Goal: Information Seeking & Learning: Learn about a topic

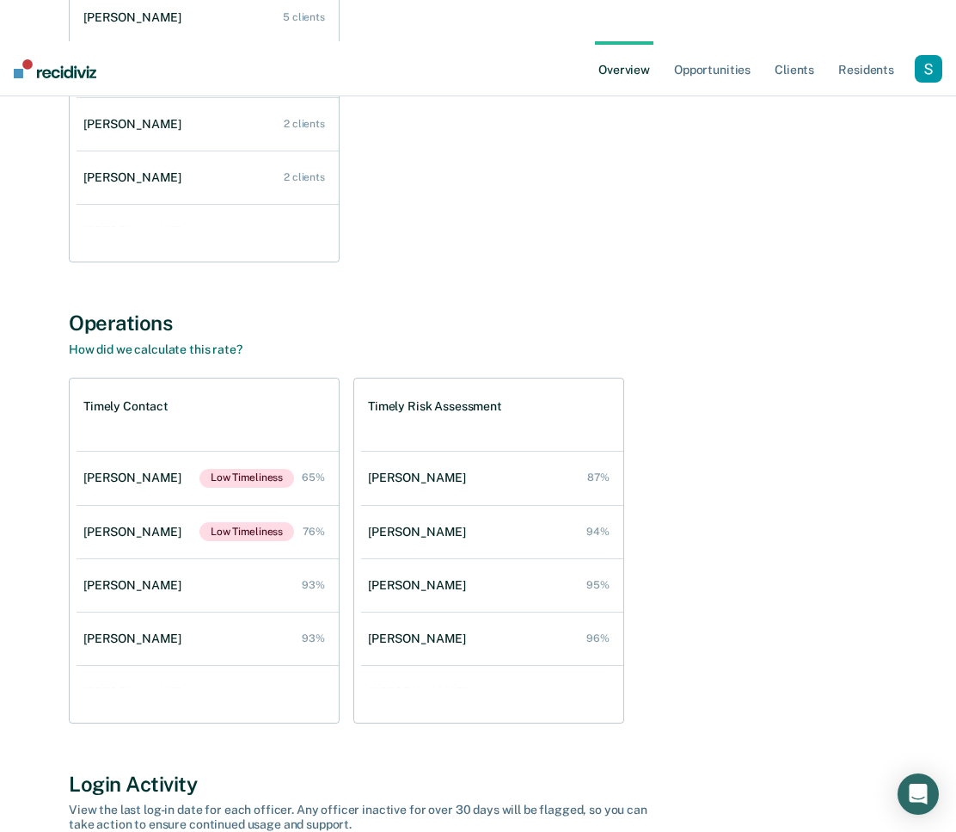
scroll to position [229, 0]
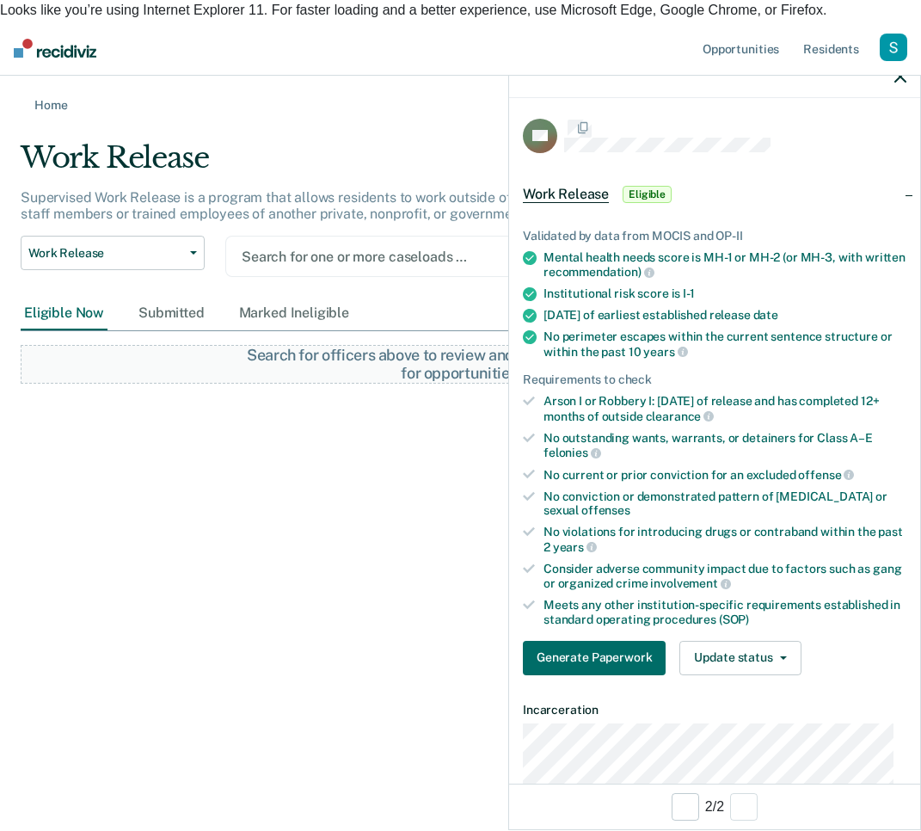
scroll to position [865, 0]
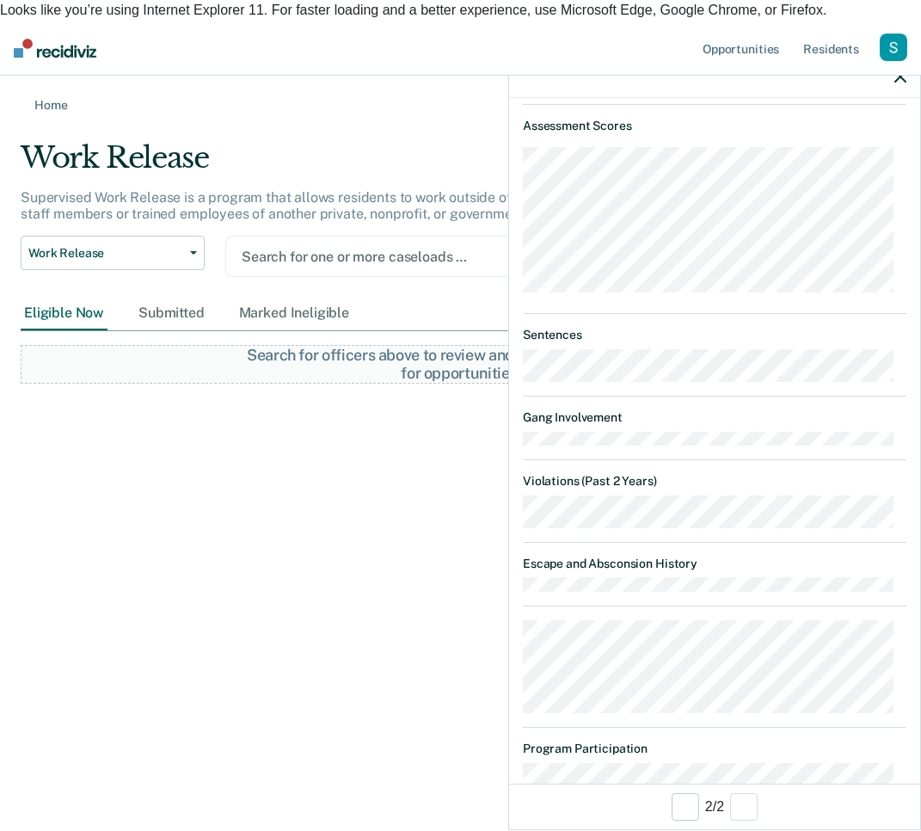
drag, startPoint x: 359, startPoint y: 74, endPoint x: 346, endPoint y: 72, distance: 13.9
click at [359, 76] on div "Home" at bounding box center [460, 94] width 921 height 37
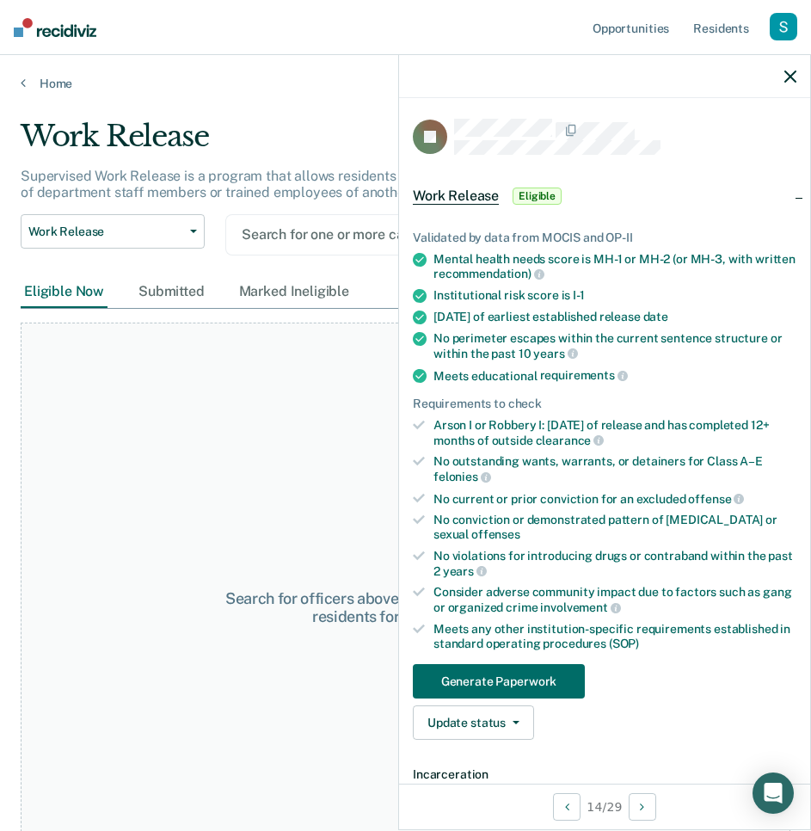
click at [371, 129] on div "Work Release" at bounding box center [386, 143] width 730 height 49
click at [781, 25] on div "button" at bounding box center [784, 27] width 28 height 28
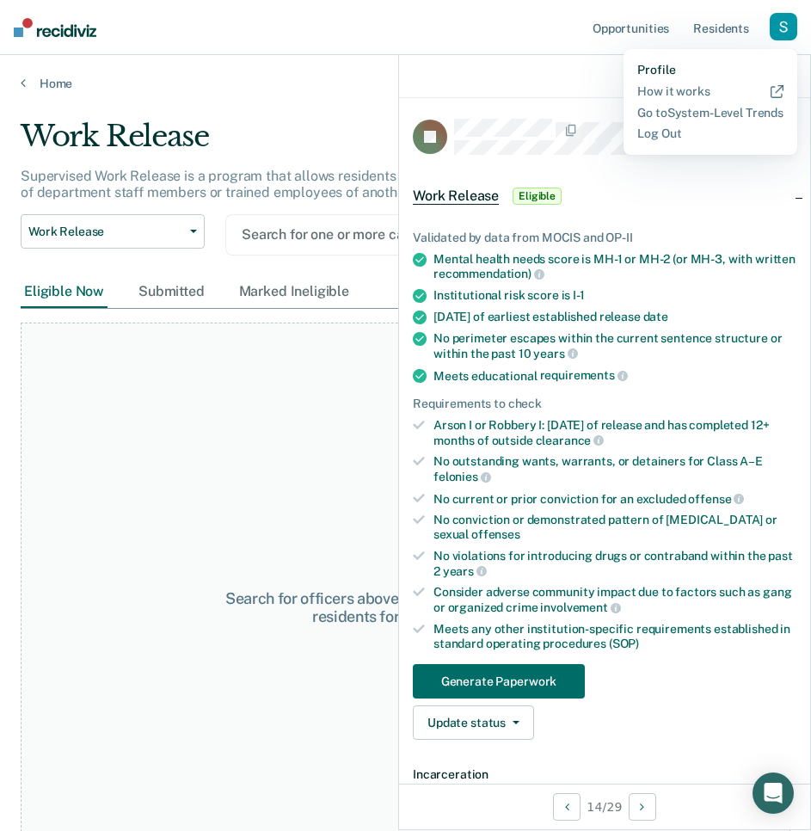
click at [654, 69] on link "Profile" at bounding box center [710, 70] width 146 height 15
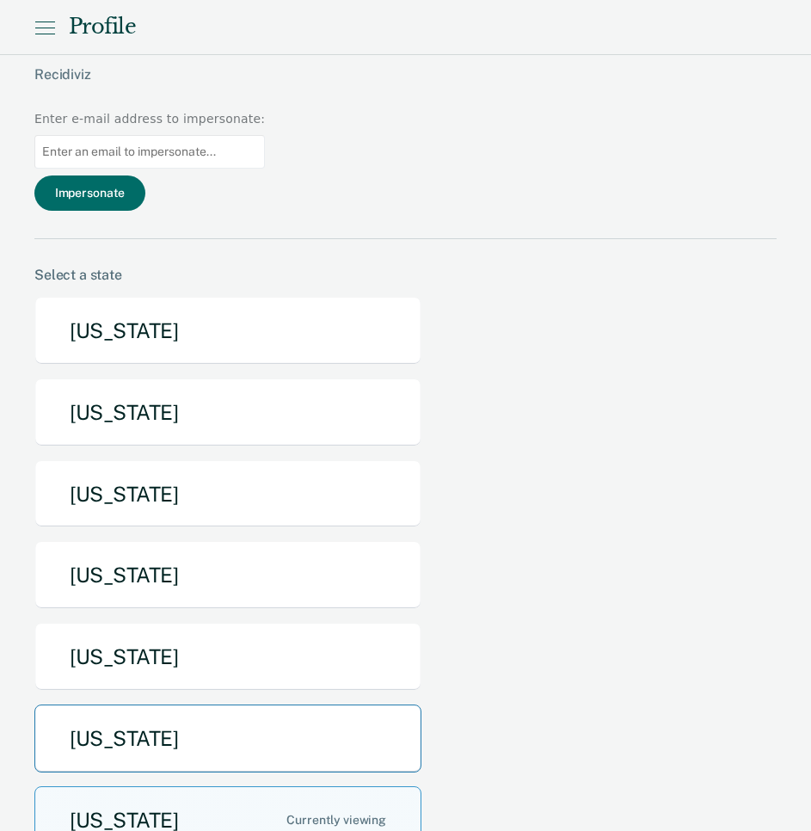
click at [212, 704] on button "Maine" at bounding box center [227, 738] width 387 height 68
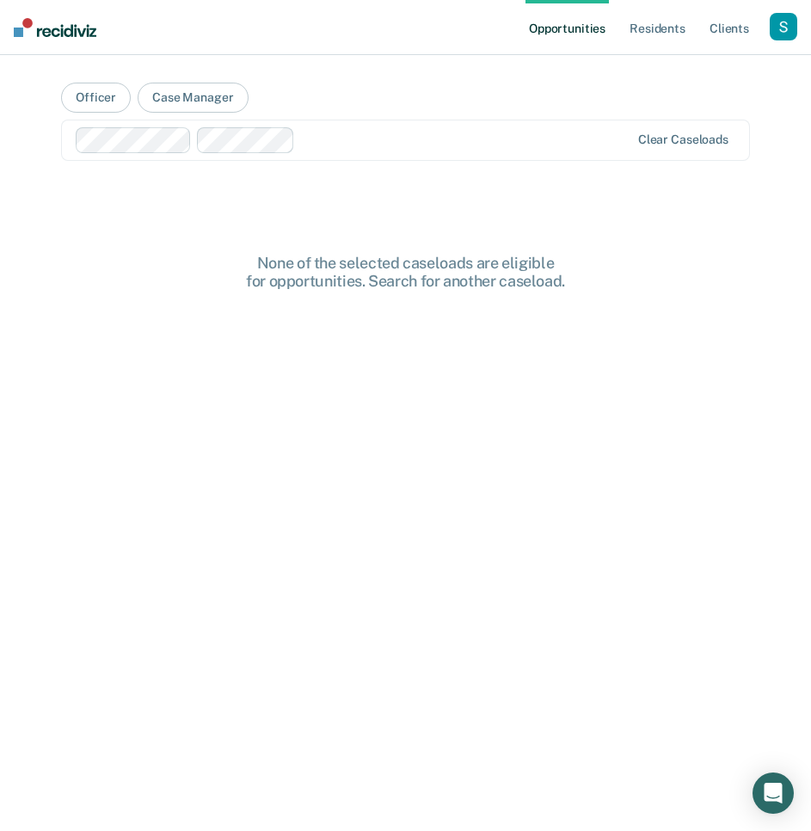
click at [420, 249] on main "Officer Case Manager Clear caseloads None of the selected caseloads are eligibl…" at bounding box center [405, 422] width 730 height 734
click at [796, 314] on div "Opportunities Resident s Client s Profile How it works Log Out Officer Case Man…" at bounding box center [405, 415] width 811 height 831
click at [402, 135] on div at bounding box center [466, 140] width 328 height 20
click at [523, 137] on div at bounding box center [564, 140] width 129 height 20
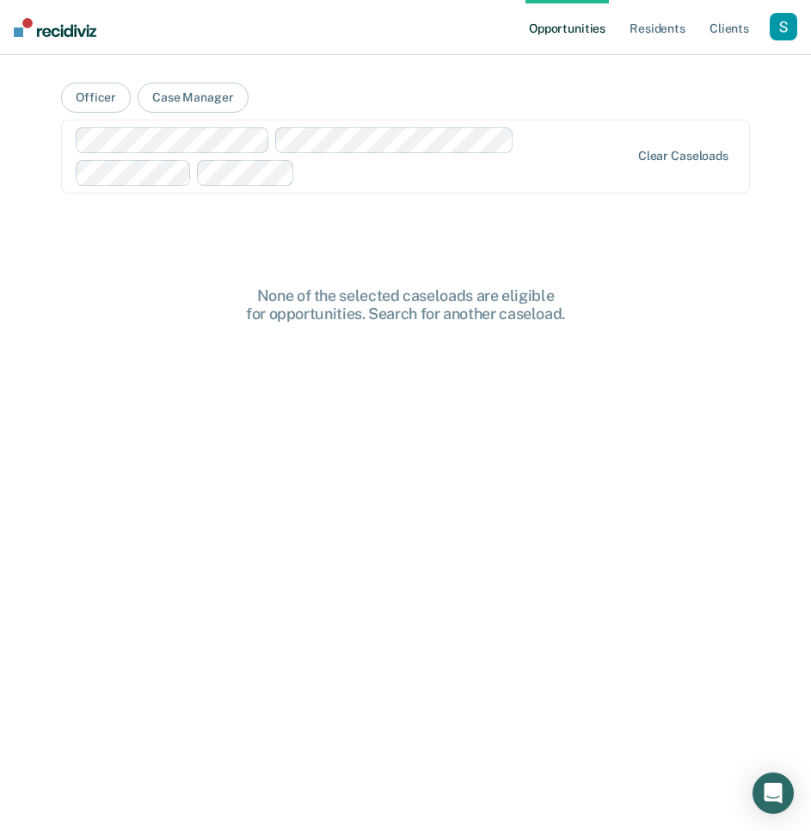
click at [520, 171] on div at bounding box center [466, 173] width 328 height 20
click at [549, 169] on div at bounding box center [587, 173] width 83 height 20
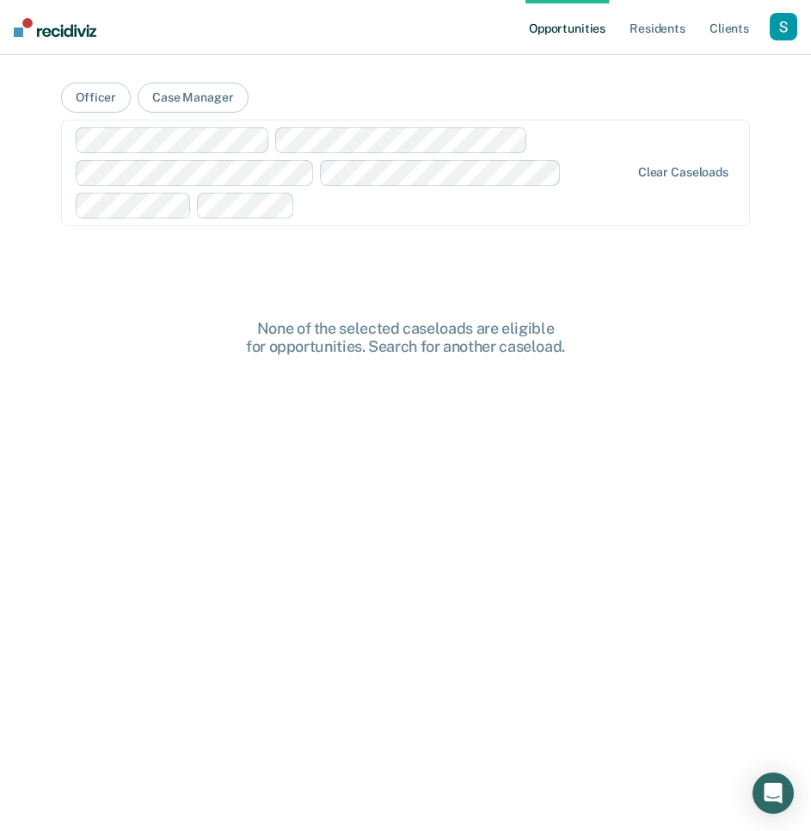
click at [555, 199] on div at bounding box center [466, 205] width 328 height 20
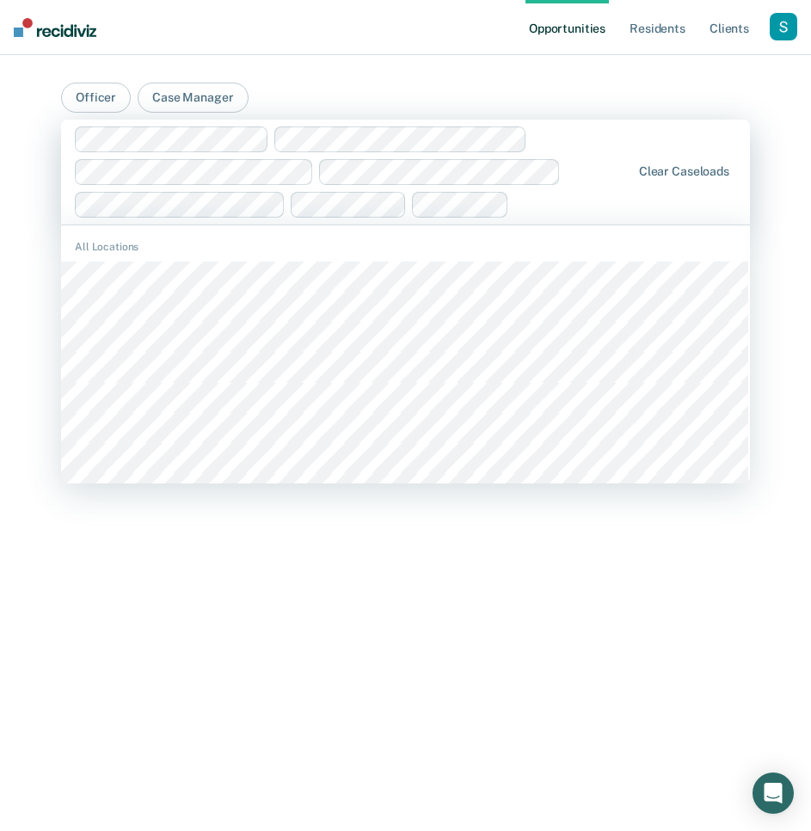
click at [560, 205] on div at bounding box center [573, 204] width 114 height 20
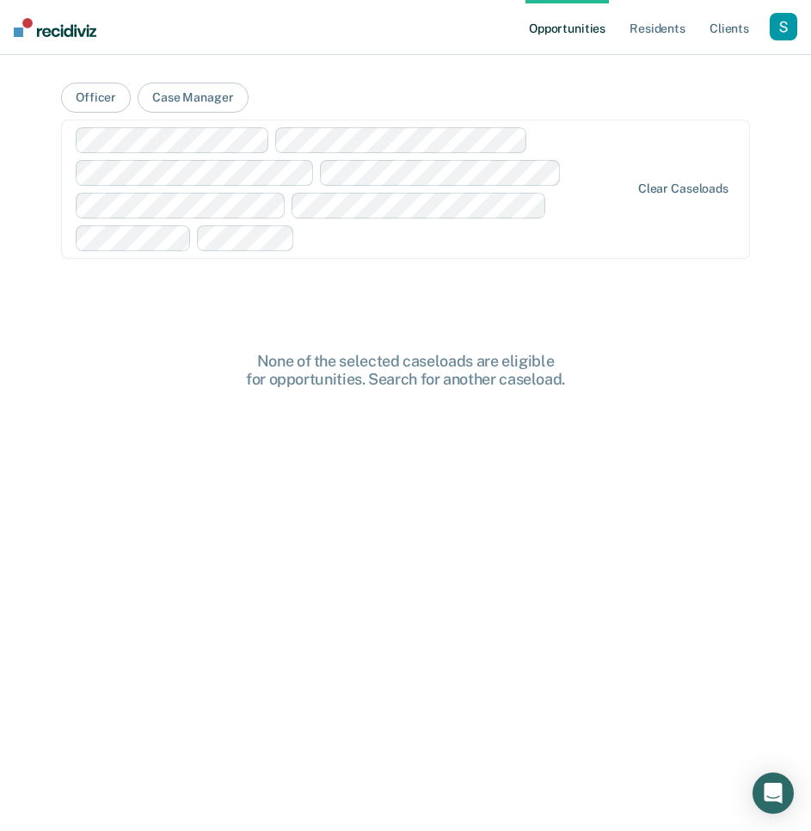
click at [592, 238] on div at bounding box center [466, 238] width 328 height 20
click at [481, 238] on div at bounding box center [516, 238] width 225 height 20
click at [522, 241] on div at bounding box center [568, 238] width 122 height 20
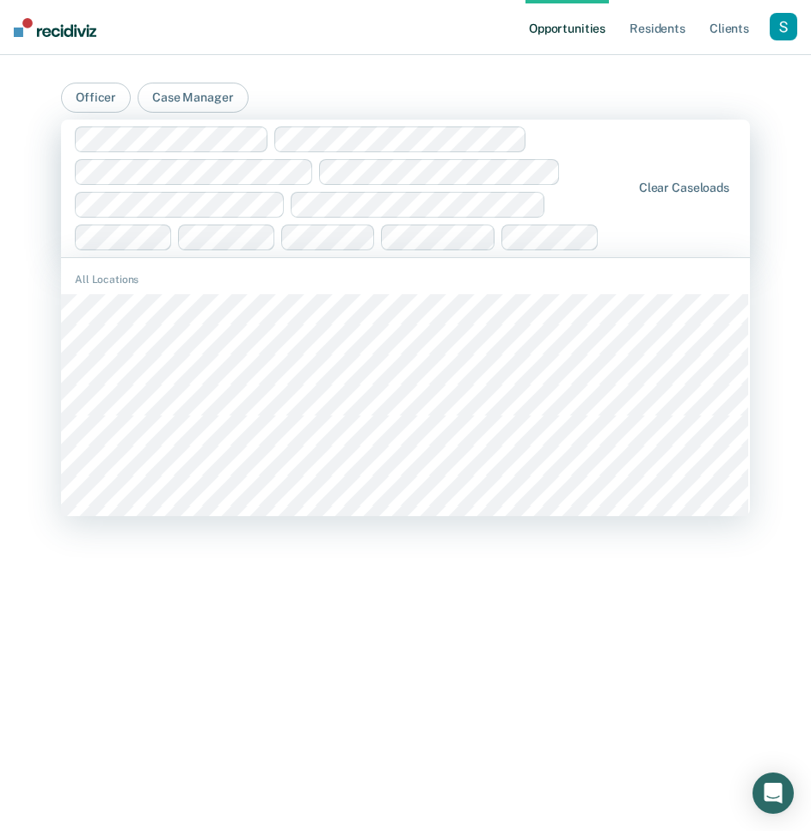
click at [630, 234] on div at bounding box center [618, 237] width 24 height 20
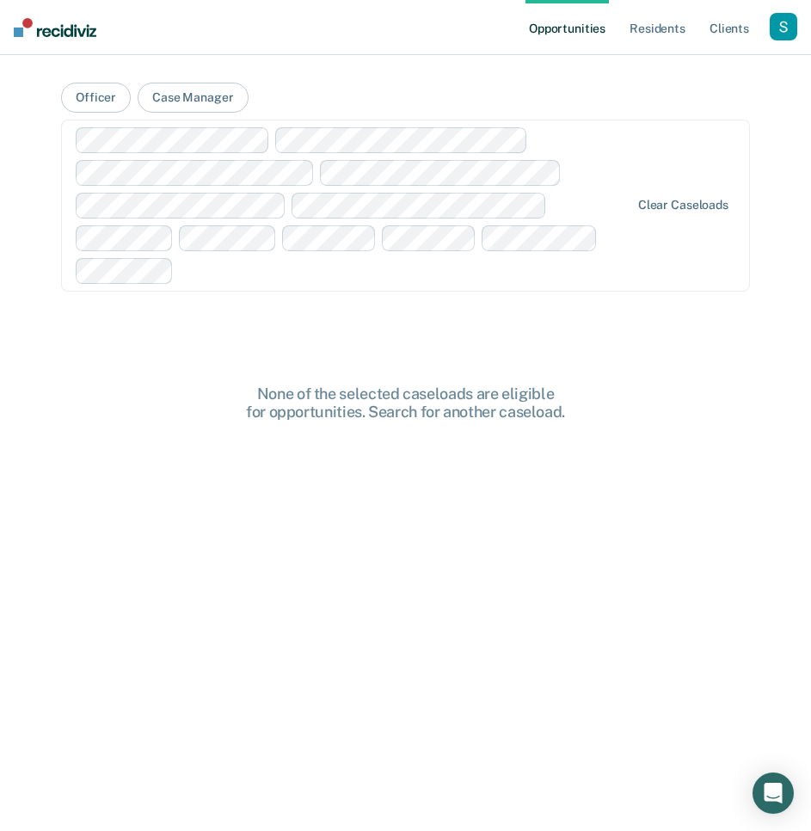
click at [198, 273] on div at bounding box center [405, 271] width 449 height 20
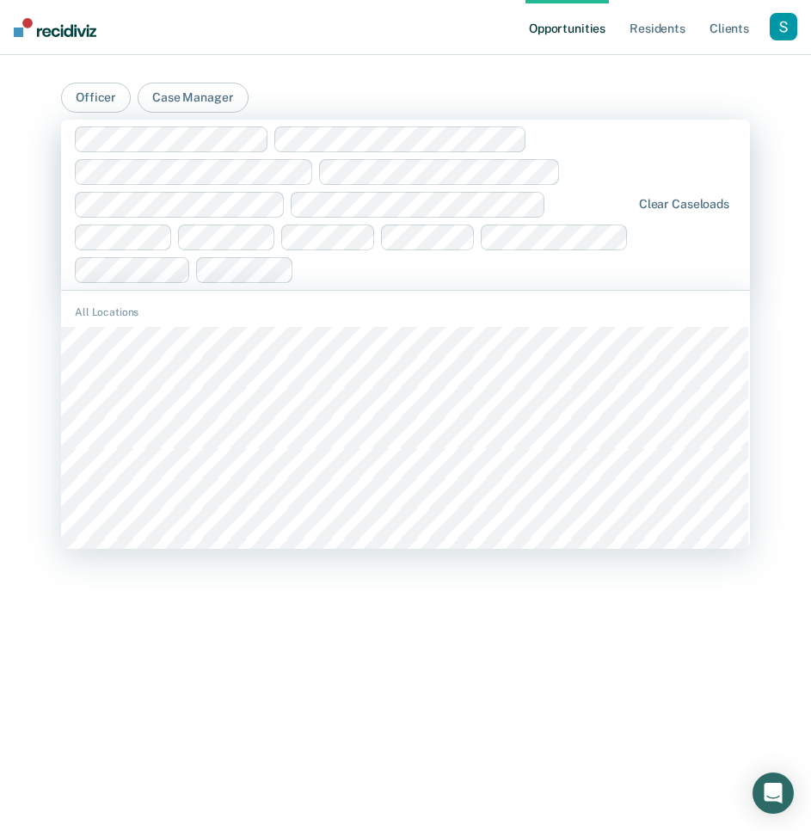
click at [312, 262] on div at bounding box center [465, 270] width 329 height 20
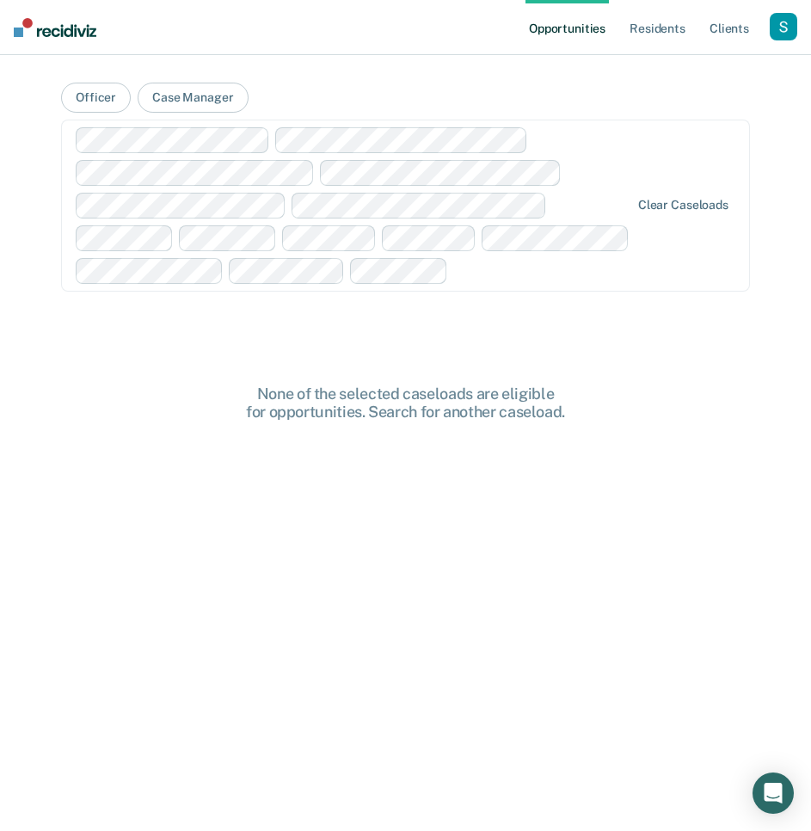
click at [476, 265] on div at bounding box center [542, 271] width 175 height 20
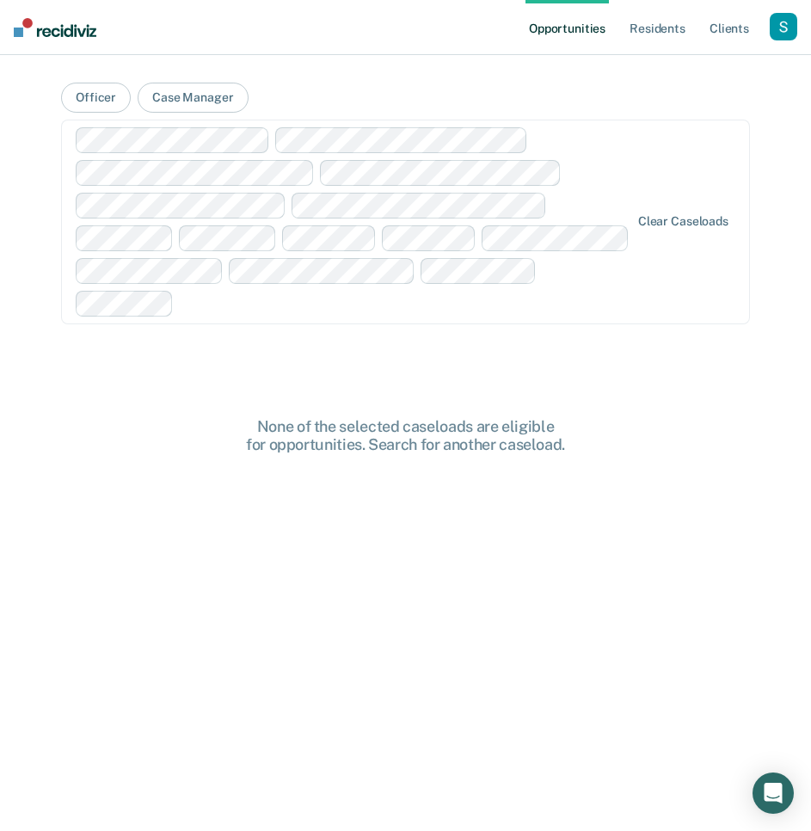
click at [499, 308] on div at bounding box center [405, 303] width 449 height 20
click at [546, 296] on div at bounding box center [583, 303] width 91 height 20
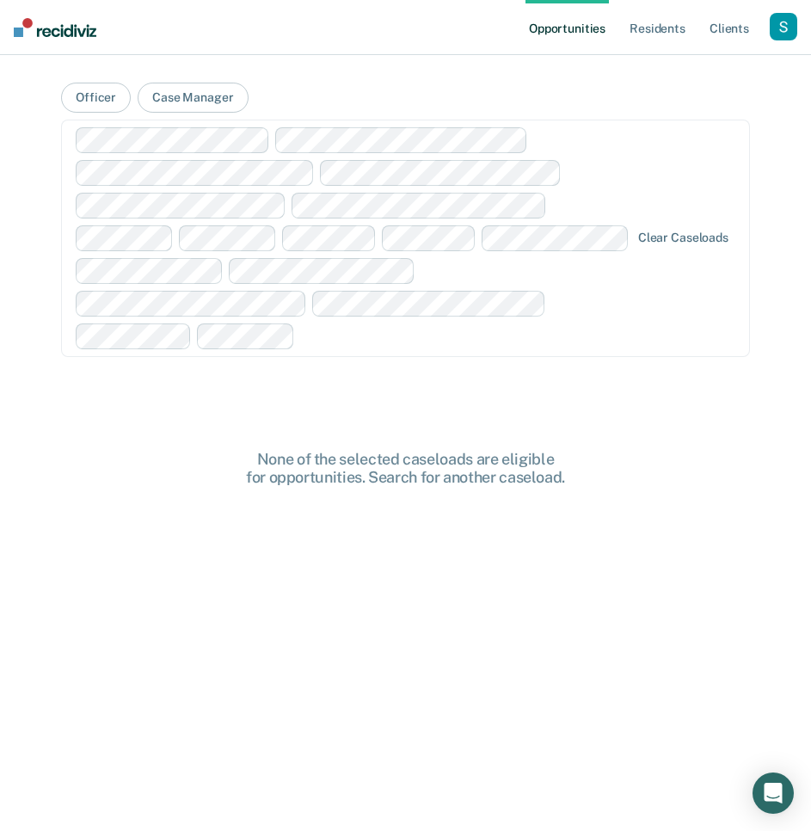
click at [566, 298] on div at bounding box center [353, 238] width 555 height 222
click at [597, 309] on div at bounding box center [353, 238] width 555 height 222
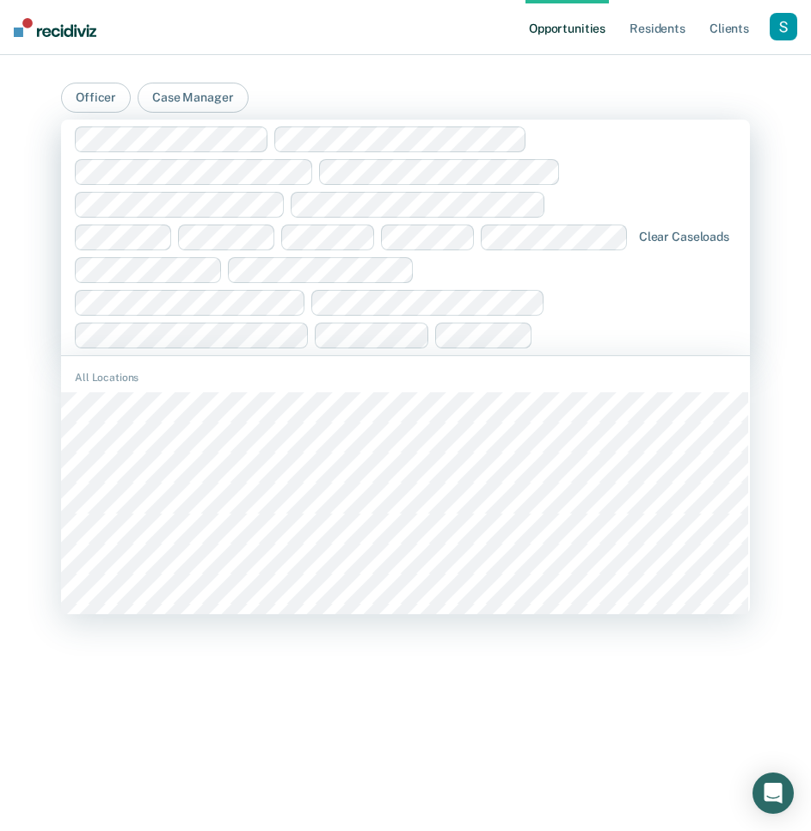
click at [473, 391] on div "All Locations" at bounding box center [405, 804] width 689 height 882
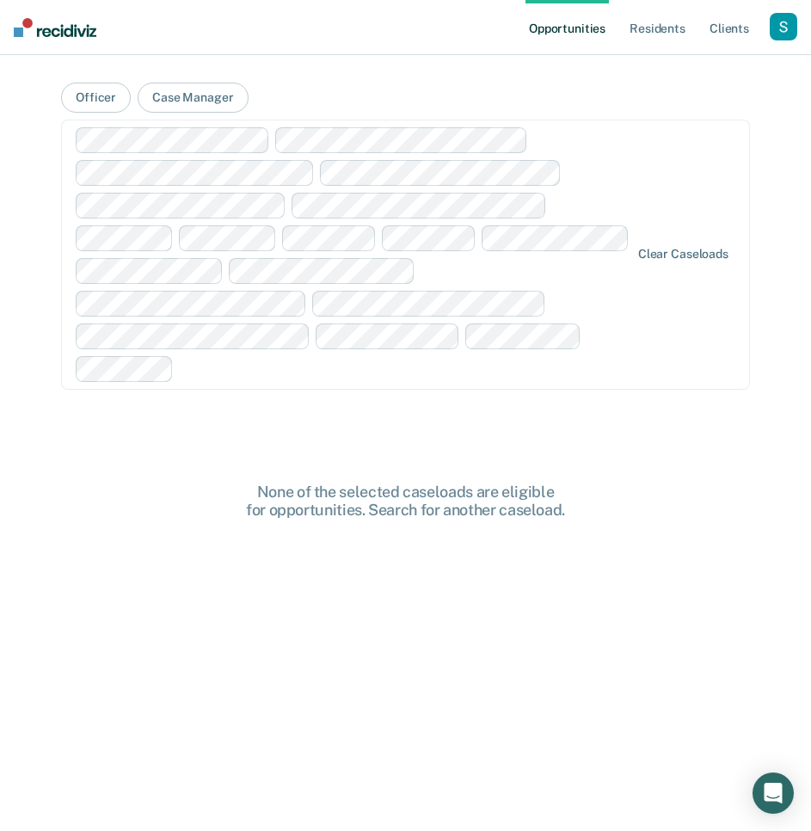
click at [462, 372] on div at bounding box center [405, 369] width 449 height 20
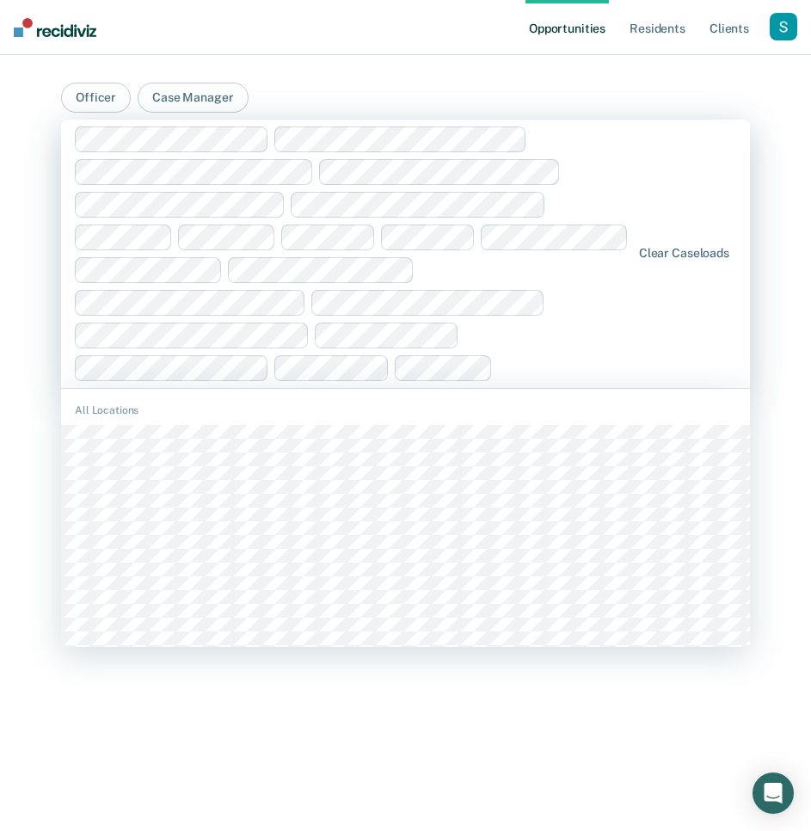
click at [550, 361] on div at bounding box center [565, 368] width 131 height 20
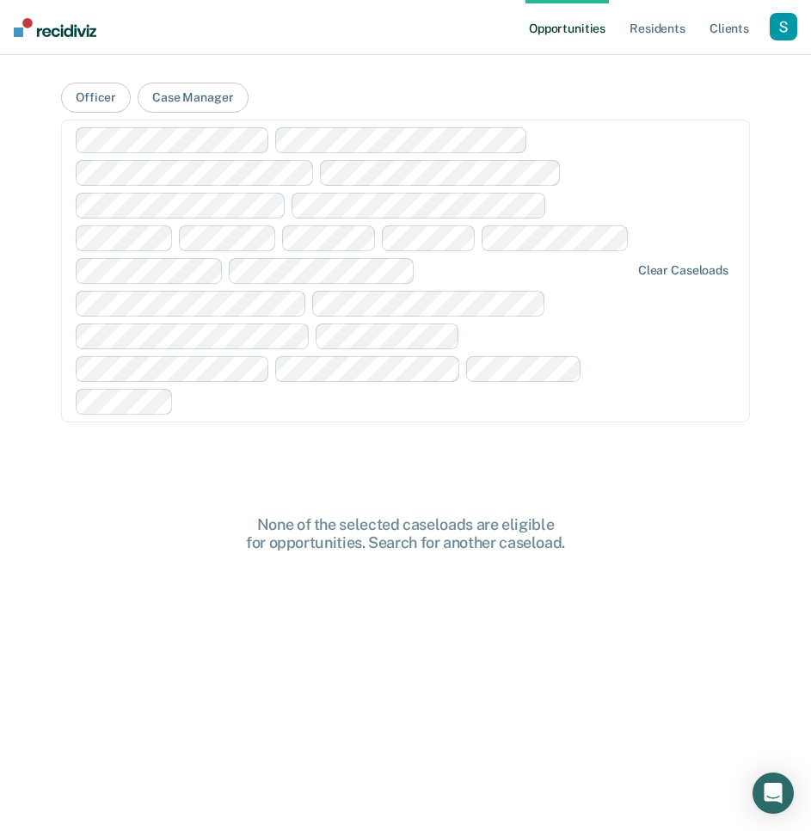
click at [512, 396] on div at bounding box center [405, 401] width 449 height 20
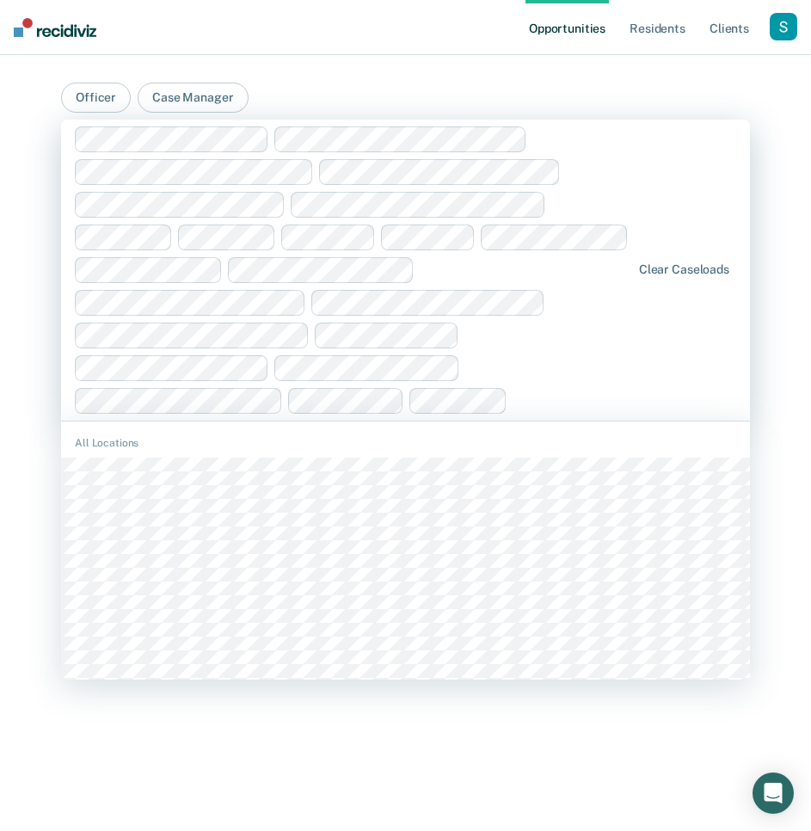
click at [542, 391] on div at bounding box center [572, 400] width 116 height 20
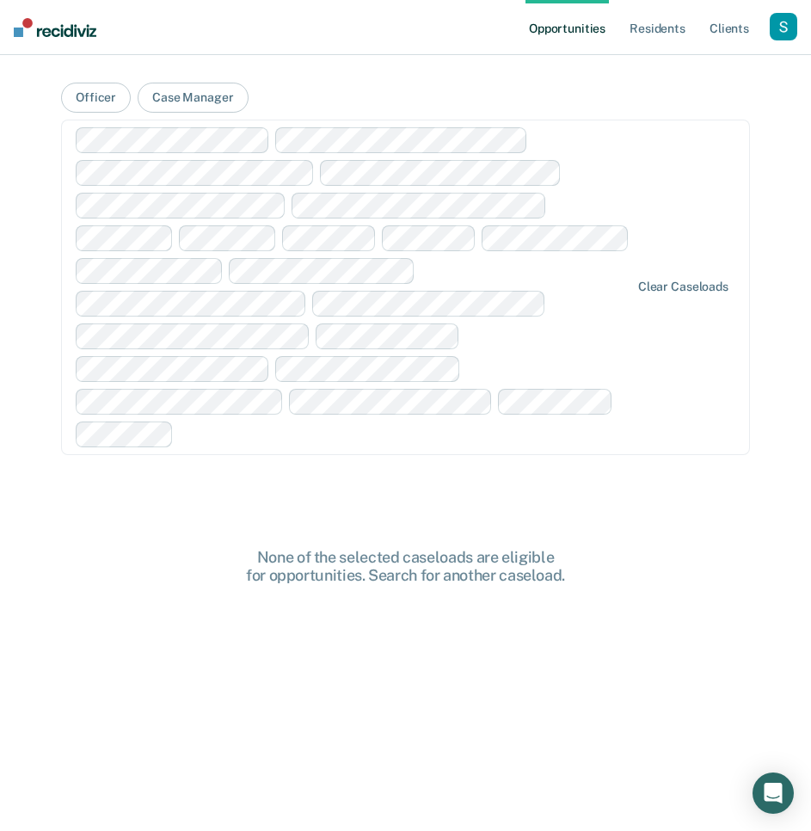
click at [447, 439] on div at bounding box center [405, 434] width 449 height 20
click at [521, 430] on div at bounding box center [558, 434] width 141 height 20
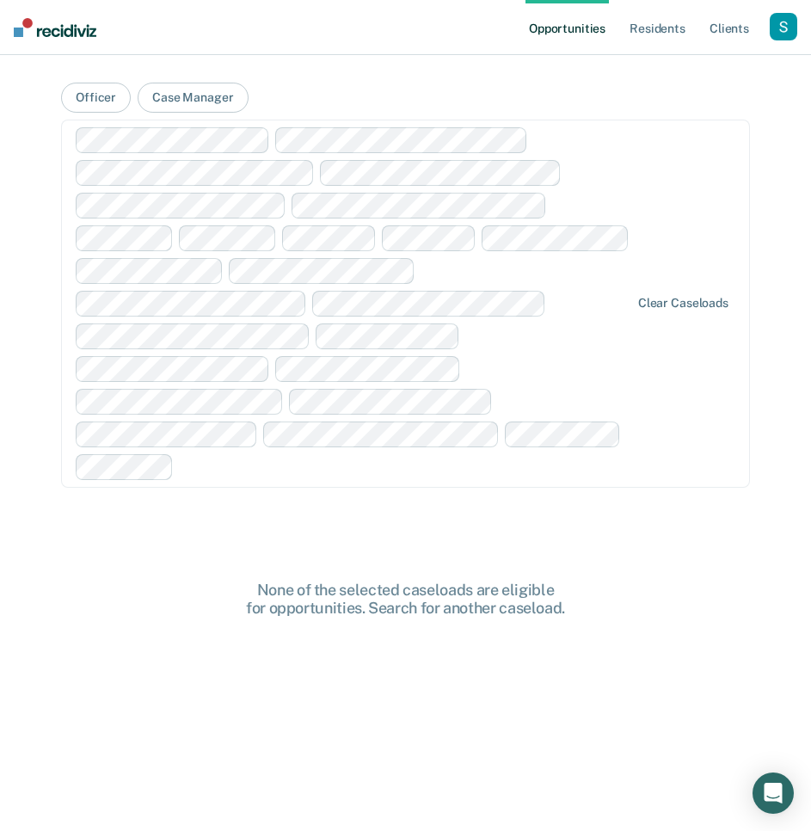
click at [482, 470] on div at bounding box center [405, 467] width 449 height 20
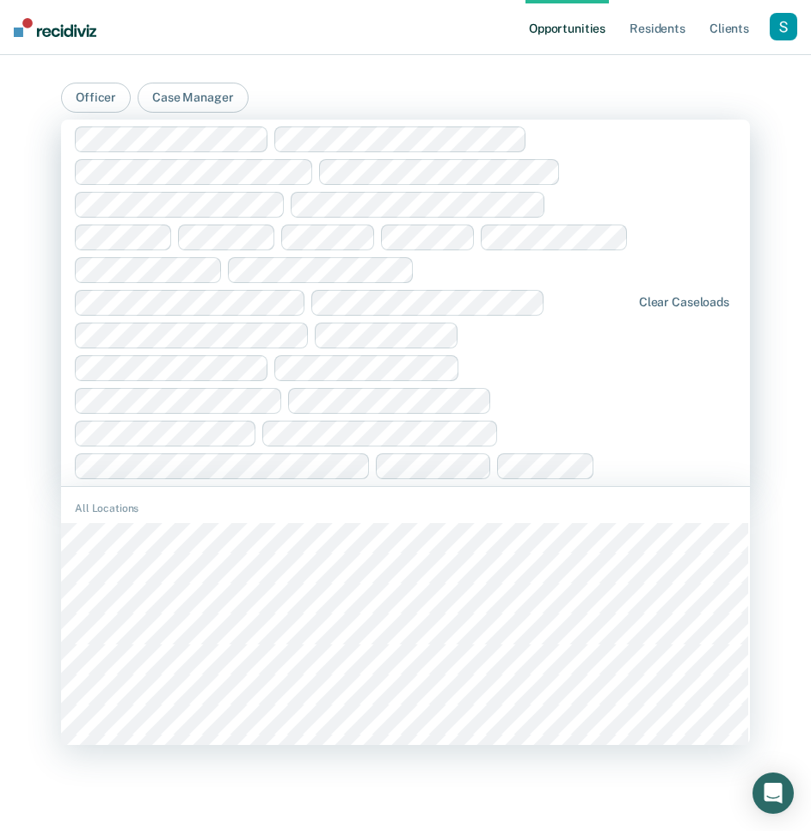
click at [621, 445] on div at bounding box center [353, 302] width 557 height 353
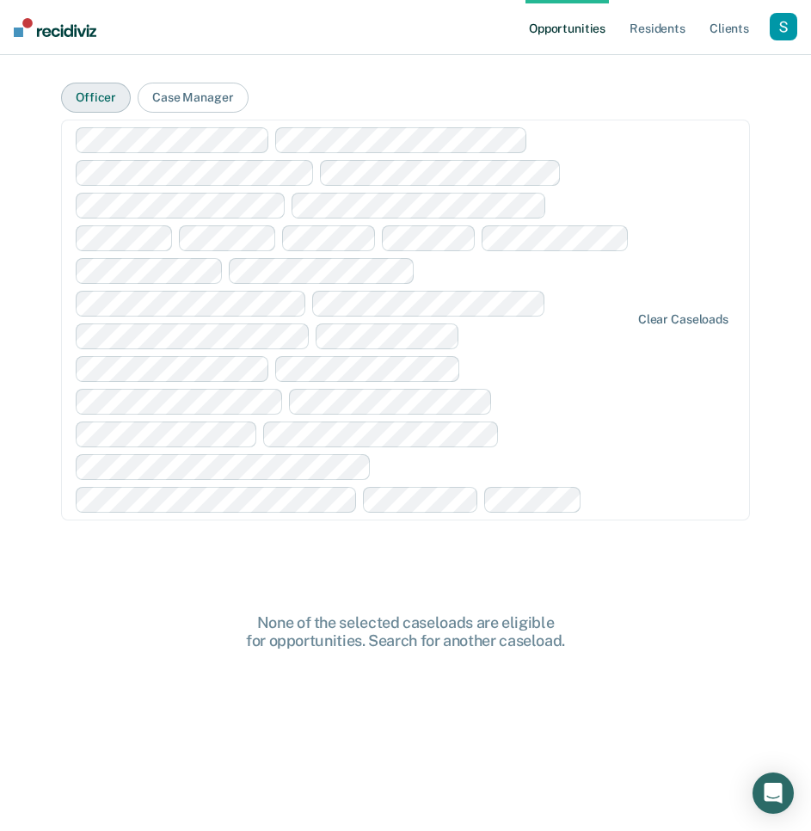
click at [92, 92] on button "Officer" at bounding box center [96, 98] width 70 height 30
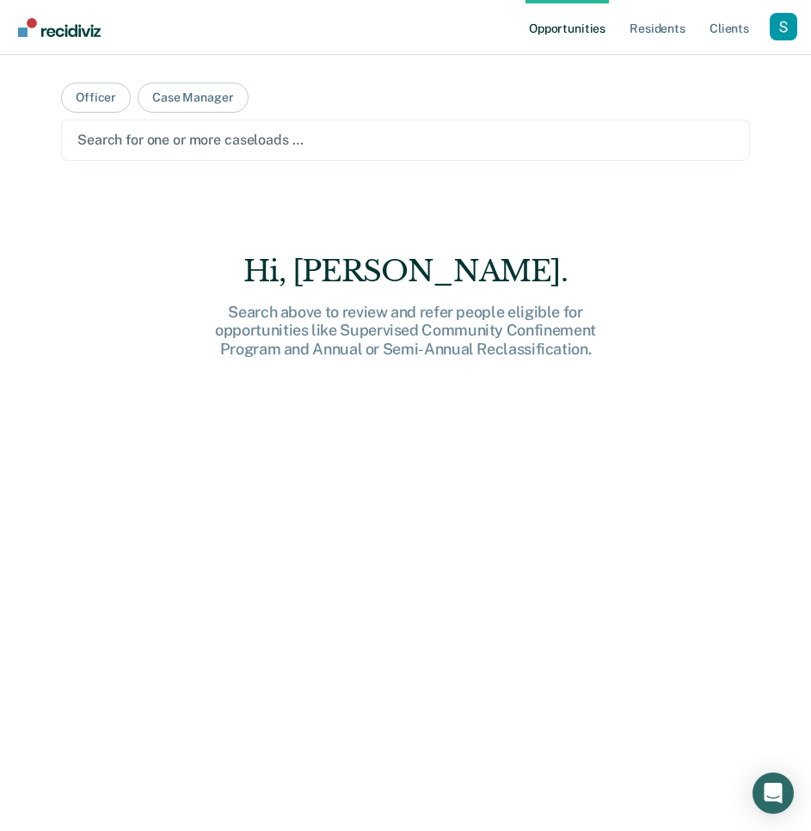
click at [161, 148] on div at bounding box center [405, 140] width 656 height 20
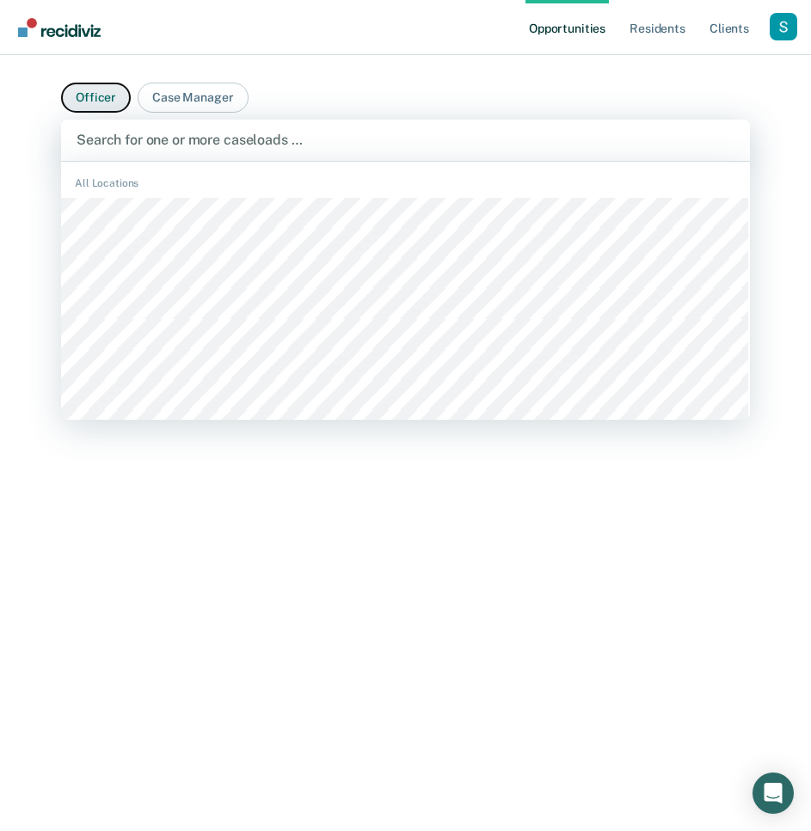
click at [89, 95] on button "Officer" at bounding box center [96, 98] width 70 height 30
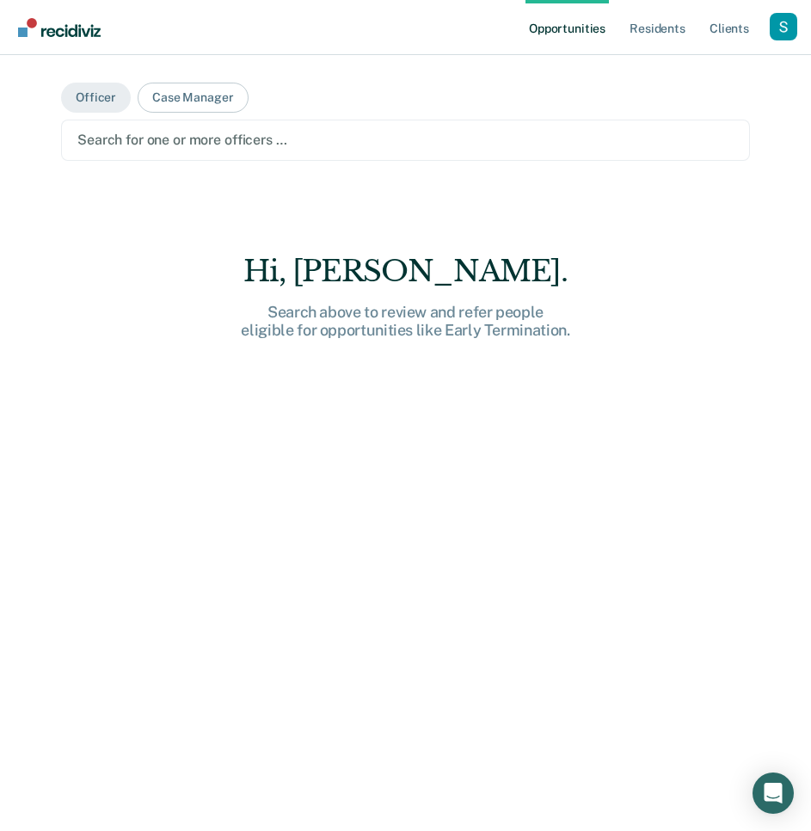
click at [150, 131] on div at bounding box center [405, 140] width 656 height 20
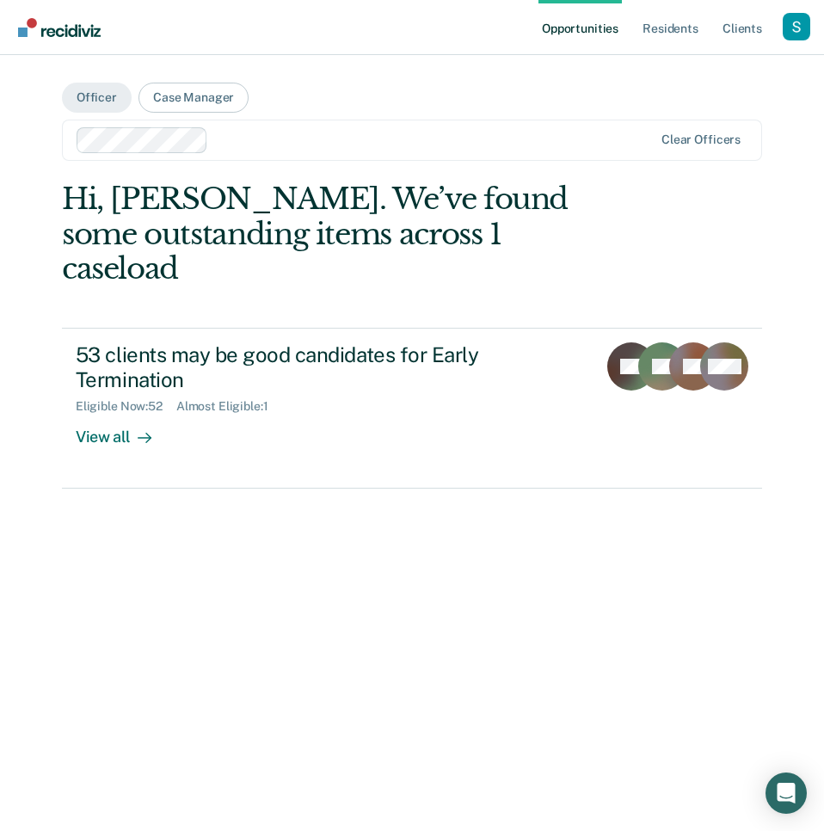
click at [292, 130] on div at bounding box center [434, 140] width 438 height 20
click at [414, 132] on div at bounding box center [498, 140] width 309 height 20
click at [535, 139] on div at bounding box center [572, 140] width 162 height 20
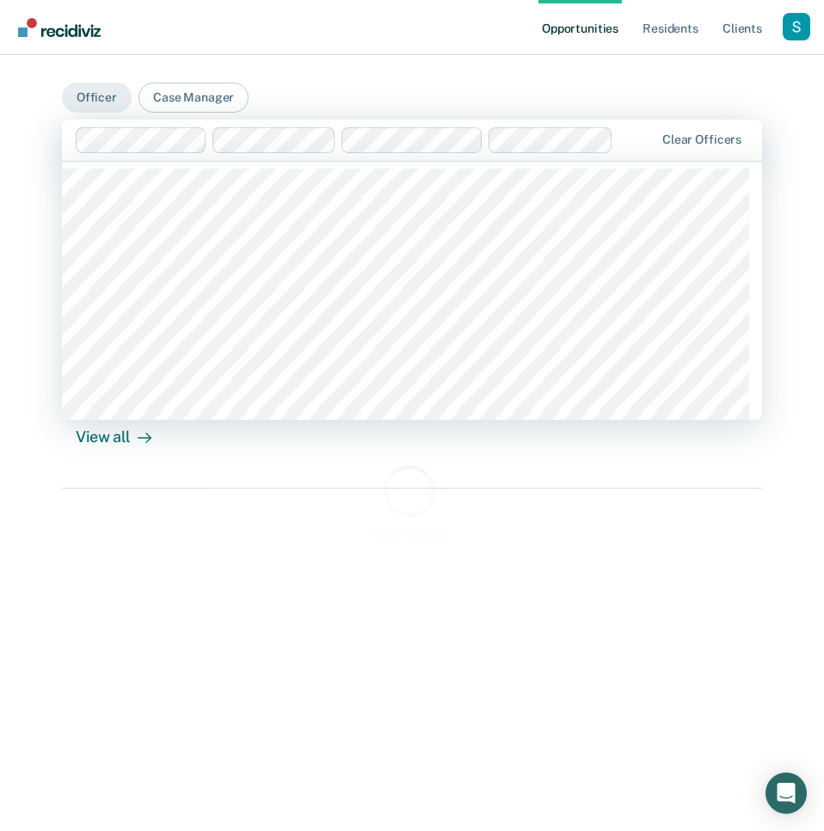
click at [625, 138] on div at bounding box center [637, 140] width 34 height 20
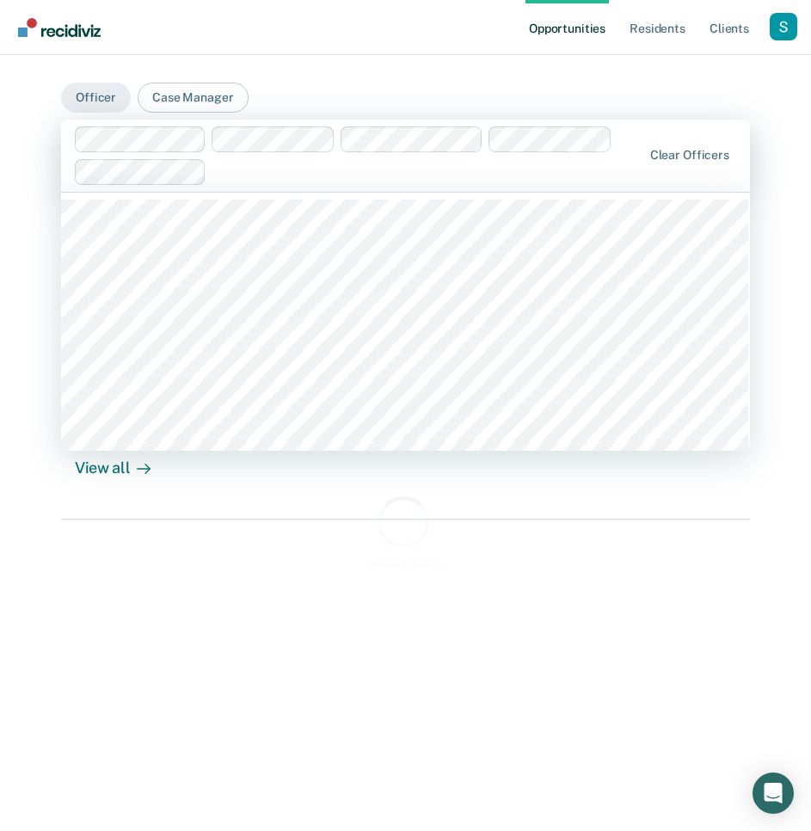
click at [482, 177] on div at bounding box center [427, 172] width 428 height 20
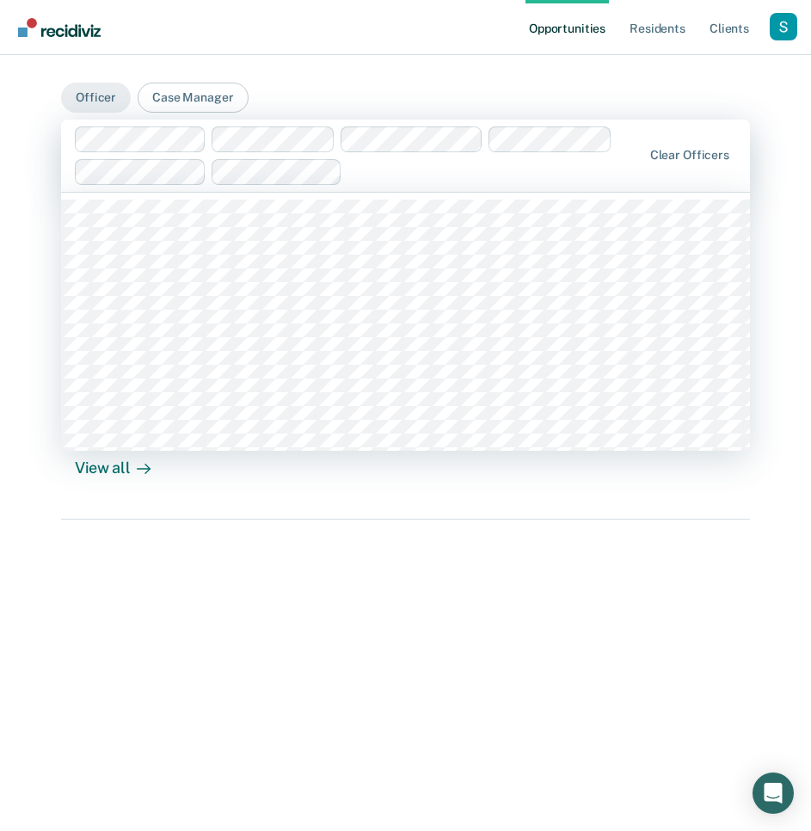
click at [418, 178] on div at bounding box center [495, 172] width 292 height 20
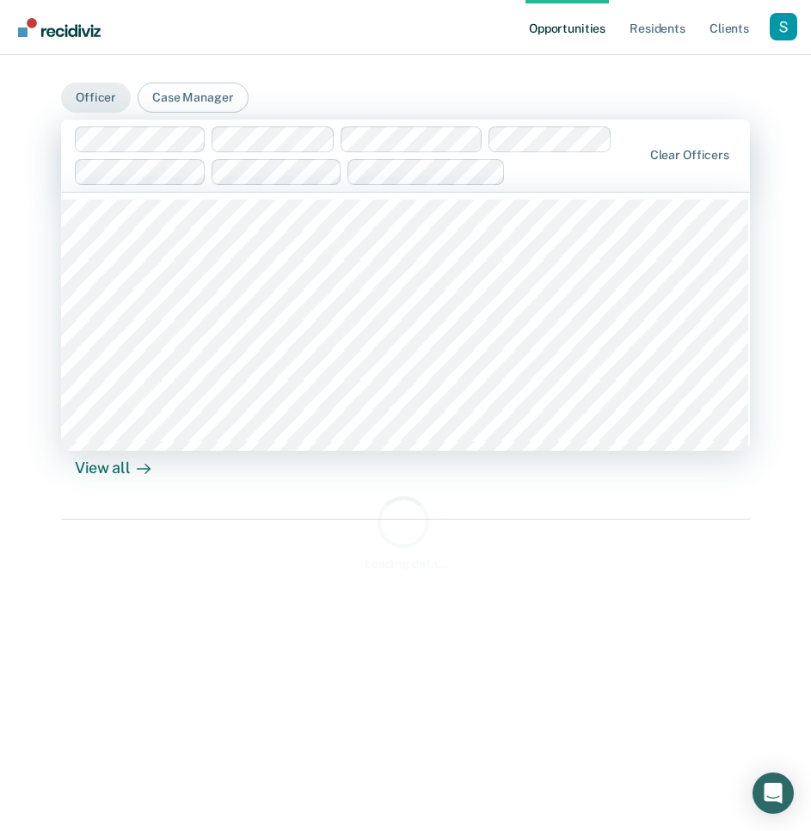
click at [548, 171] on div at bounding box center [576, 172] width 129 height 20
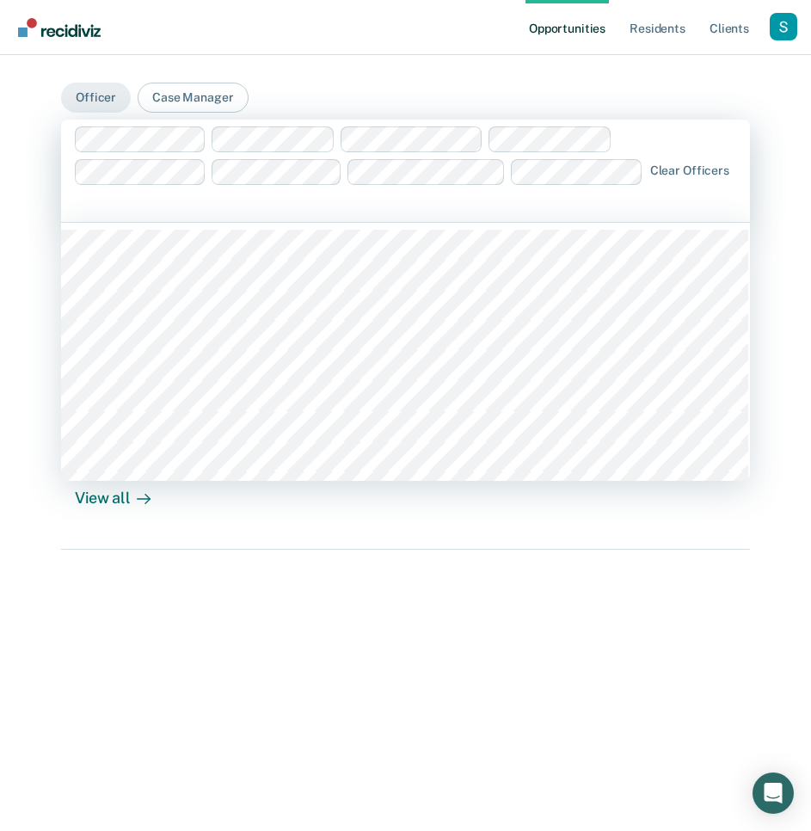
click at [80, 195] on input "text" at bounding box center [78, 203] width 3 height 16
click at [456, 211] on div at bounding box center [420, 204] width 439 height 20
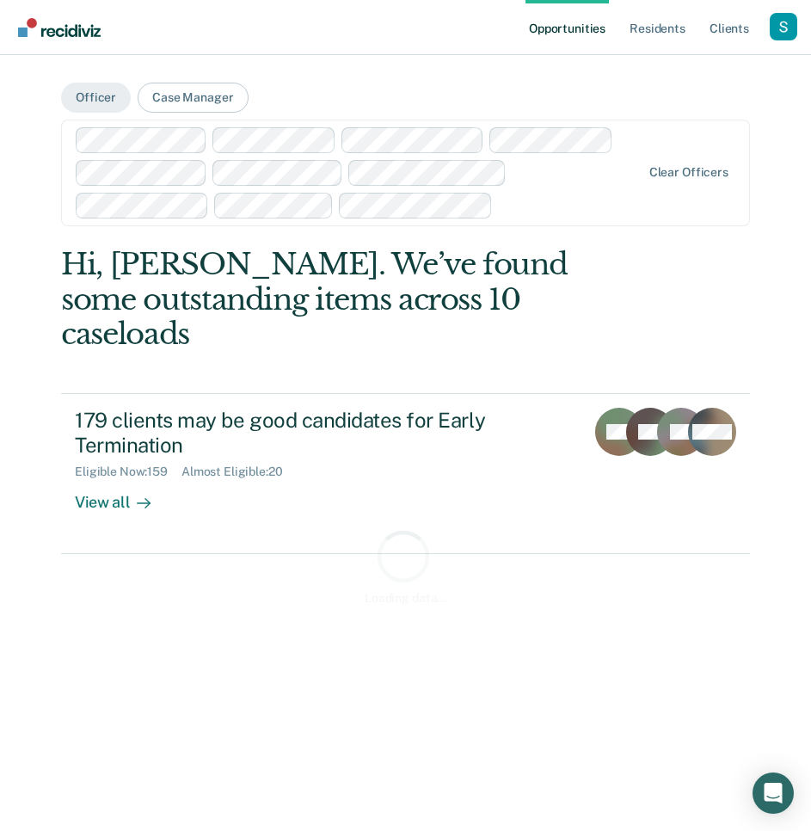
click at [500, 212] on div at bounding box center [570, 205] width 141 height 20
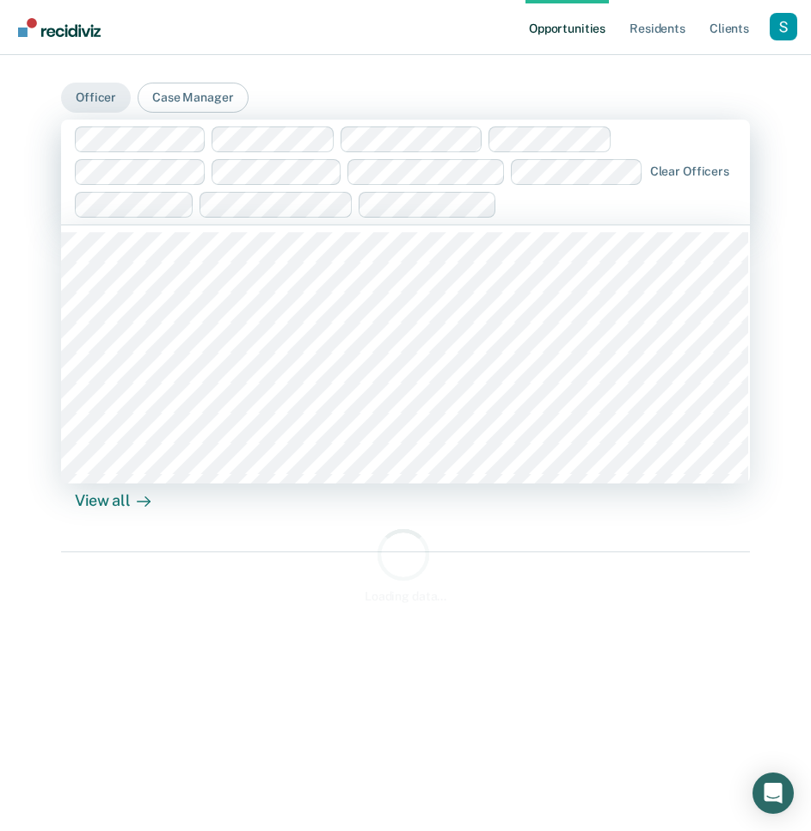
click at [550, 207] on div at bounding box center [572, 204] width 137 height 20
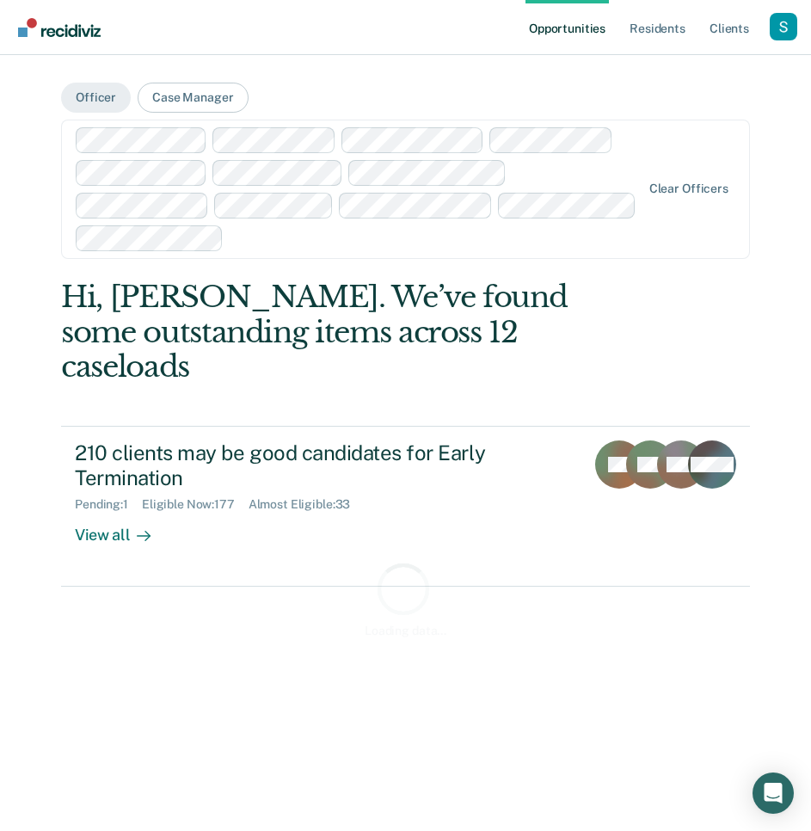
click at [519, 233] on div at bounding box center [435, 238] width 410 height 20
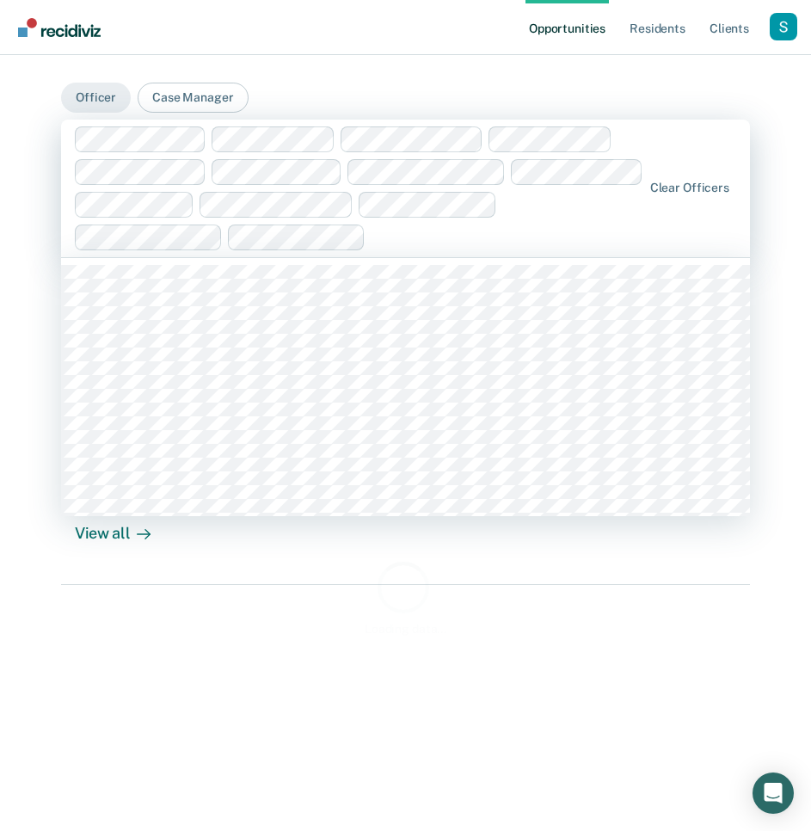
click at [527, 235] on div at bounding box center [506, 237] width 269 height 20
click at [494, 243] on div at bounding box center [563, 237] width 156 height 20
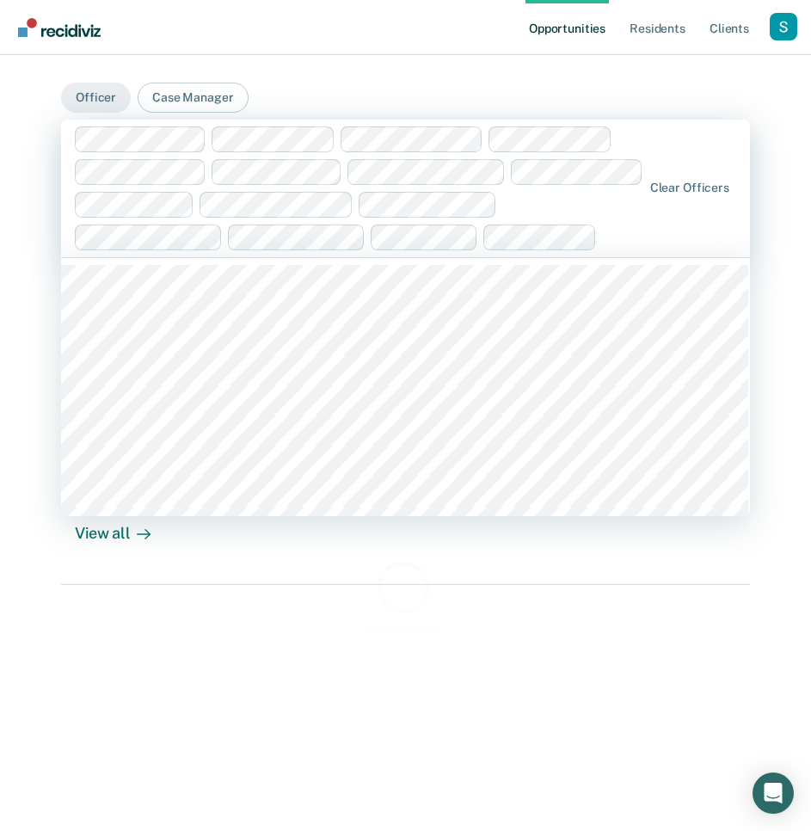
click at [604, 246] on div at bounding box center [623, 237] width 38 height 20
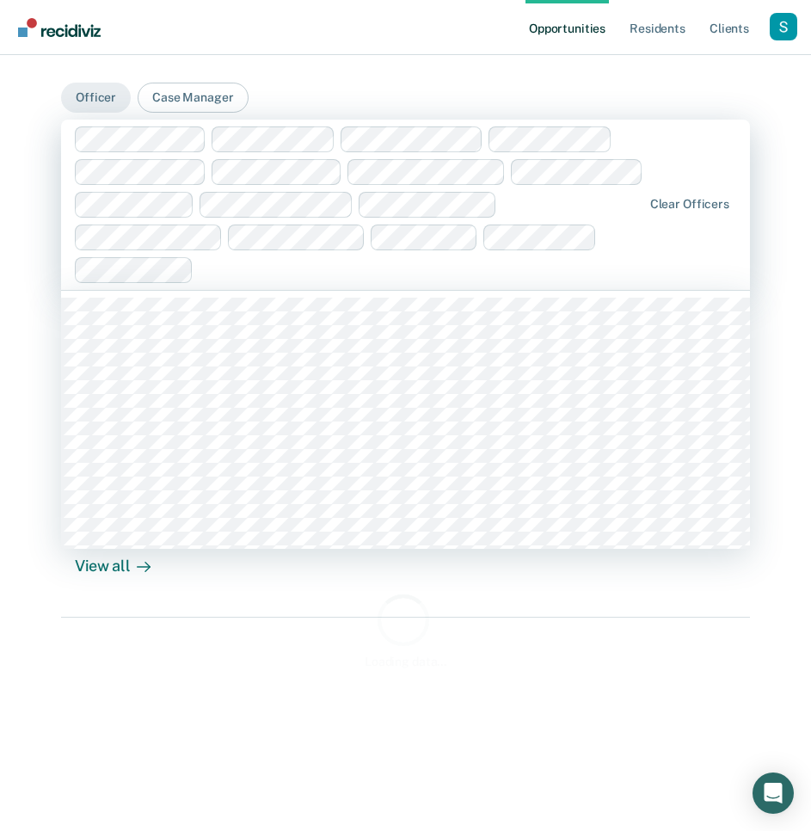
click at [605, 260] on div at bounding box center [420, 270] width 441 height 20
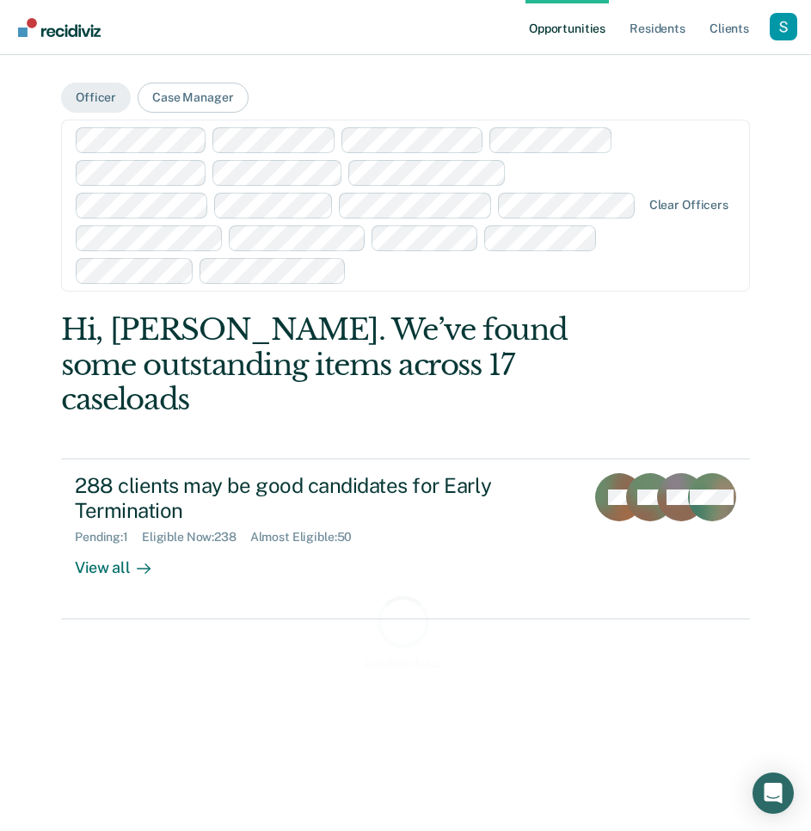
click at [576, 265] on div at bounding box center [496, 271] width 287 height 20
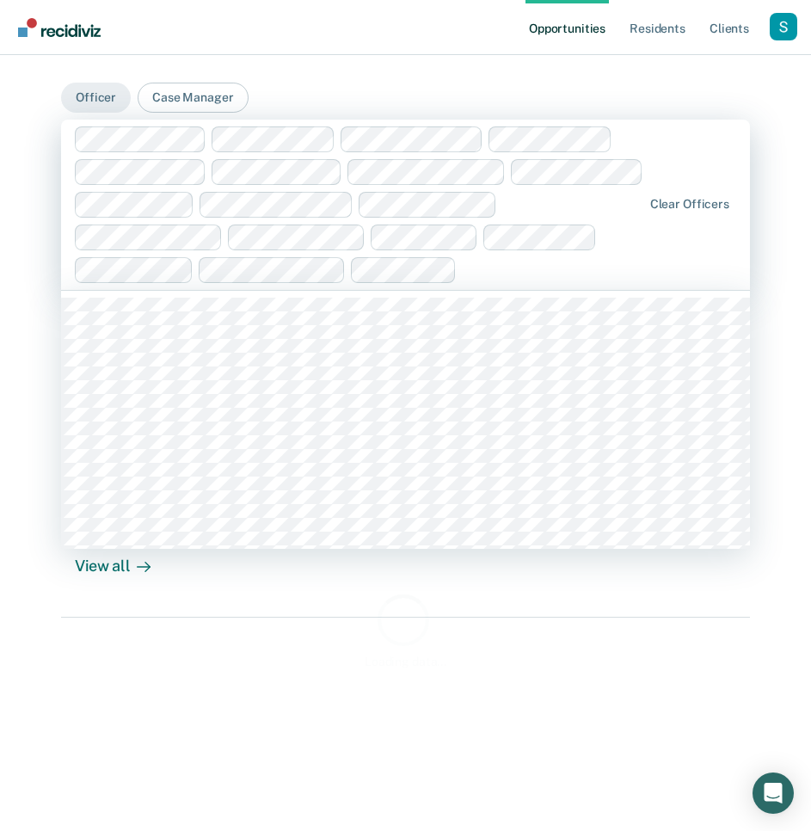
click at [512, 277] on div at bounding box center [551, 270] width 177 height 20
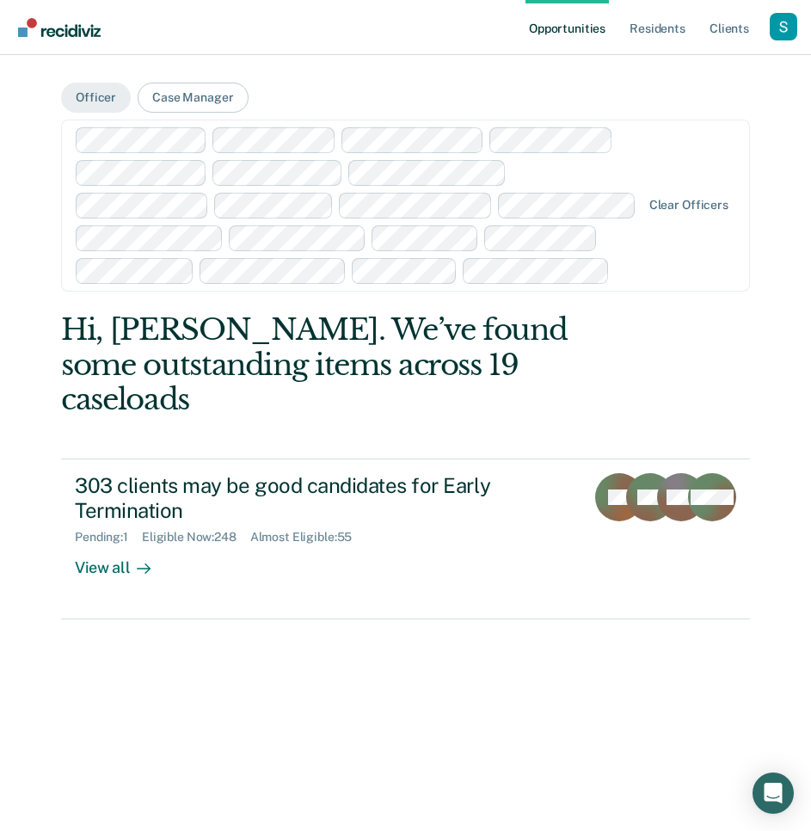
click at [617, 271] on div at bounding box center [629, 271] width 24 height 20
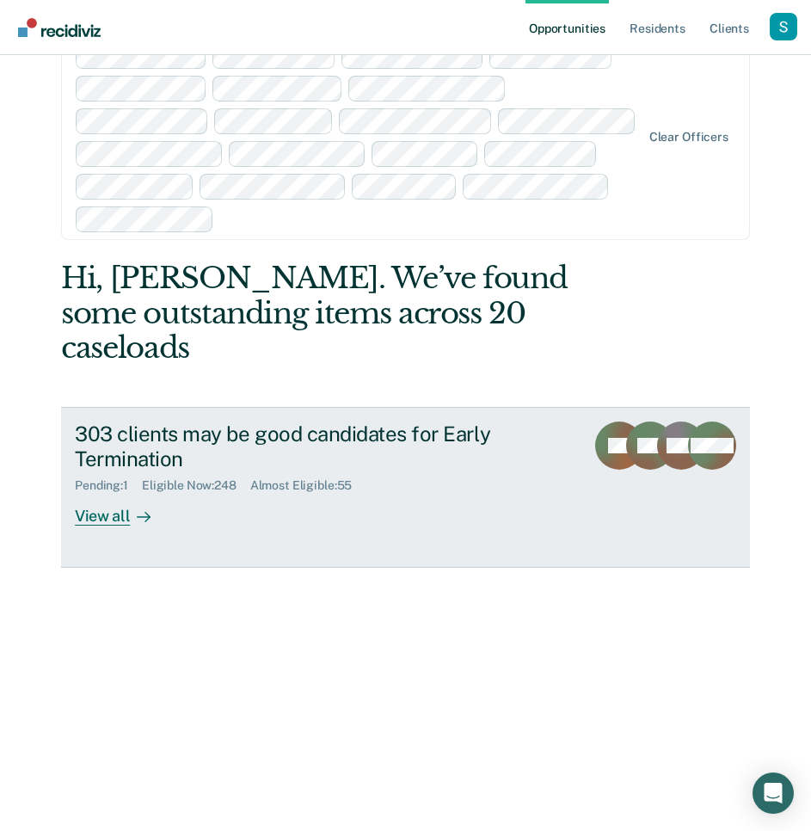
scroll to position [120, 0]
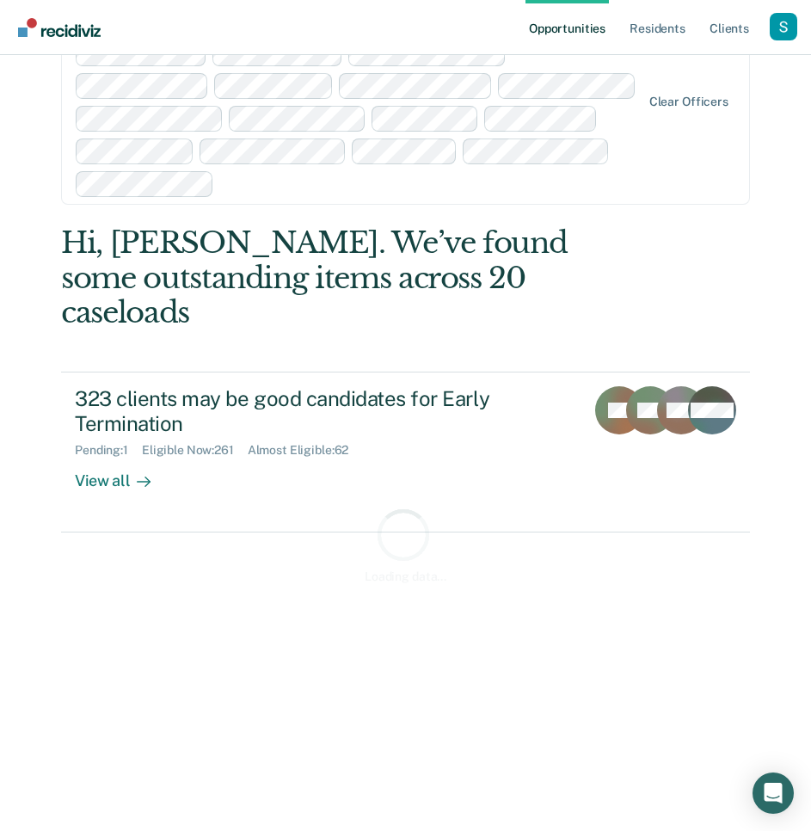
click at [652, 152] on div "Clear officers" at bounding box center [405, 102] width 689 height 205
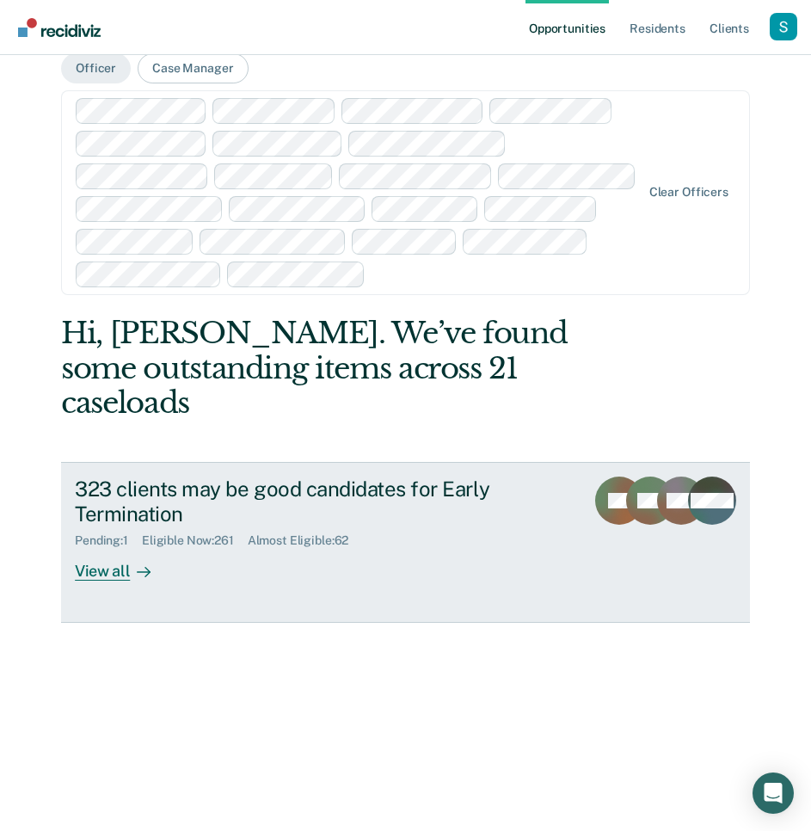
scroll to position [0, 0]
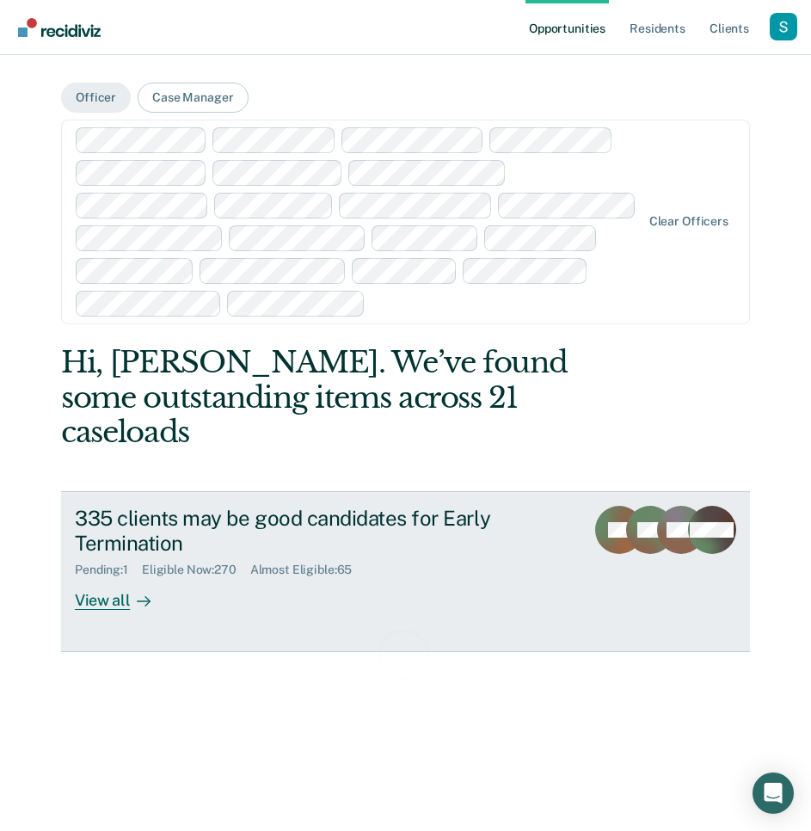
click at [458, 506] on div "335 clients may be good candidates for Early Termination" at bounding box center [323, 531] width 496 height 50
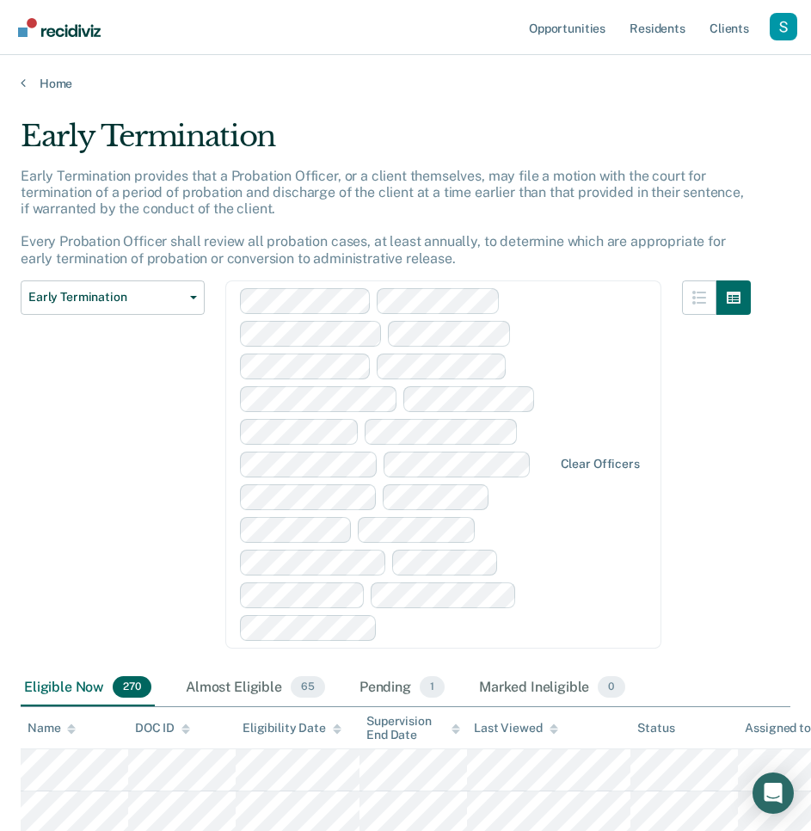
scroll to position [73, 0]
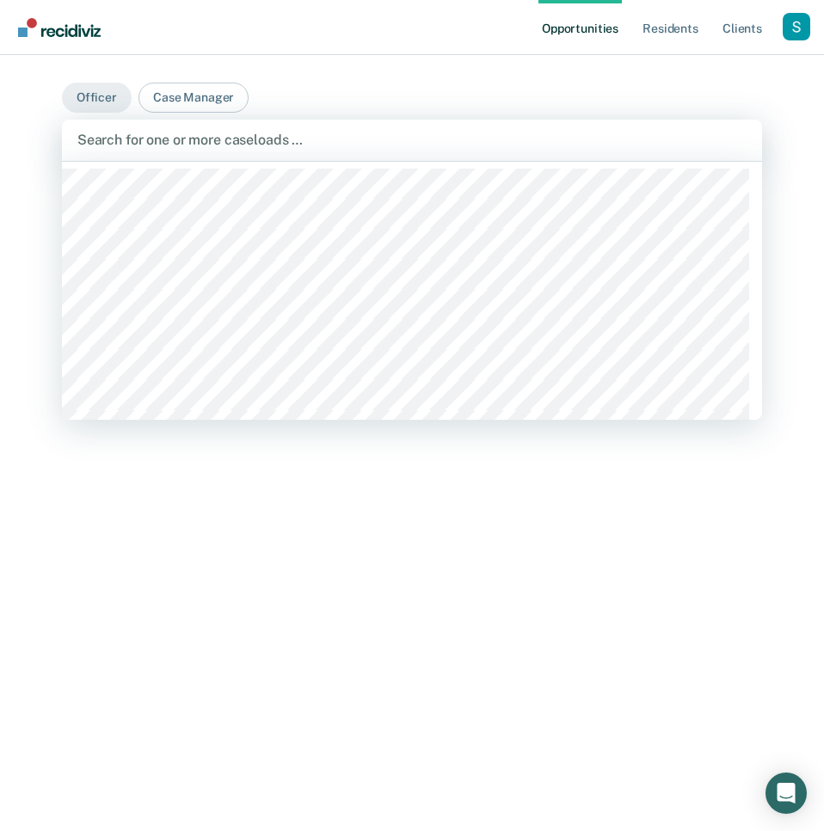
click at [467, 147] on div at bounding box center [411, 140] width 669 height 20
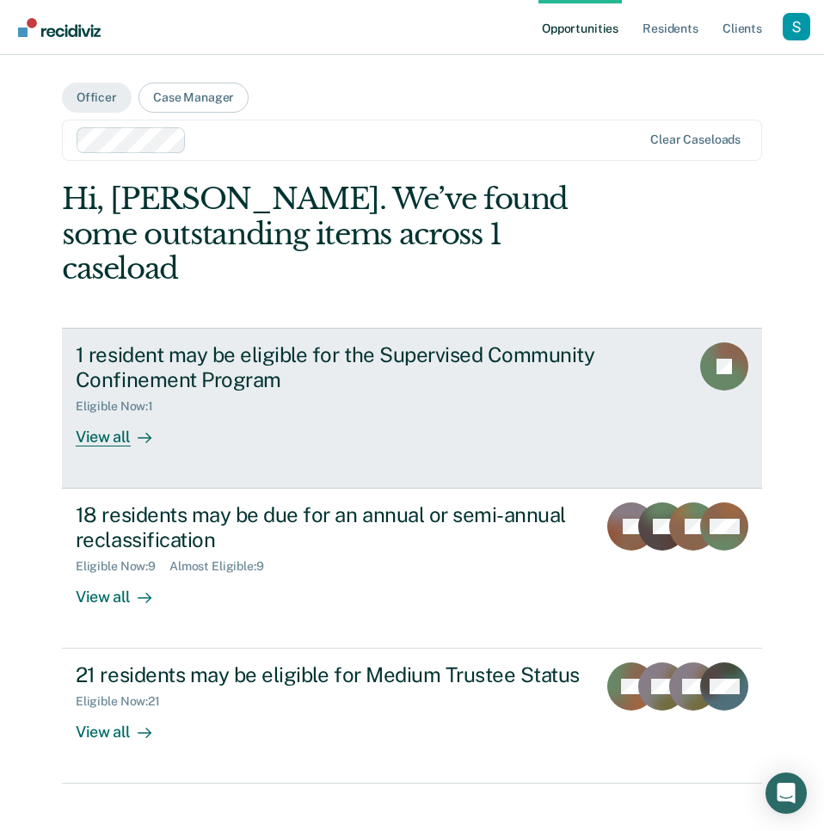
click at [131, 427] on div at bounding box center [141, 437] width 21 height 20
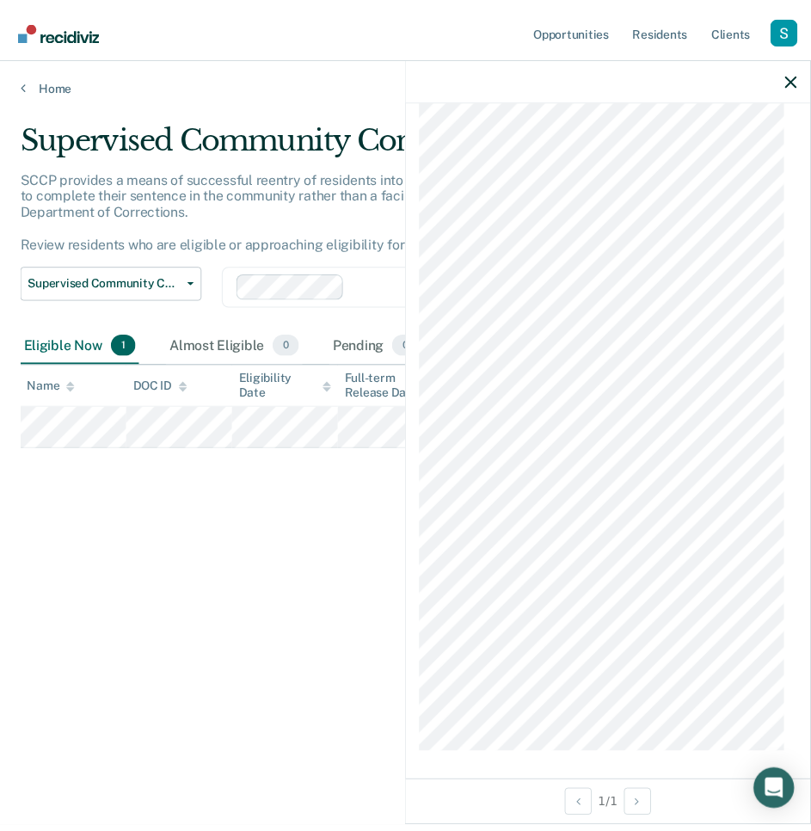
scroll to position [908, 0]
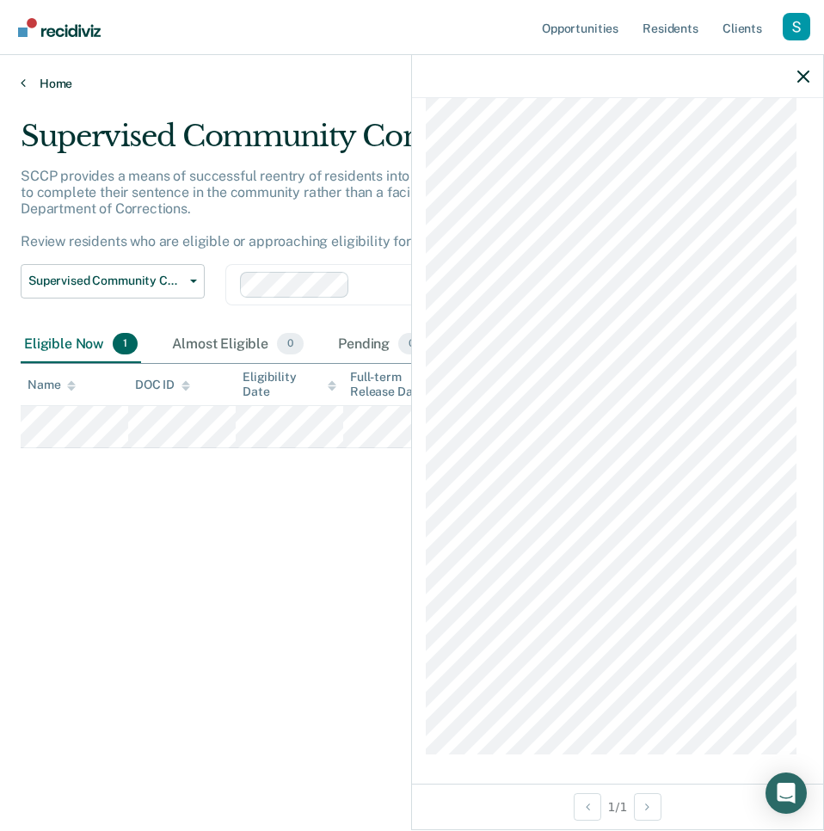
click at [46, 83] on link "Home" at bounding box center [412, 83] width 783 height 15
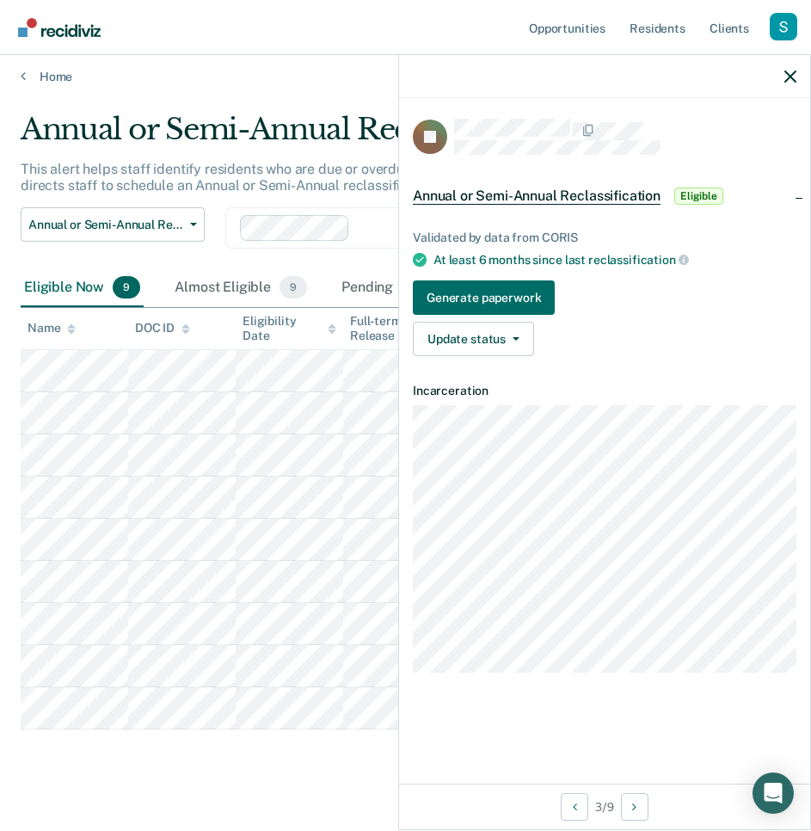
scroll to position [8, 0]
click at [54, 73] on link "Home" at bounding box center [406, 75] width 770 height 15
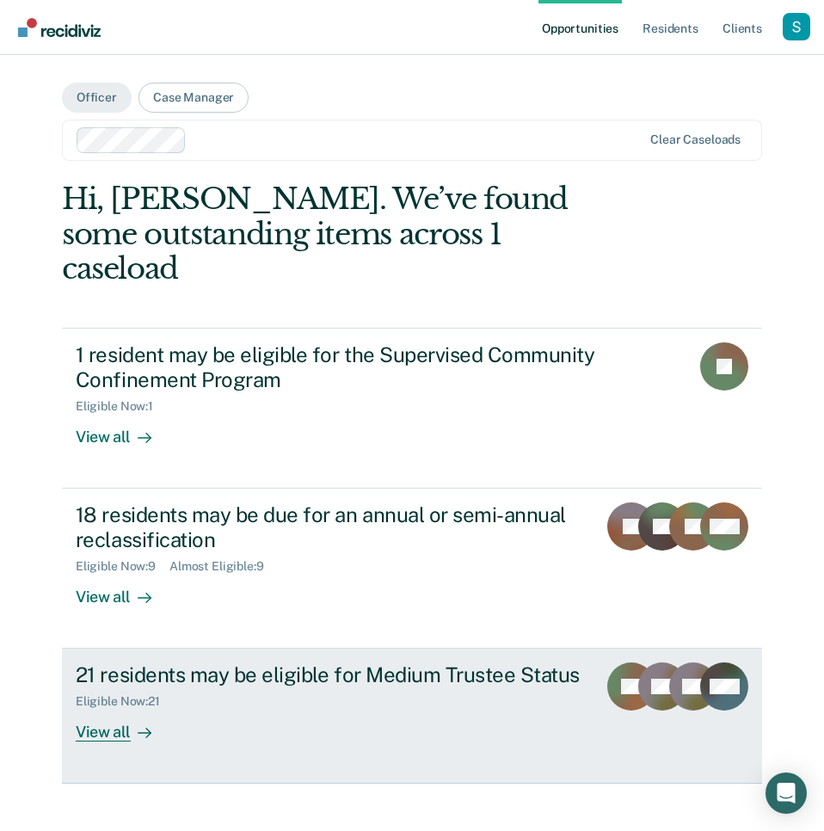
click at [461, 678] on div "21 residents may be eligible for Medium Trustee Status Eligible Now : 21 View a…" at bounding box center [350, 701] width 549 height 79
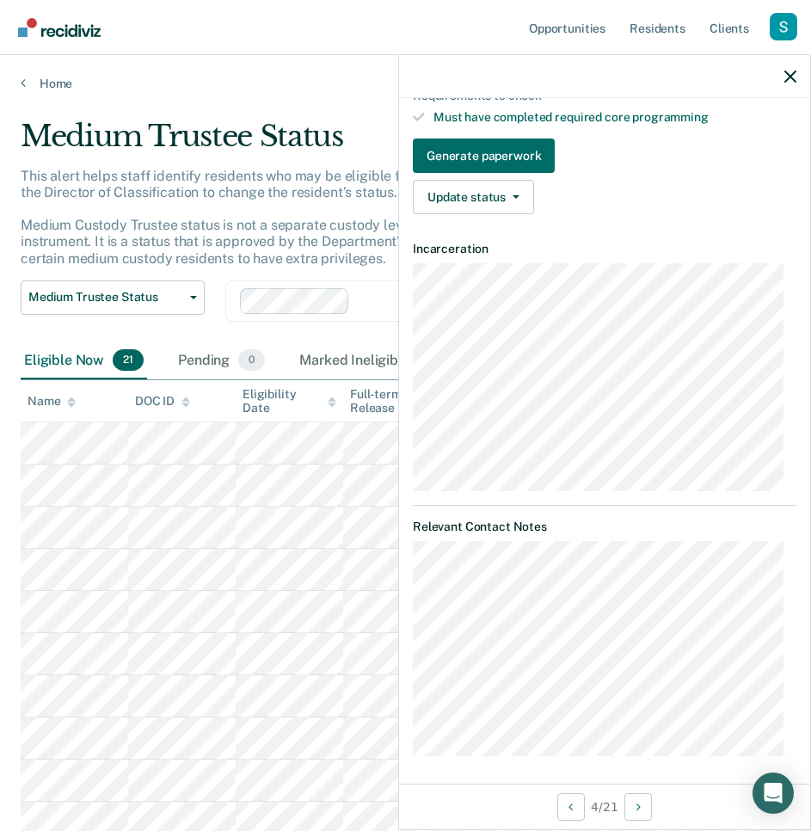
scroll to position [254, 0]
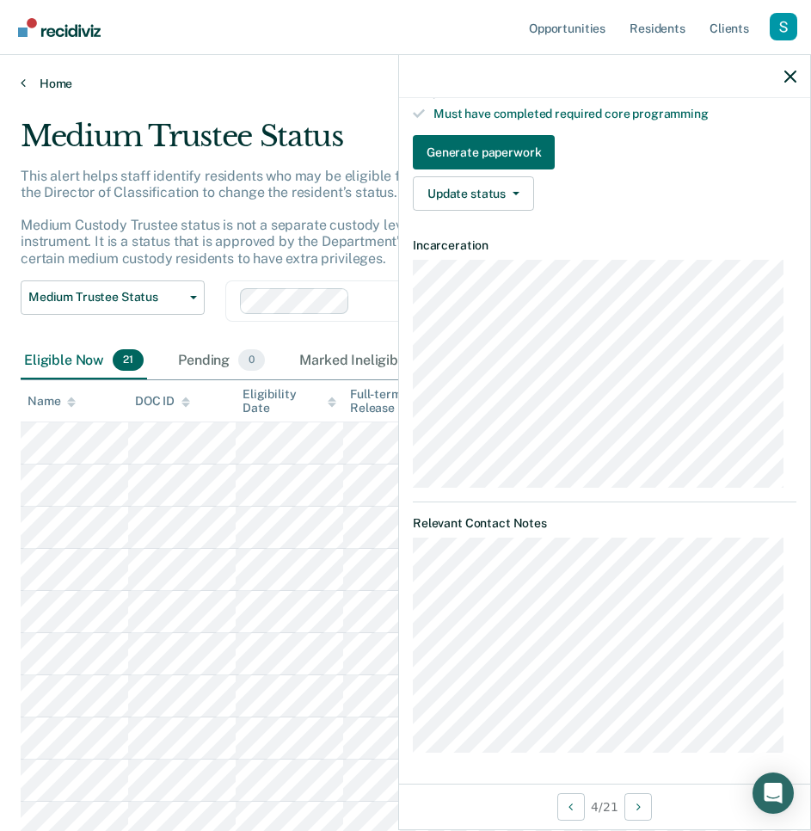
click at [77, 76] on link "Home" at bounding box center [406, 83] width 770 height 15
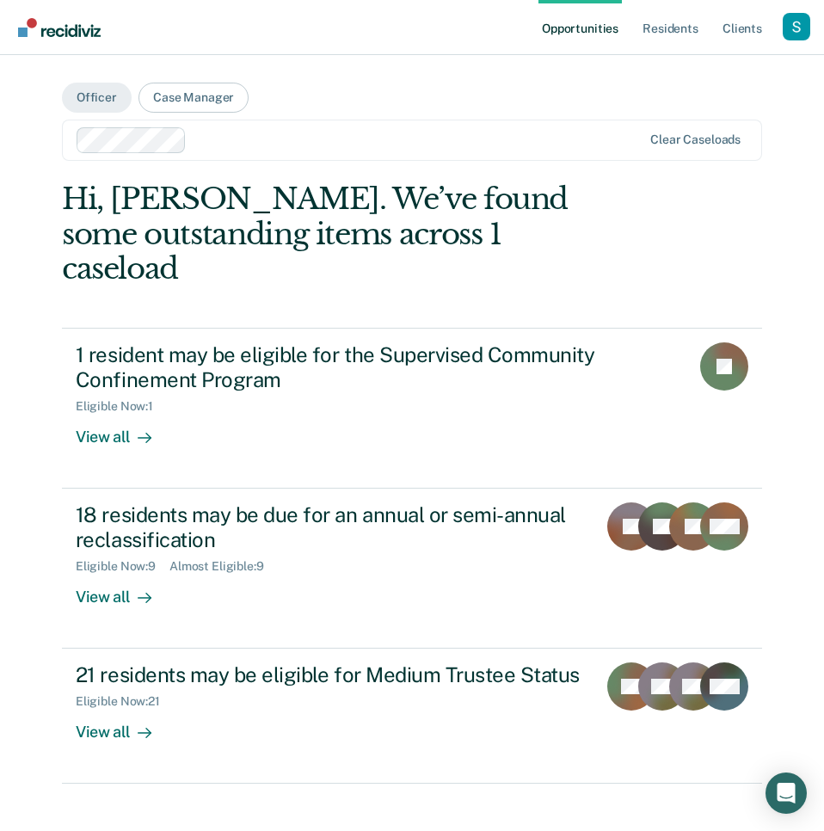
click at [421, 142] on div at bounding box center [417, 140] width 449 height 20
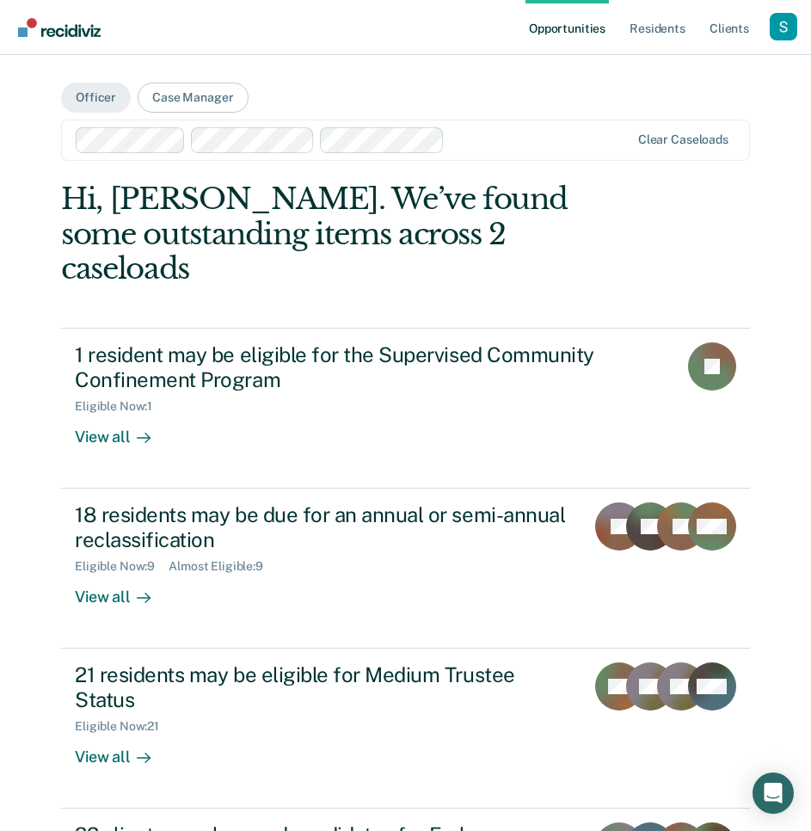
scroll to position [146, 0]
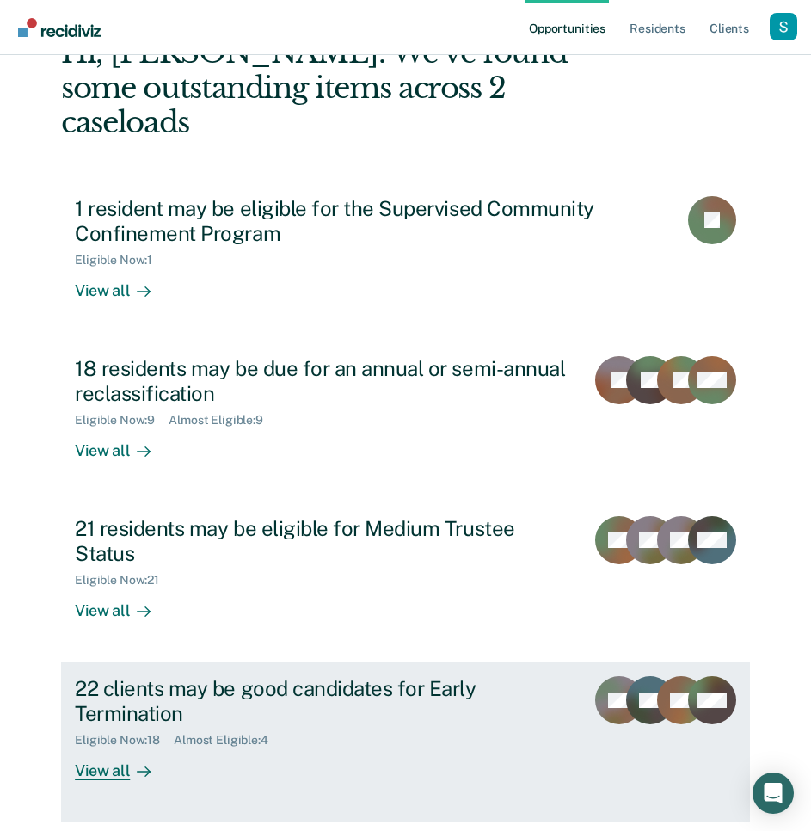
click at [322, 676] on div "22 clients may be good candidates for Early Termination" at bounding box center [323, 701] width 496 height 50
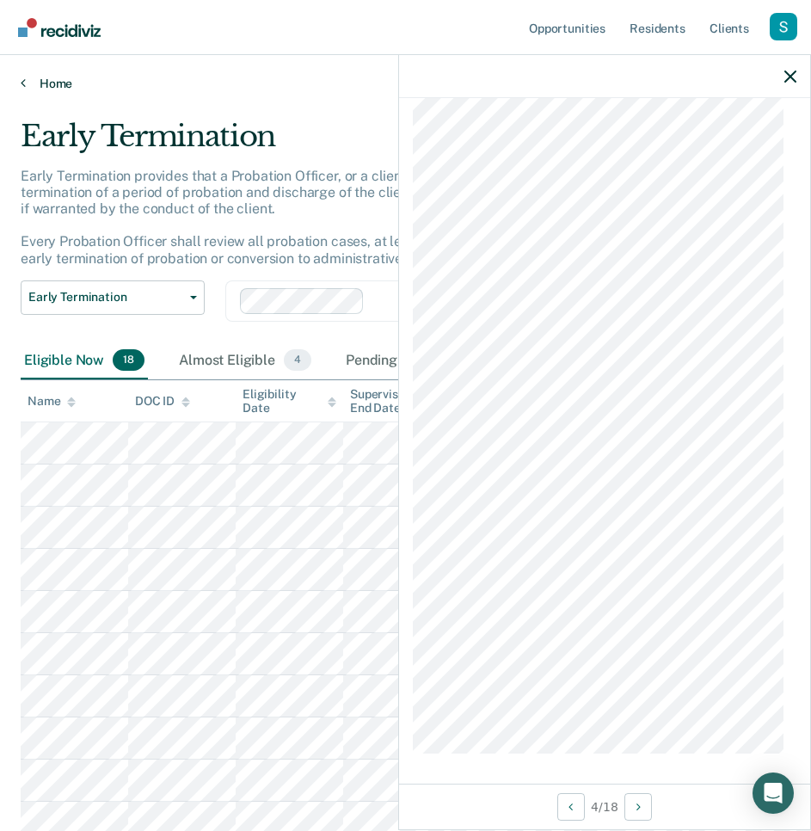
click at [59, 79] on link "Home" at bounding box center [406, 83] width 770 height 15
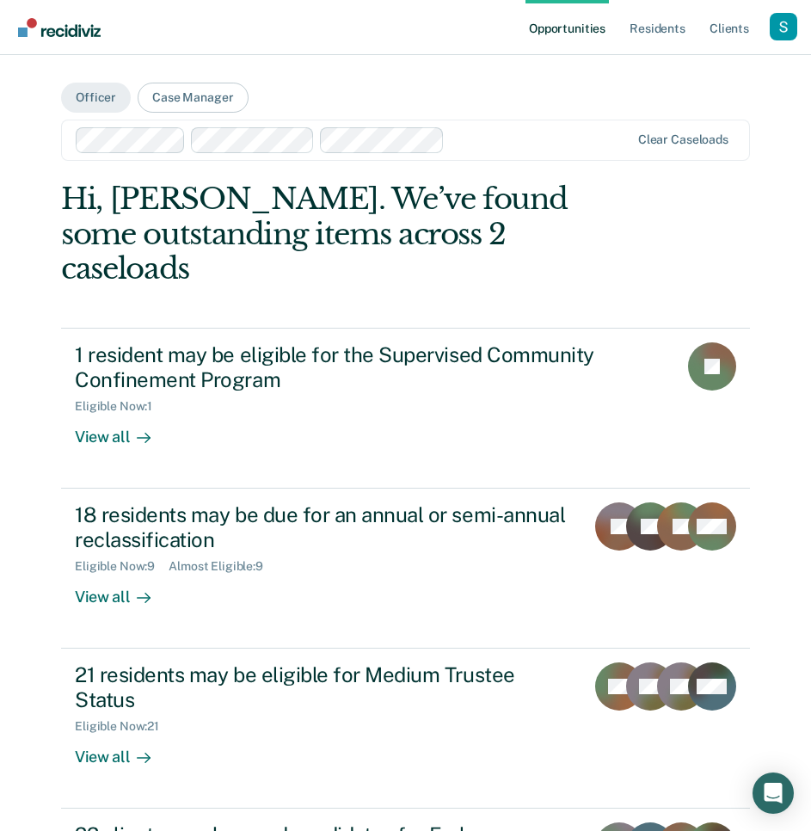
click at [541, 114] on main "Officer Case Manager Clear caseloads Hi, Sabella. We’ve found some outstanding …" at bounding box center [405, 525] width 730 height 941
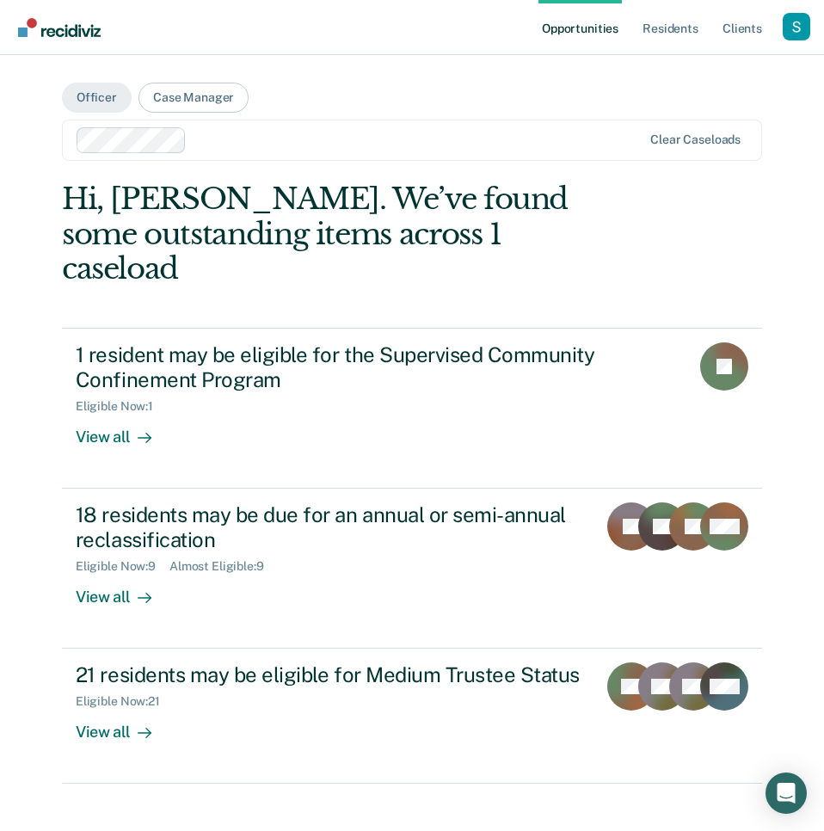
click at [301, 136] on div at bounding box center [417, 140] width 449 height 20
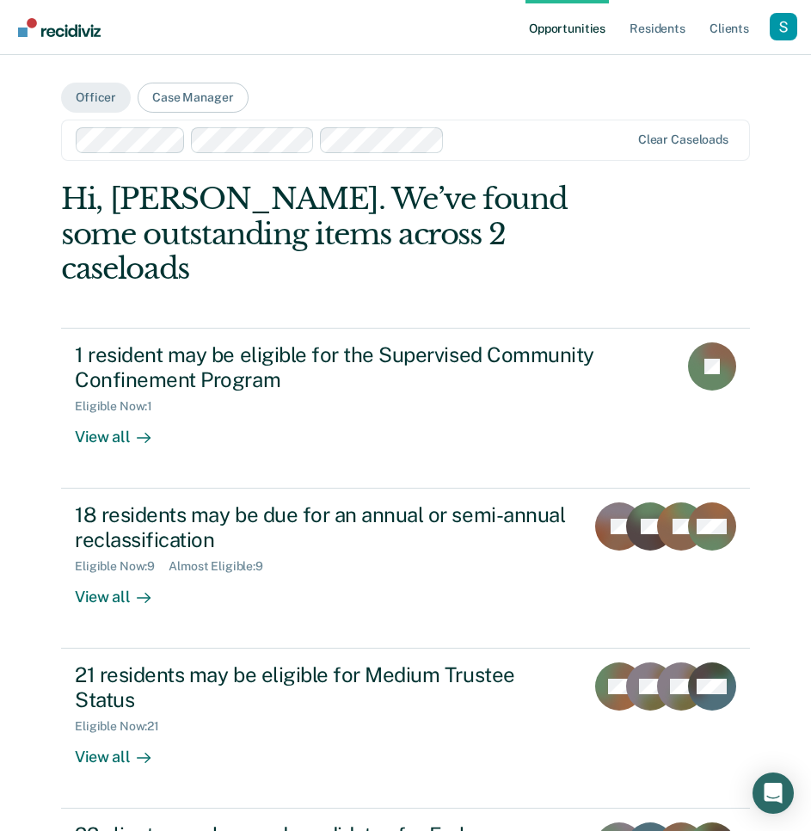
click at [495, 138] on div at bounding box center [540, 140] width 178 height 20
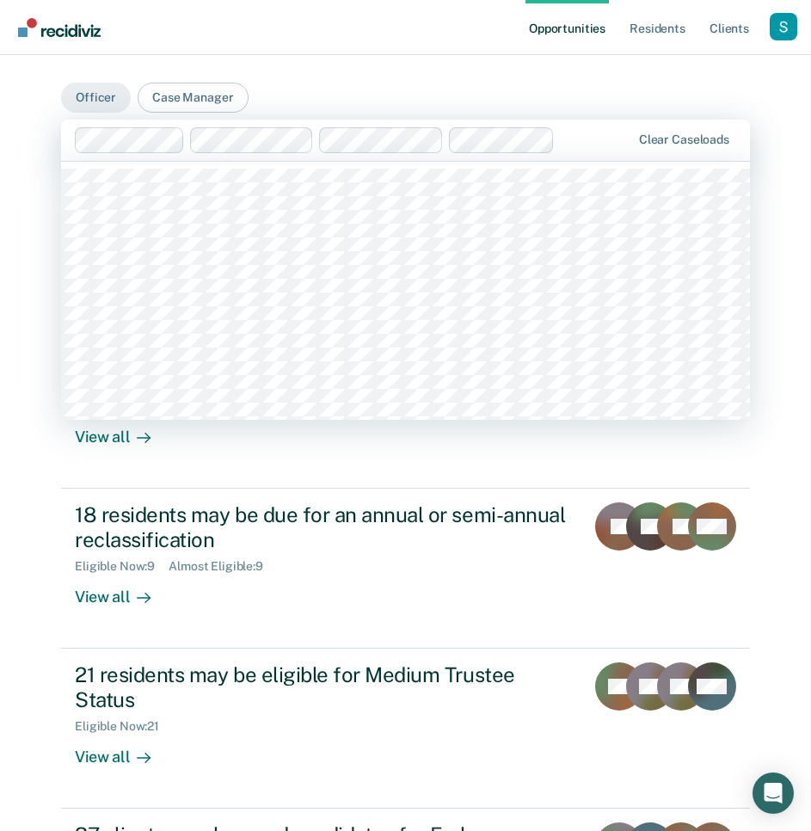
click at [586, 136] on div at bounding box center [596, 140] width 69 height 20
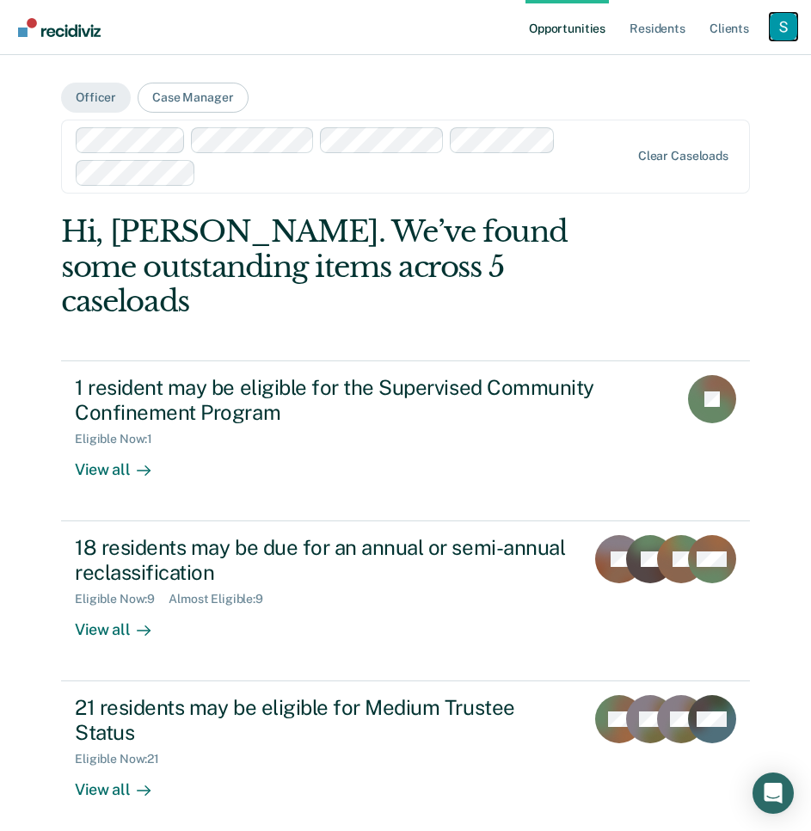
click at [780, 19] on div "Profile dropdown button" at bounding box center [784, 27] width 28 height 28
click at [746, 67] on link "Profile" at bounding box center [714, 70] width 138 height 15
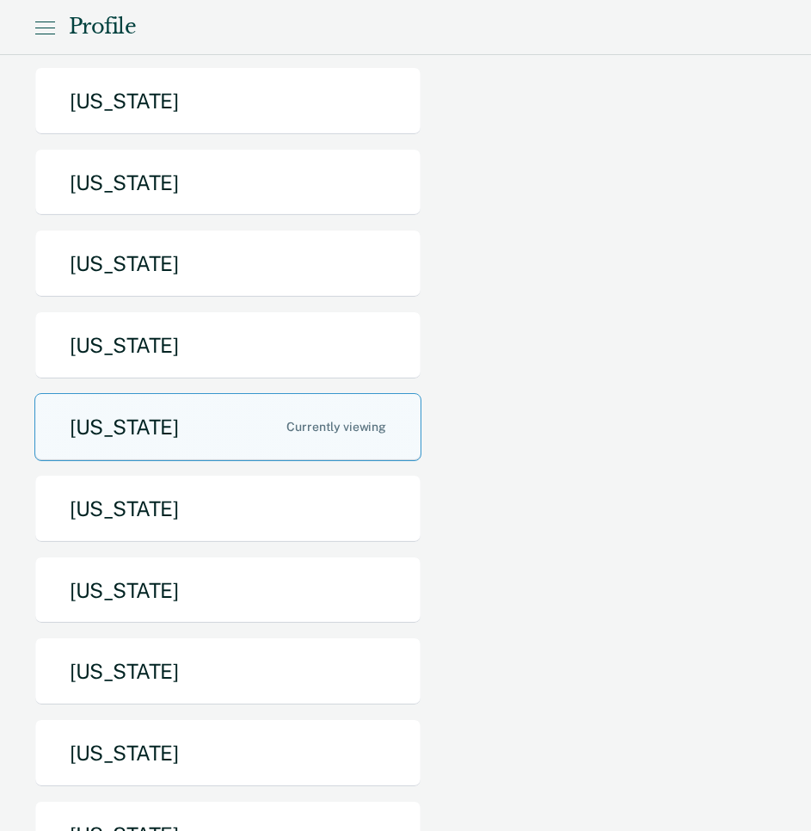
scroll to position [312, 0]
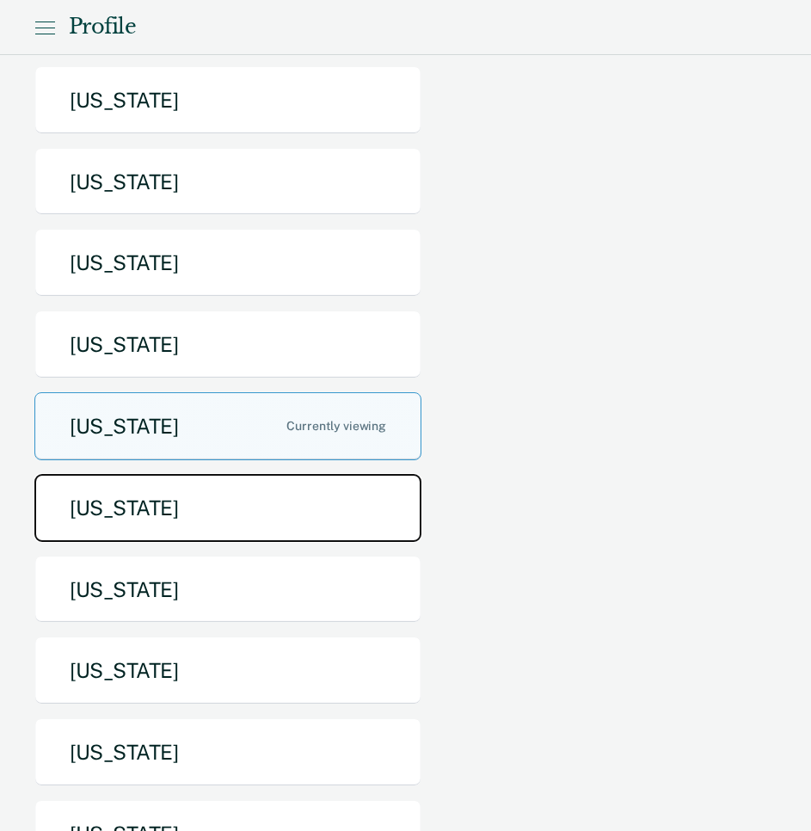
click at [194, 474] on button "Missouri" at bounding box center [227, 508] width 387 height 68
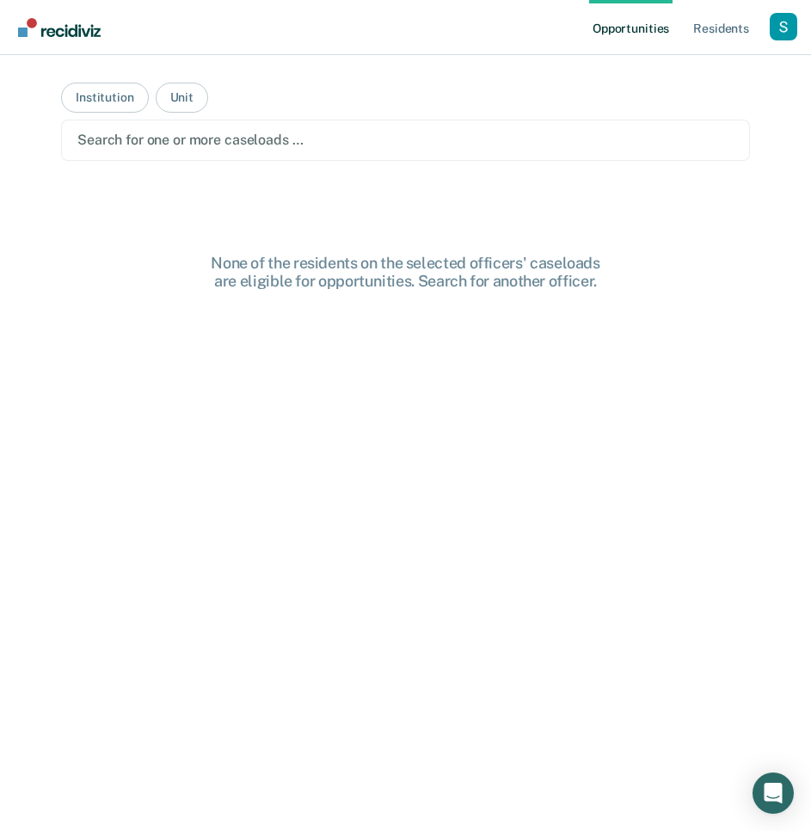
click at [635, 26] on link "Opportunities" at bounding box center [630, 27] width 83 height 55
click at [718, 26] on link "Resident s" at bounding box center [721, 27] width 63 height 55
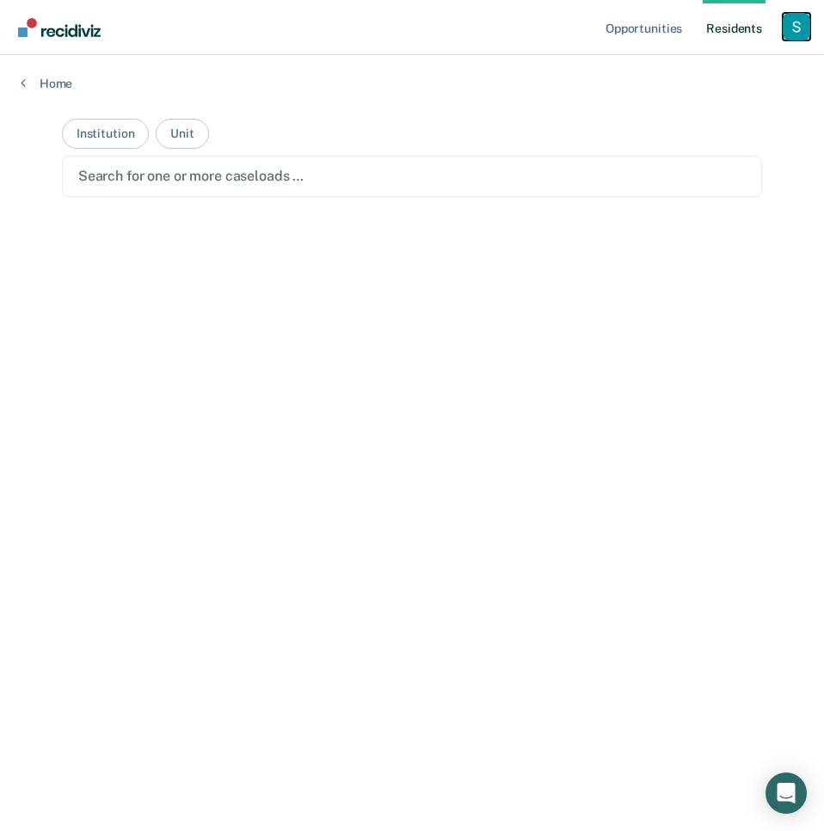
click at [798, 21] on div "Profile dropdown button" at bounding box center [797, 27] width 28 height 28
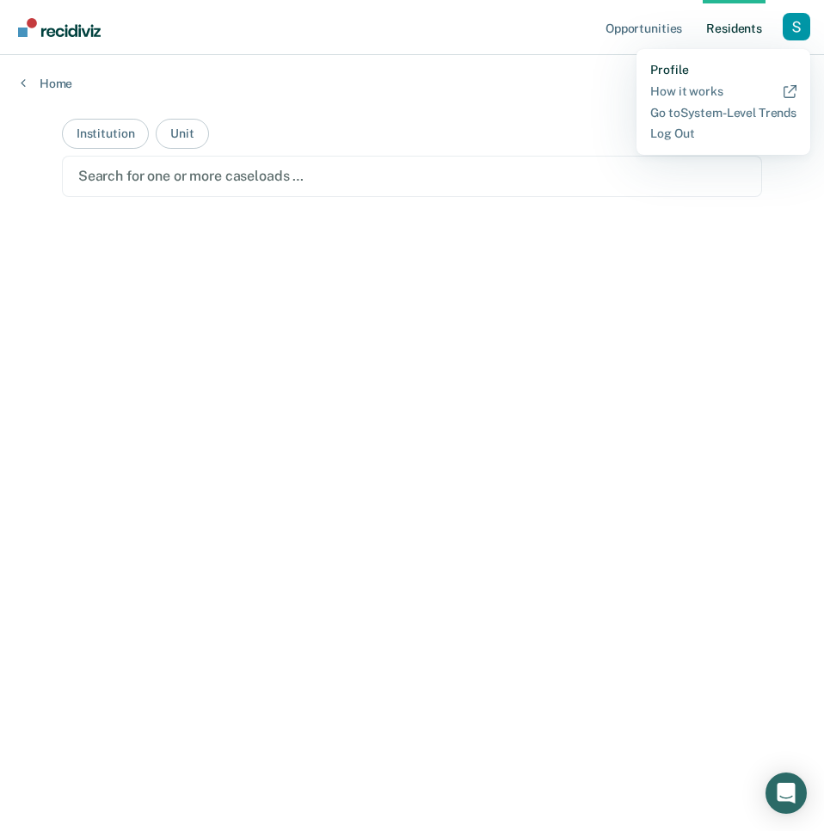
click at [741, 64] on link "Profile" at bounding box center [723, 70] width 146 height 15
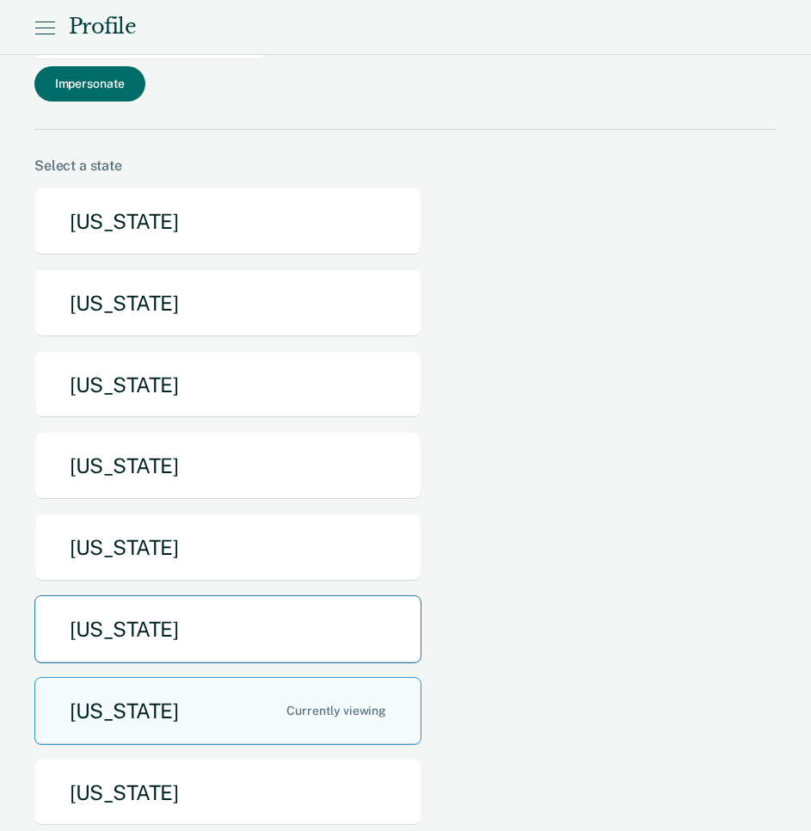
scroll to position [111, 0]
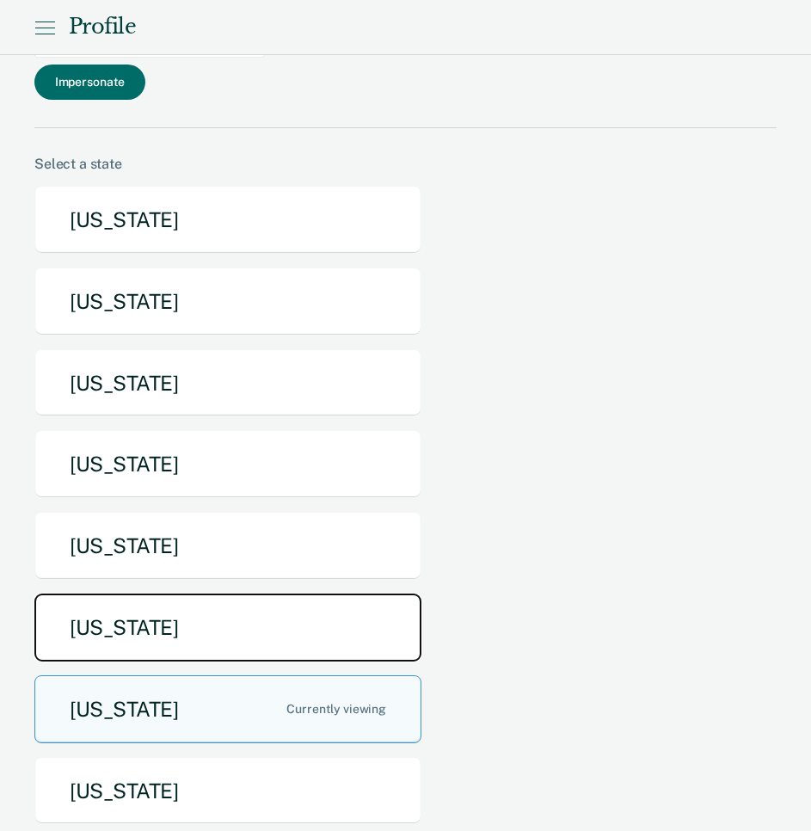
click at [314, 593] on button "Maine" at bounding box center [227, 627] width 387 height 68
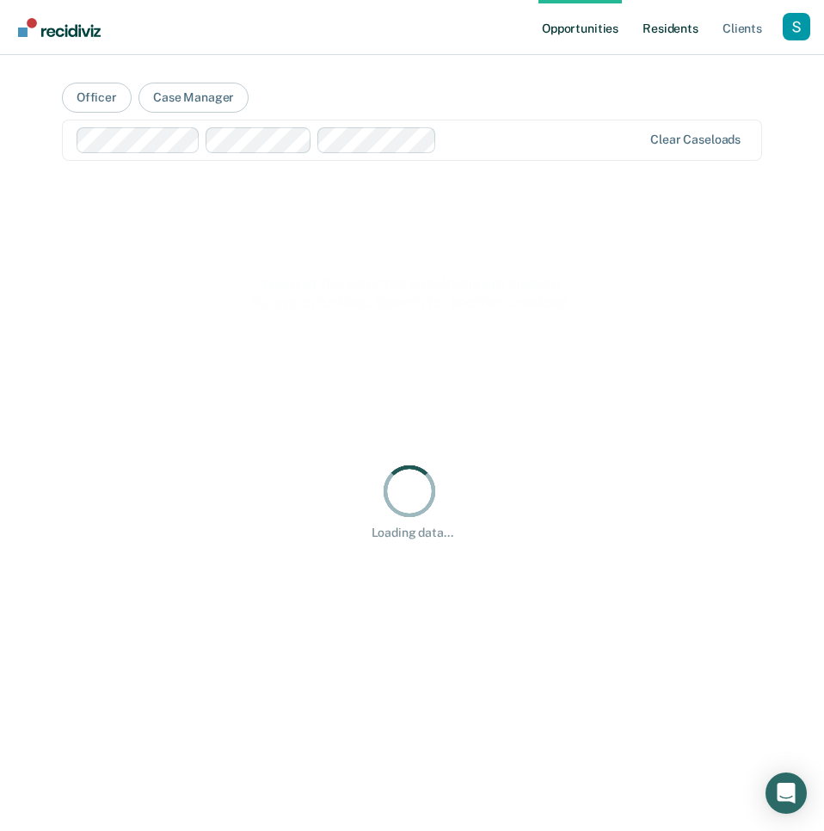
click at [681, 25] on link "Resident s" at bounding box center [670, 27] width 63 height 55
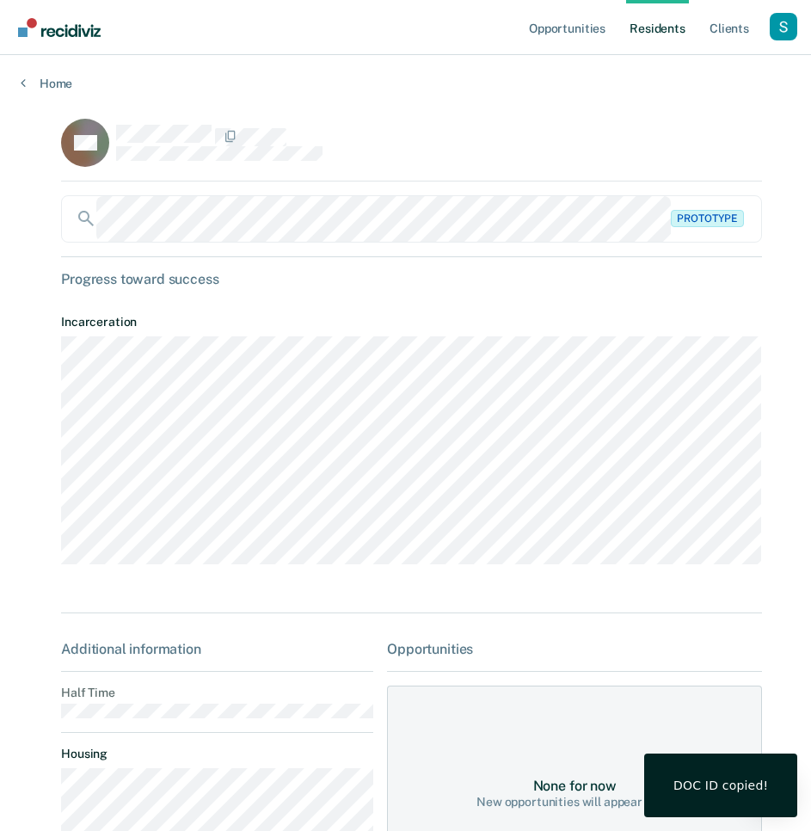
click at [400, 244] on div "Prototype" at bounding box center [411, 226] width 701 height 62
click at [183, 116] on main "AA Prototype Progress toward success Incarceration Additional information Half …" at bounding box center [405, 537] width 730 height 893
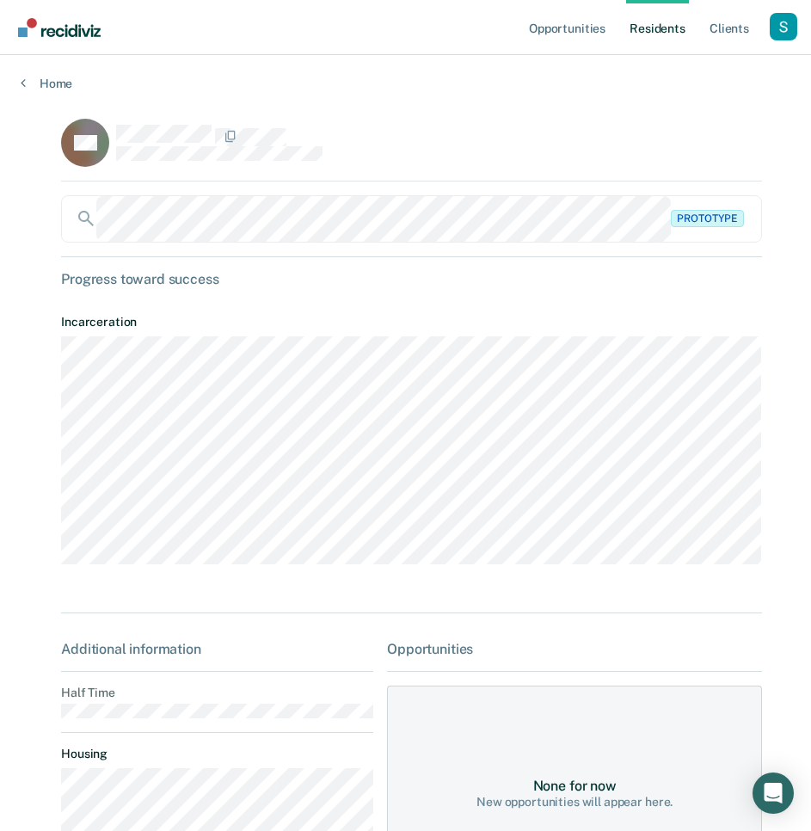
click at [64, 136] on icon at bounding box center [74, 144] width 49 height 59
click at [727, 25] on link "Client s" at bounding box center [729, 27] width 46 height 55
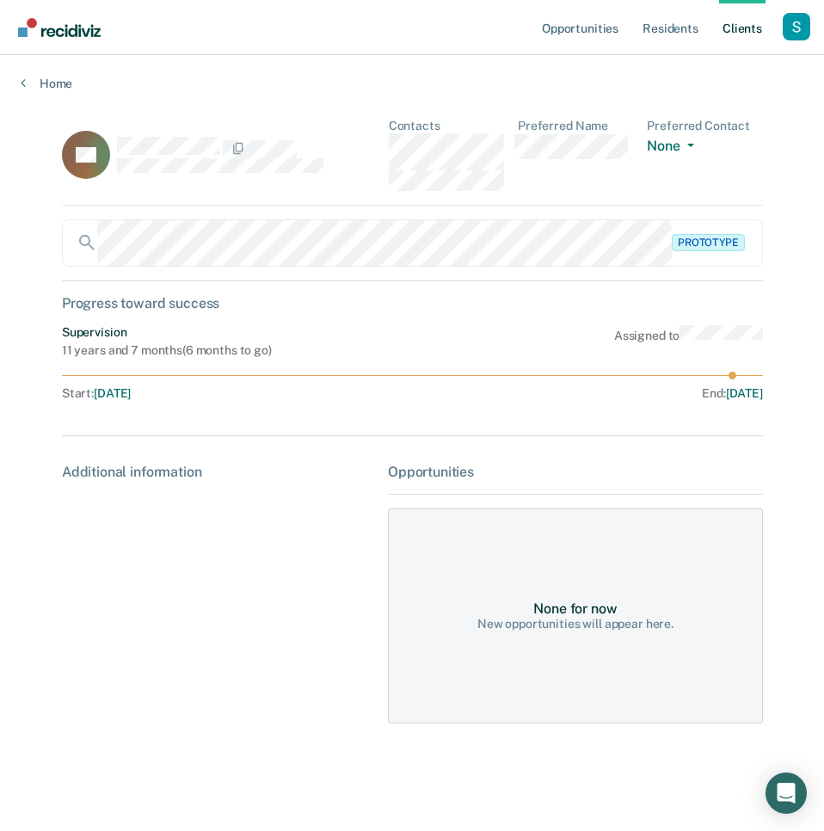
drag, startPoint x: 464, startPoint y: 537, endPoint x: 467, endPoint y: 557, distance: 19.9
click at [464, 549] on div "None for now New opportunities will appear here." at bounding box center [575, 615] width 375 height 215
drag, startPoint x: 468, startPoint y: 608, endPoint x: 363, endPoint y: 592, distance: 106.2
click at [463, 608] on div "None for now New opportunities will appear here." at bounding box center [575, 615] width 375 height 215
click at [164, 465] on div "Additional information" at bounding box center [218, 471] width 312 height 16
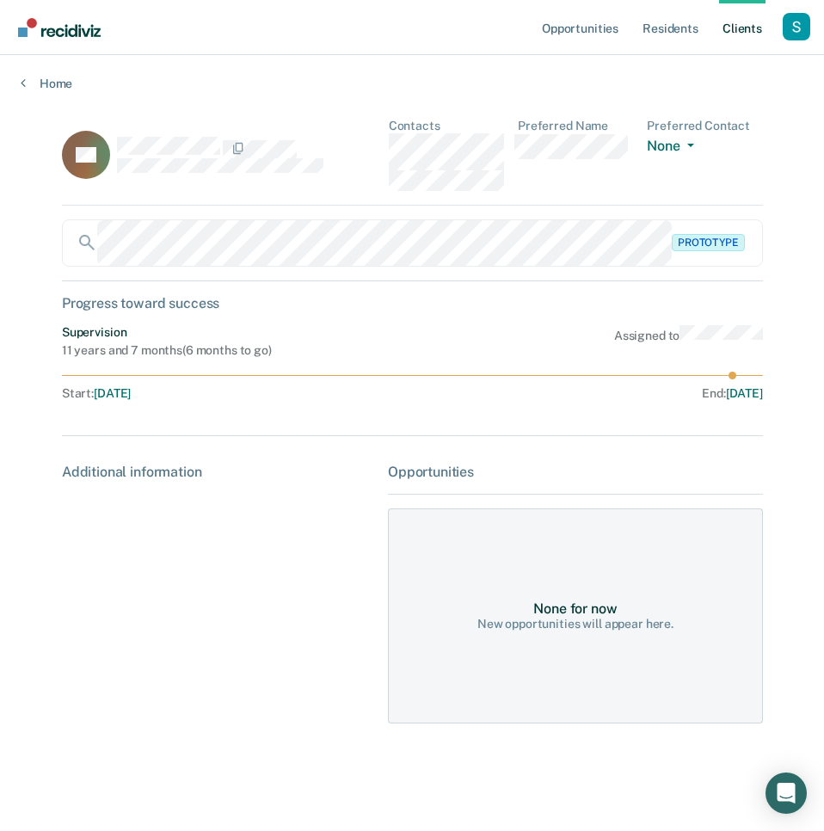
click at [41, 61] on div "Home" at bounding box center [412, 73] width 824 height 36
click at [52, 80] on link "Home" at bounding box center [412, 83] width 783 height 15
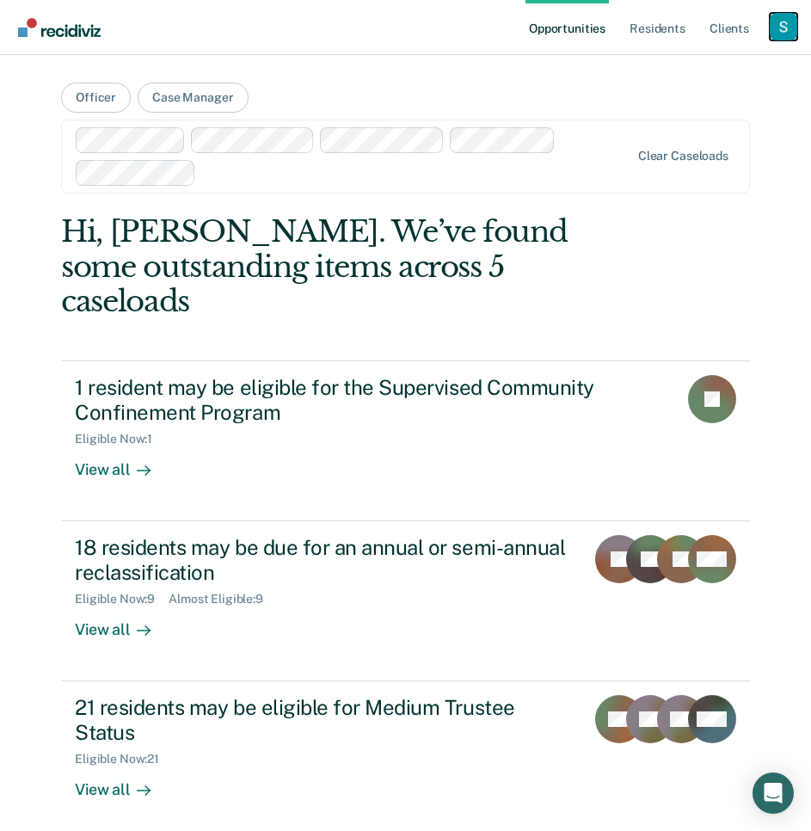
click at [783, 34] on div "Profile dropdown button" at bounding box center [784, 27] width 28 height 28
click at [693, 65] on link "Profile" at bounding box center [714, 70] width 138 height 15
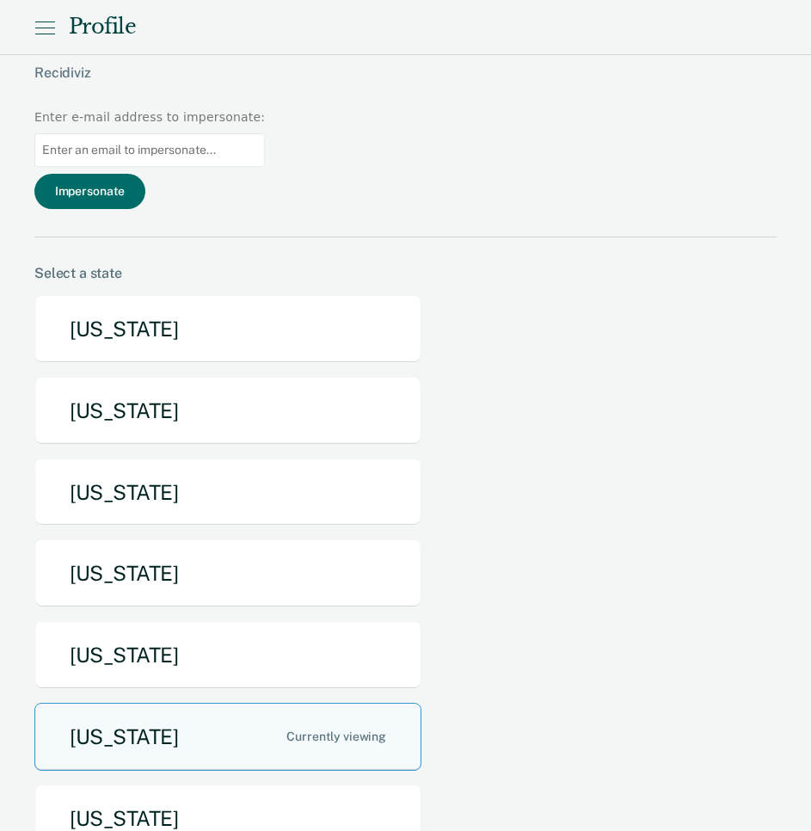
scroll to position [320, 0]
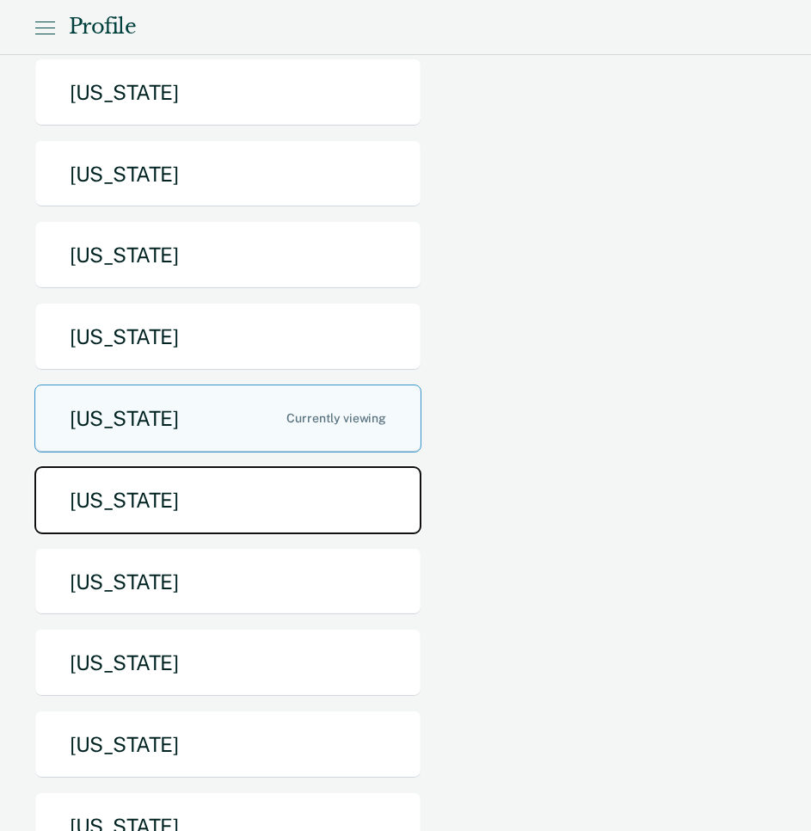
click at [211, 466] on button "Missouri" at bounding box center [227, 500] width 387 height 68
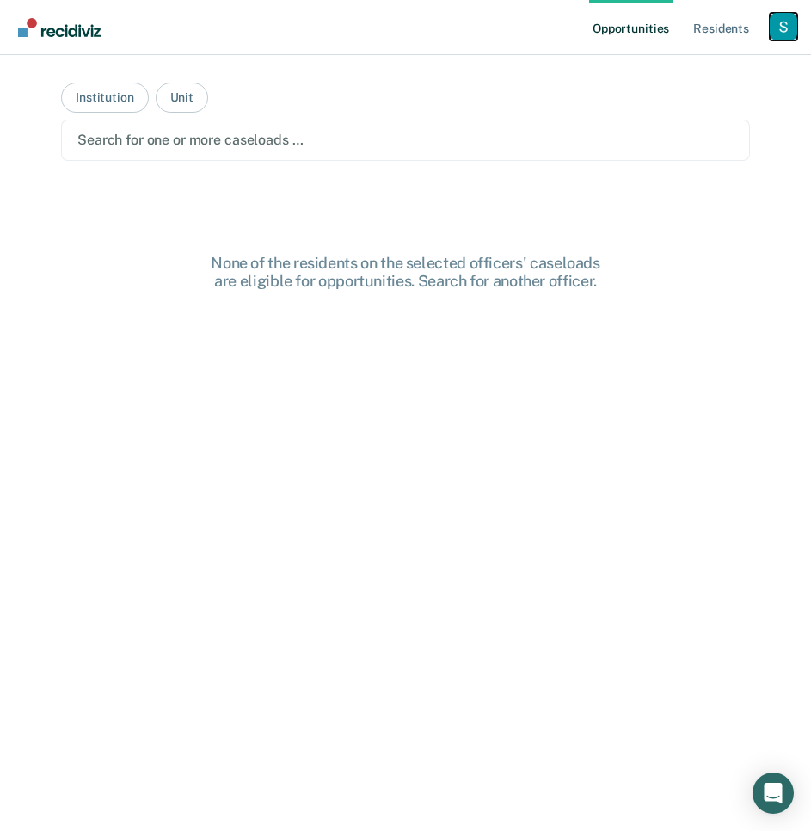
click at [786, 28] on div "Profile dropdown button" at bounding box center [784, 27] width 28 height 28
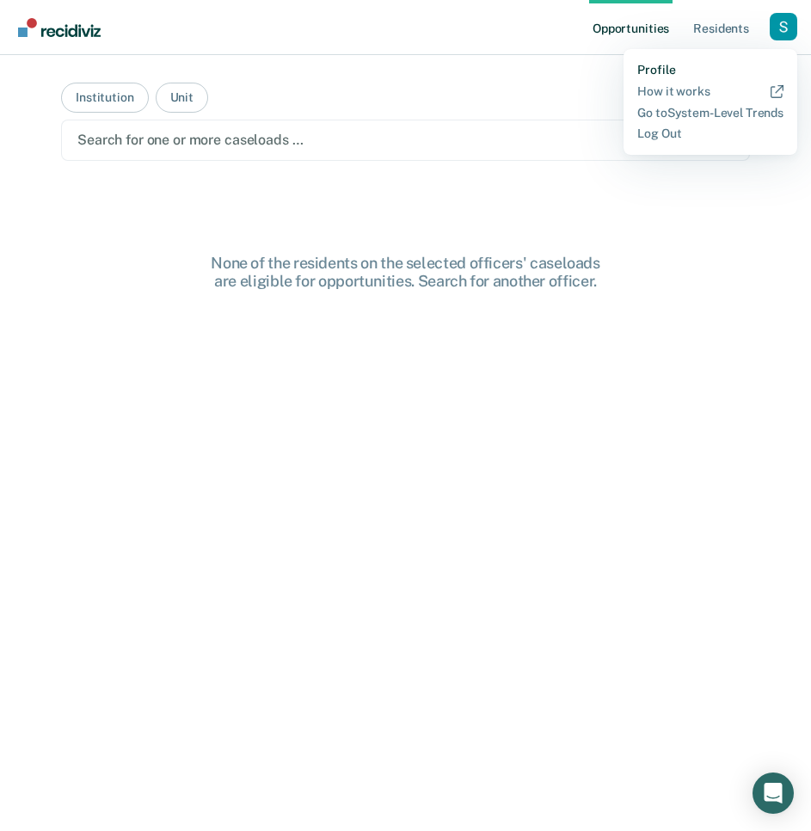
click at [691, 70] on link "Profile" at bounding box center [710, 70] width 146 height 15
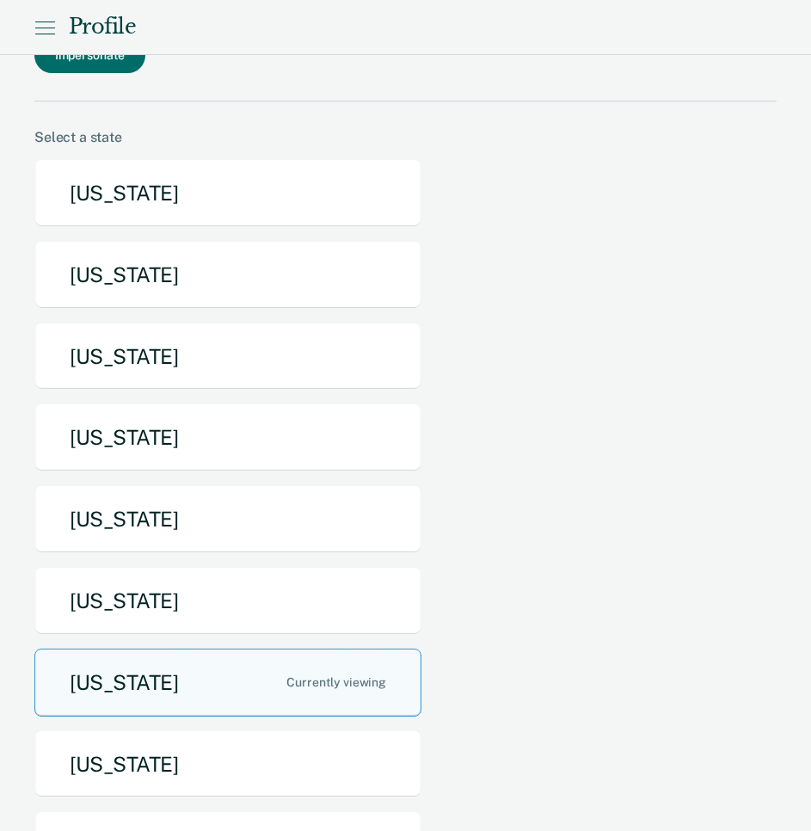
scroll to position [493, 0]
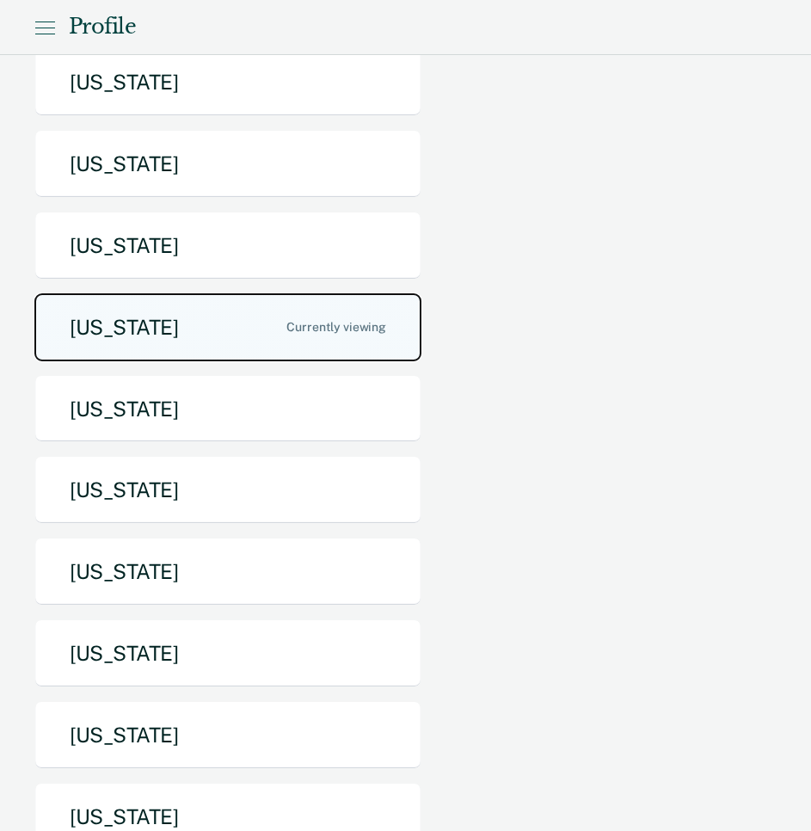
click at [236, 293] on button "[US_STATE]" at bounding box center [227, 327] width 387 height 68
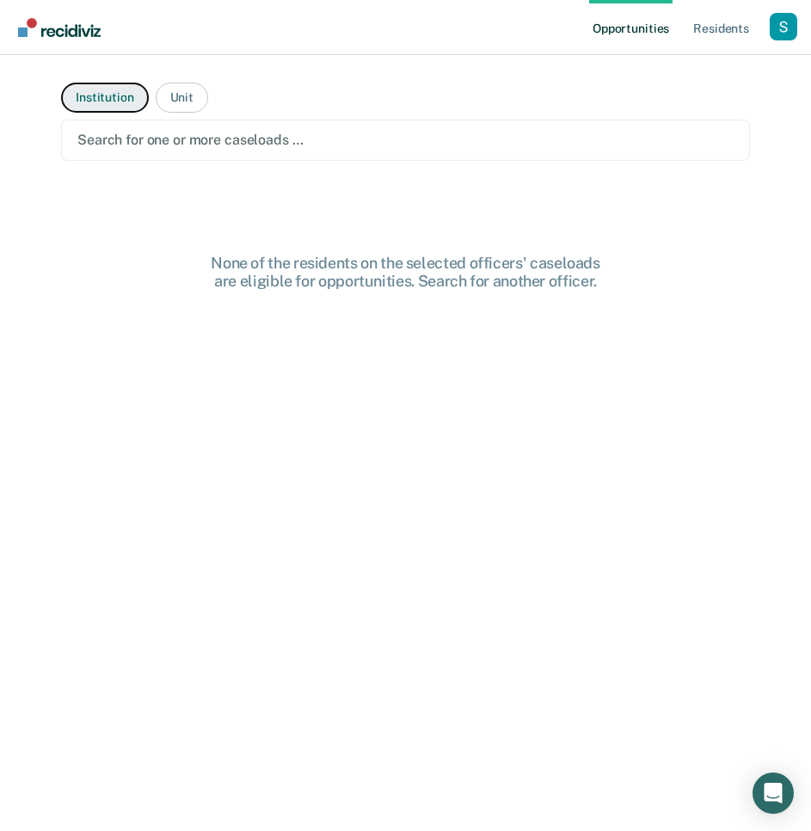
click at [101, 88] on button "Institution" at bounding box center [104, 98] width 87 height 30
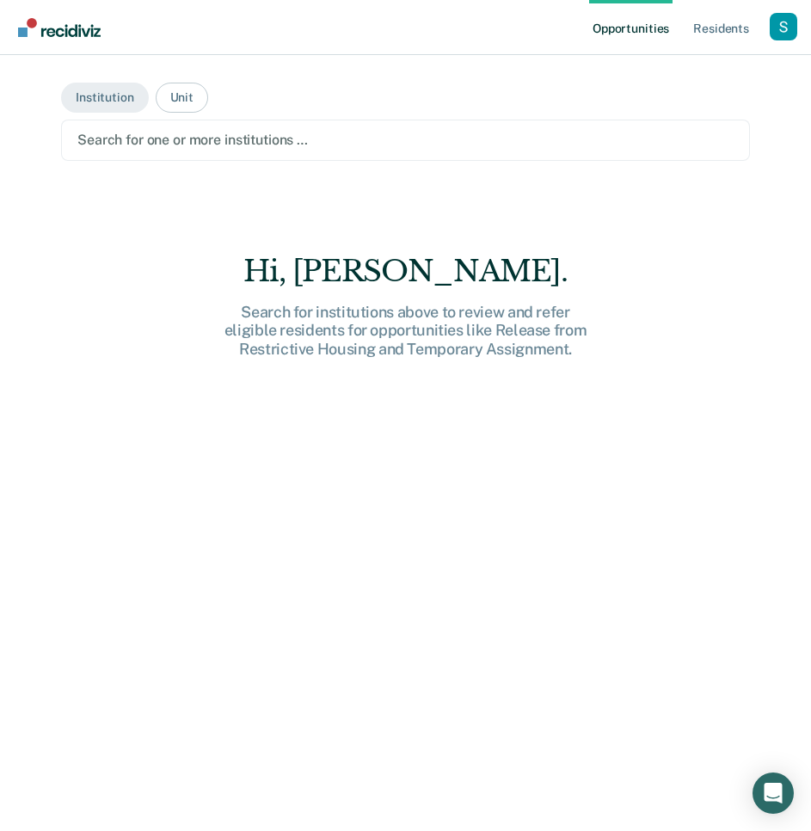
click at [160, 142] on div at bounding box center [405, 140] width 656 height 20
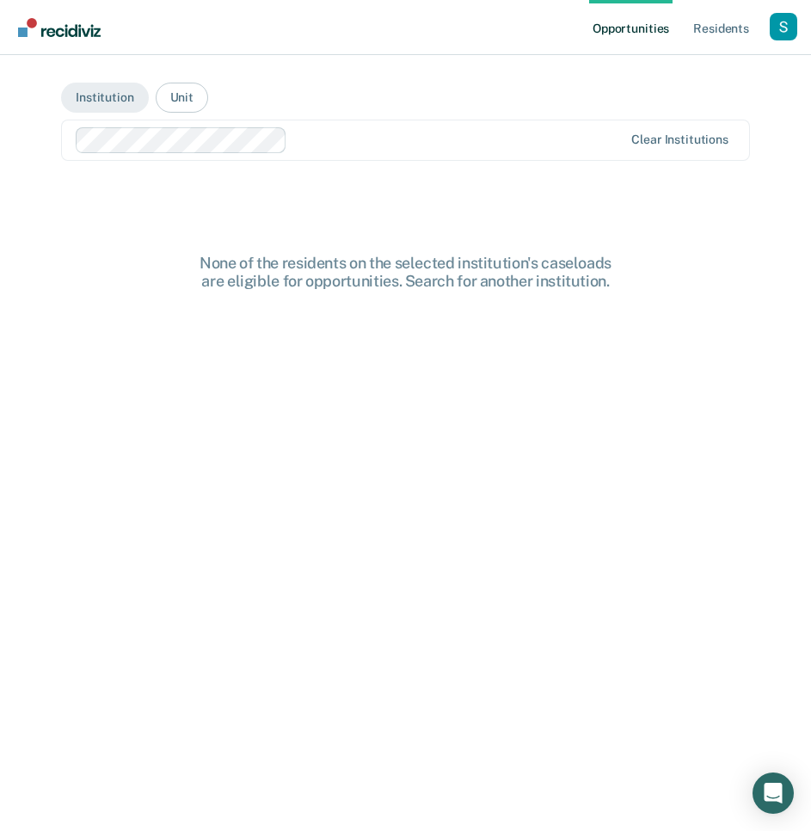
click at [384, 150] on div at bounding box center [350, 140] width 549 height 26
click at [476, 140] on div at bounding box center [445, 140] width 355 height 20
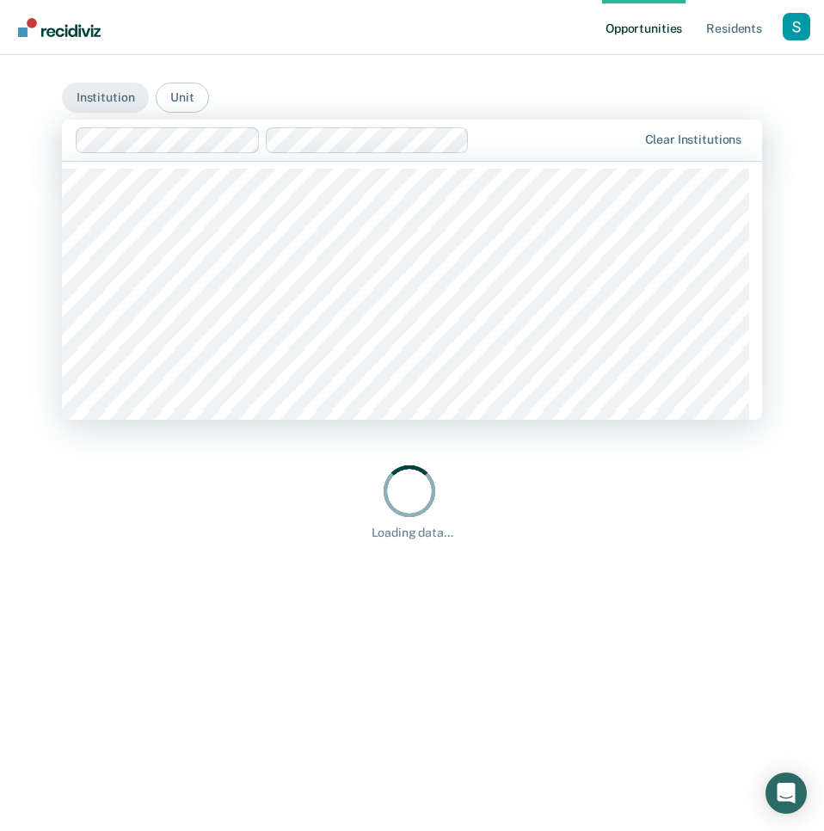
click at [496, 143] on div at bounding box center [556, 140] width 160 height 20
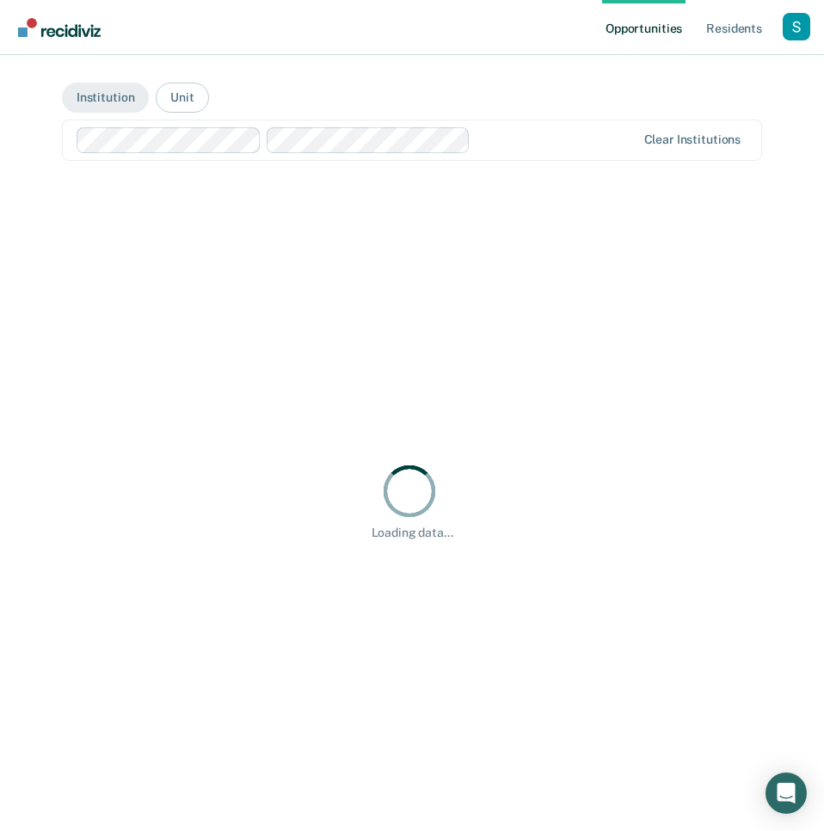
click at [488, 140] on div at bounding box center [556, 140] width 158 height 20
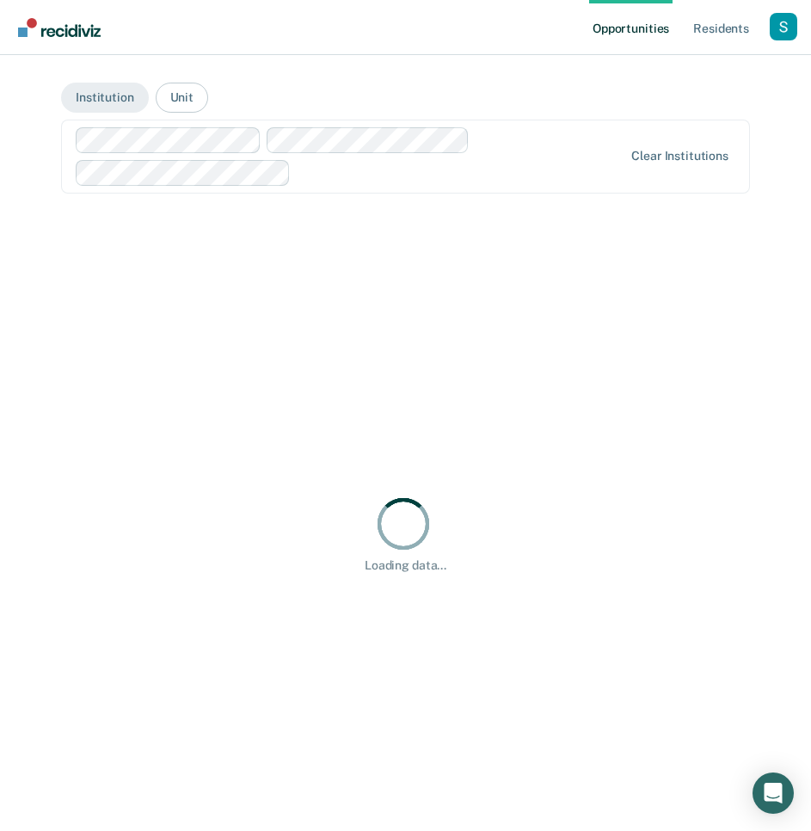
click at [509, 146] on div at bounding box center [350, 156] width 549 height 58
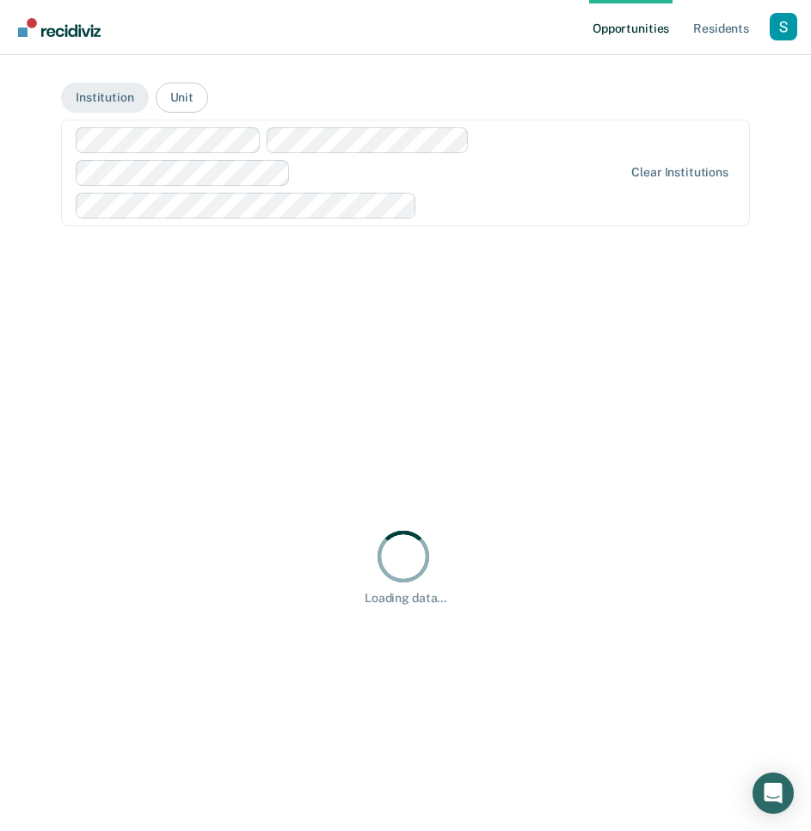
click at [391, 561] on div at bounding box center [403, 557] width 52 height 52
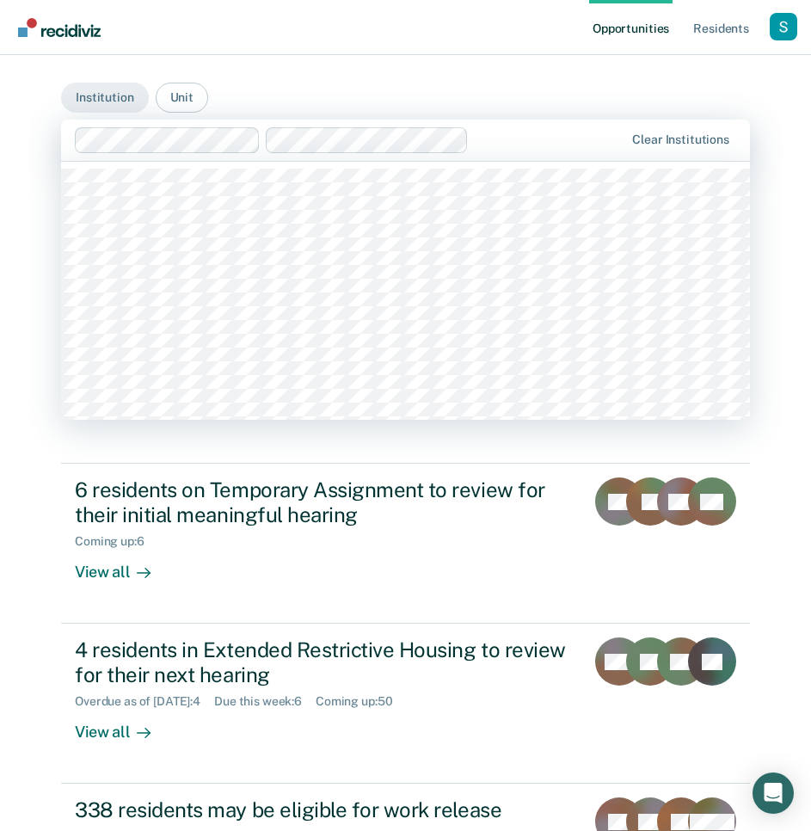
click at [533, 145] on div at bounding box center [550, 140] width 148 height 20
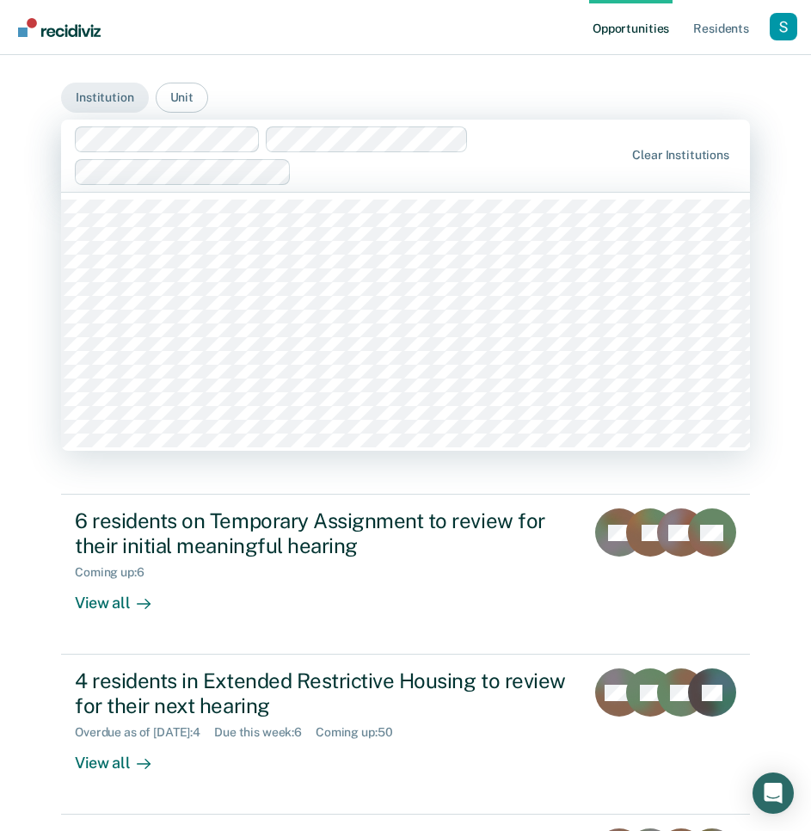
click at [335, 169] on div at bounding box center [460, 172] width 325 height 20
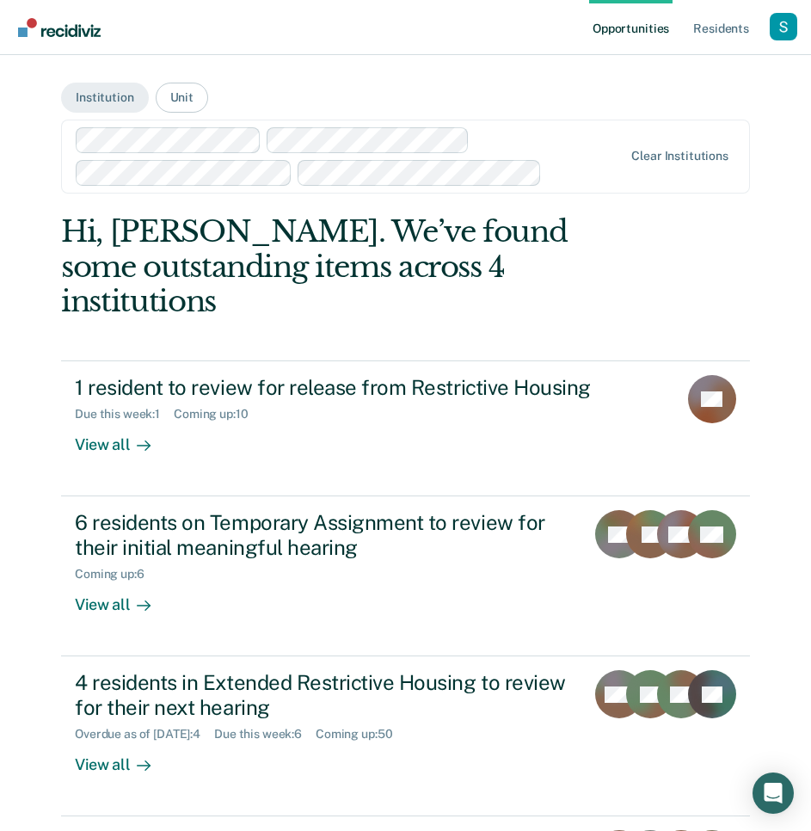
click at [577, 175] on div at bounding box center [586, 173] width 74 height 20
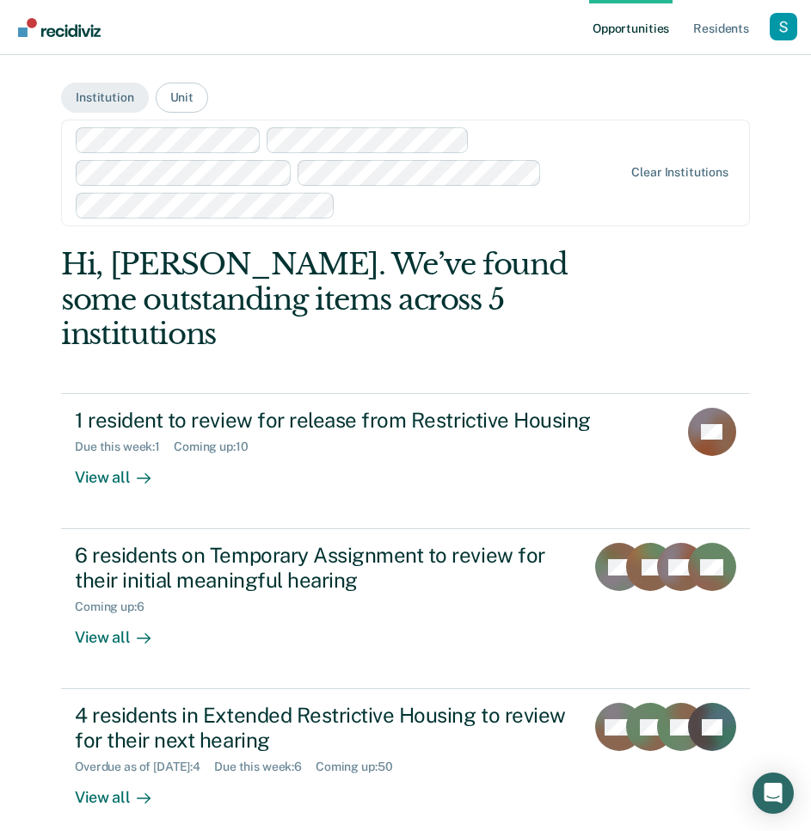
click at [537, 198] on div at bounding box center [482, 205] width 280 height 20
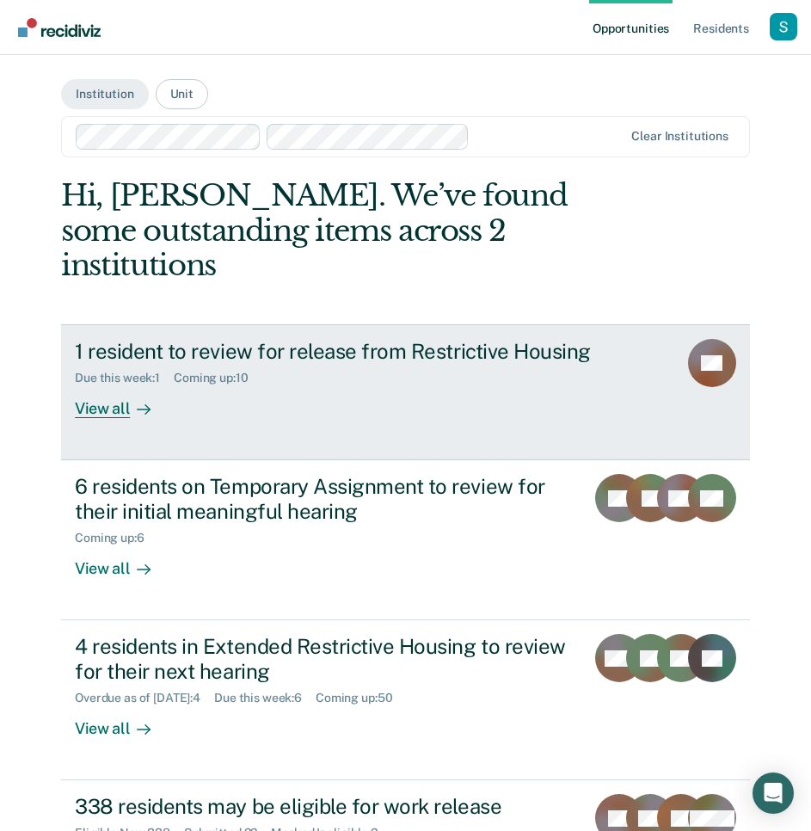
scroll to position [158, 0]
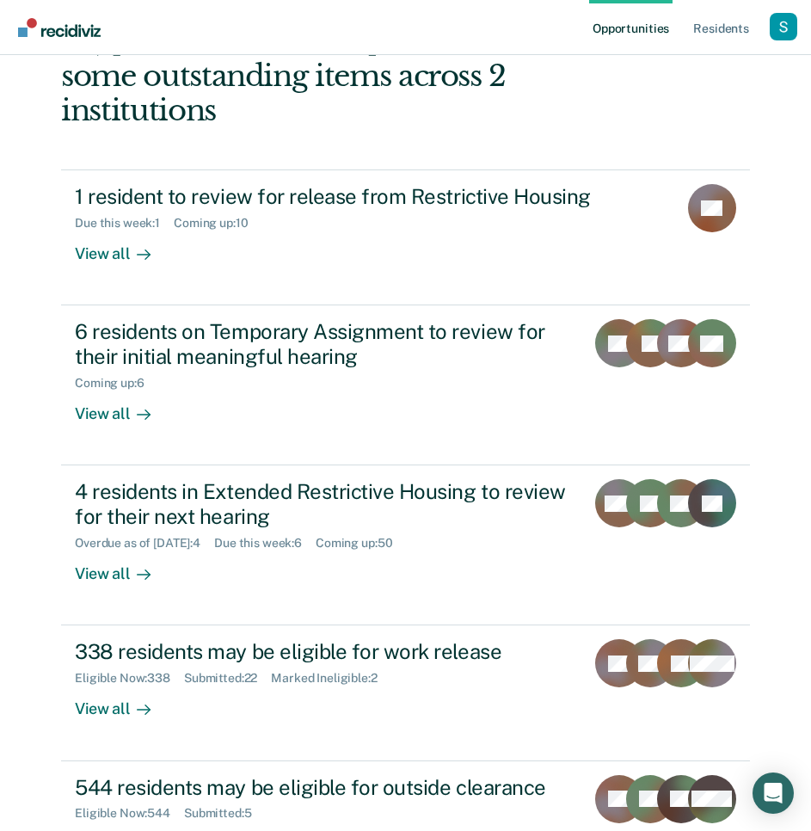
click at [689, 82] on div "Hi, Sabella. We’ve found some outstanding items across 2 institutions 1 residen…" at bounding box center [405, 459] width 689 height 873
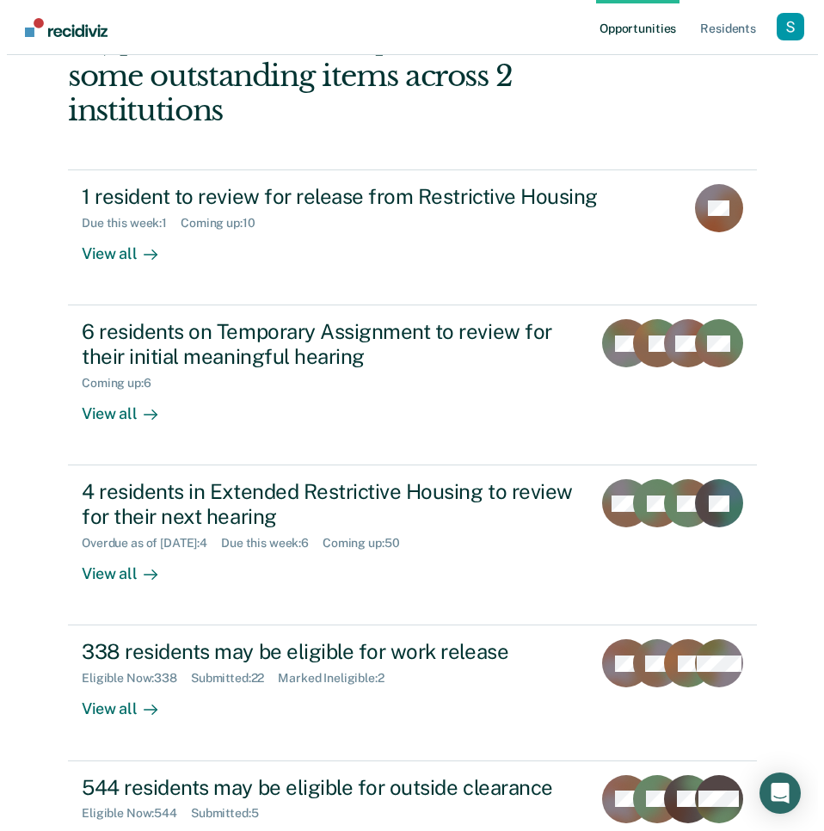
scroll to position [0, 0]
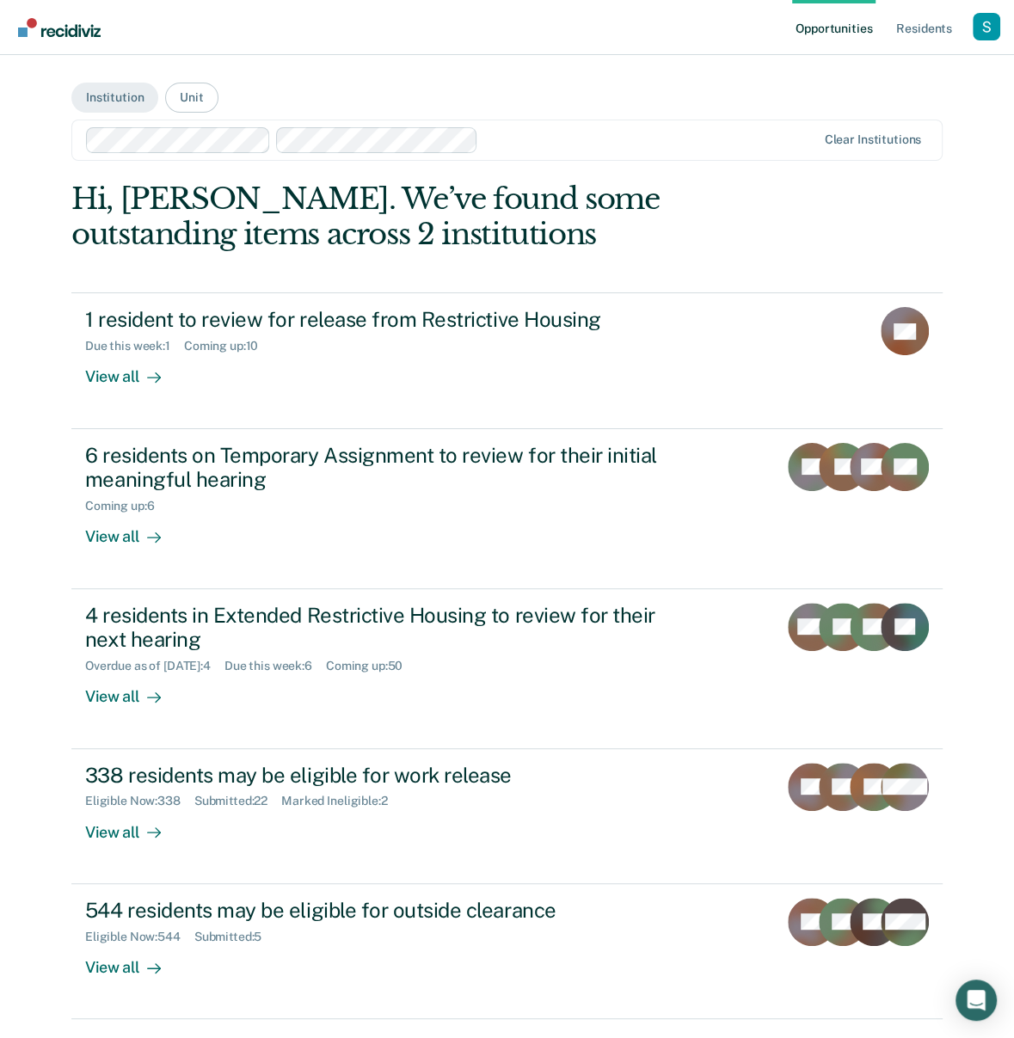
click at [823, 165] on main "Institution Unit Clear institutions Hi, Sabella. We’ve found some outstanding i…" at bounding box center [507, 550] width 912 height 991
click at [646, 57] on main "Institution Unit Clear institutions Hi, Sabella. We’ve found some outstanding i…" at bounding box center [507, 550] width 912 height 991
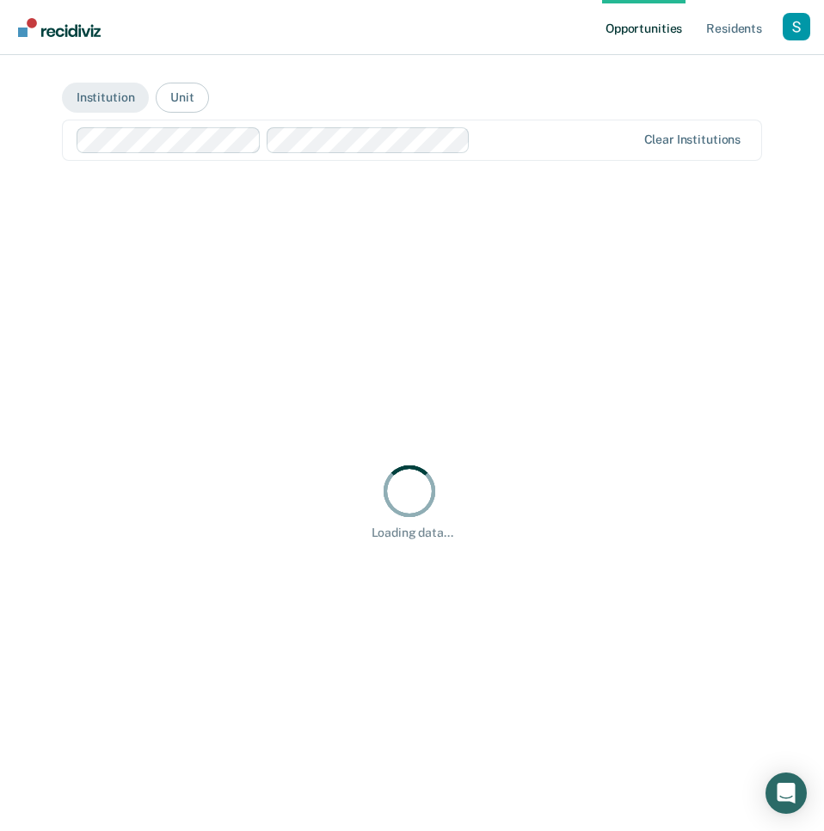
click at [533, 230] on div "Loading data..." at bounding box center [412, 500] width 700 height 638
click at [487, 360] on div "Loading data..." at bounding box center [412, 500] width 700 height 638
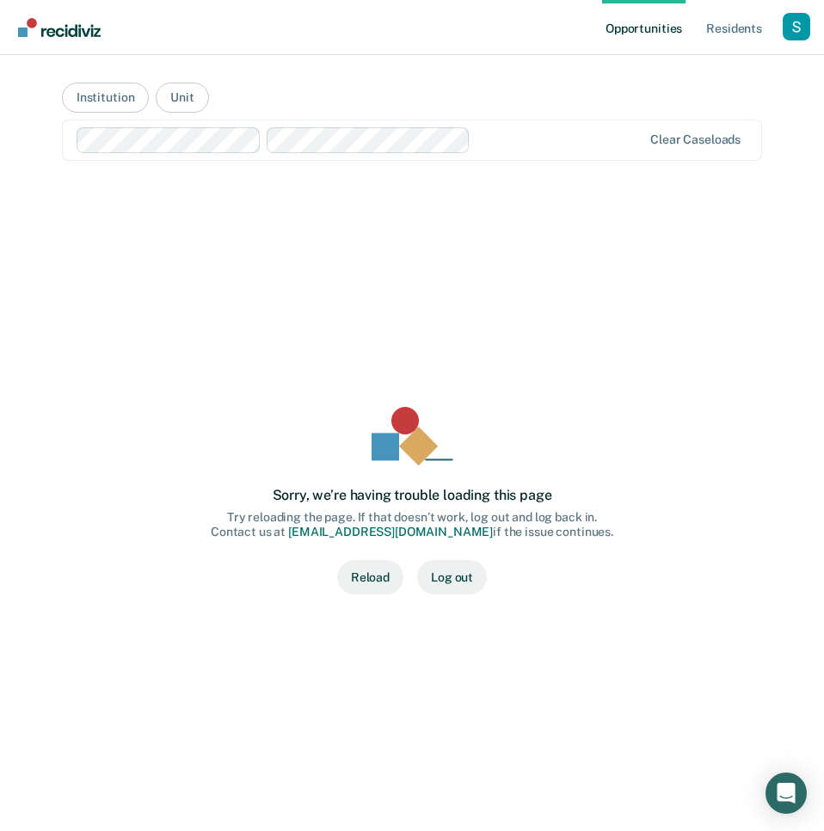
click at [390, 666] on div "Sorry, we’re having trouble loading this page Try reloading the page. If that d…" at bounding box center [411, 500] width 645 height 583
click at [362, 573] on button "Reload" at bounding box center [370, 577] width 66 height 34
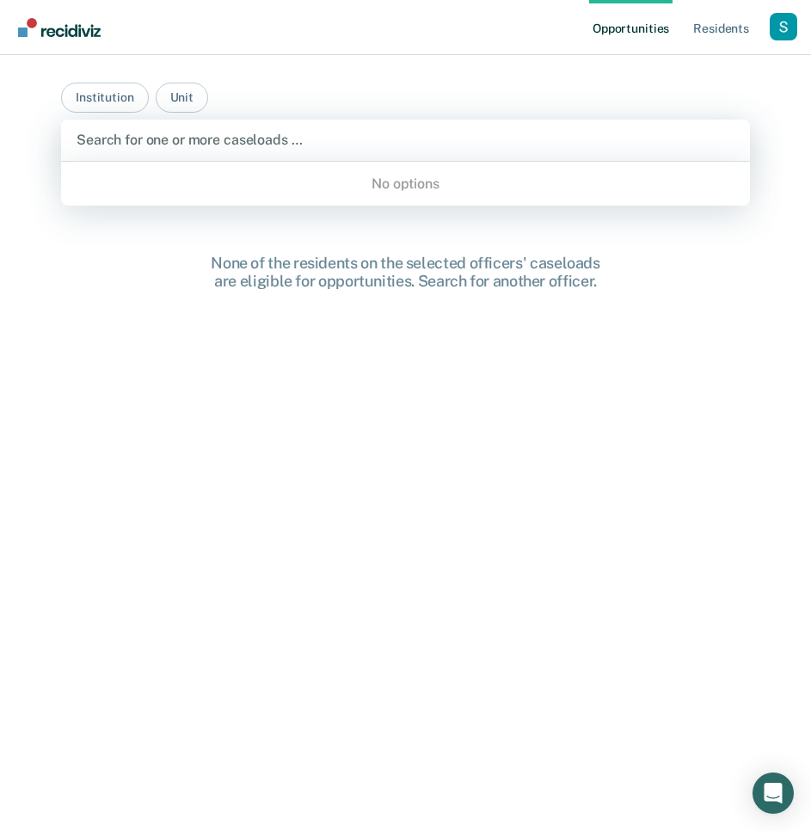
click at [292, 143] on div at bounding box center [406, 140] width 658 height 20
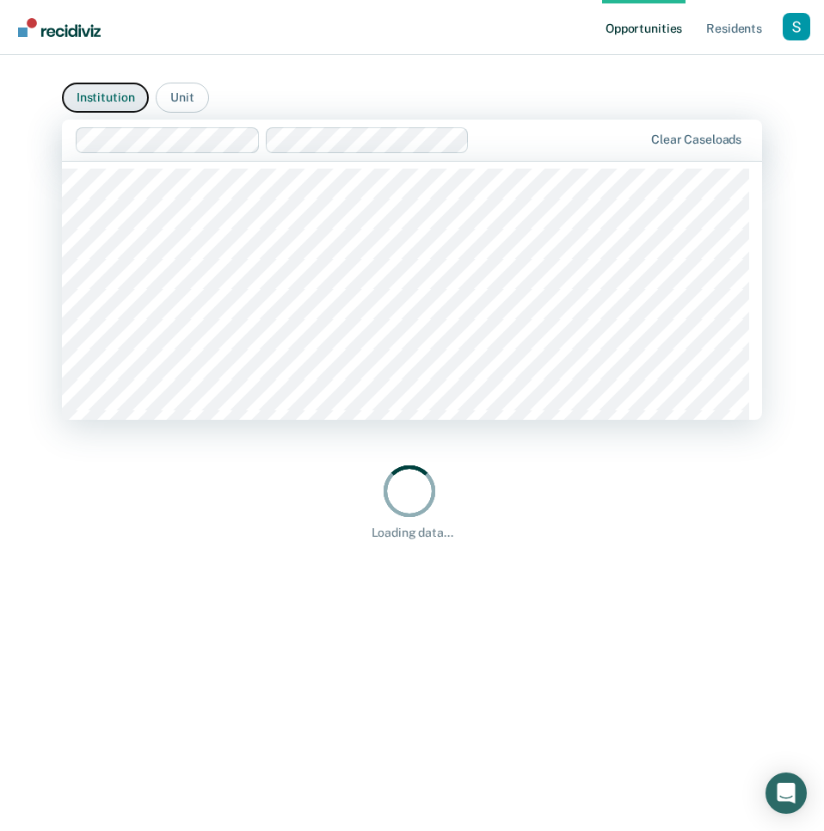
click at [116, 85] on button "Institution" at bounding box center [105, 98] width 87 height 30
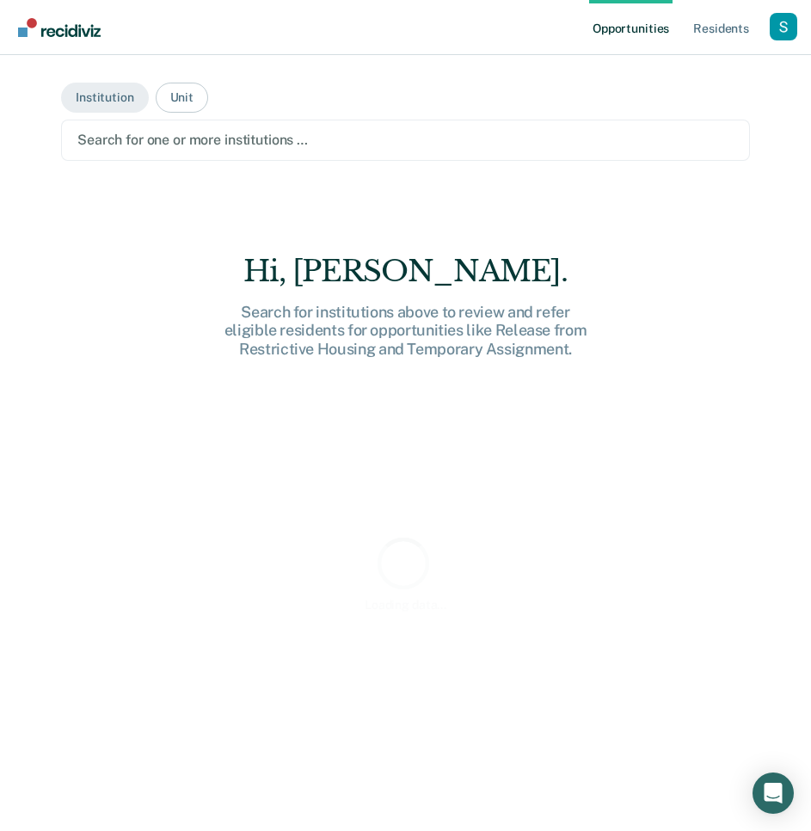
click at [203, 137] on div at bounding box center [405, 140] width 656 height 20
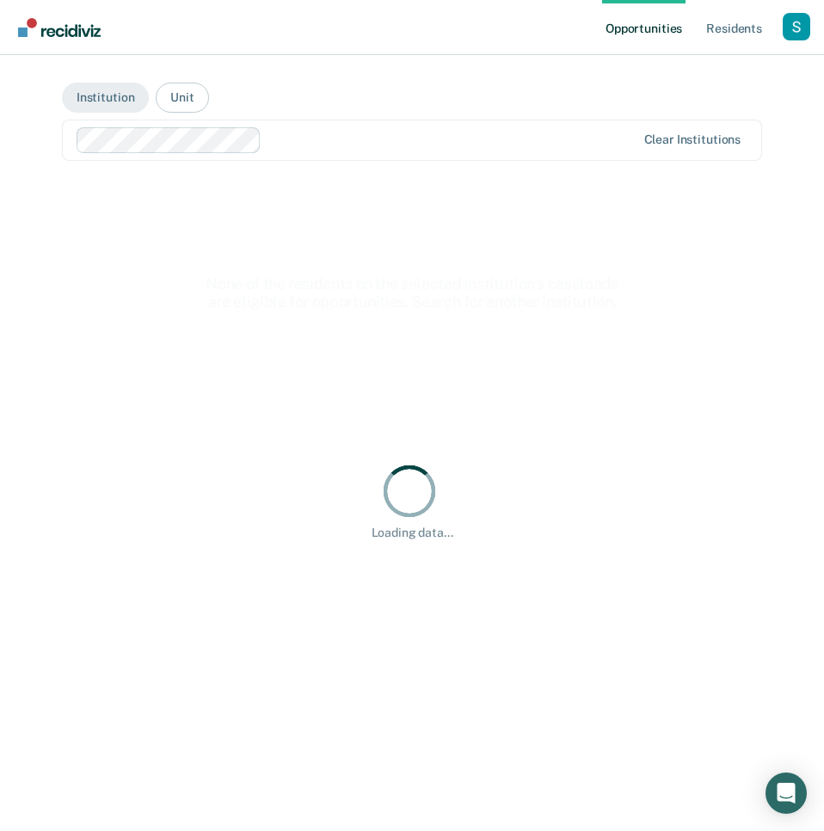
click at [322, 138] on div at bounding box center [451, 140] width 366 height 20
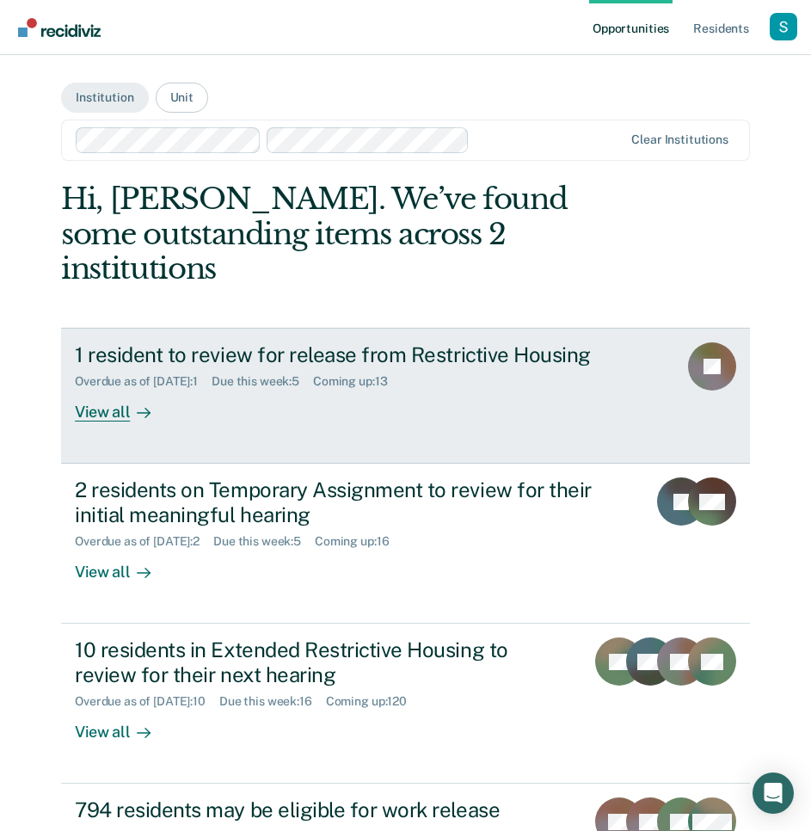
click at [557, 342] on div "1 resident to review for release from Restrictive Housing" at bounding box center [369, 354] width 589 height 25
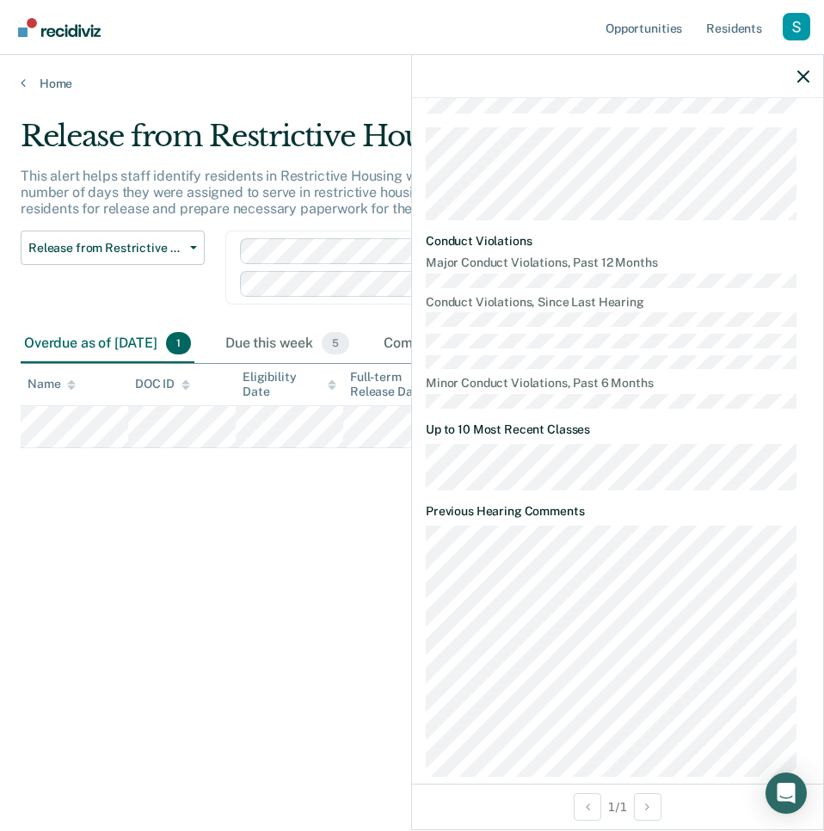
scroll to position [834, 0]
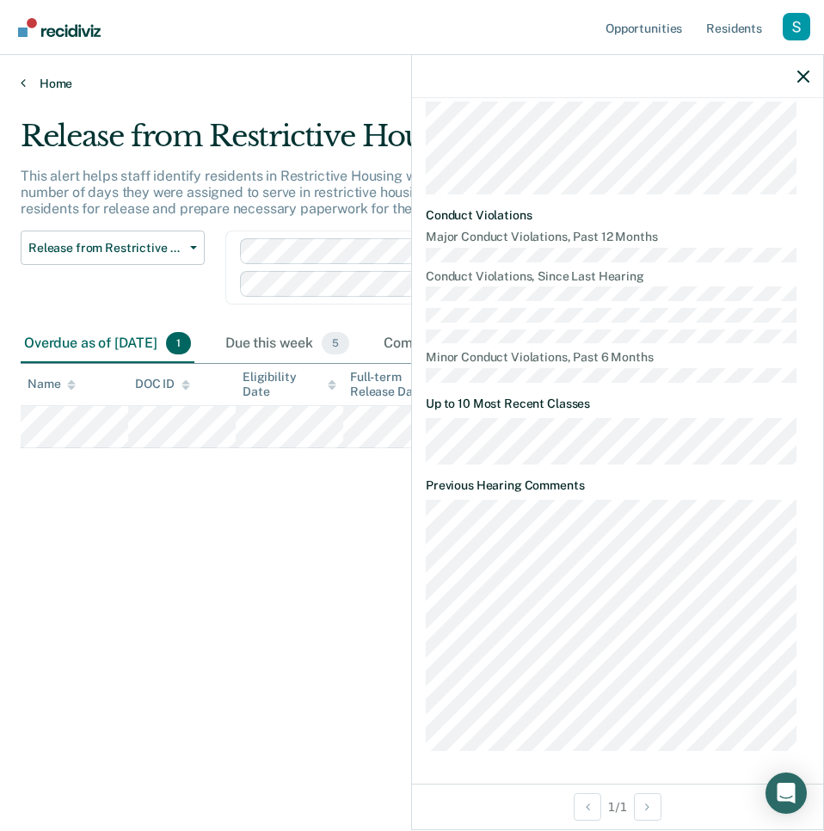
click at [57, 79] on link "Home" at bounding box center [412, 83] width 783 height 15
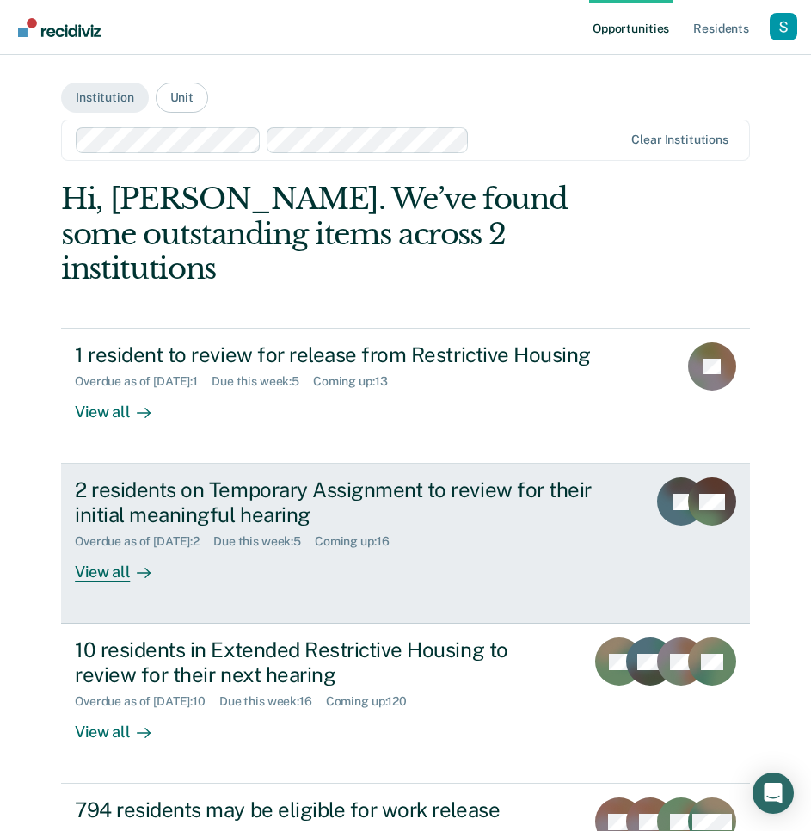
click at [402, 534] on div "Coming up : 16" at bounding box center [359, 541] width 88 height 15
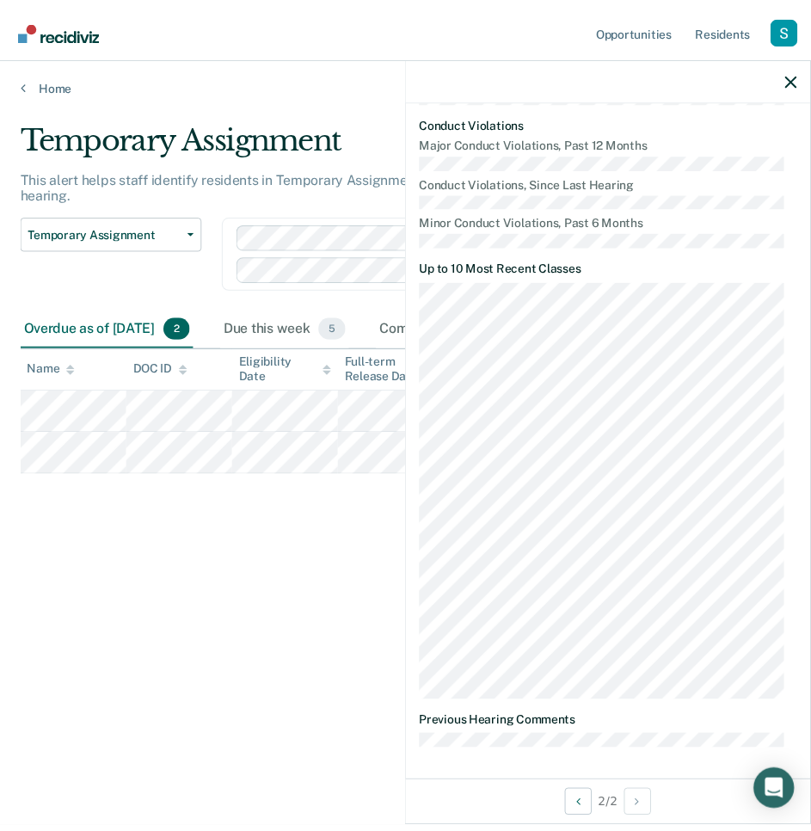
scroll to position [1378, 0]
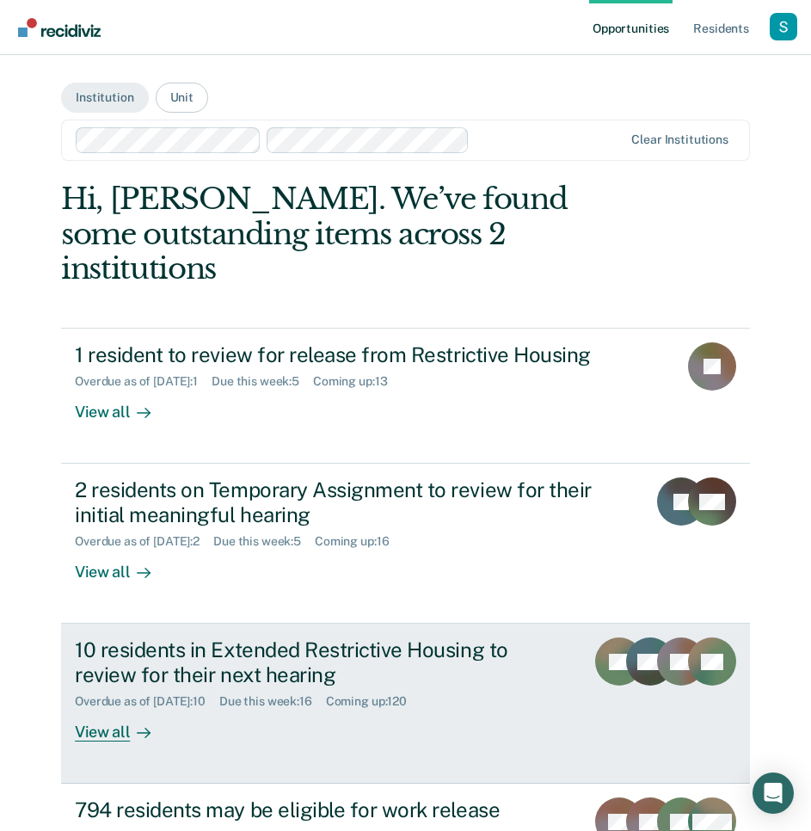
click at [451, 637] on div "10 residents in Extended Restrictive Housing to review for their next hearing" at bounding box center [323, 662] width 496 height 50
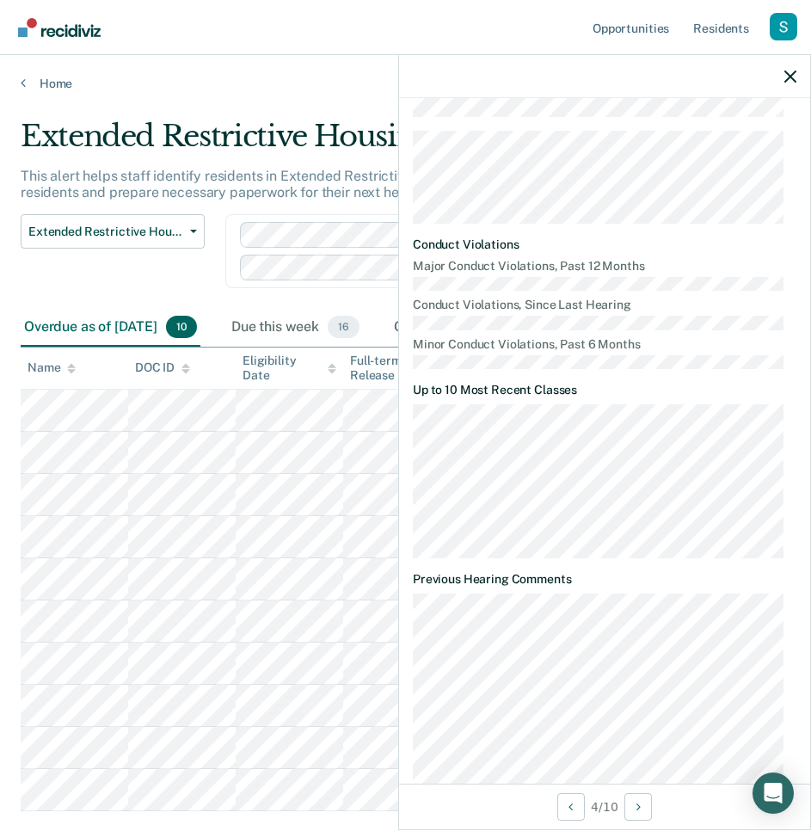
scroll to position [813, 0]
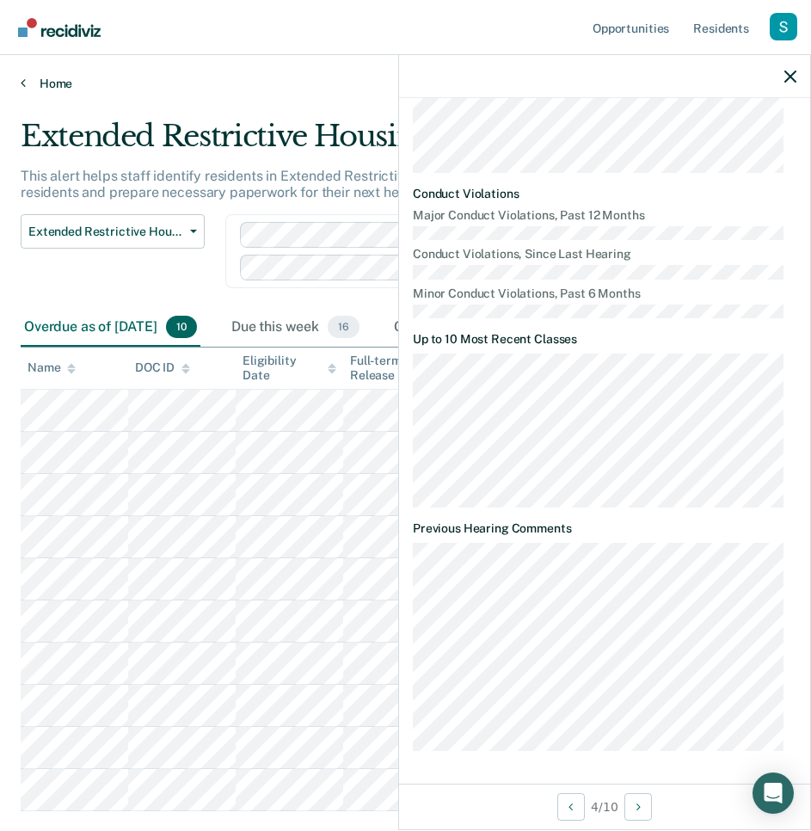
click at [61, 78] on link "Home" at bounding box center [406, 83] width 770 height 15
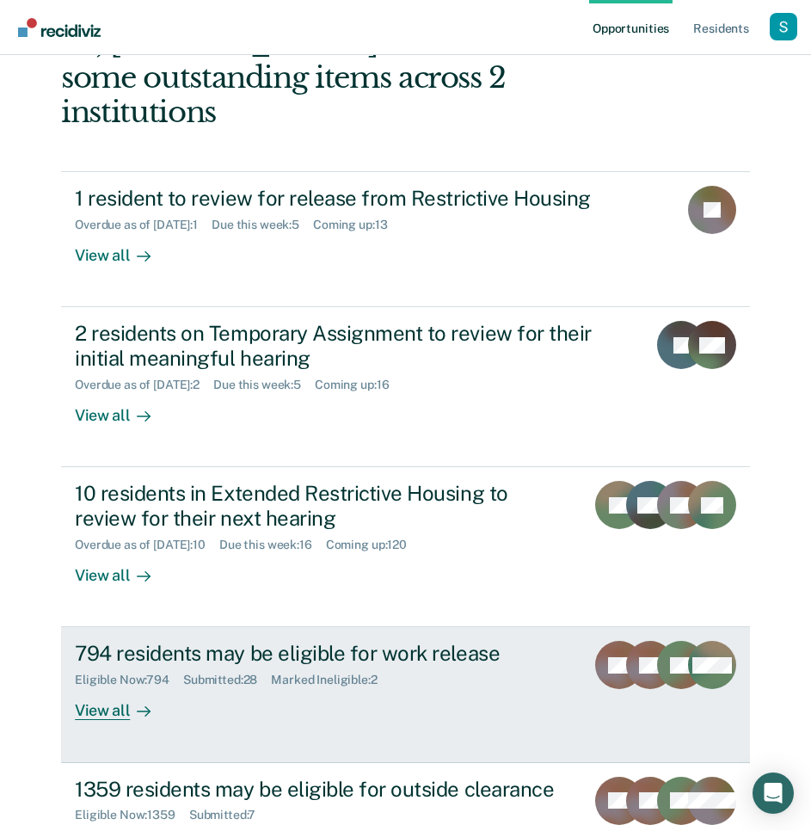
scroll to position [157, 0]
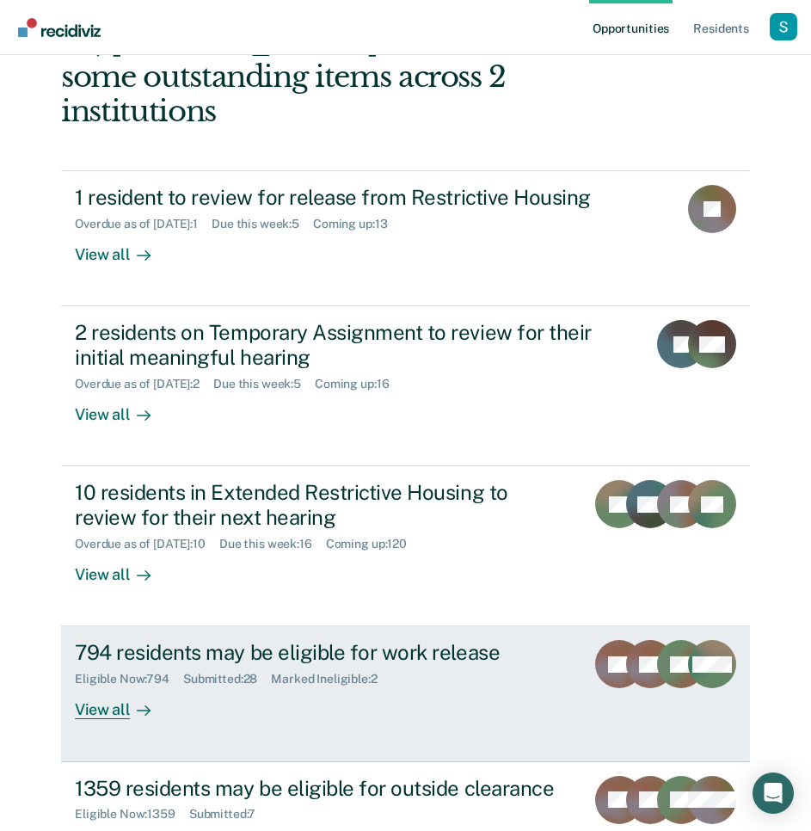
click at [450, 665] on div "Eligible Now : 794 Submitted : 28 Marked Ineligible : 2" at bounding box center [323, 675] width 496 height 21
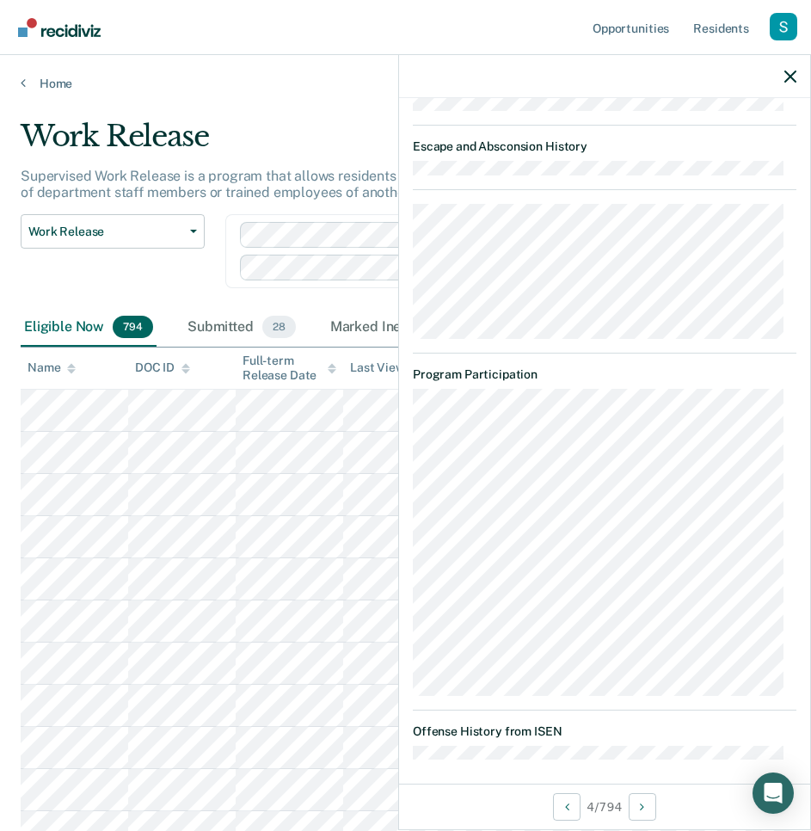
scroll to position [2467, 0]
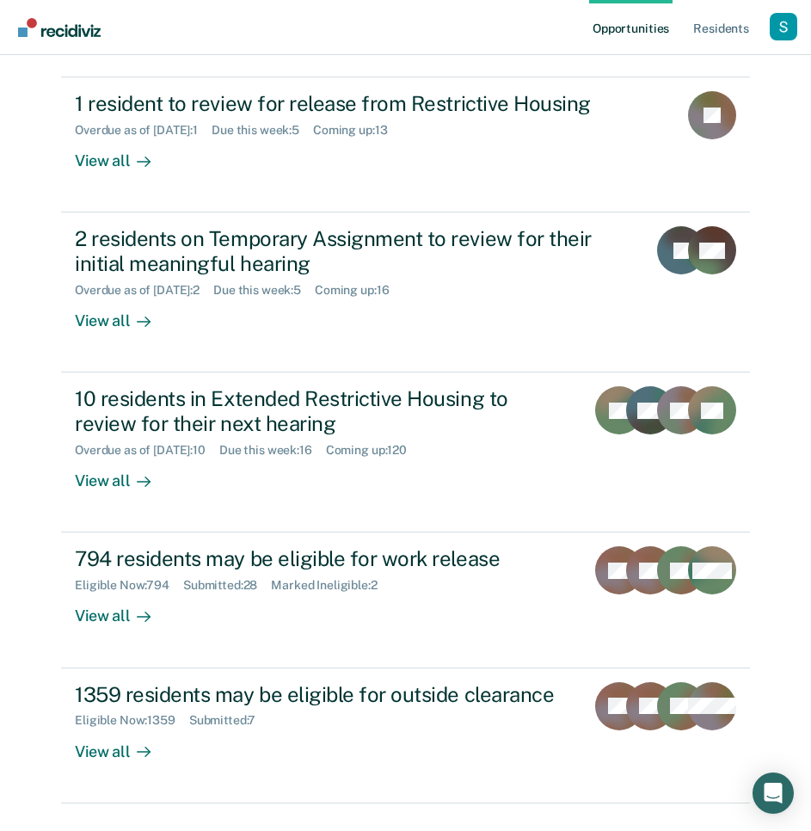
scroll to position [257, 0]
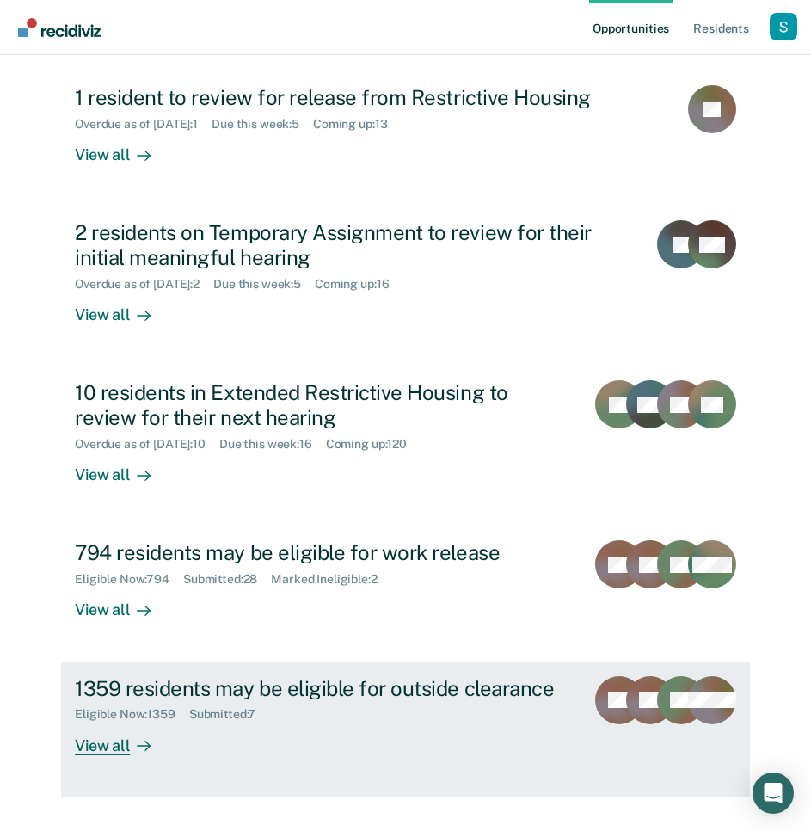
click at [506, 676] on div "1359 residents may be eligible for outside clearance" at bounding box center [323, 688] width 496 height 25
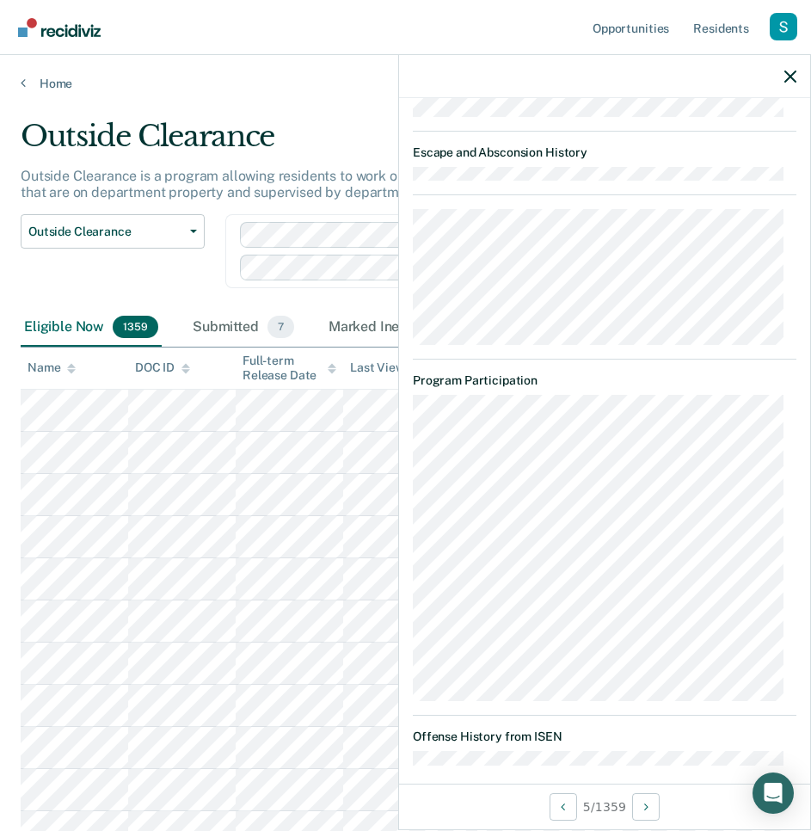
scroll to position [2290, 0]
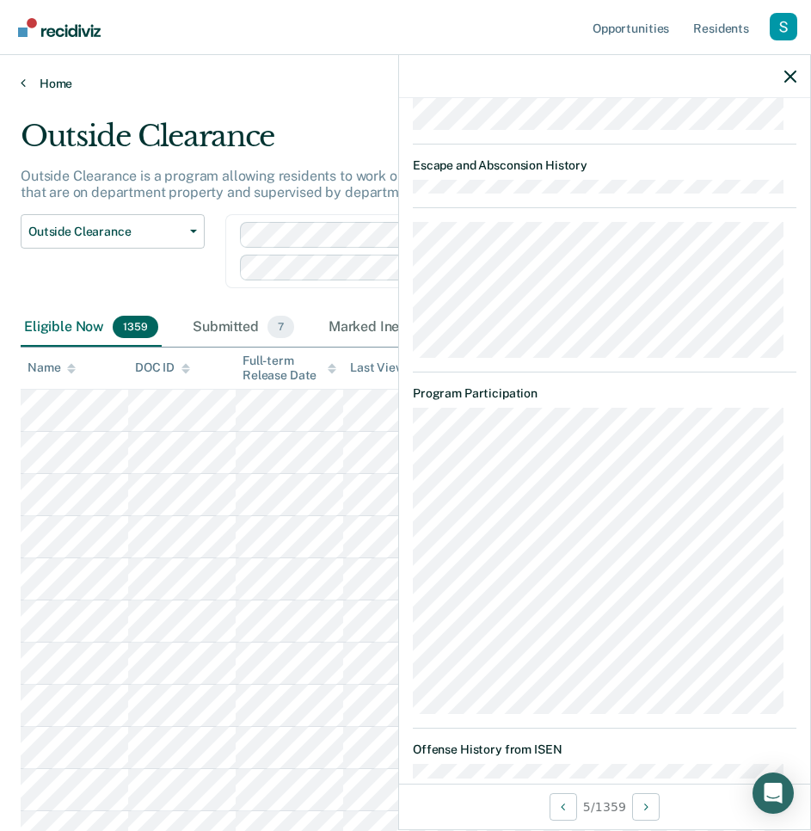
click at [44, 83] on link "Home" at bounding box center [406, 83] width 770 height 15
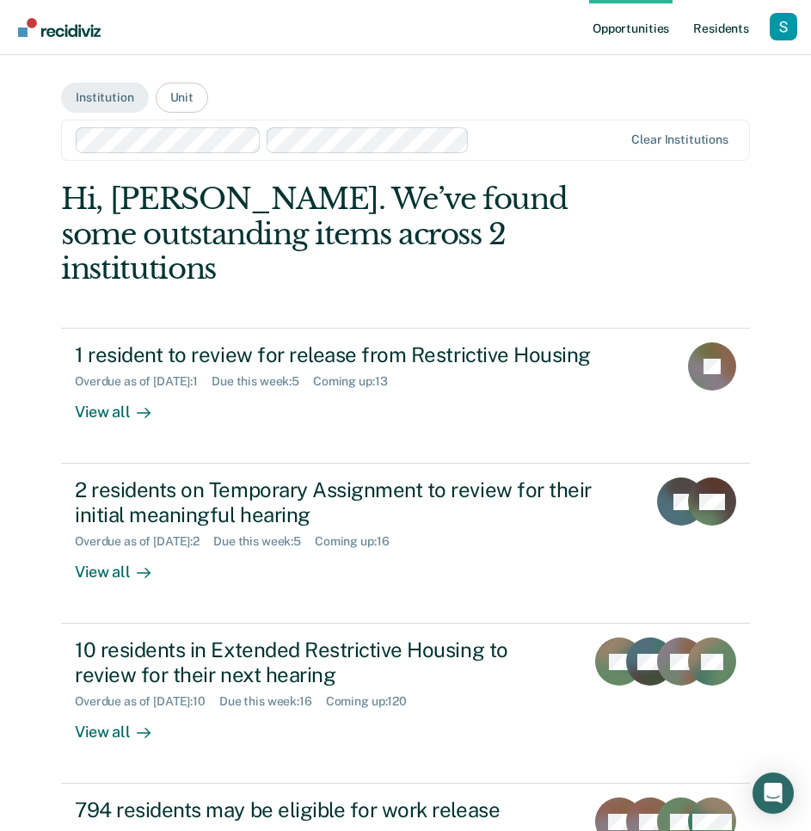
click at [712, 28] on link "Resident s" at bounding box center [721, 27] width 63 height 55
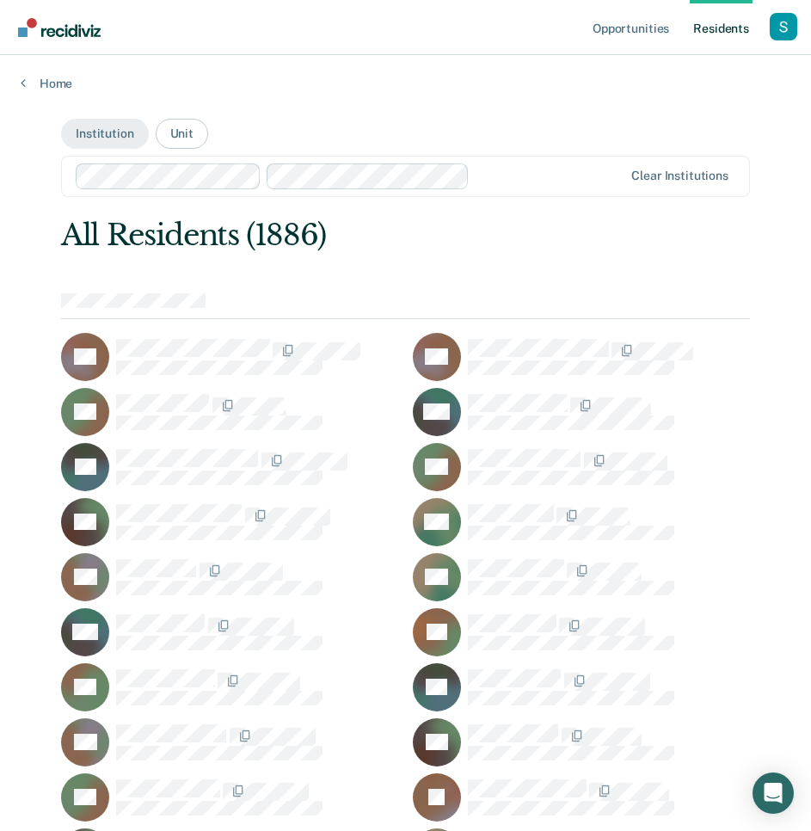
click at [549, 294] on div at bounding box center [405, 305] width 689 height 25
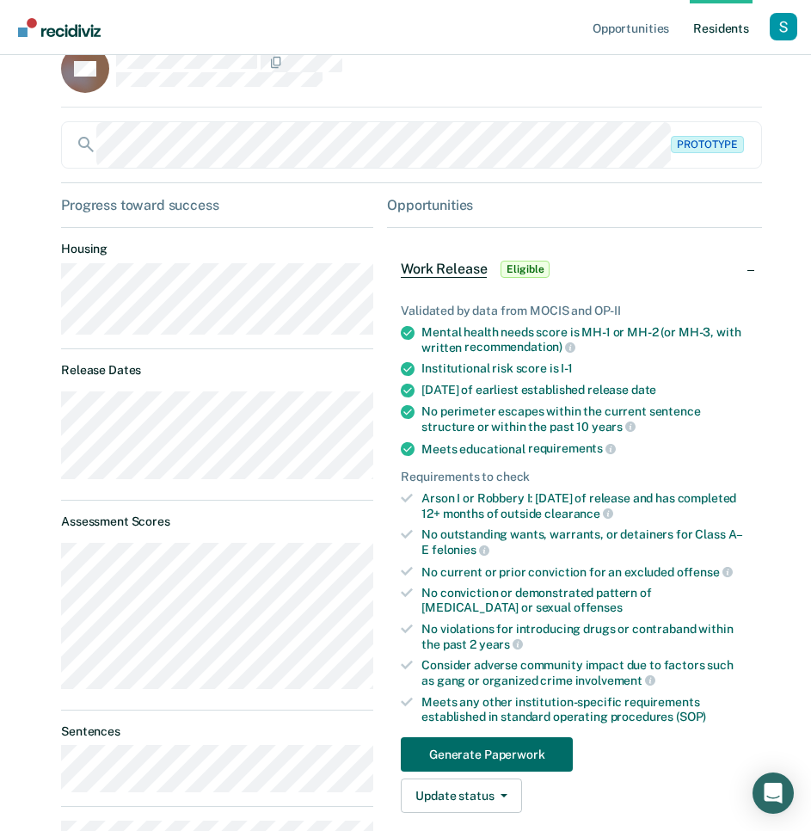
scroll to position [148, 0]
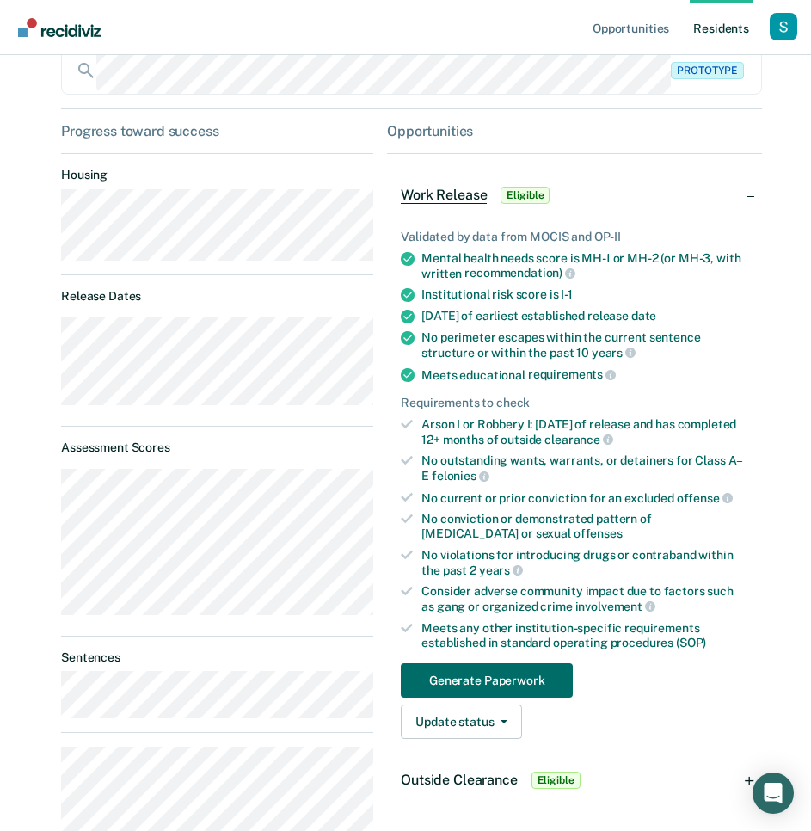
click at [469, 771] on span "Outside Clearance" at bounding box center [459, 779] width 116 height 16
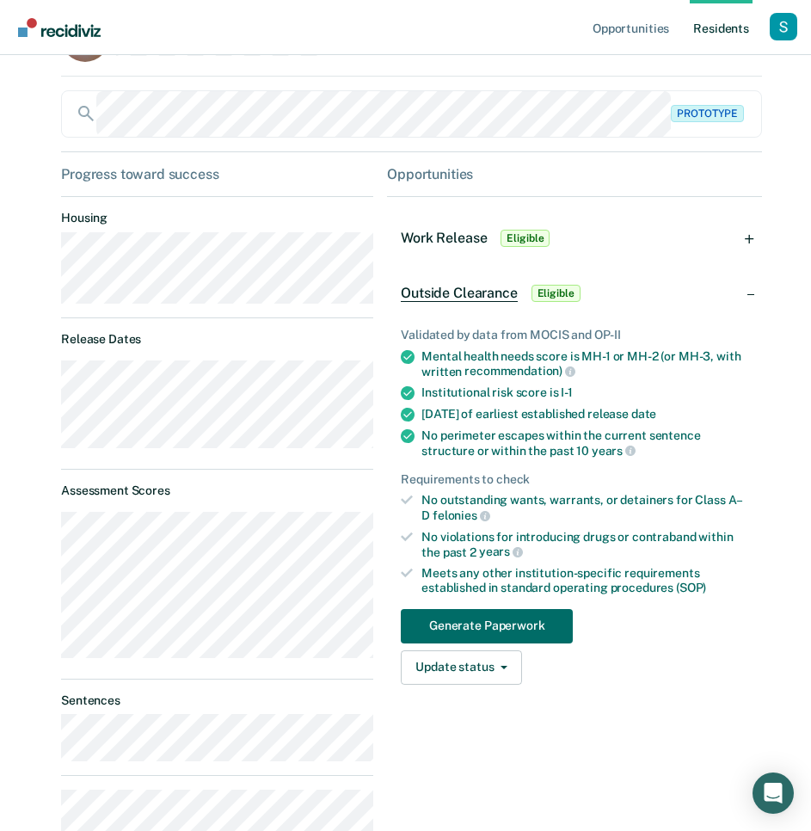
scroll to position [0, 0]
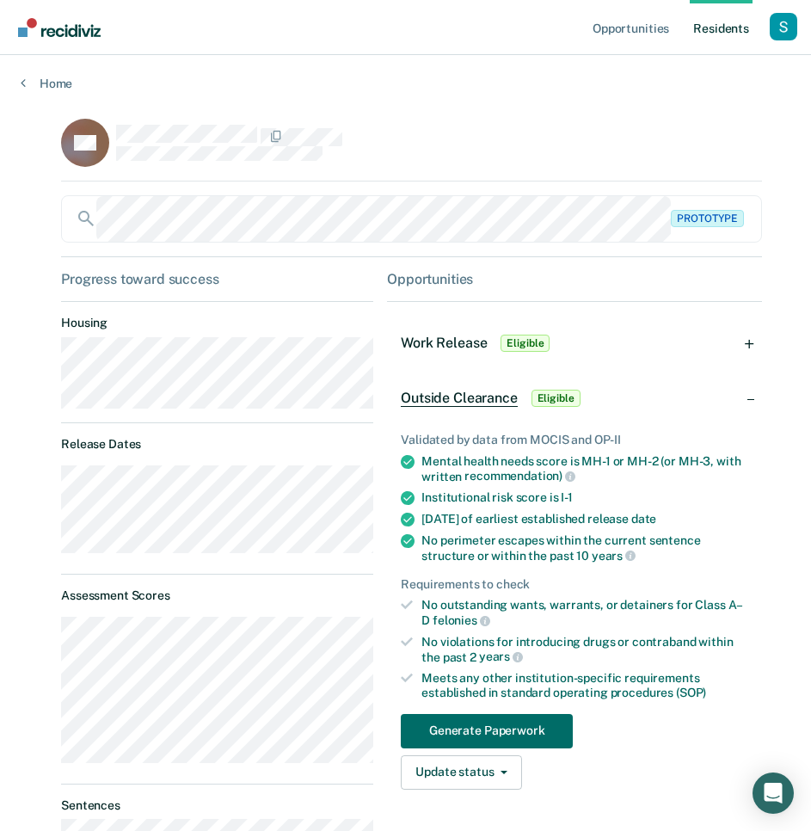
click at [481, 349] on span "Work Release" at bounding box center [444, 342] width 86 height 16
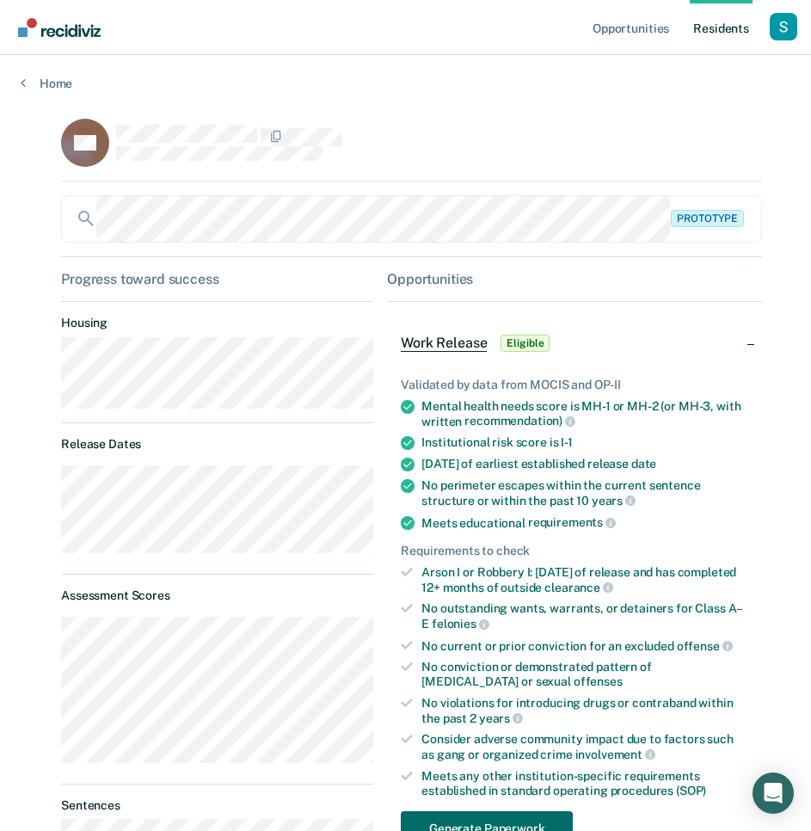
click at [481, 349] on span "Work Release" at bounding box center [444, 342] width 86 height 17
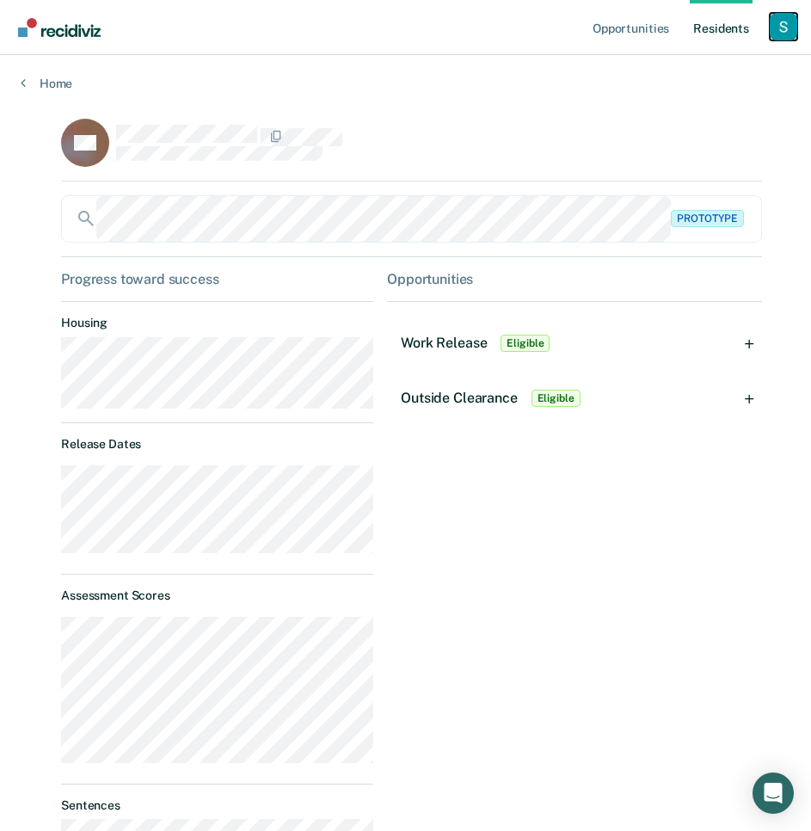
click at [775, 28] on div "Profile dropdown button" at bounding box center [784, 27] width 28 height 28
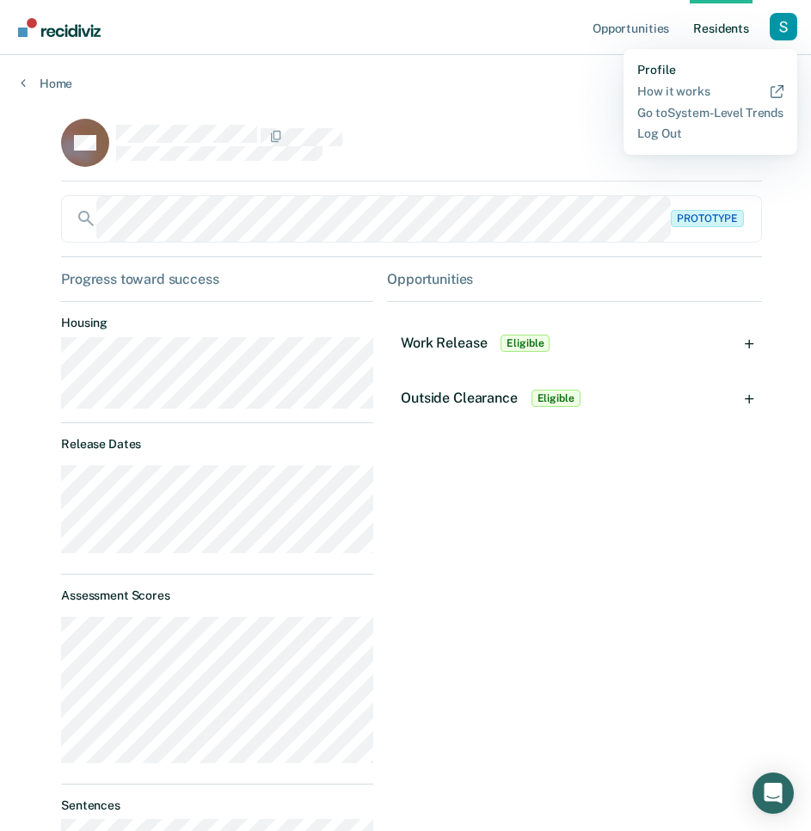
click at [646, 66] on link "Profile" at bounding box center [710, 70] width 146 height 15
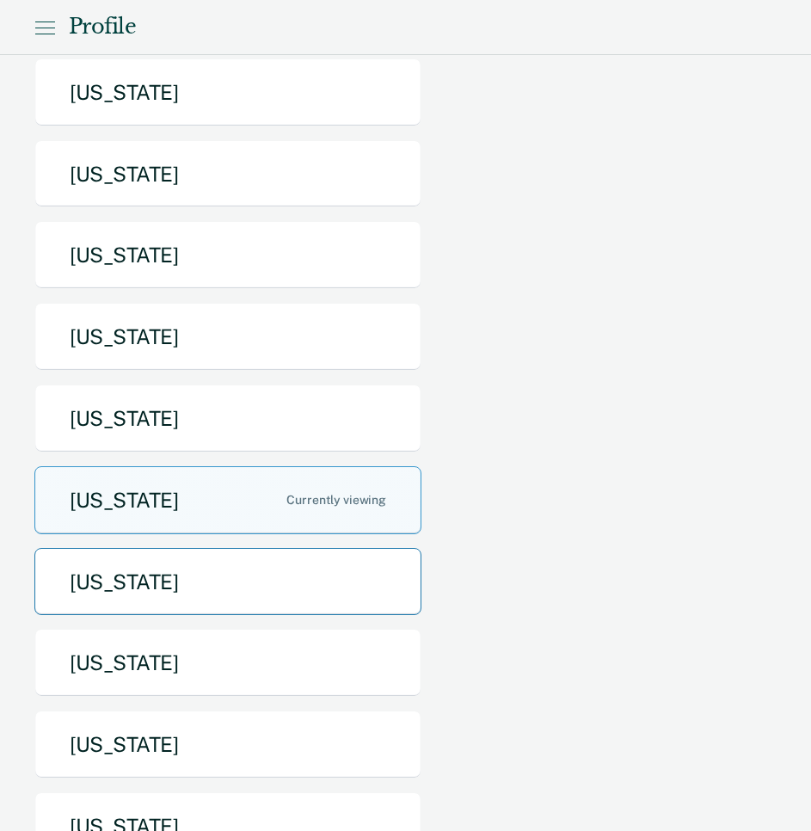
scroll to position [322, 0]
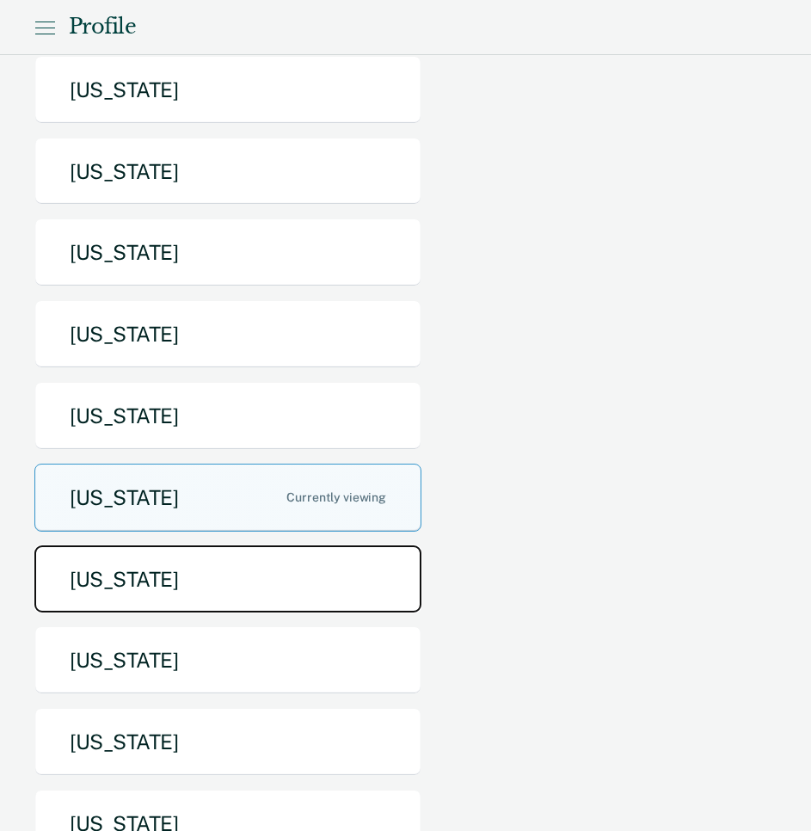
click at [284, 545] on button "Nebraska" at bounding box center [227, 579] width 387 height 68
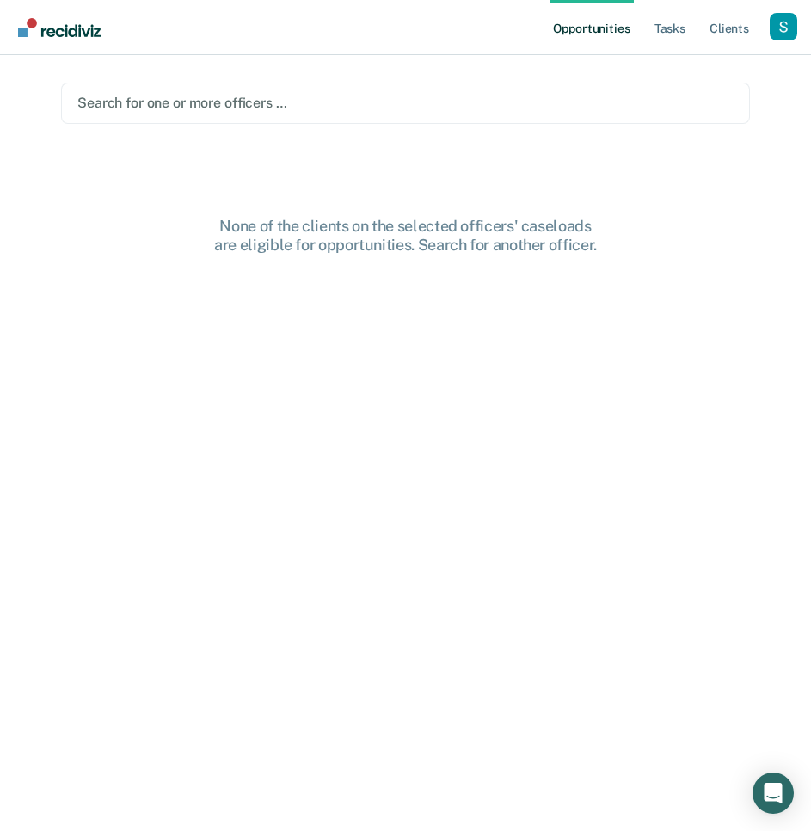
click at [365, 106] on div at bounding box center [405, 103] width 656 height 20
click at [279, 112] on div at bounding box center [405, 103] width 656 height 20
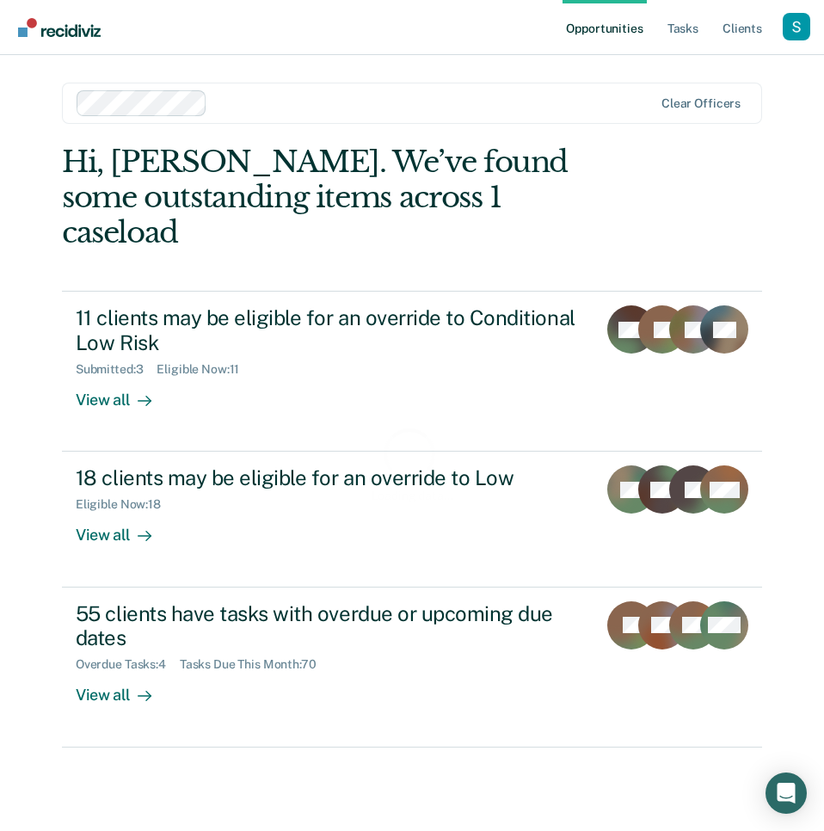
click at [300, 99] on div at bounding box center [433, 103] width 439 height 20
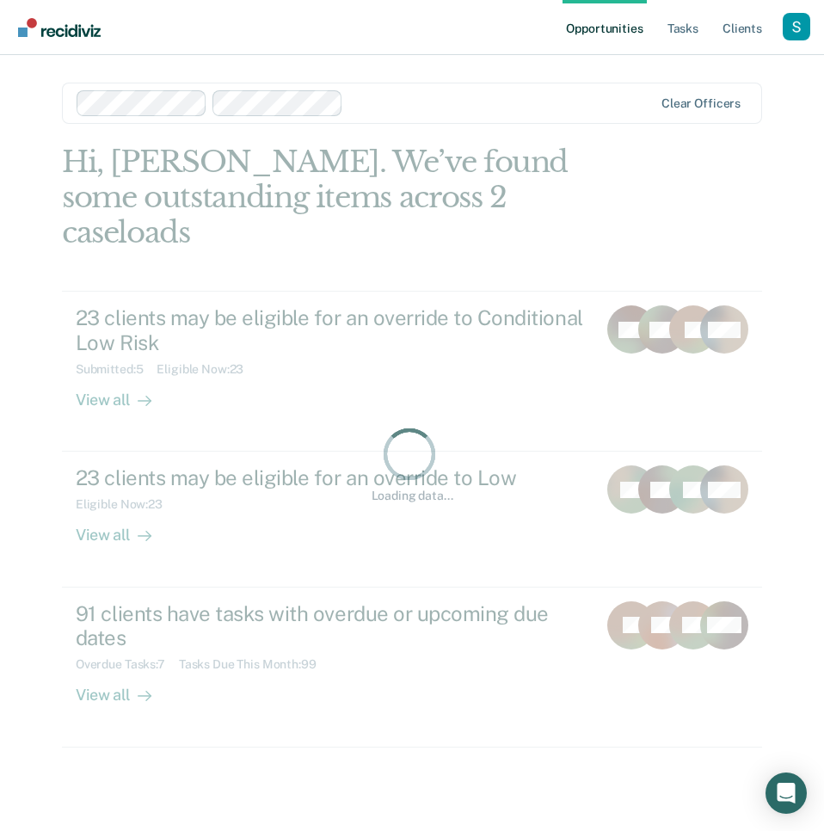
click at [388, 100] on div at bounding box center [501, 103] width 303 height 20
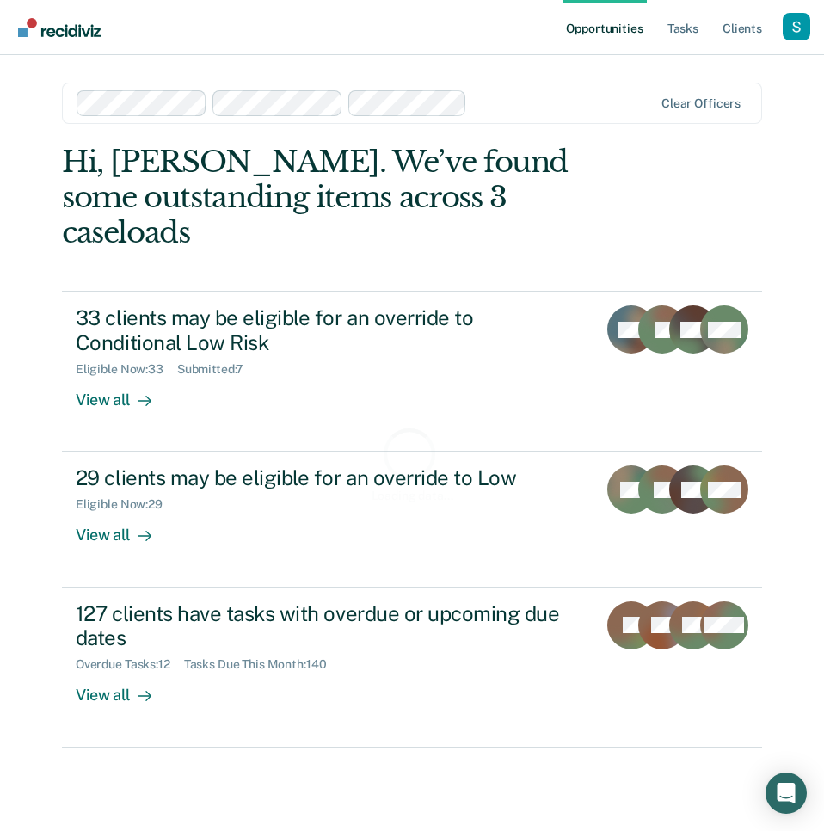
click at [536, 99] on div at bounding box center [563, 103] width 179 height 20
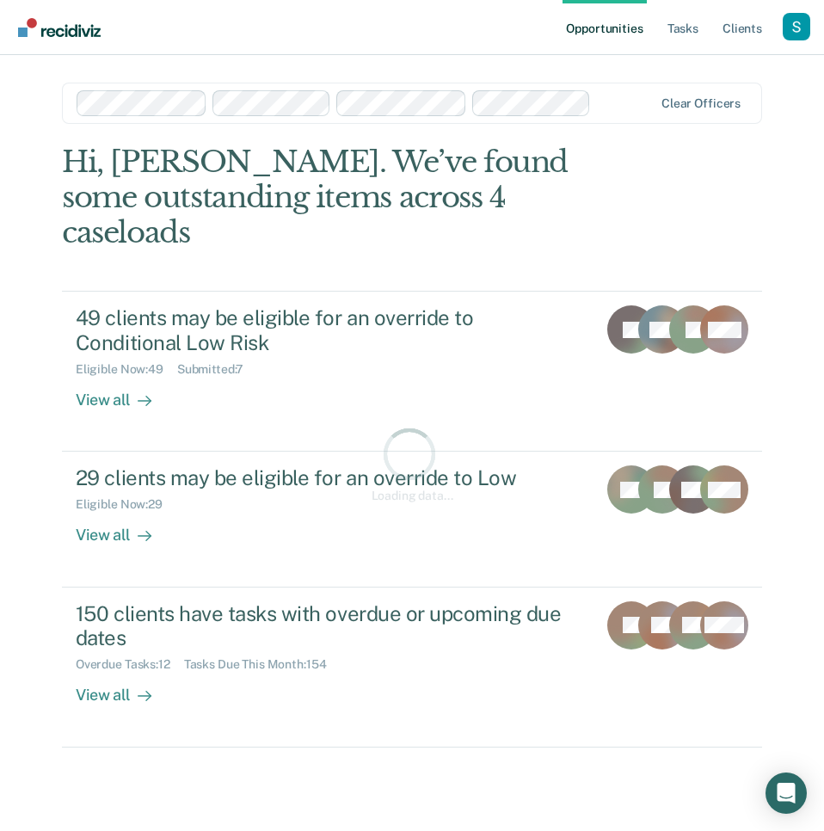
click at [617, 104] on div at bounding box center [625, 103] width 55 height 20
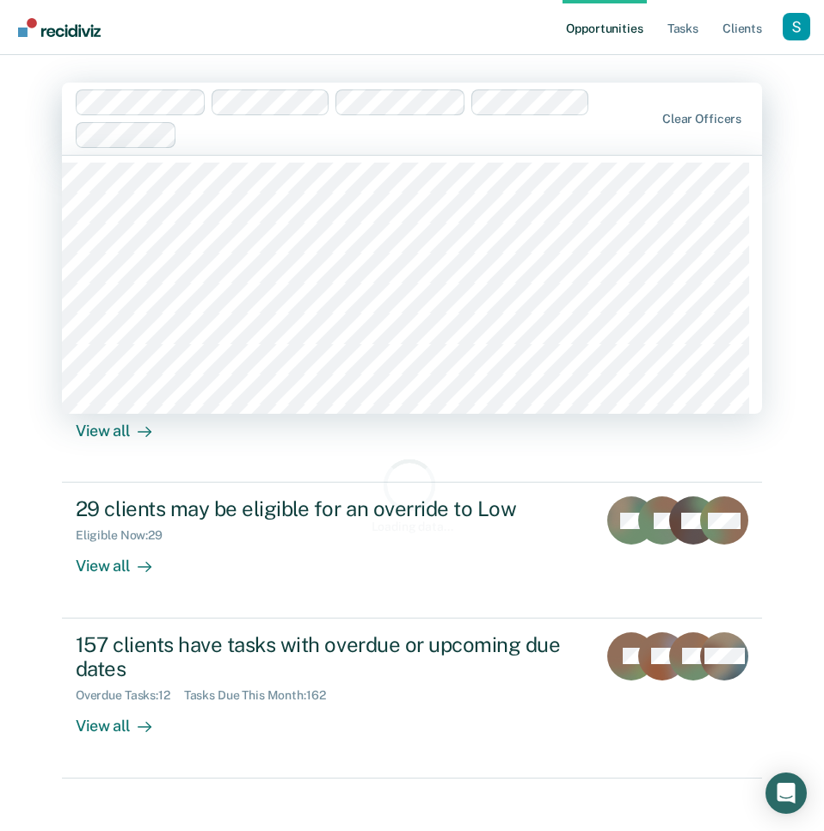
click at [338, 139] on div at bounding box center [419, 135] width 470 height 20
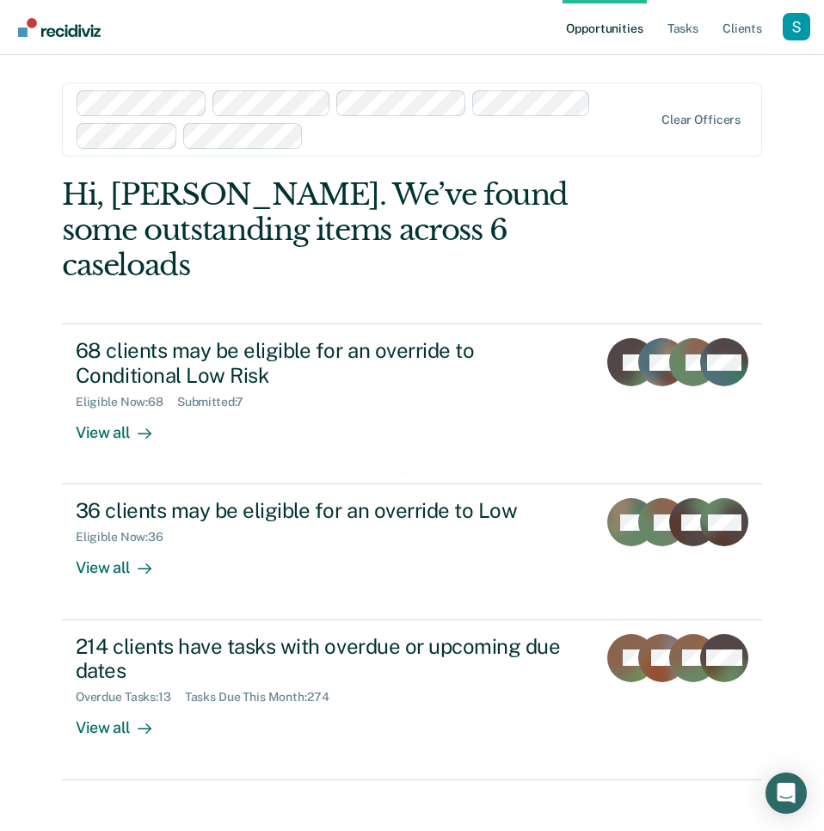
click at [395, 140] on div at bounding box center [481, 136] width 342 height 20
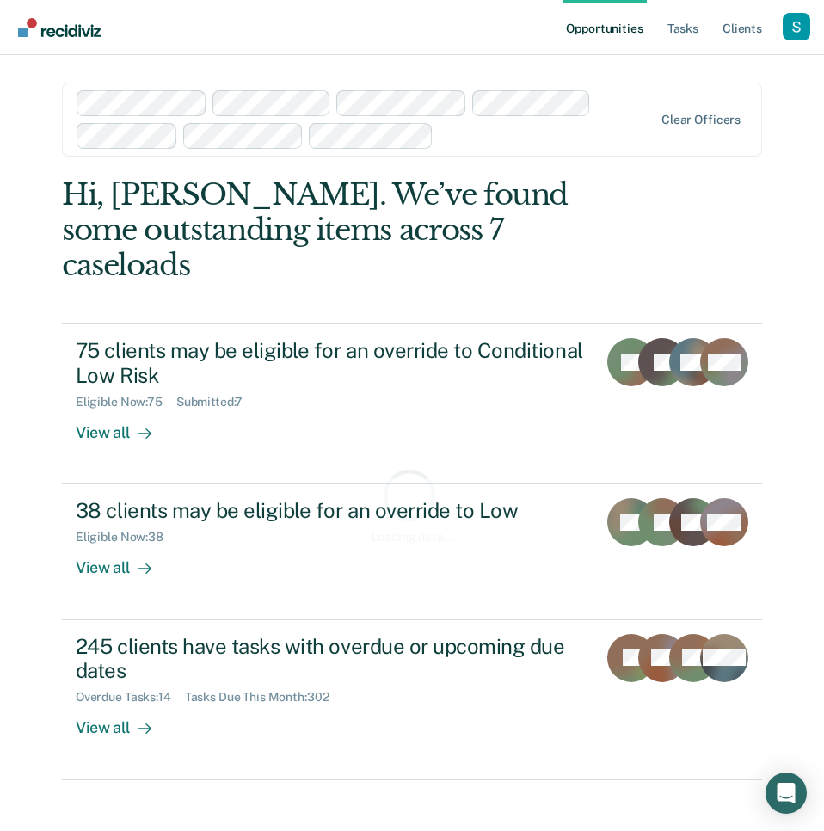
click at [503, 143] on div at bounding box center [546, 136] width 212 height 20
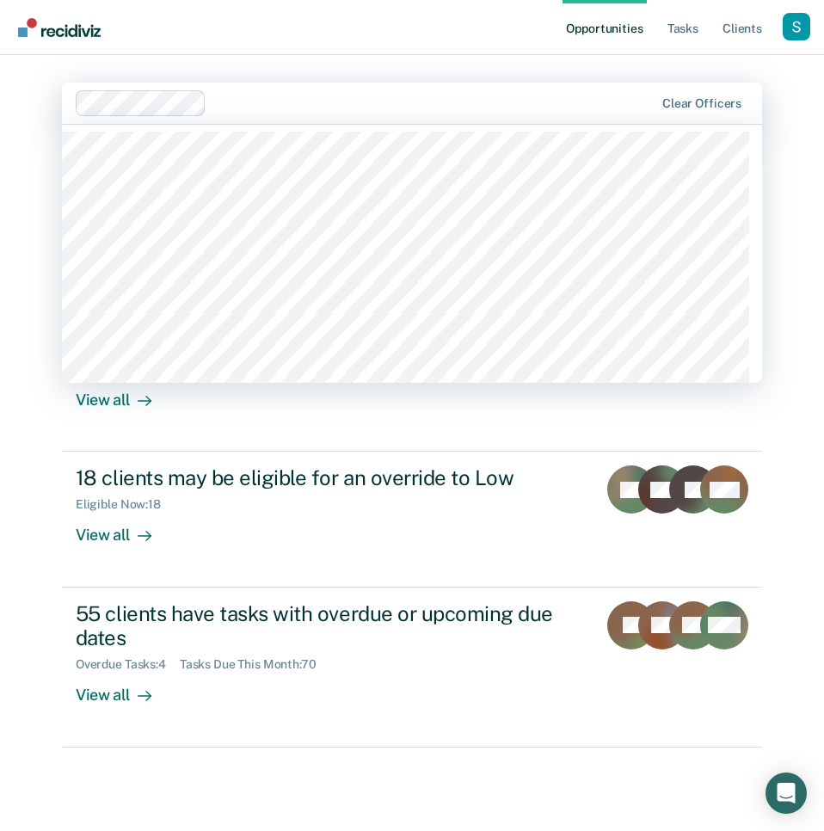
click at [326, 101] on div at bounding box center [433, 103] width 440 height 20
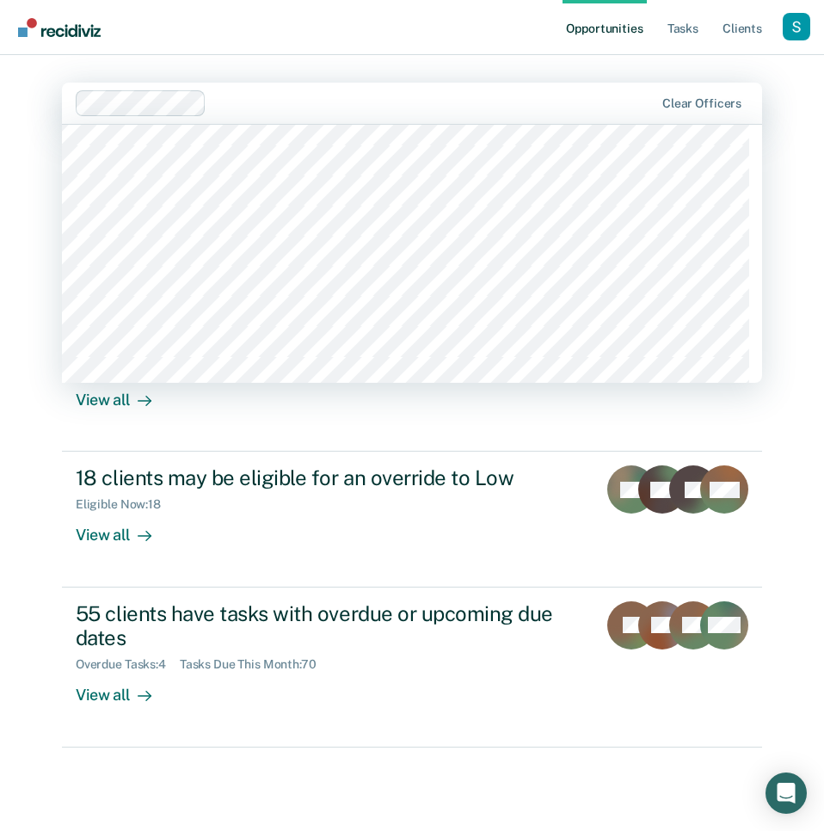
scroll to position [936, 0]
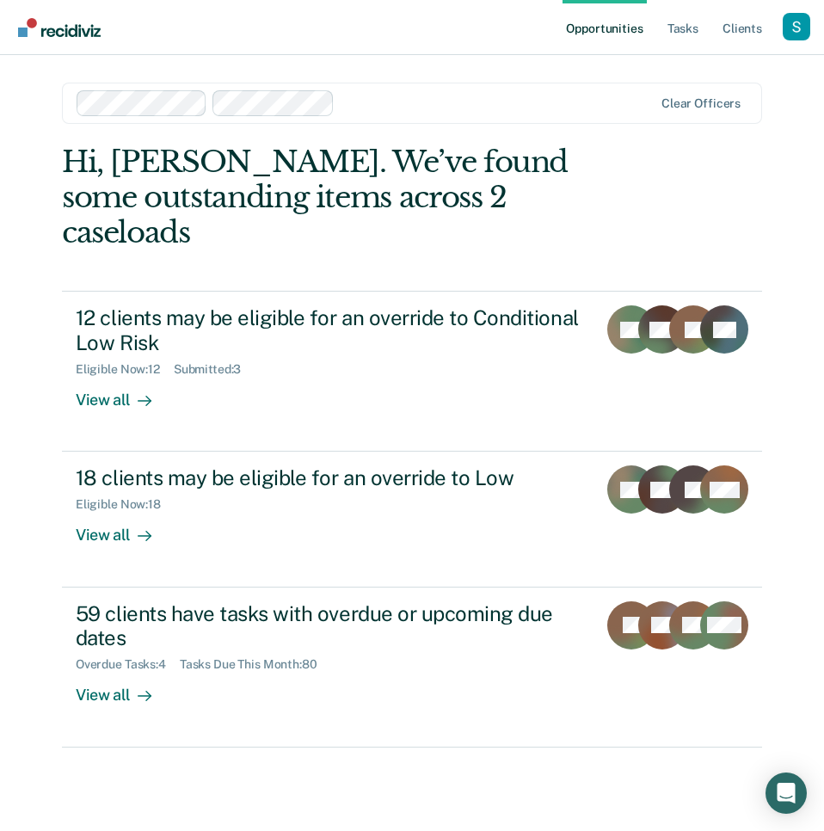
click at [359, 101] on div at bounding box center [496, 103] width 311 height 20
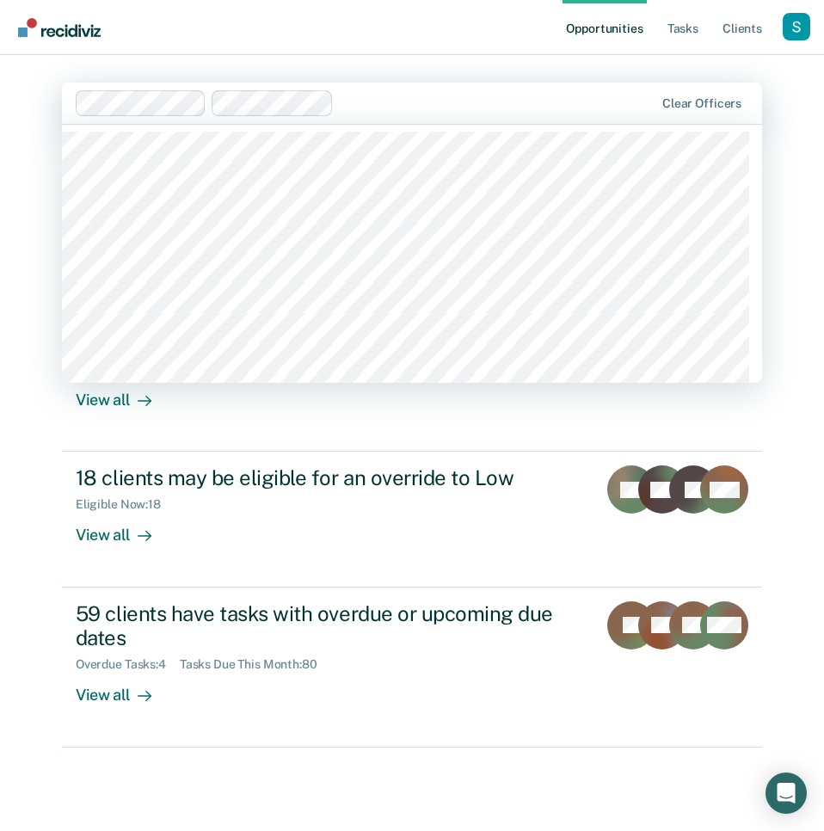
scroll to position [905, 0]
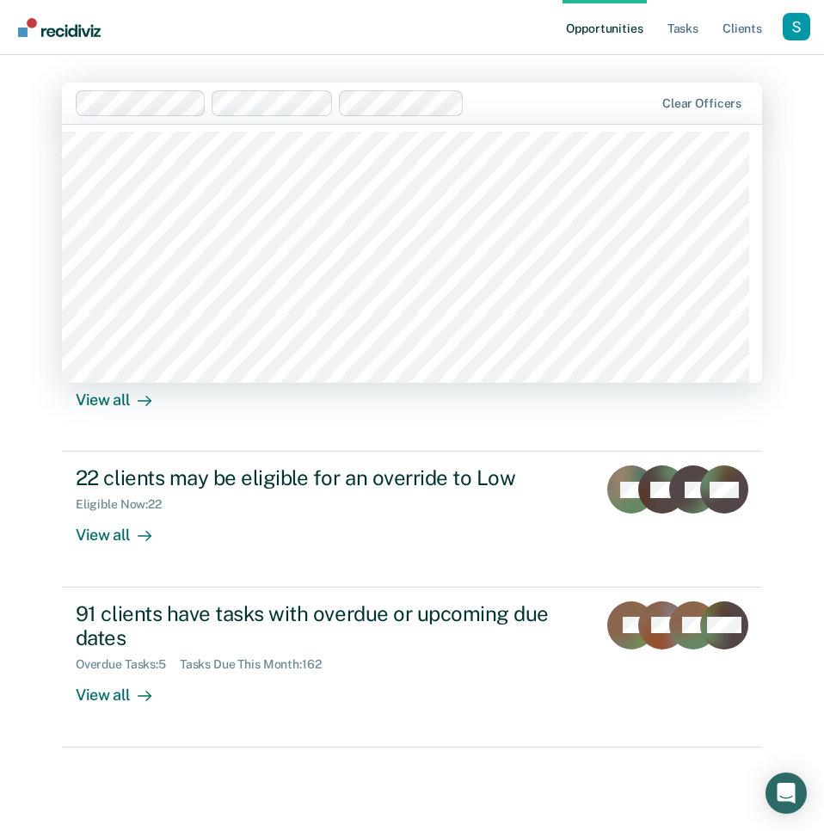
click at [550, 111] on div at bounding box center [562, 103] width 182 height 20
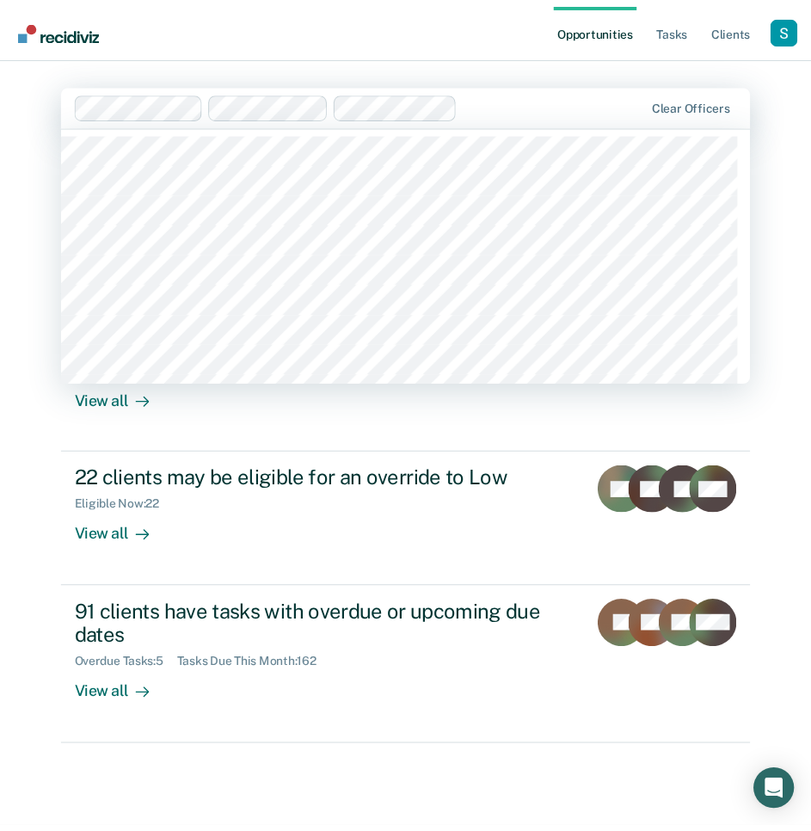
scroll to position [875, 0]
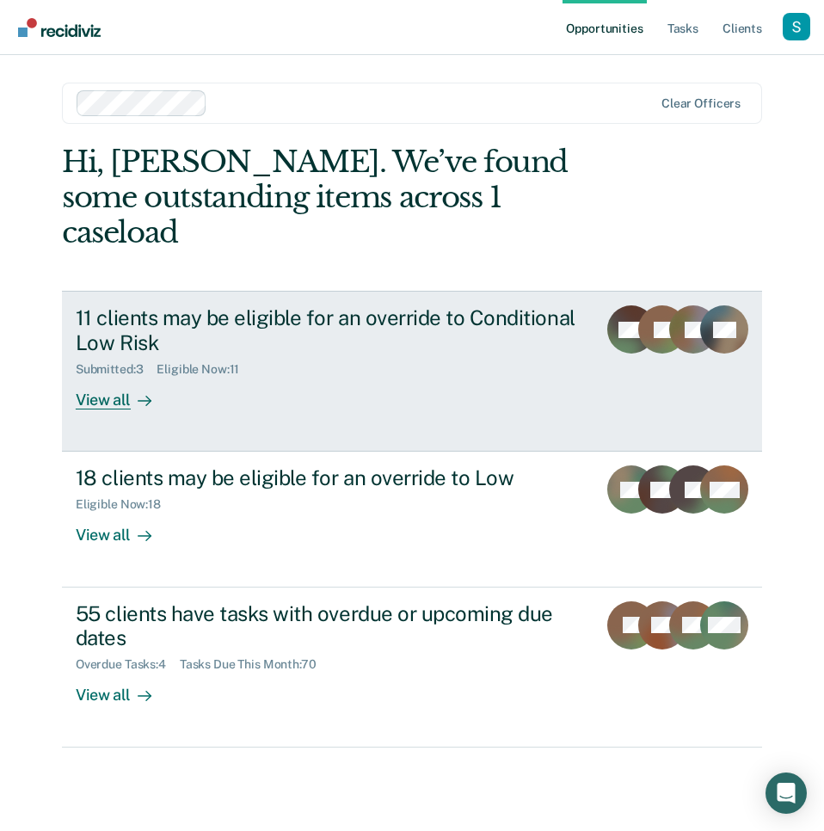
click at [120, 377] on div "View all" at bounding box center [124, 394] width 96 height 34
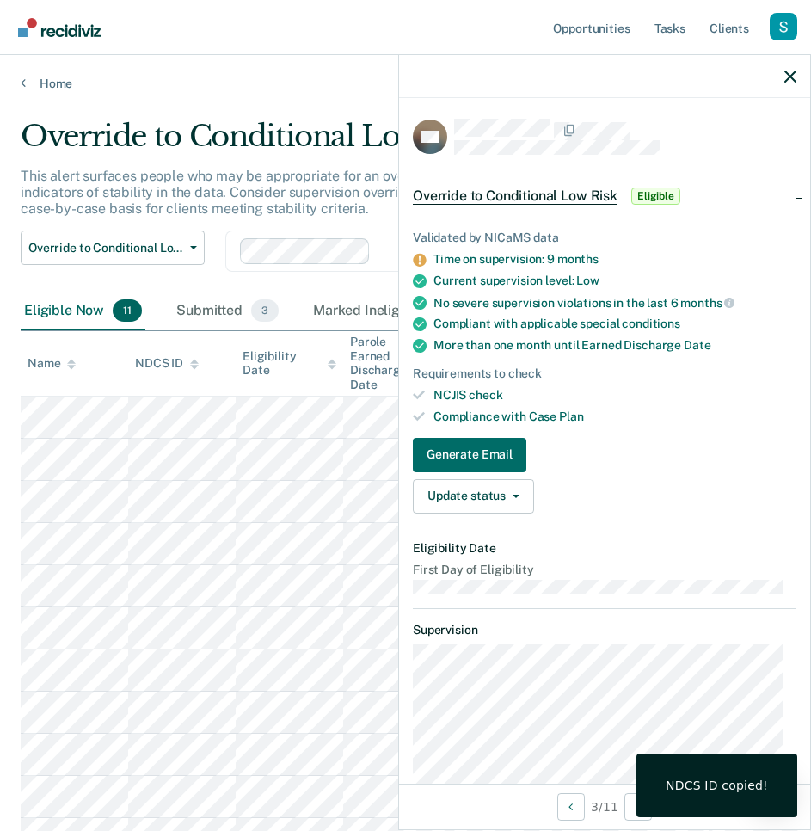
click at [660, 339] on div "More than one month until Earned Discharge Date" at bounding box center [614, 345] width 363 height 15
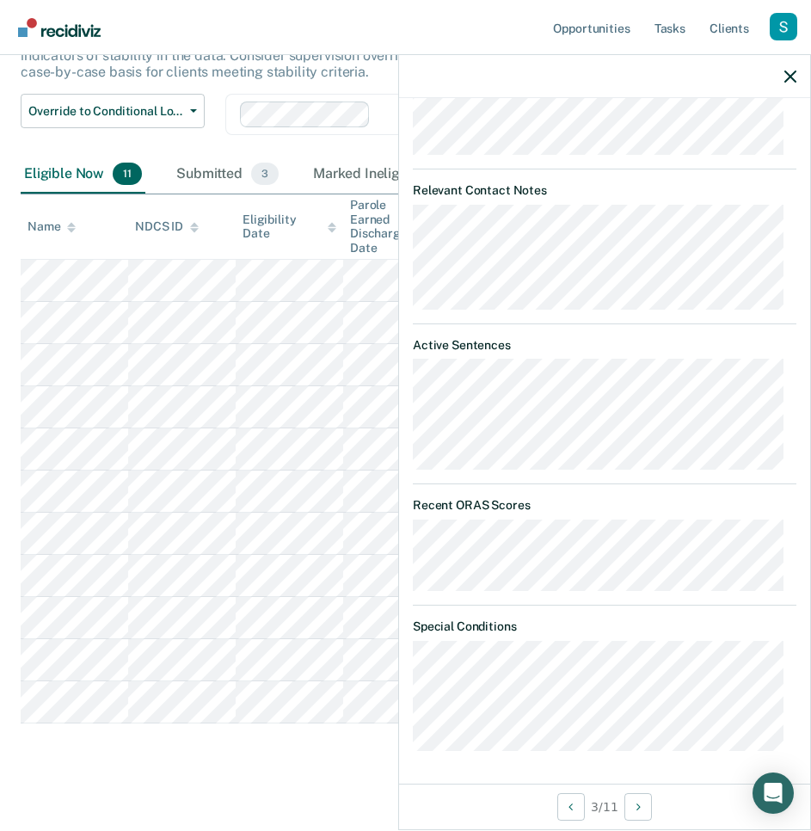
scroll to position [138, 0]
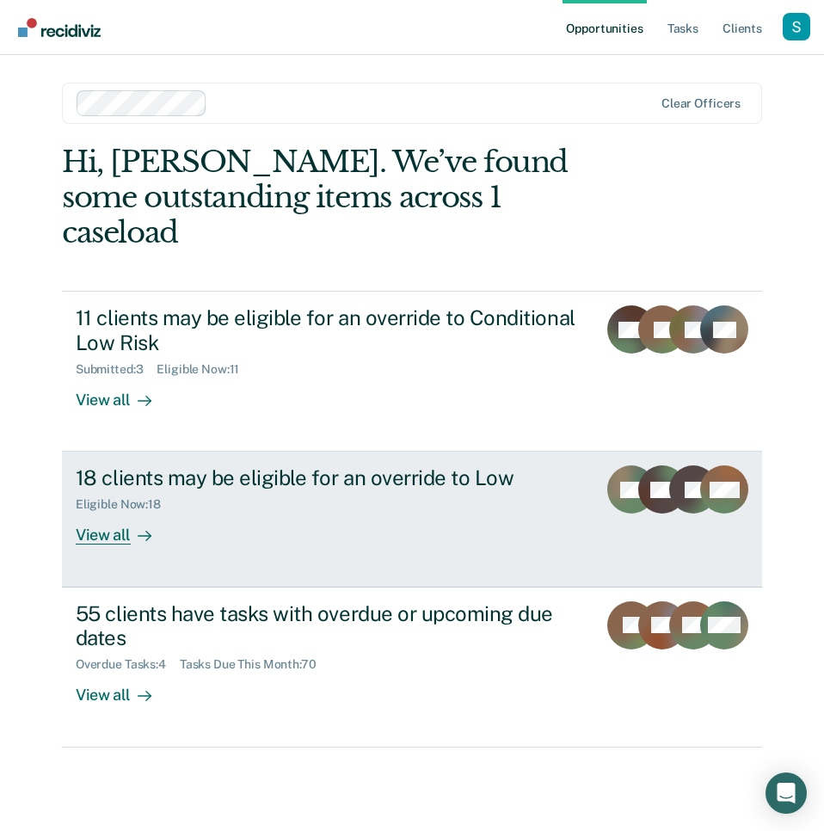
click at [370, 482] on div "18 clients may be eligible for an override to Low Eligible Now : 18 View all" at bounding box center [350, 504] width 549 height 79
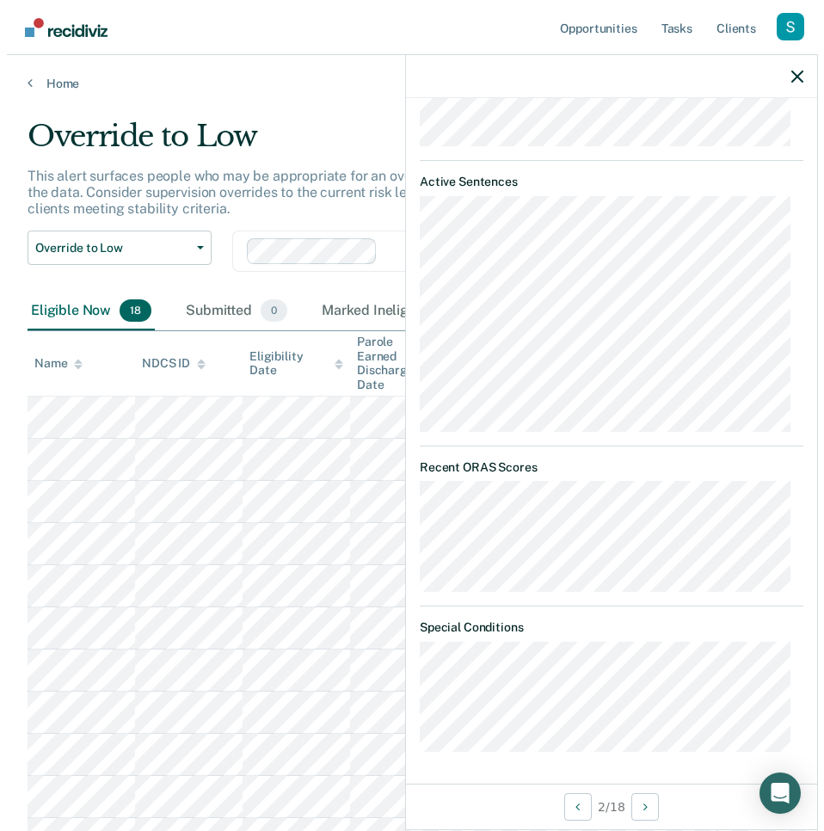
scroll to position [1103, 0]
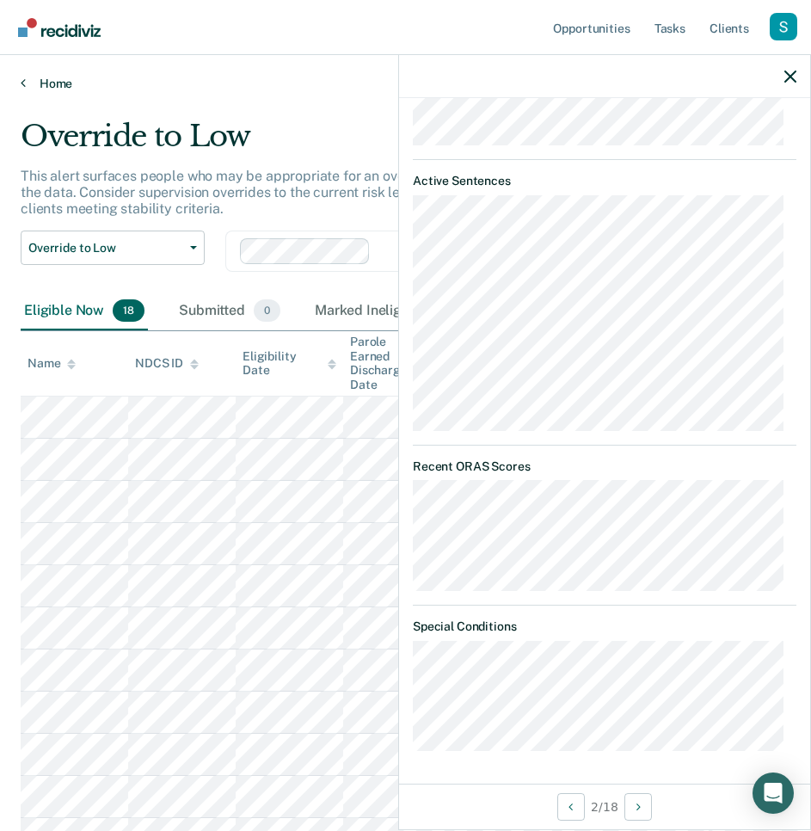
click at [23, 81] on icon at bounding box center [23, 83] width 5 height 14
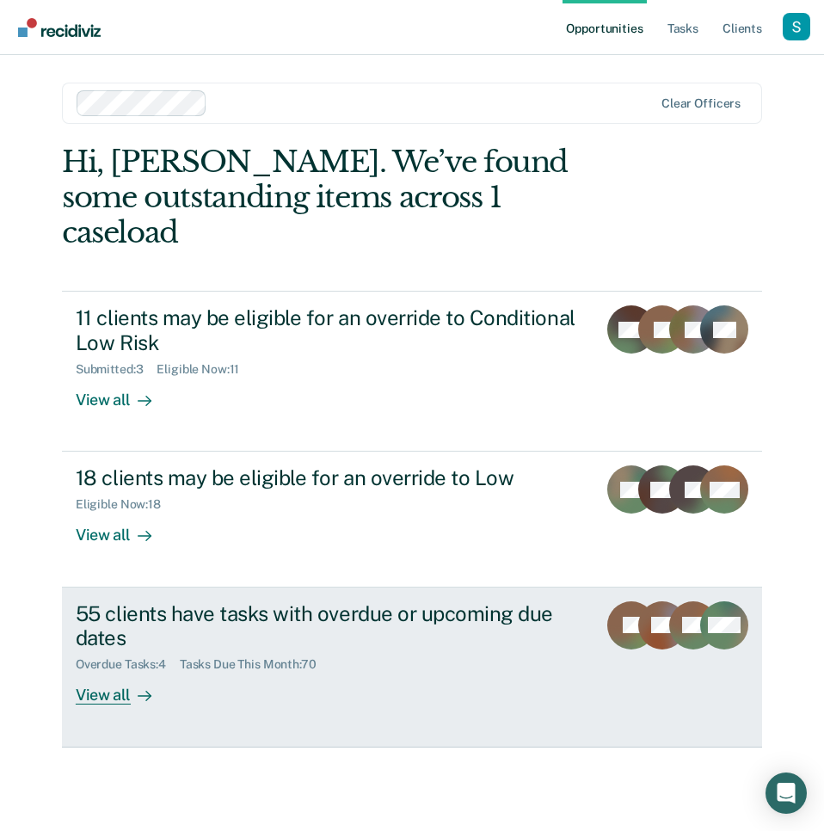
click at [397, 609] on div "55 clients have tasks with overdue or upcoming due dates" at bounding box center [329, 626] width 507 height 50
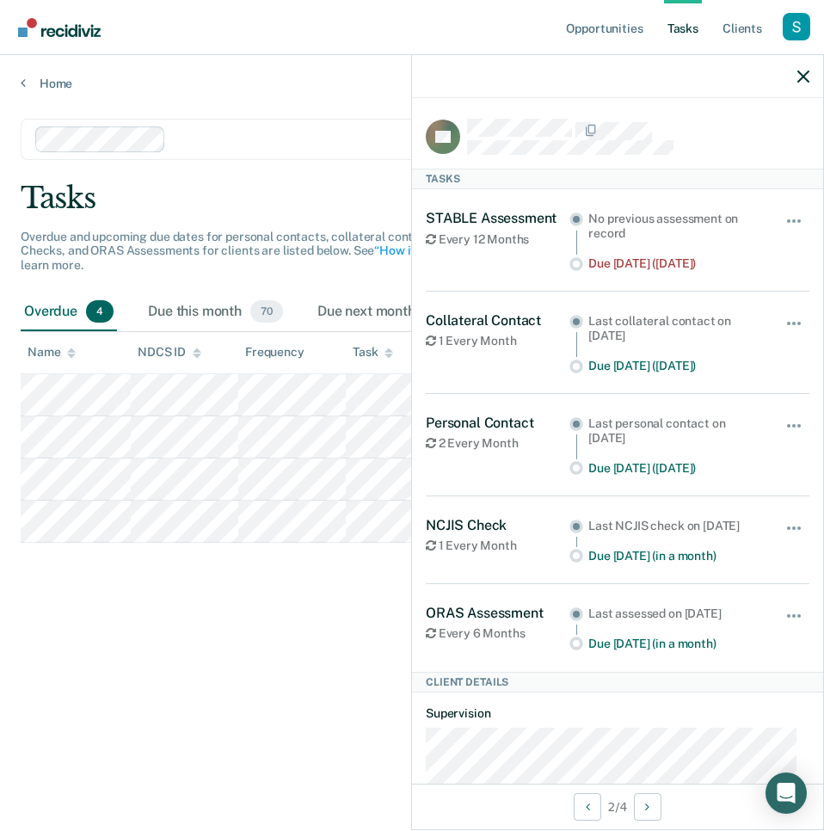
click at [699, 417] on div "Personal Contact 2 Every Month Last personal contact on Sep 11, 2025 Due Sep 30…" at bounding box center [618, 445] width 384 height 102
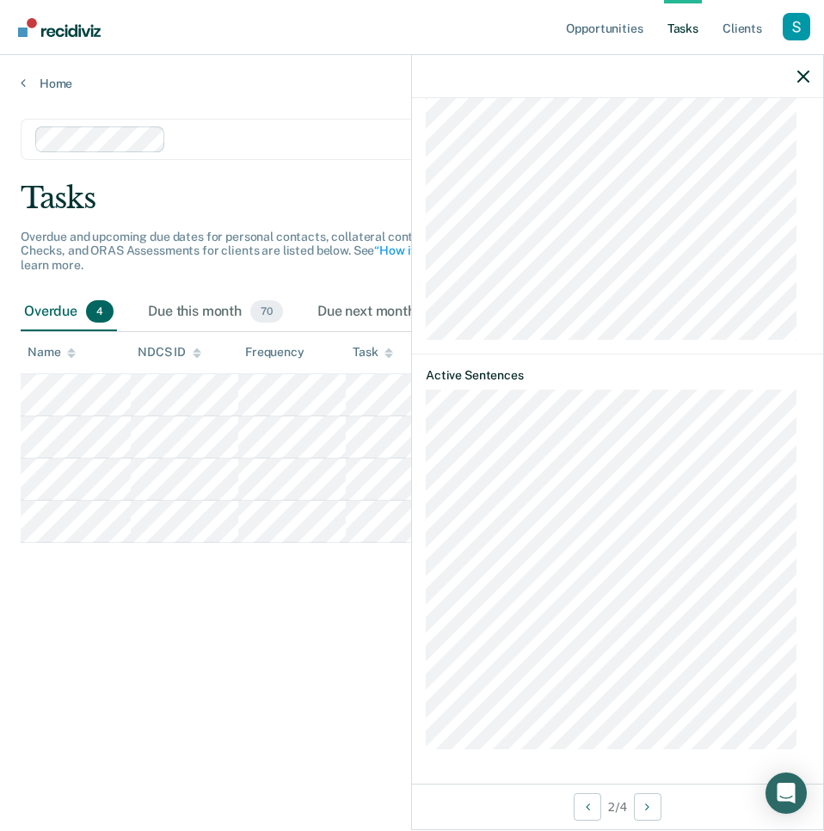
scroll to position [1488, 0]
click at [52, 80] on link "Home" at bounding box center [412, 83] width 783 height 15
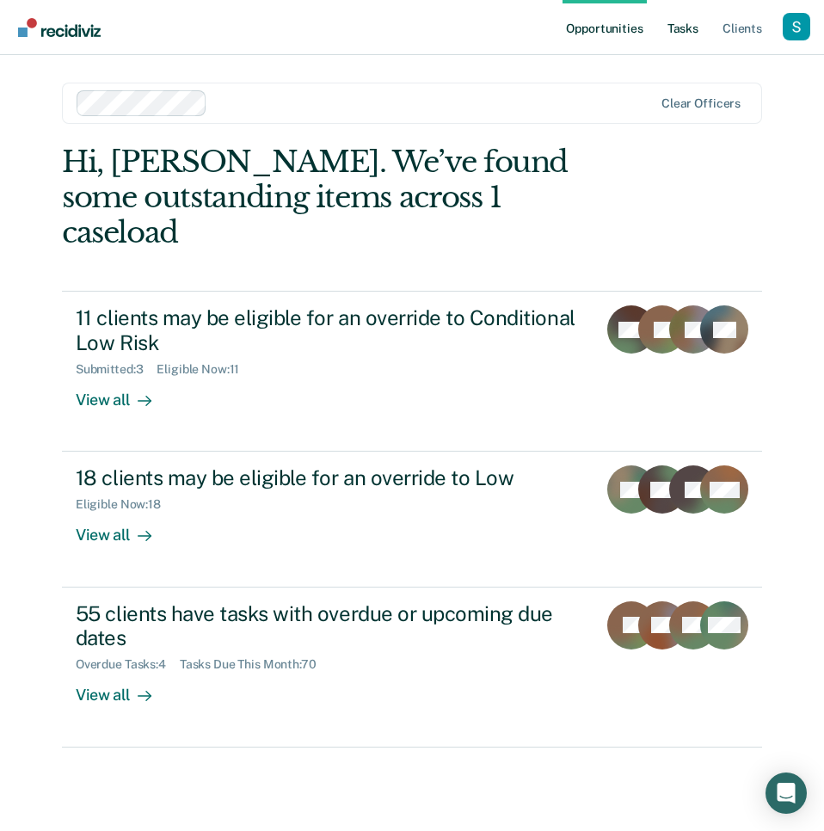
click at [679, 21] on link "Tasks" at bounding box center [683, 27] width 38 height 55
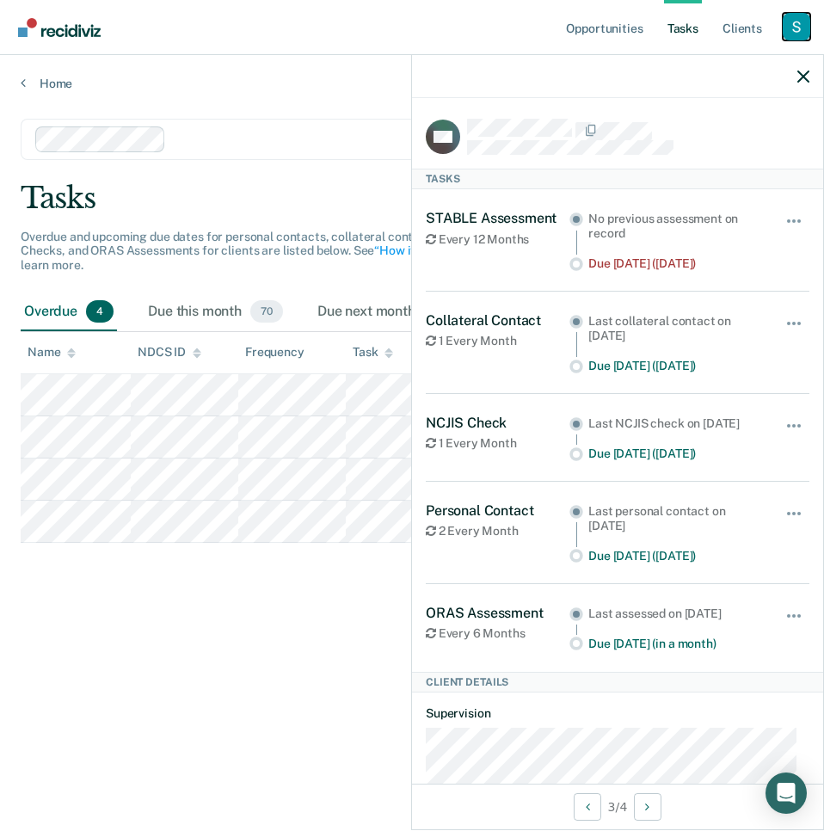
click at [787, 27] on div "Profile dropdown button" at bounding box center [797, 27] width 28 height 28
click at [704, 63] on link "Profile" at bounding box center [727, 70] width 138 height 15
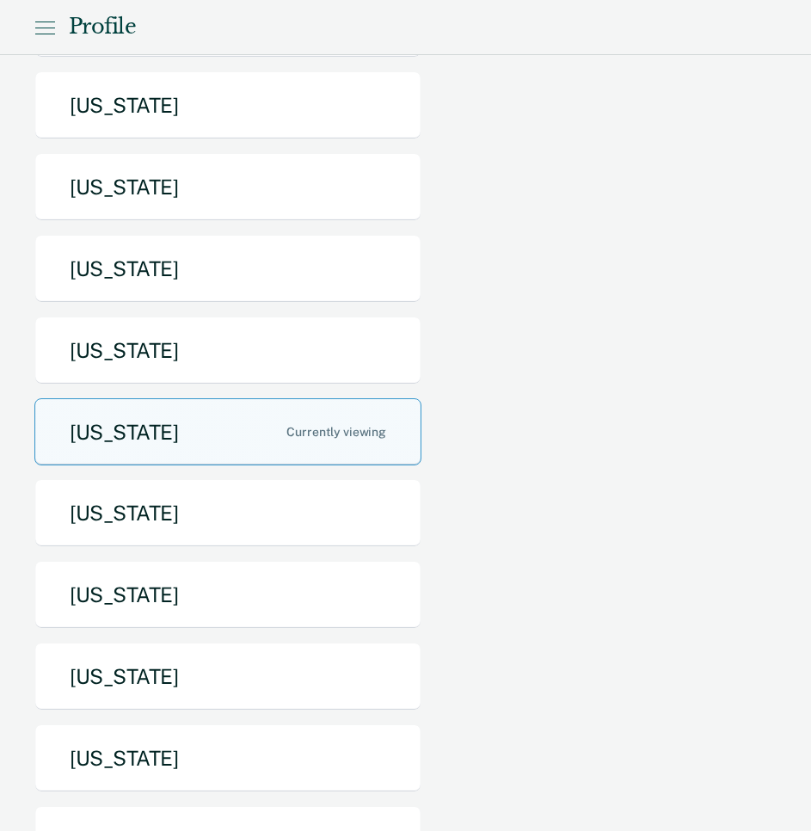
scroll to position [470, 0]
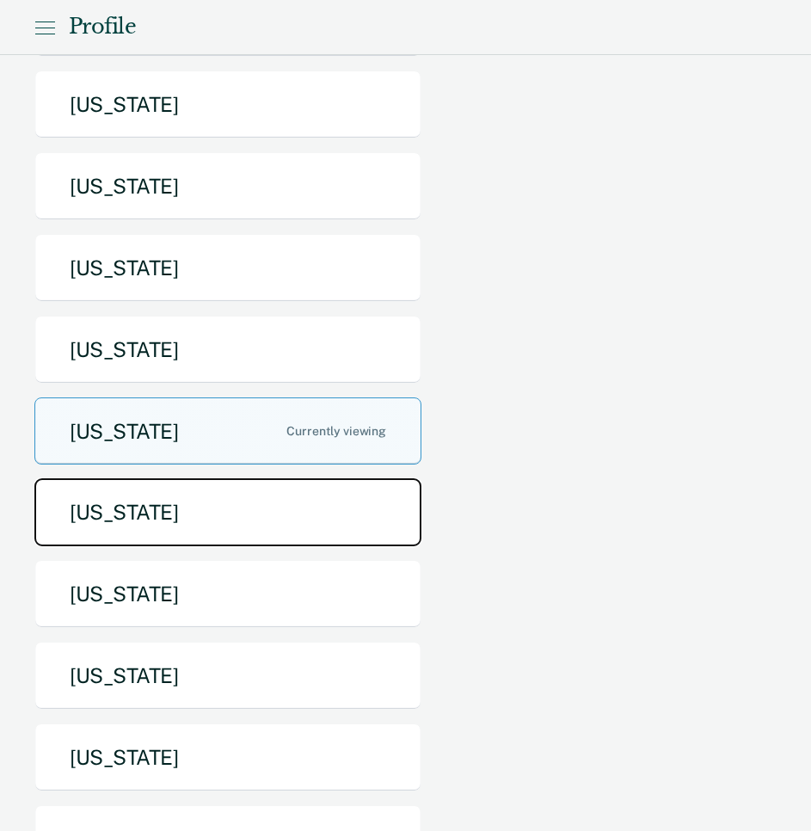
click at [187, 478] on button "North Dakota" at bounding box center [227, 512] width 387 height 68
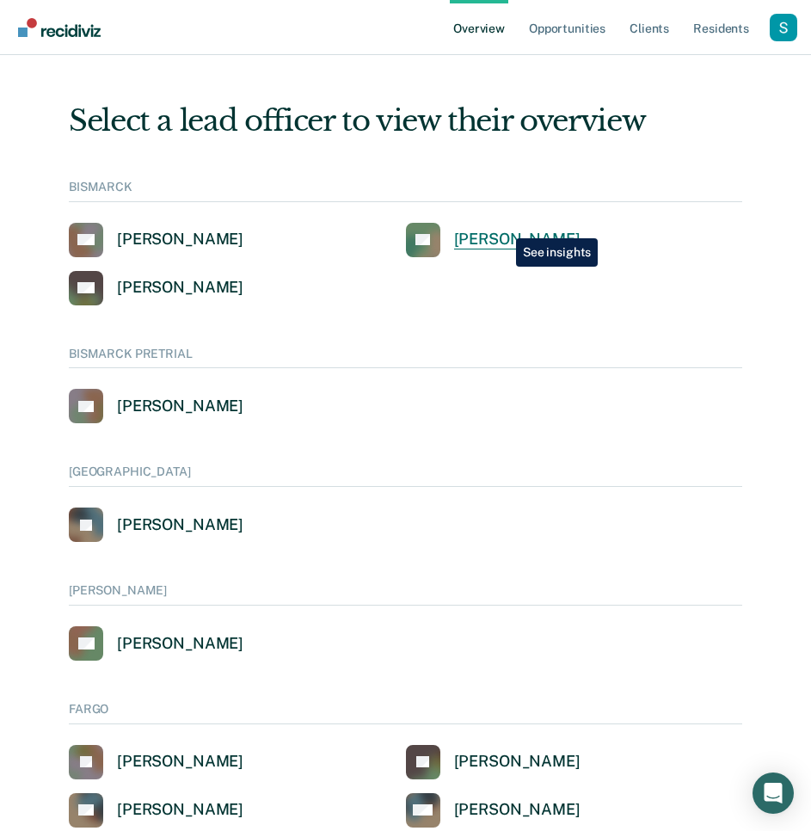
click at [505, 227] on link "DF Darin Ferderer" at bounding box center [493, 240] width 175 height 34
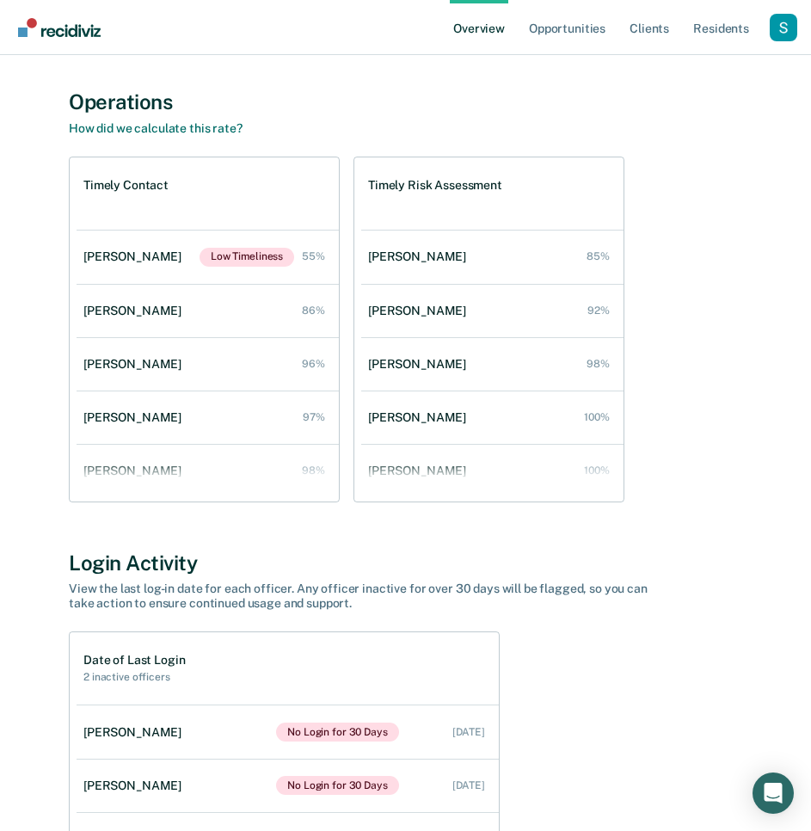
scroll to position [822, 0]
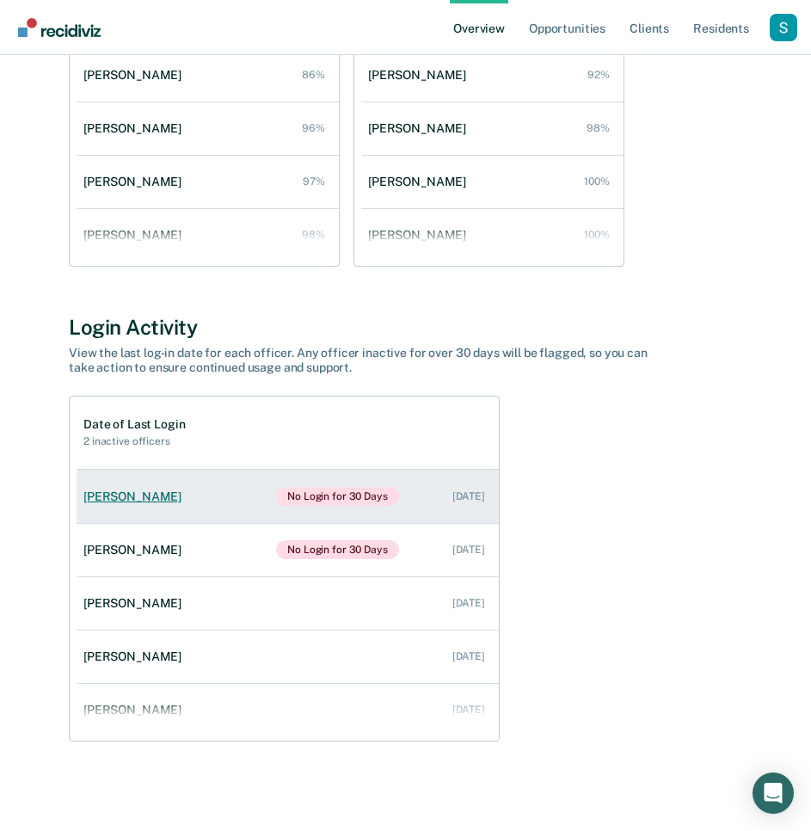
click at [229, 499] on link "Travis Famias No Login for 30 Days Aug 5, 2025" at bounding box center [288, 496] width 422 height 53
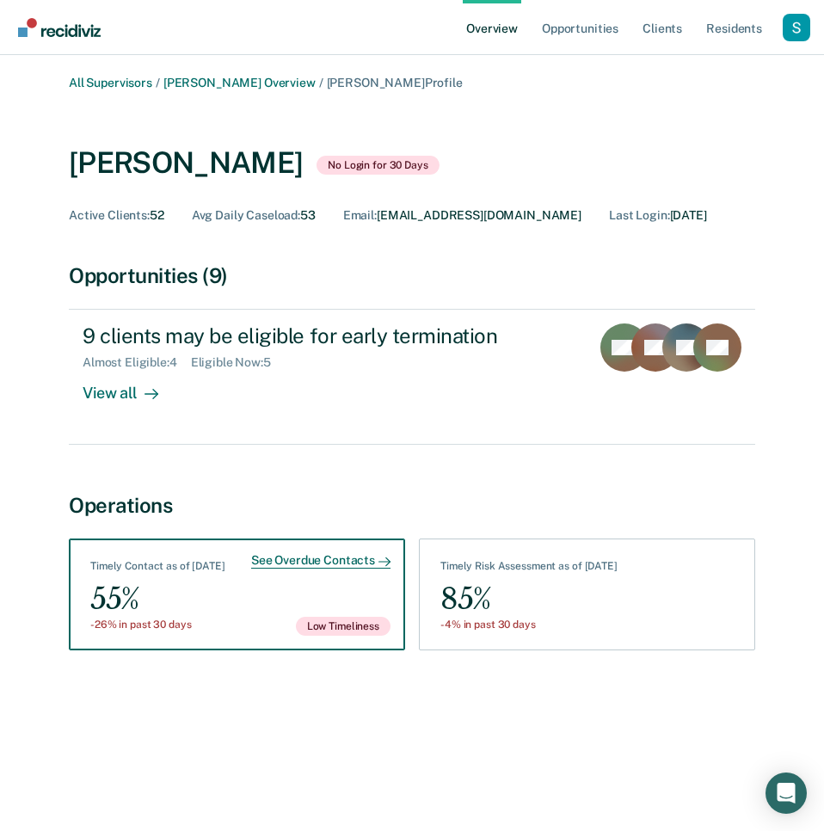
click at [209, 600] on div "55%" at bounding box center [157, 599] width 135 height 39
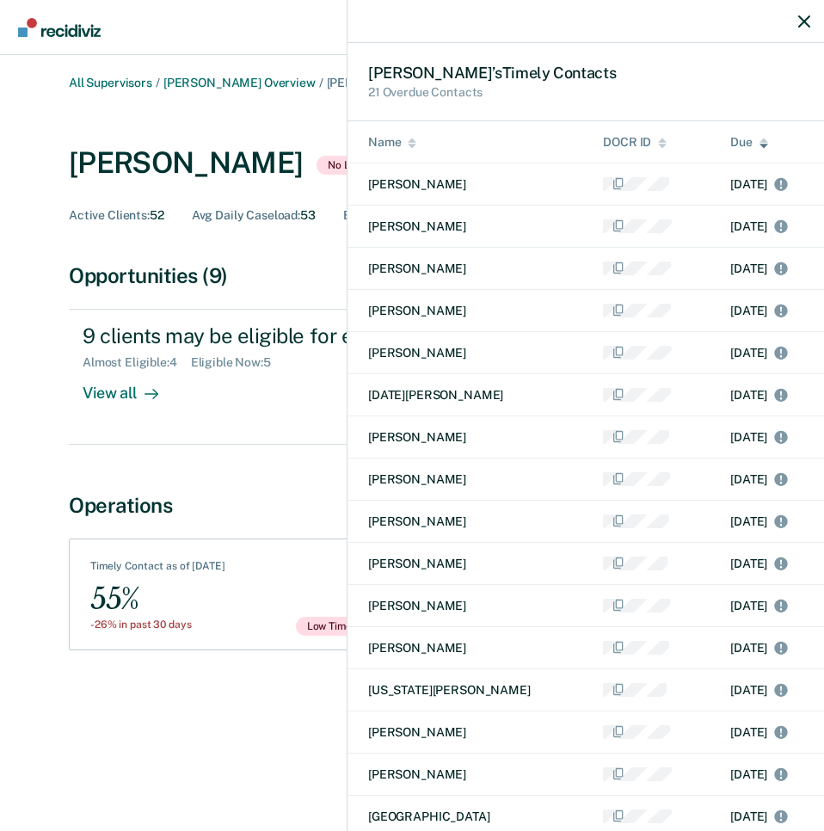
click at [247, 662] on div "Travis ’s Timely Contact s 21 Overdue Contacts Name DOCR ID Due Chad Lavallie J…" at bounding box center [412, 415] width 824 height 831
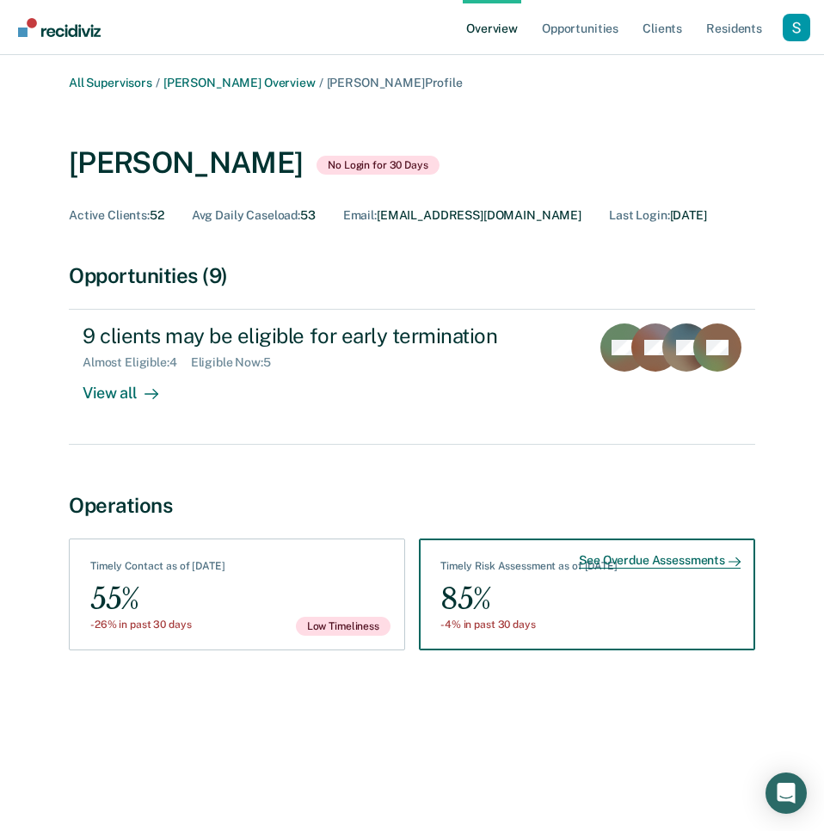
click at [545, 586] on div "85%" at bounding box center [528, 599] width 177 height 39
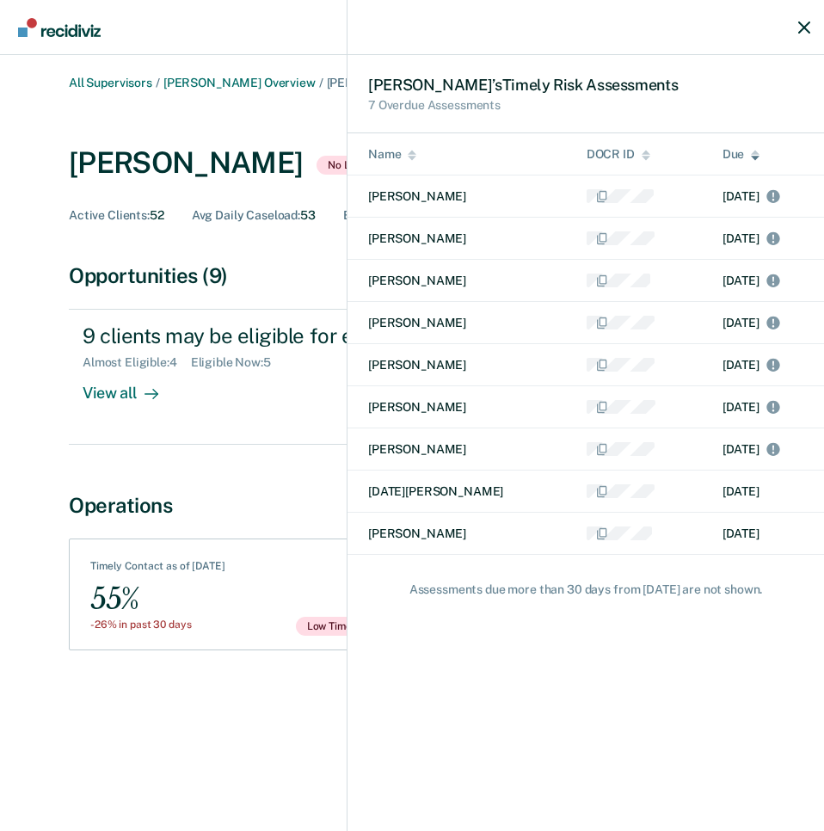
click at [200, 687] on div "Travis ’s Timely Risk Assessment s 7 Overdue Assessments Name DOCR ID Due Eric …" at bounding box center [412, 415] width 824 height 831
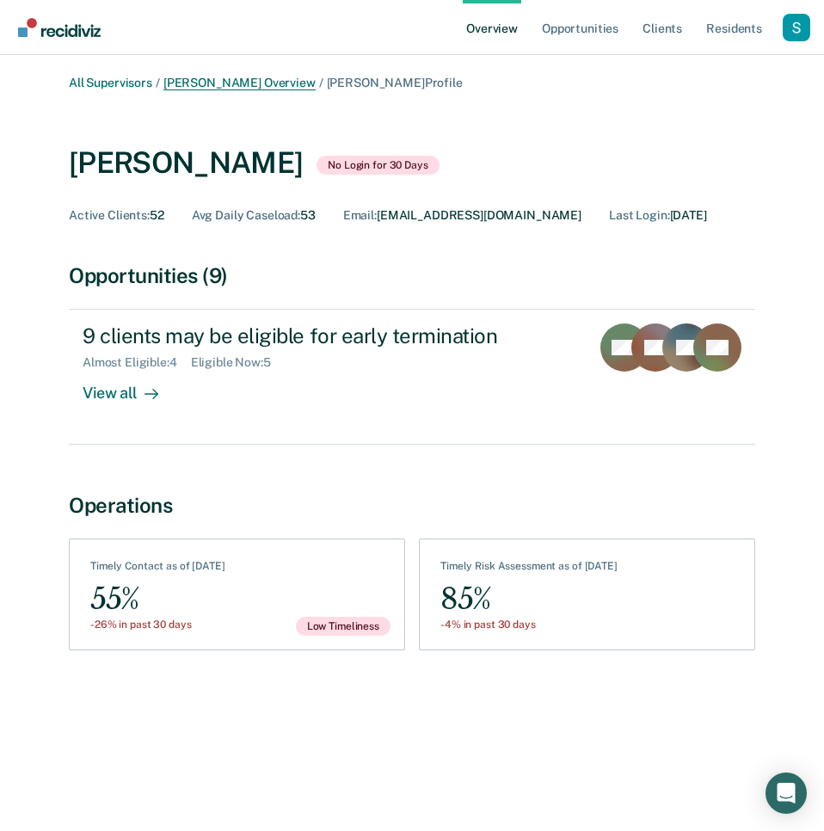
click at [213, 81] on link "Darin Ferderer Overview" at bounding box center [239, 83] width 152 height 15
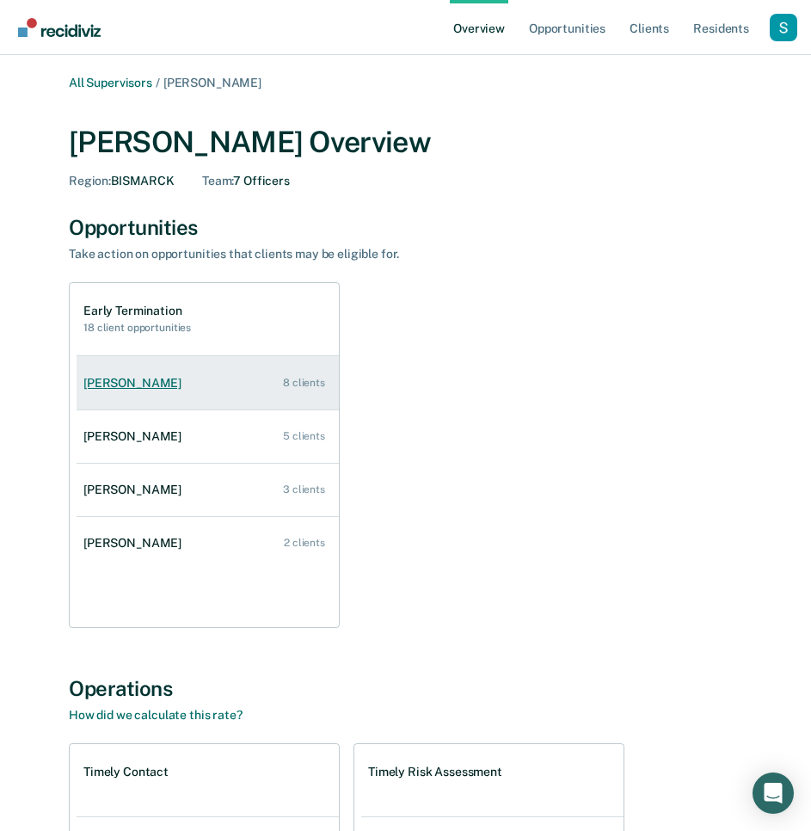
click at [245, 372] on link "Tahya Tooley 8 clients" at bounding box center [208, 383] width 262 height 49
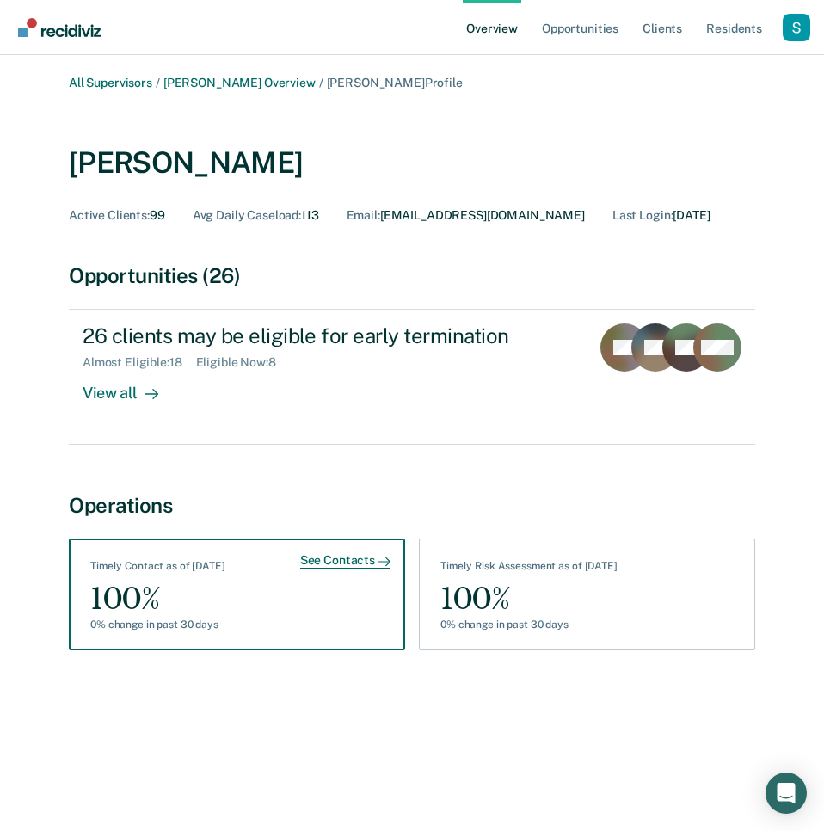
click at [225, 573] on div "Timely Contact as of September 15" at bounding box center [157, 569] width 135 height 19
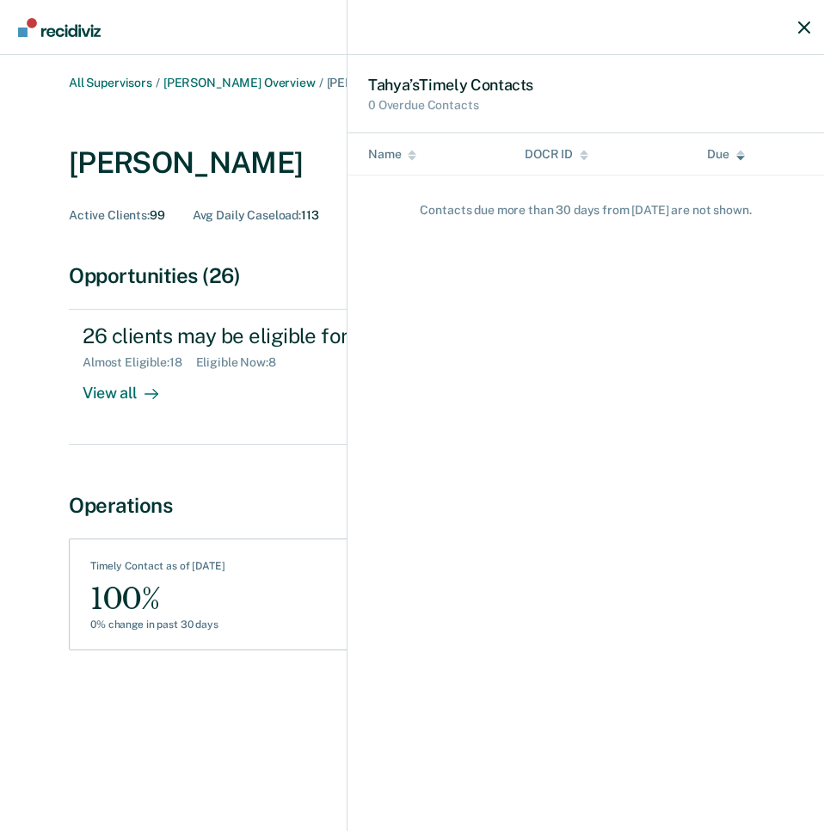
click at [253, 505] on div "Tahya ’s Timely Contact s 0 Overdue Contacts Name DOCR ID Due Contact s due mor…" at bounding box center [412, 415] width 824 height 831
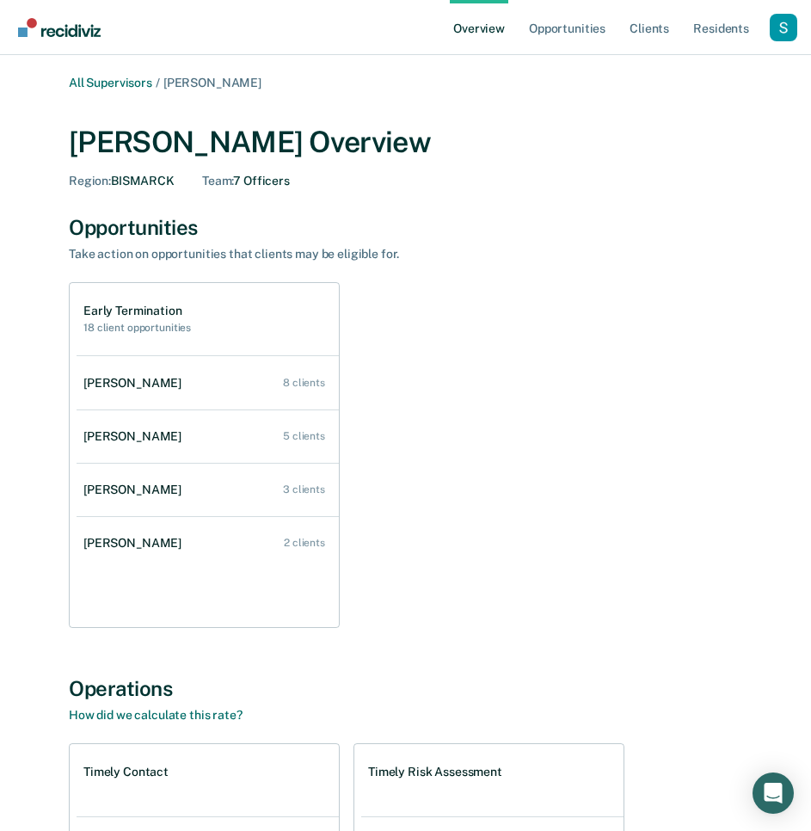
scroll to position [822, 0]
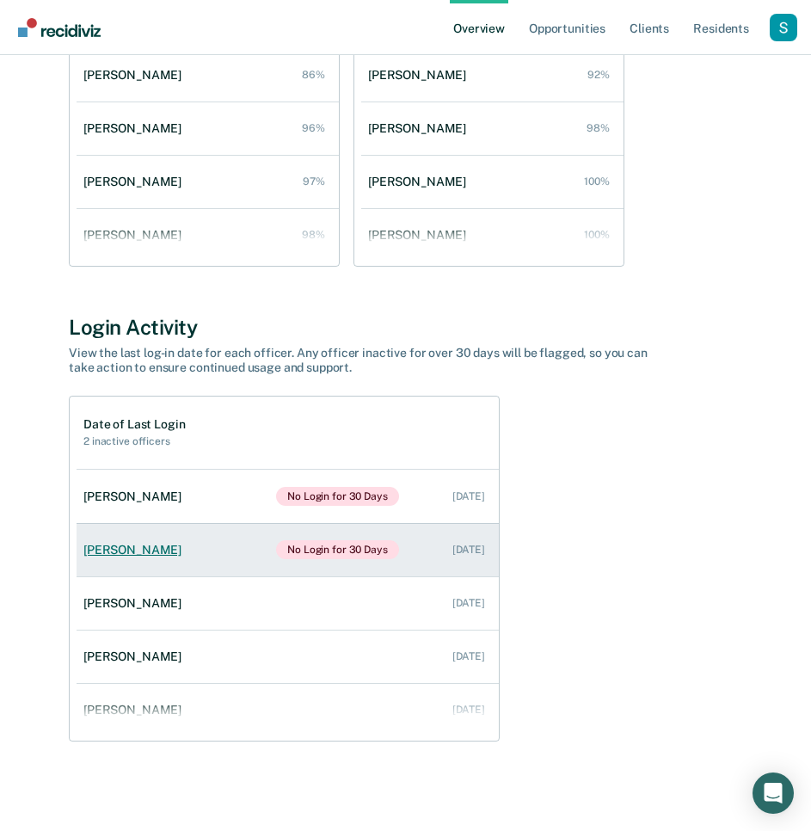
click at [230, 562] on link "Kenneth Beese No Login for 30 Days Aug 13, 2025" at bounding box center [288, 549] width 422 height 53
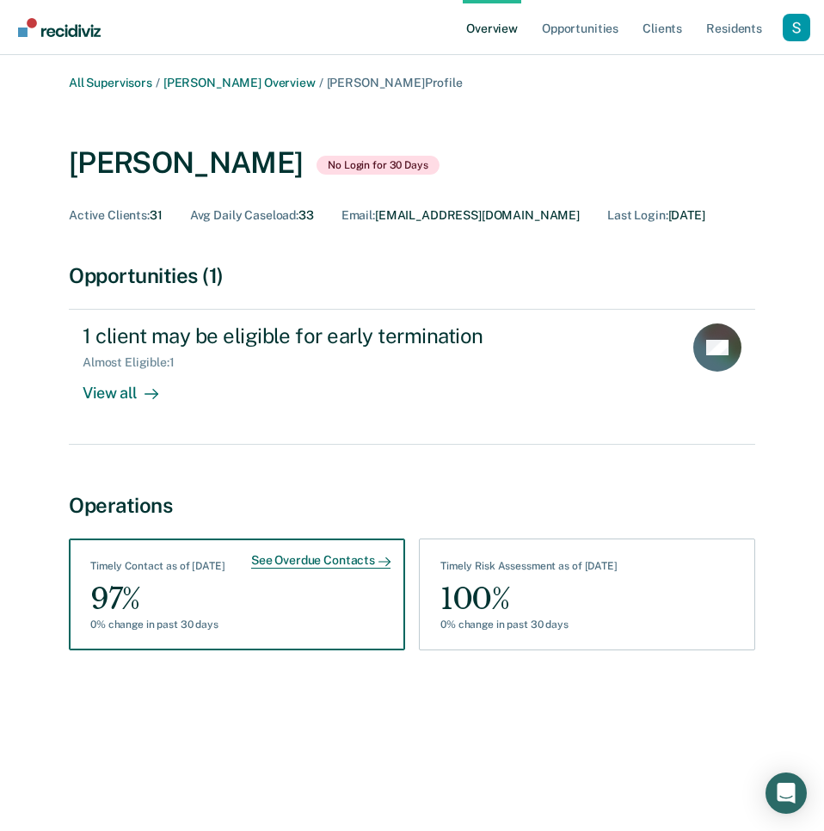
click at [346, 596] on div "See Overdue Contacts Timely Contact as of September 15 97% 0% change in past 30…" at bounding box center [237, 594] width 336 height 112
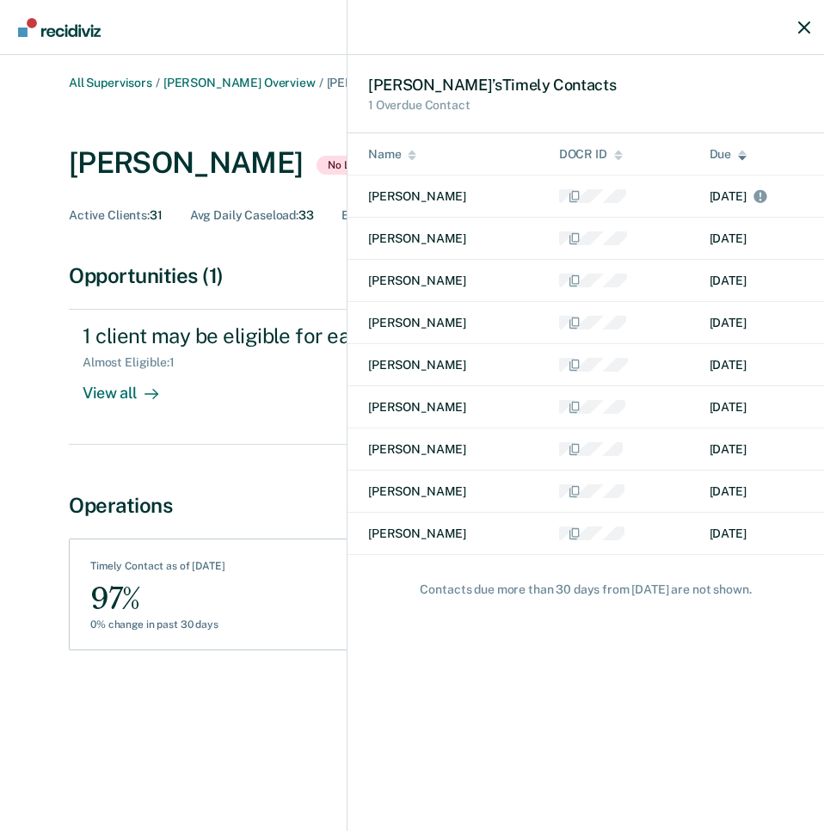
click at [317, 451] on div "Kenneth ’s Timely Contact s 1 Overdue Contact Name DOCR ID Due Waylon Littledog…" at bounding box center [412, 415] width 824 height 831
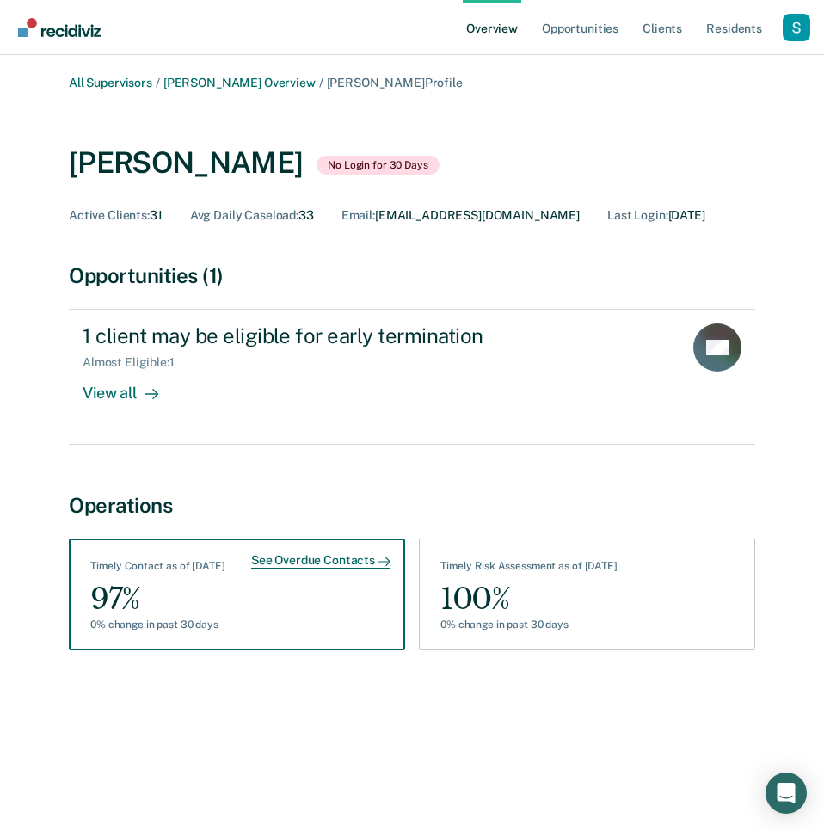
click at [303, 589] on div "See Overdue Contacts Timely Contact as of September 15 97% 0% change in past 30…" at bounding box center [237, 594] width 336 height 112
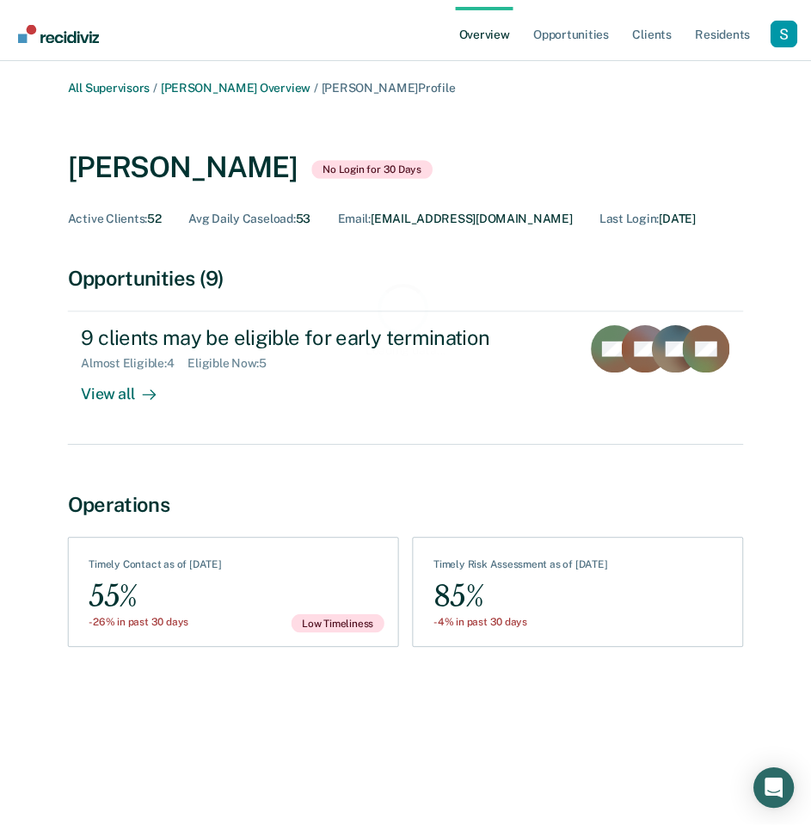
scroll to position [822, 0]
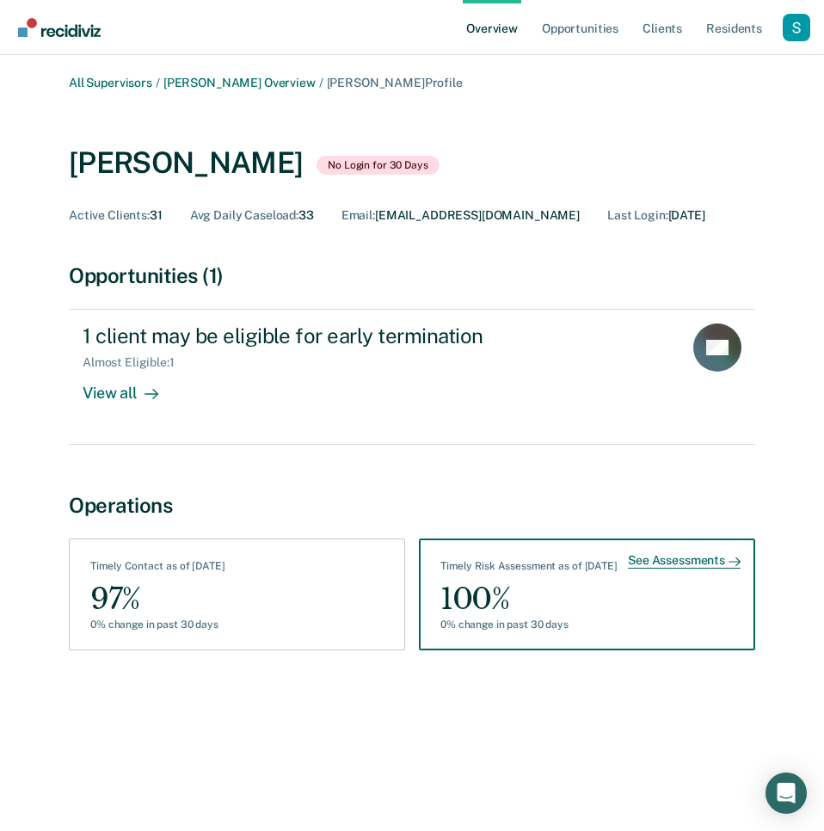
click at [617, 592] on div "100%" at bounding box center [528, 599] width 177 height 39
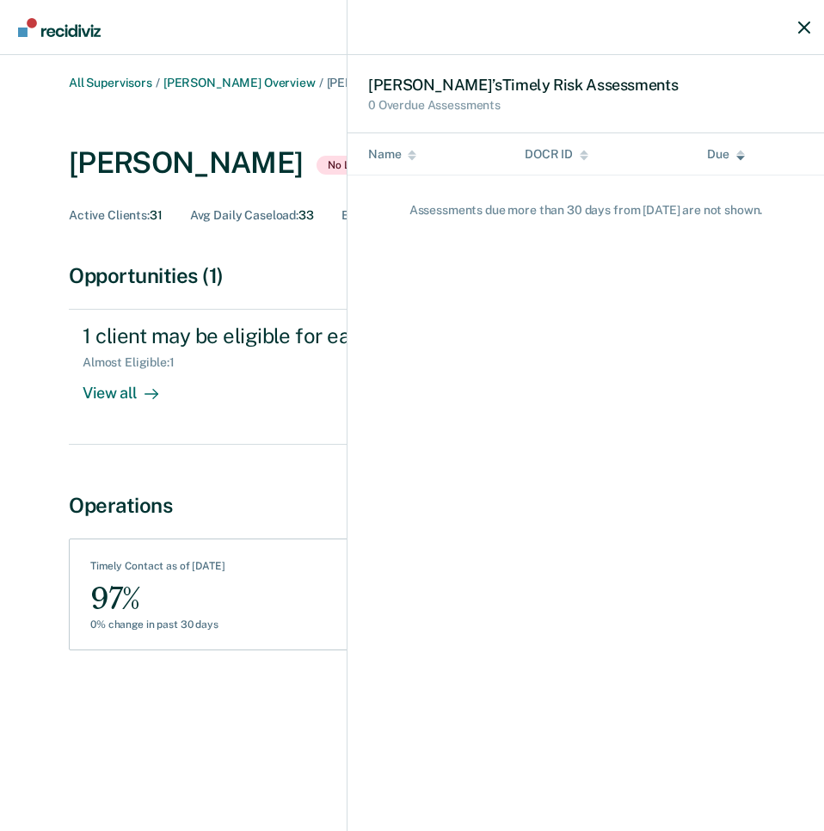
click at [285, 592] on div "Kenneth ’s Timely Risk Assessment s 0 Overdue Assessments Name DOCR ID Due Asse…" at bounding box center [412, 415] width 824 height 831
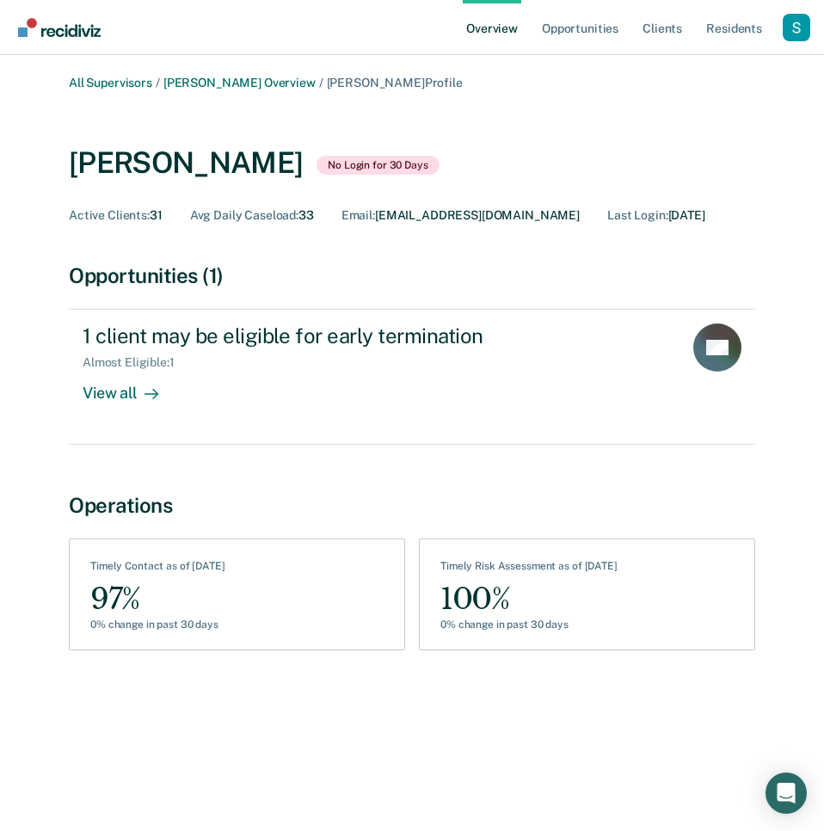
click at [255, 594] on div "See Overdue Contacts Timely Contact as of September 15 97% 0% change in past 30…" at bounding box center [237, 594] width 336 height 112
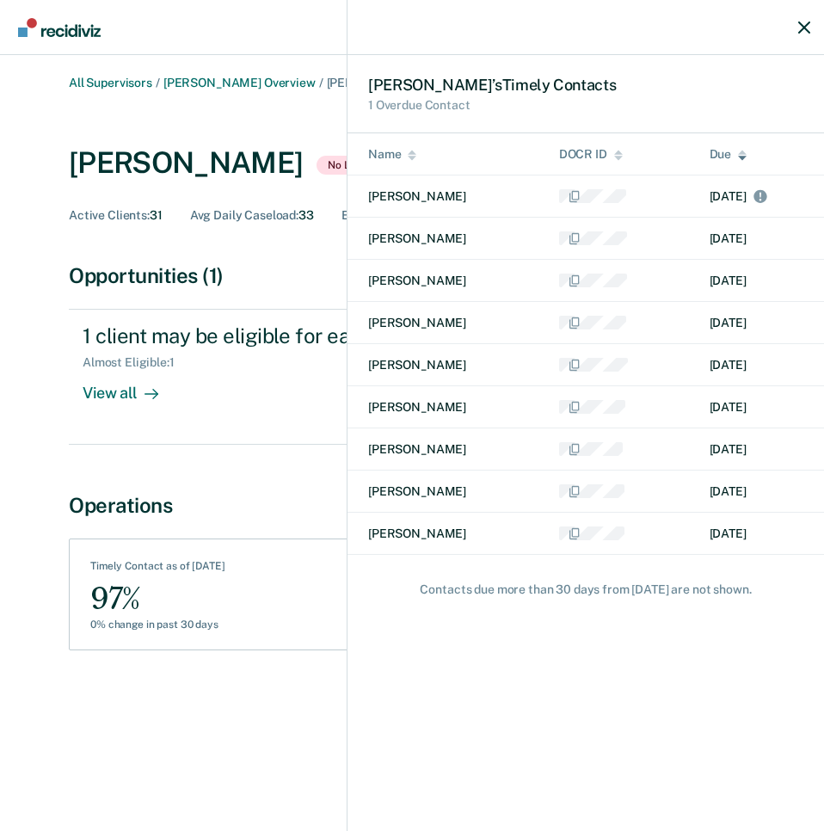
click at [293, 684] on div "Kenneth ’s Timely Contact s 1 Overdue Contact Name DOCR ID Due Waylon Littledog…" at bounding box center [412, 415] width 824 height 831
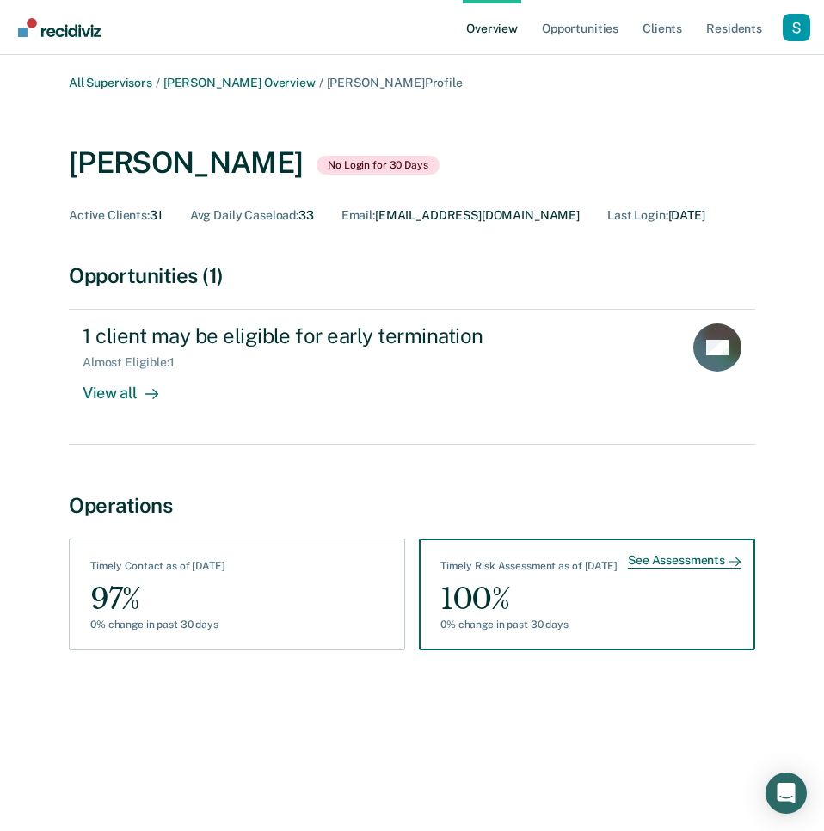
click at [566, 633] on div "Timely Risk Assessment as of September 15 100% 0% change in past 30 days" at bounding box center [528, 598] width 177 height 76
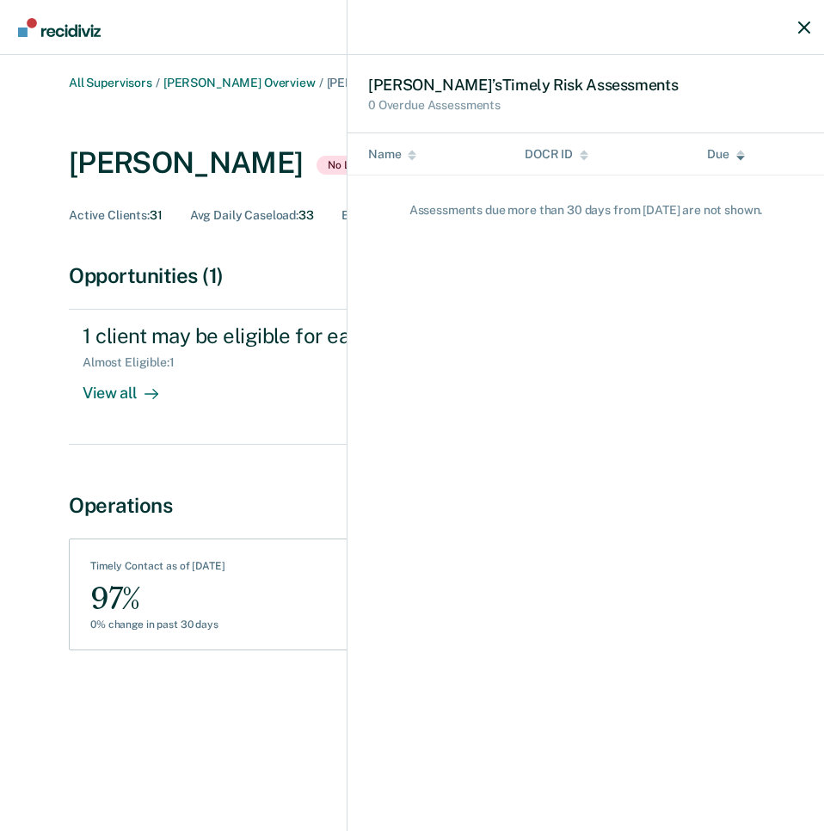
click at [229, 684] on div "Kenneth ’s Timely Risk Assessment s 0 Overdue Assessments Name DOCR ID Due Asse…" at bounding box center [412, 415] width 824 height 831
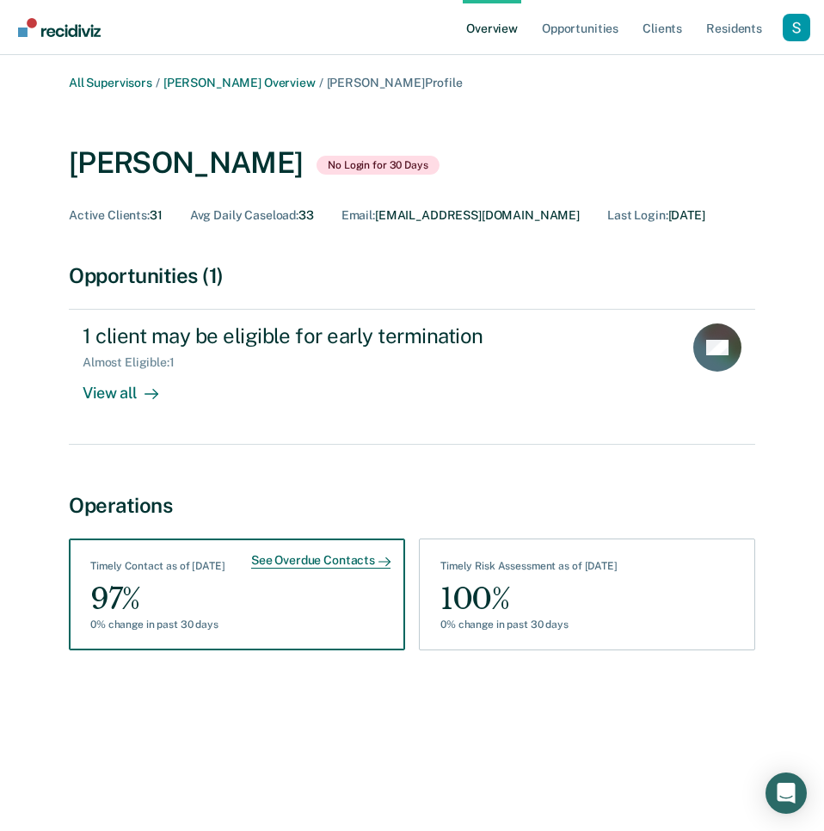
click at [255, 609] on div "See Overdue Contacts Timely Contact as of September 15 97% 0% change in past 30…" at bounding box center [237, 594] width 336 height 112
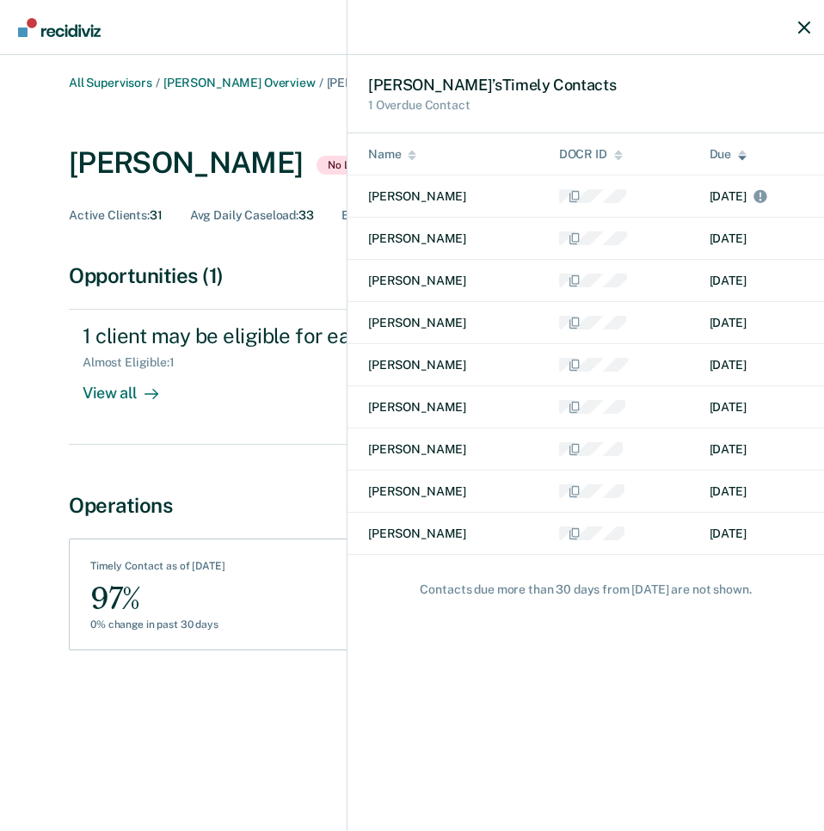
click at [224, 684] on div "Kenneth ’s Timely Contact s 1 Overdue Contact Name DOCR ID Due Waylon Littledog…" at bounding box center [412, 415] width 824 height 831
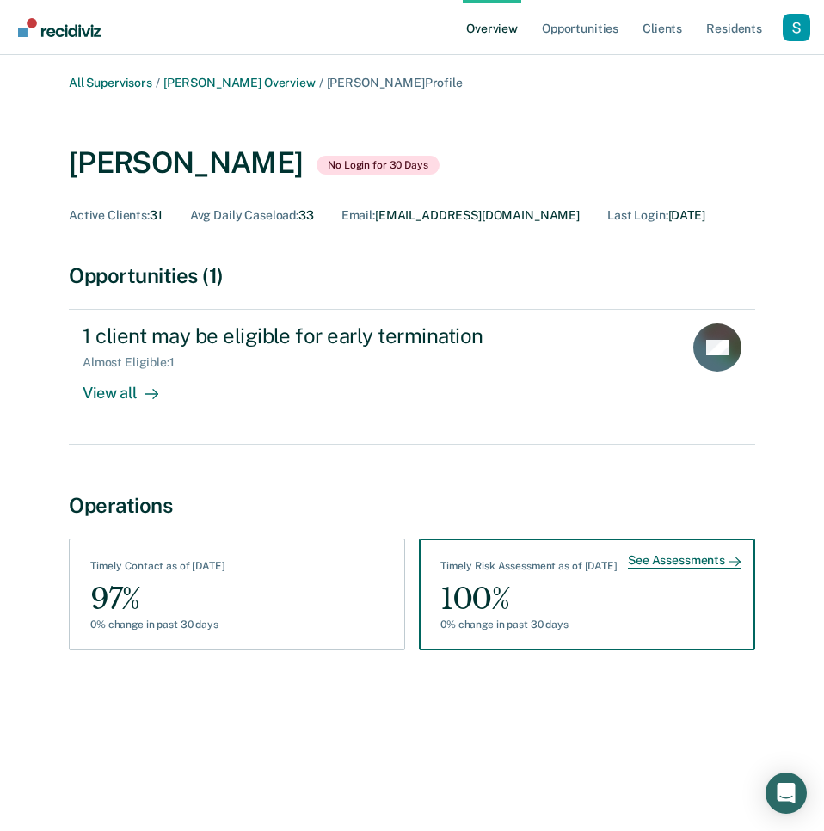
click at [486, 616] on div "100%" at bounding box center [528, 599] width 177 height 39
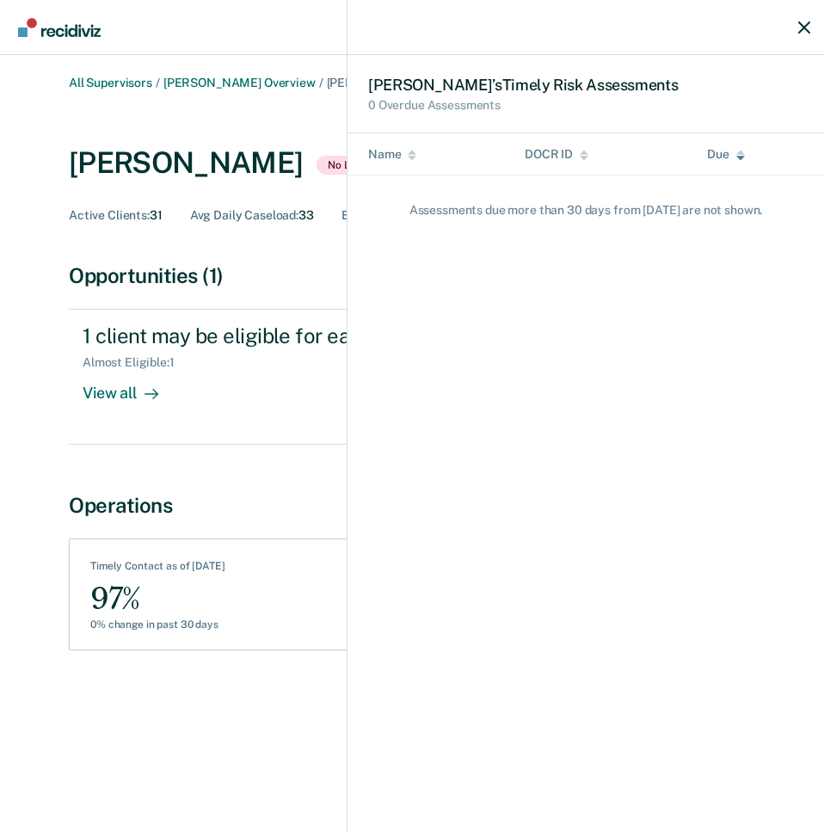
click at [300, 482] on div "Kenneth ’s Timely Risk Assessment s 0 Overdue Assessments Name DOCR ID Due Asse…" at bounding box center [412, 415] width 824 height 831
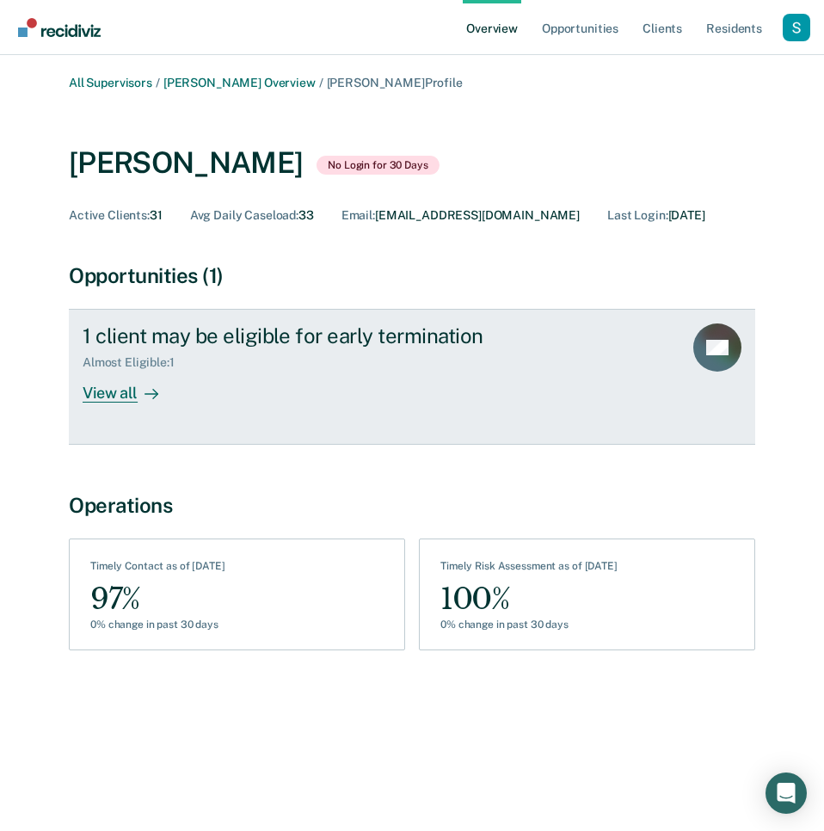
click at [274, 370] on div "1 client may be eligible for early termination Almost Eligible : 1 View all" at bounding box center [397, 362] width 628 height 79
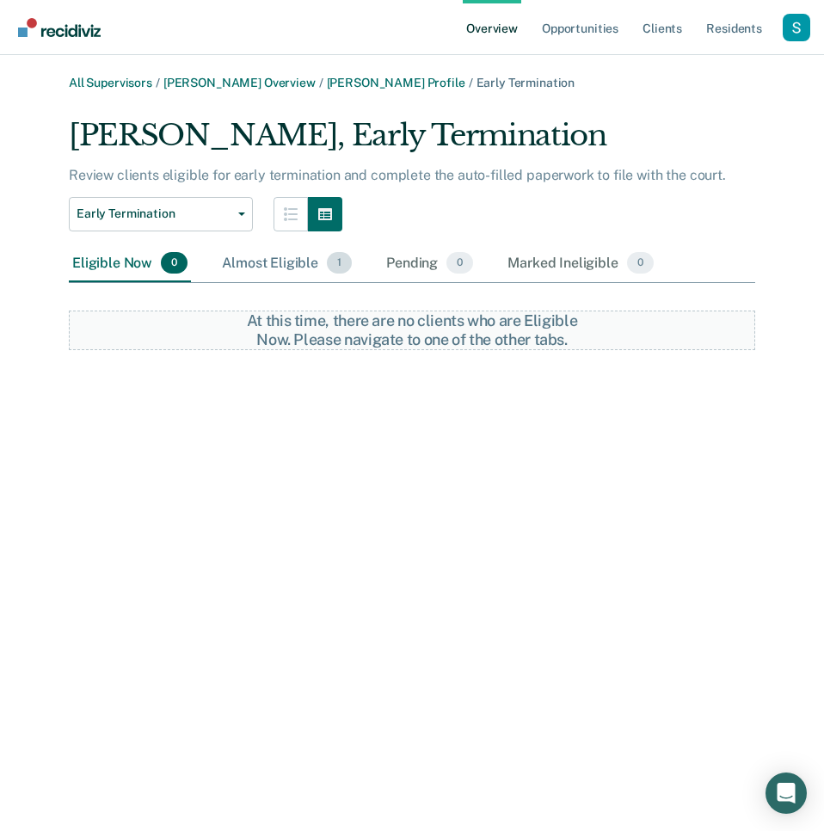
click at [314, 257] on div "Almost Eligible 1" at bounding box center [286, 264] width 137 height 38
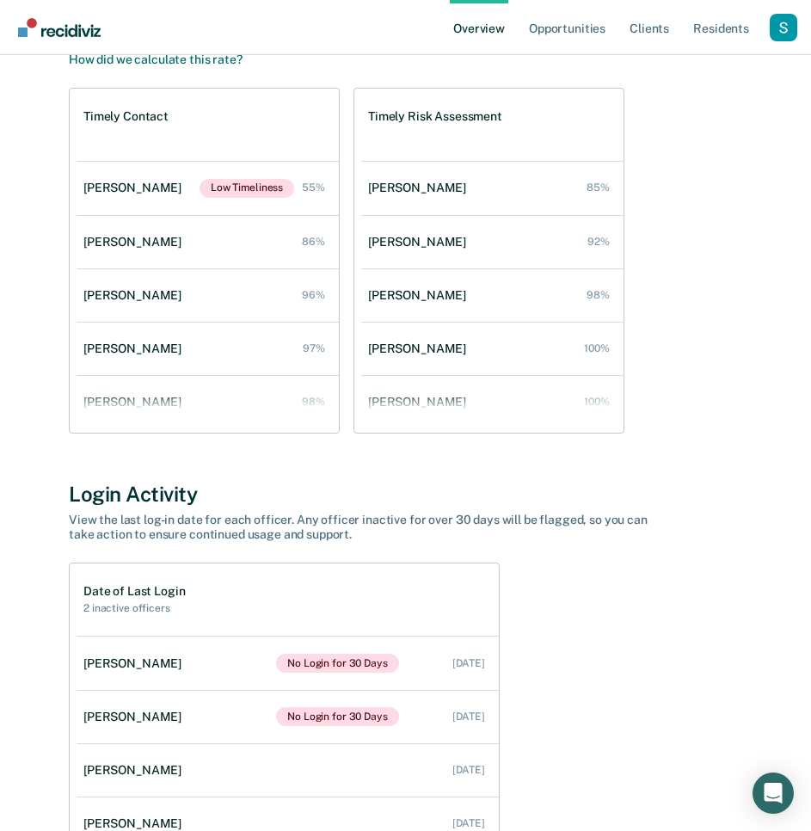
scroll to position [822, 0]
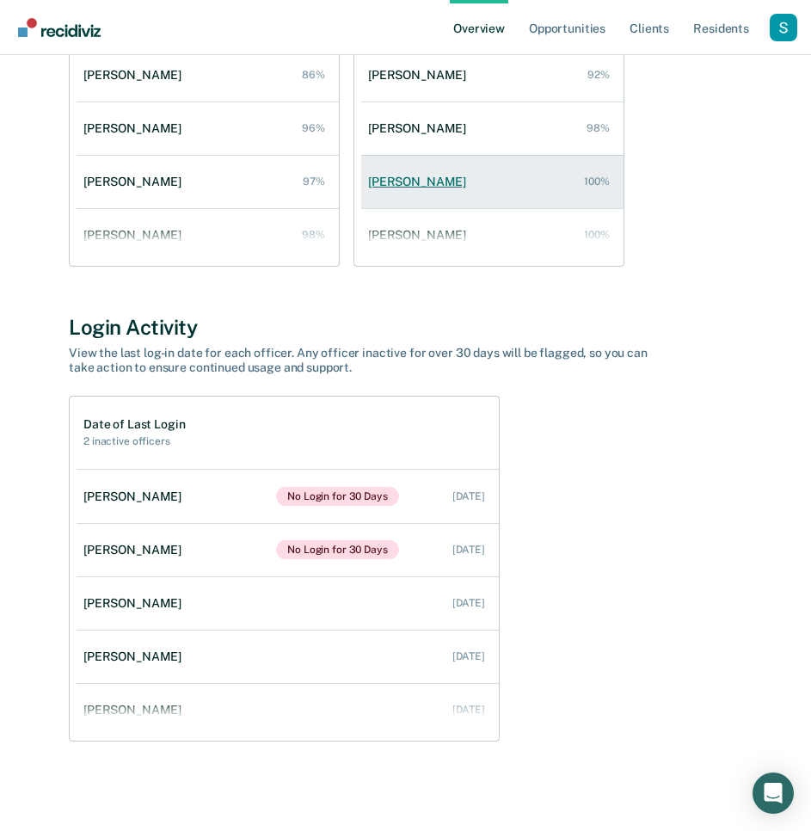
click at [439, 195] on link "Kenneth Beese 100%" at bounding box center [492, 181] width 262 height 49
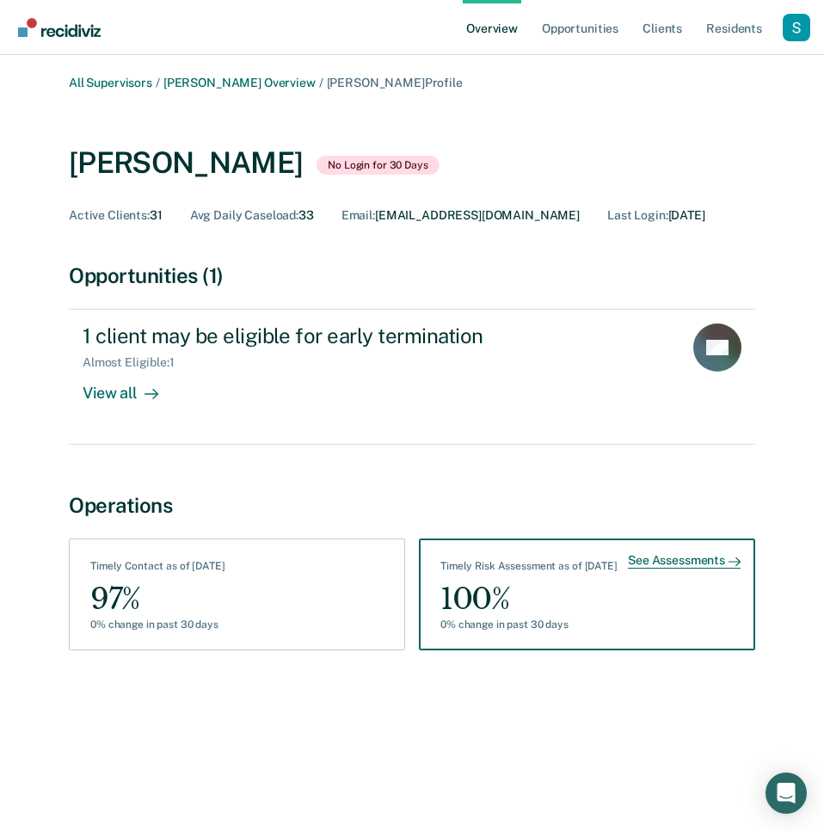
click at [558, 611] on div "100%" at bounding box center [528, 599] width 177 height 39
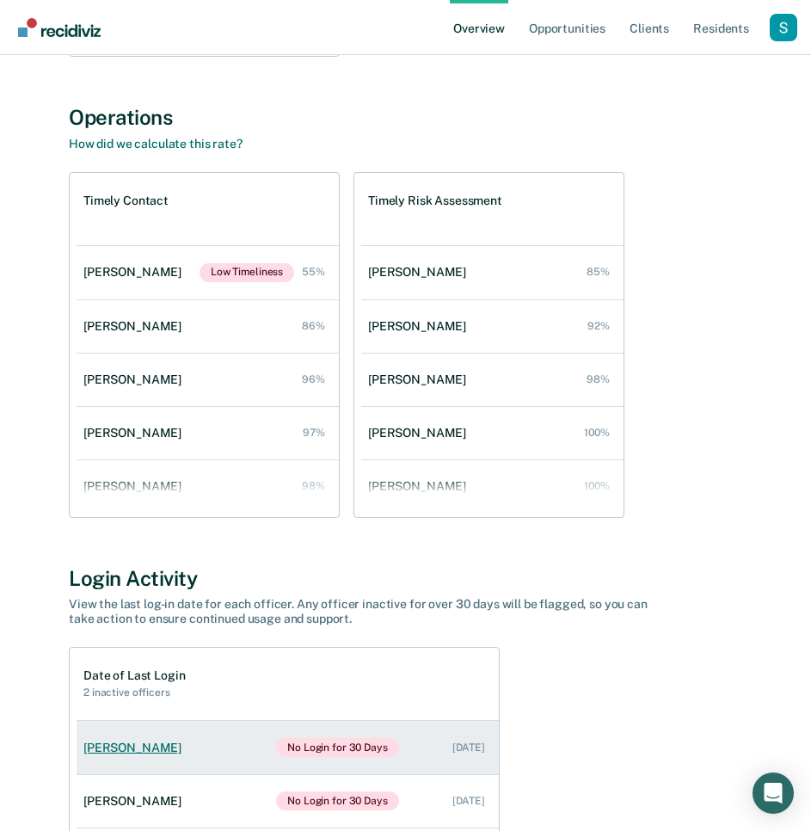
scroll to position [822, 0]
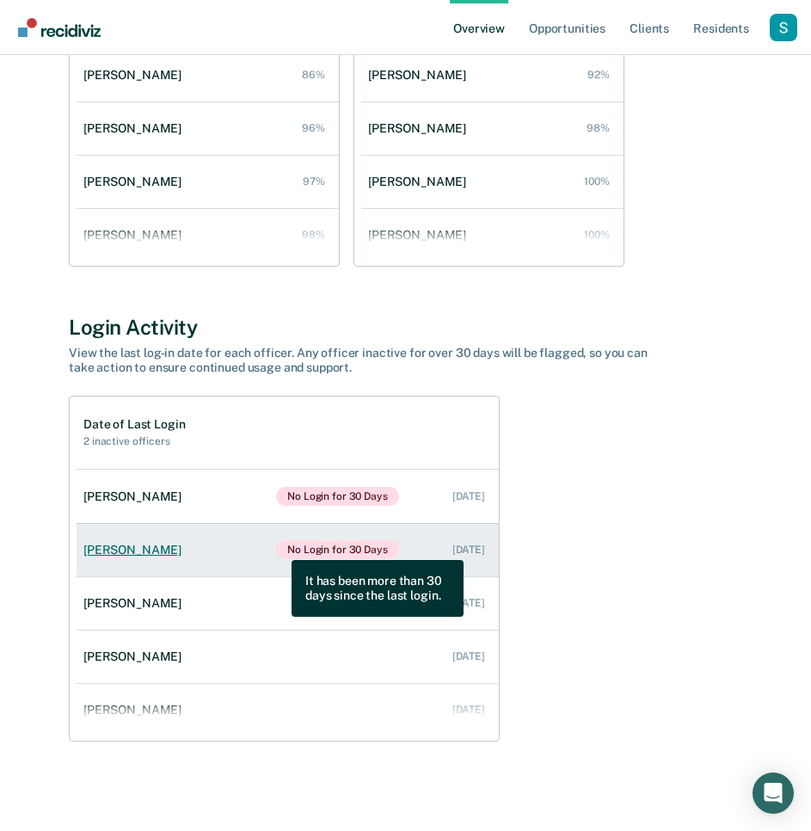
click at [279, 547] on span "No Login for 30 Days" at bounding box center [337, 549] width 123 height 19
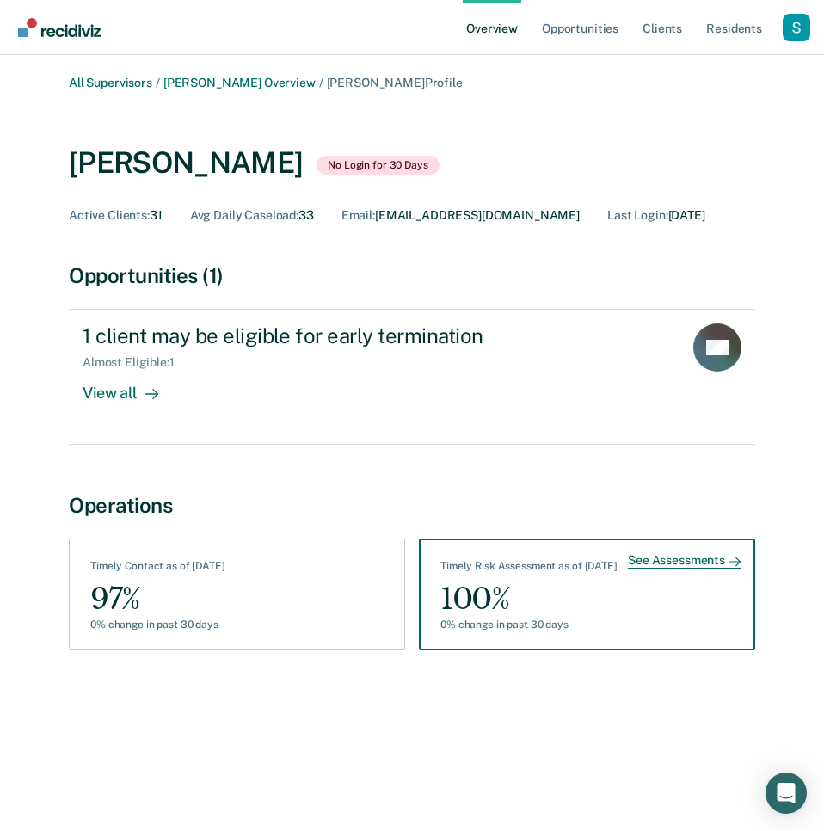
click at [569, 574] on div "Timely Risk Assessment as of September 15" at bounding box center [528, 569] width 177 height 19
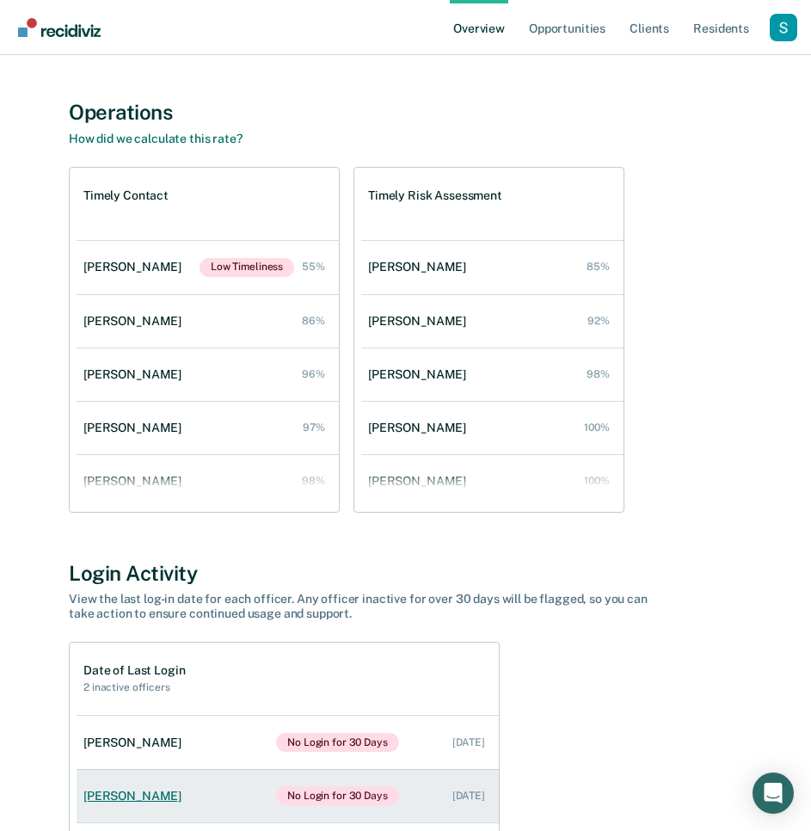
scroll to position [822, 0]
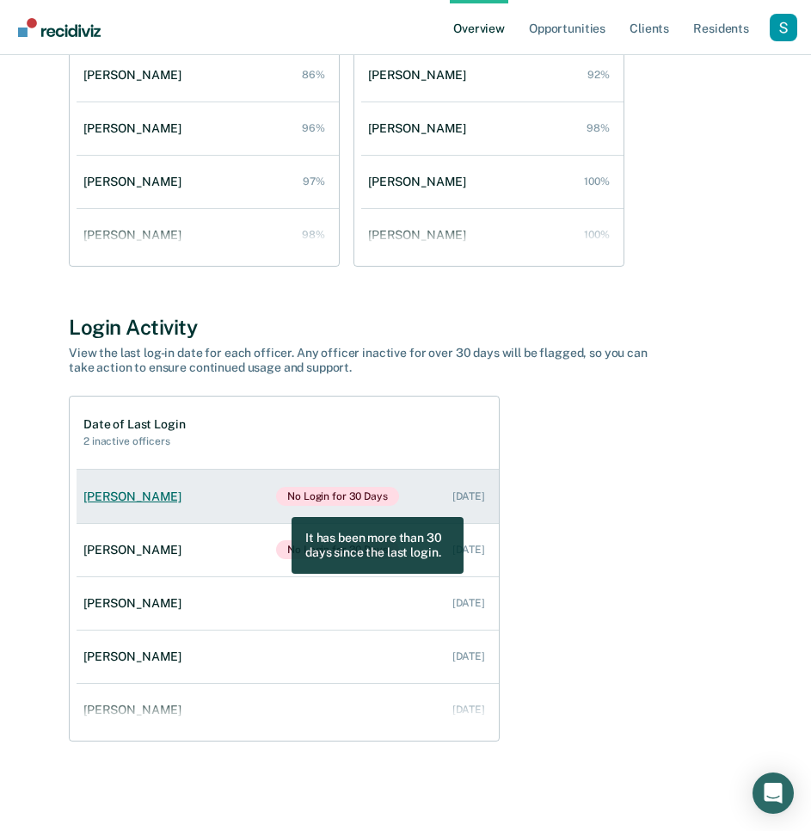
click at [279, 504] on span "No Login for 30 Days" at bounding box center [337, 496] width 123 height 19
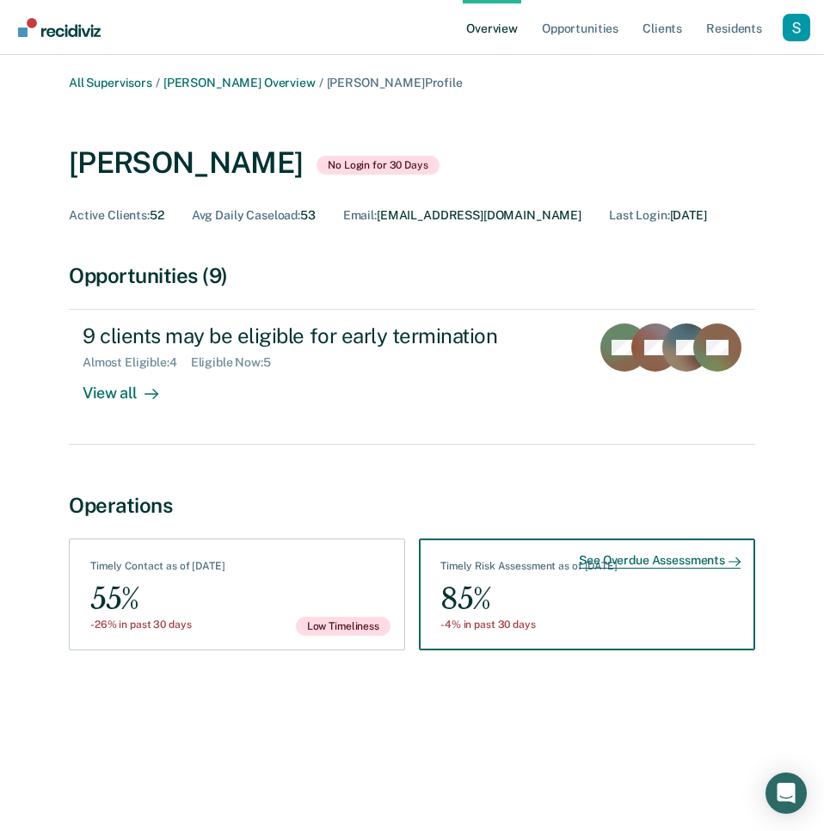
click at [567, 609] on div "85%" at bounding box center [528, 599] width 177 height 39
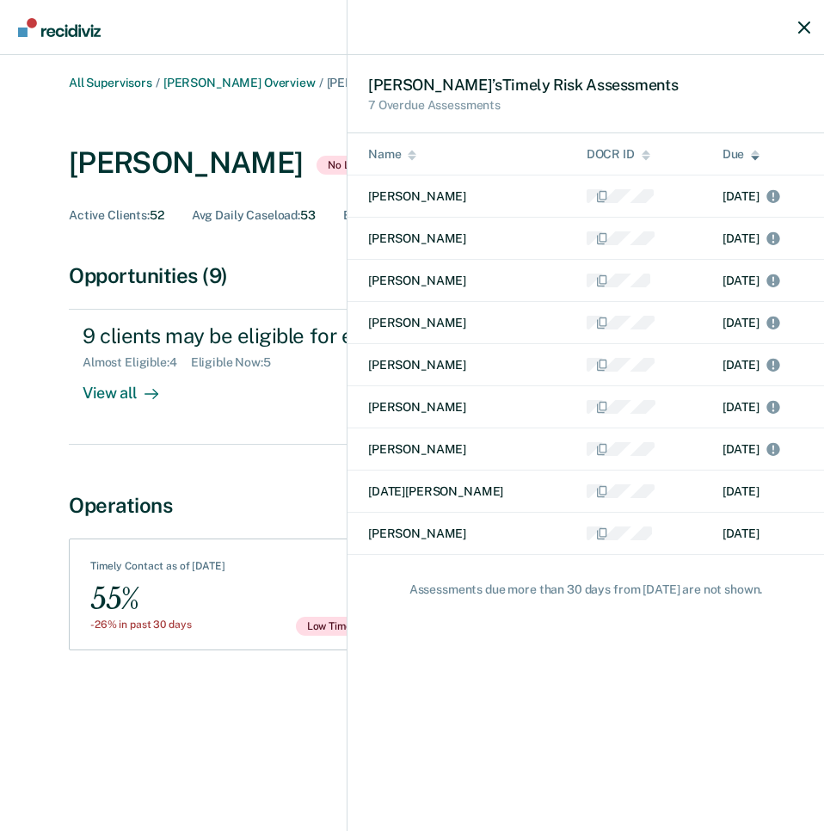
click at [262, 570] on div "Travis ’s Timely Risk Assessment s 7 Overdue Assessments Name DOCR ID Due Eric …" at bounding box center [412, 415] width 824 height 831
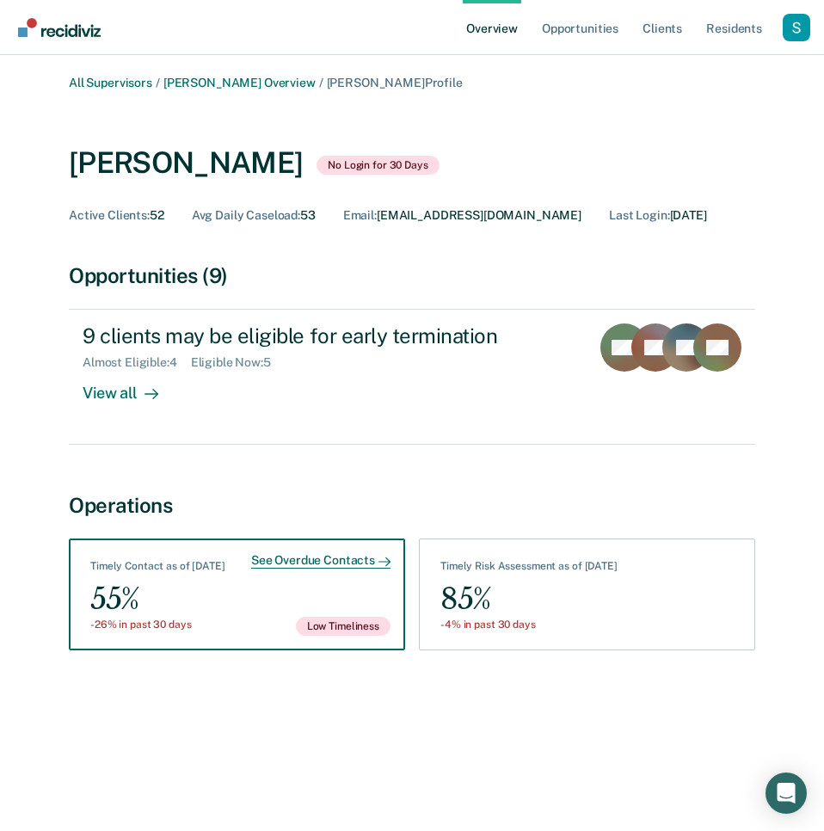
click at [284, 571] on div "See Overdue Contacts Timely Contact as of September 15 55% -26% in past 30 days…" at bounding box center [237, 594] width 336 height 112
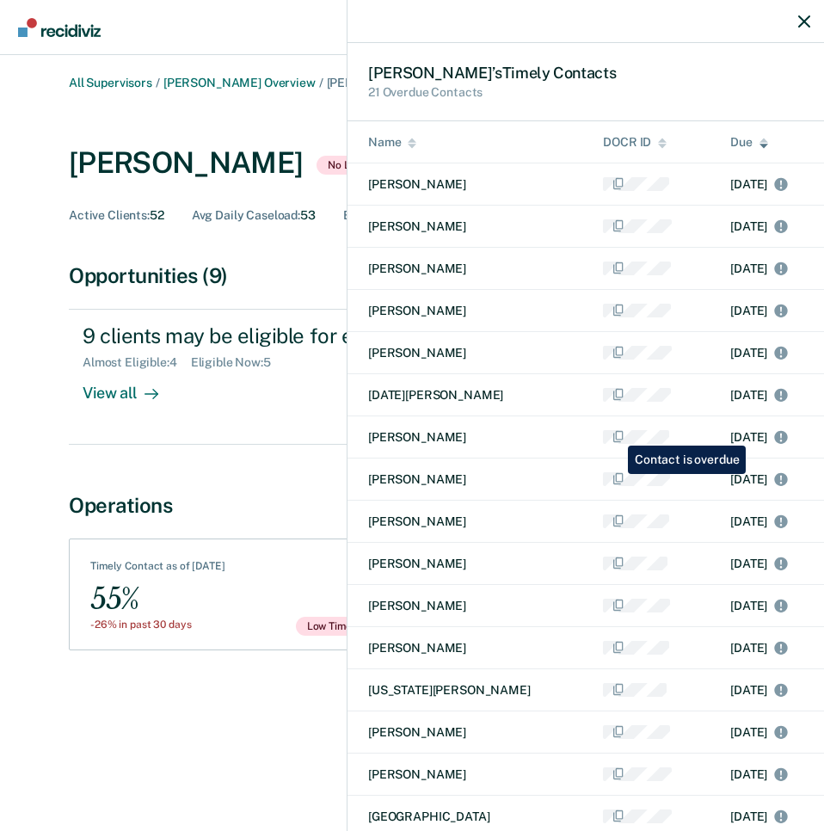
click at [775, 433] on icon at bounding box center [781, 436] width 13 height 13
click at [195, 463] on div "Travis ’s Timely Contact s 21 Overdue Contacts Name DOCR ID Due Chad Lavallie J…" at bounding box center [412, 415] width 824 height 831
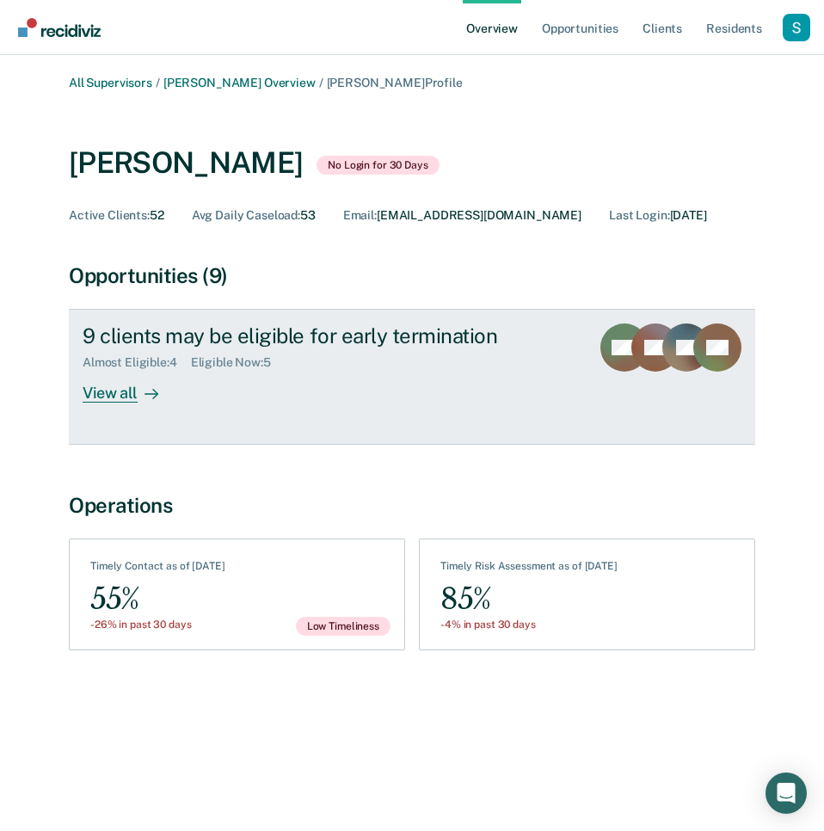
click at [142, 375] on div "View all" at bounding box center [131, 387] width 96 height 34
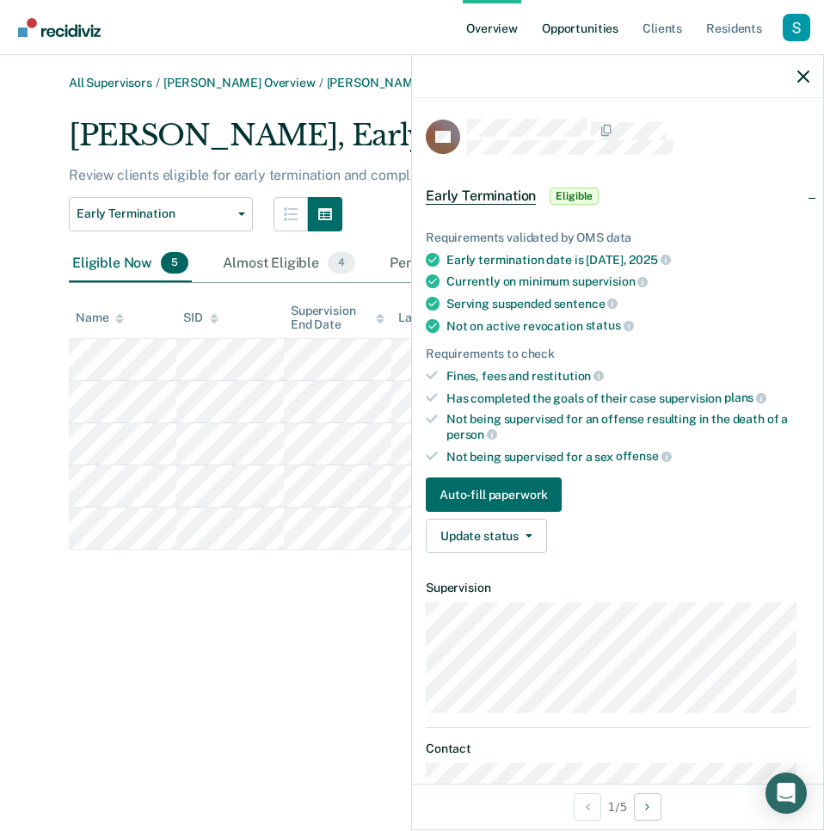
click at [570, 40] on link "Opportunities" at bounding box center [579, 27] width 83 height 55
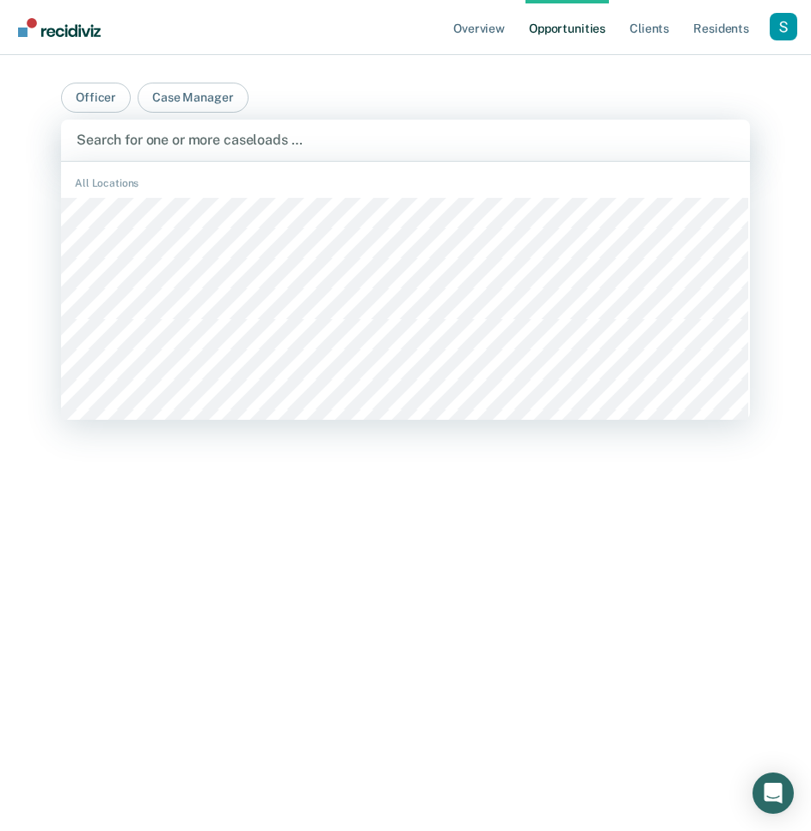
click at [163, 137] on div at bounding box center [406, 140] width 658 height 20
click at [95, 102] on button "Officer" at bounding box center [96, 98] width 70 height 30
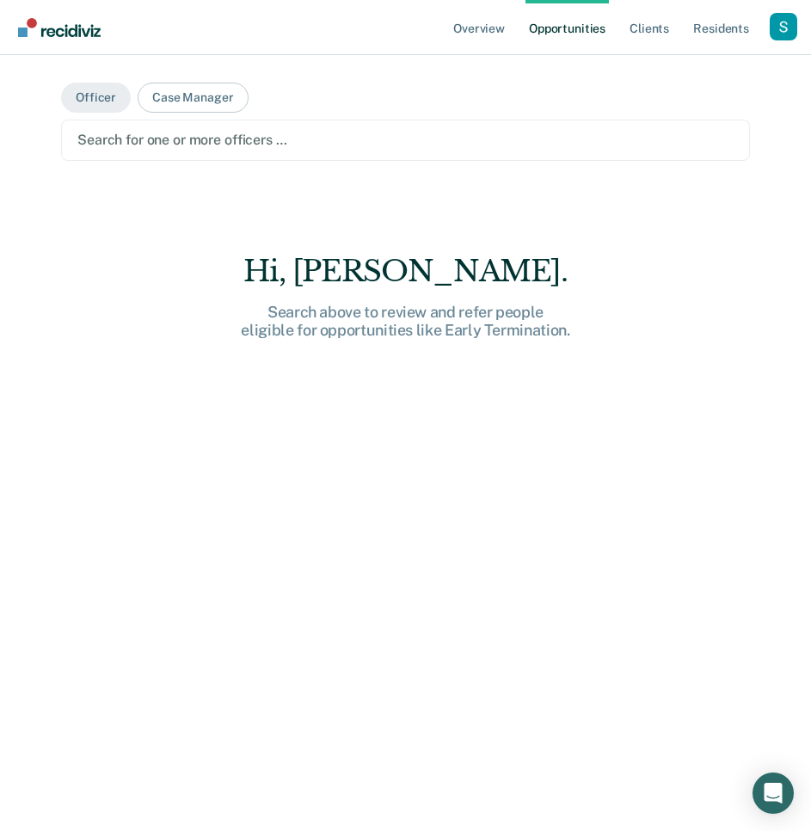
click at [175, 157] on div "Search for one or more officers …" at bounding box center [405, 140] width 689 height 41
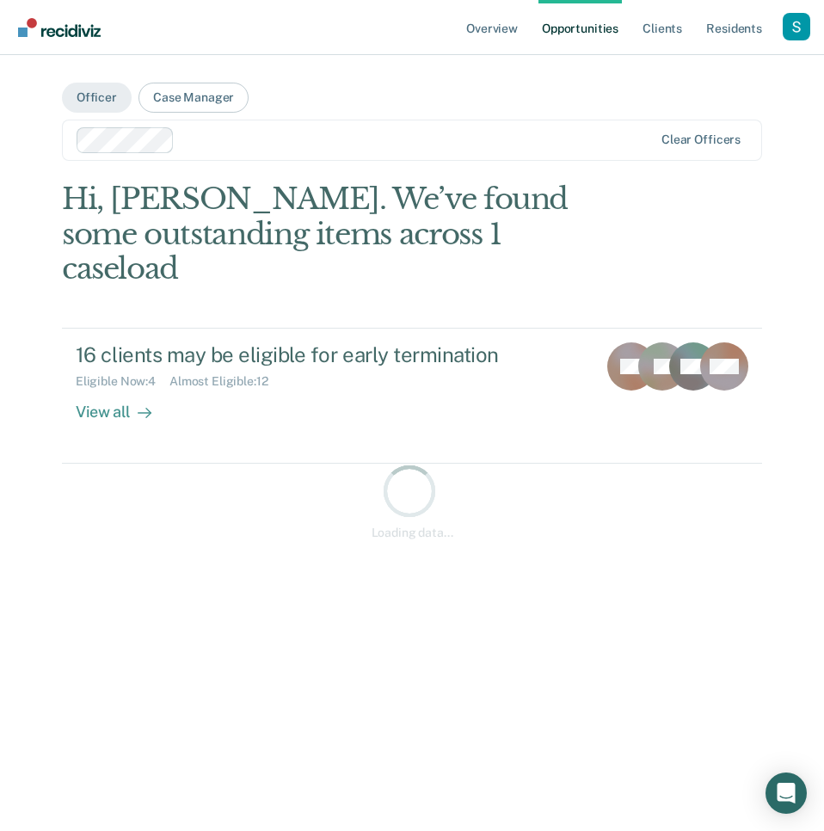
click at [216, 148] on div at bounding box center [416, 140] width 471 height 20
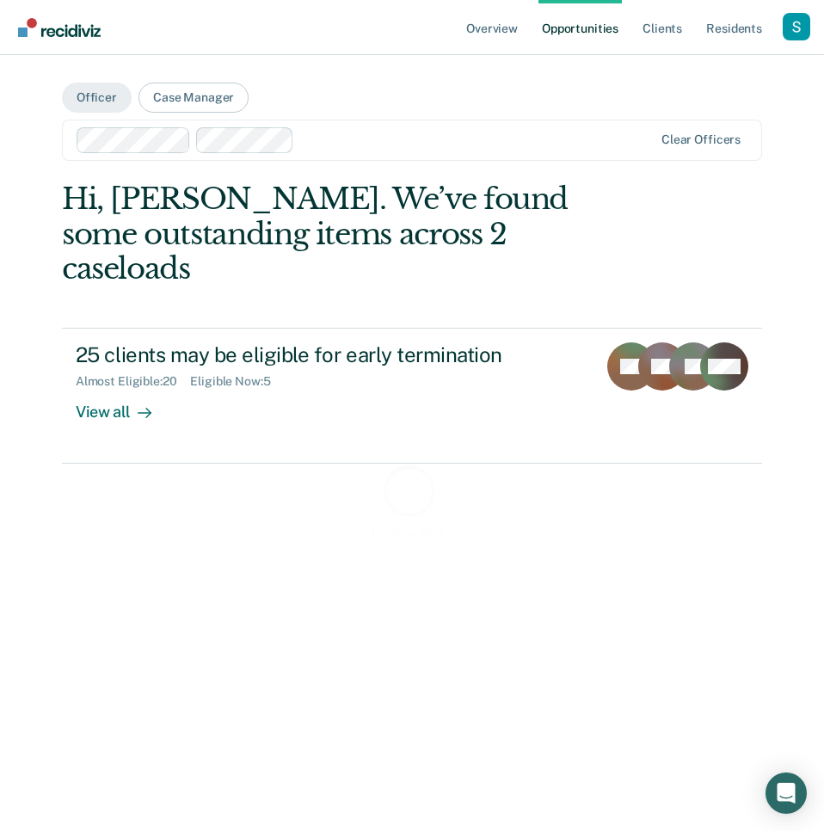
click at [390, 138] on div at bounding box center [477, 140] width 352 height 20
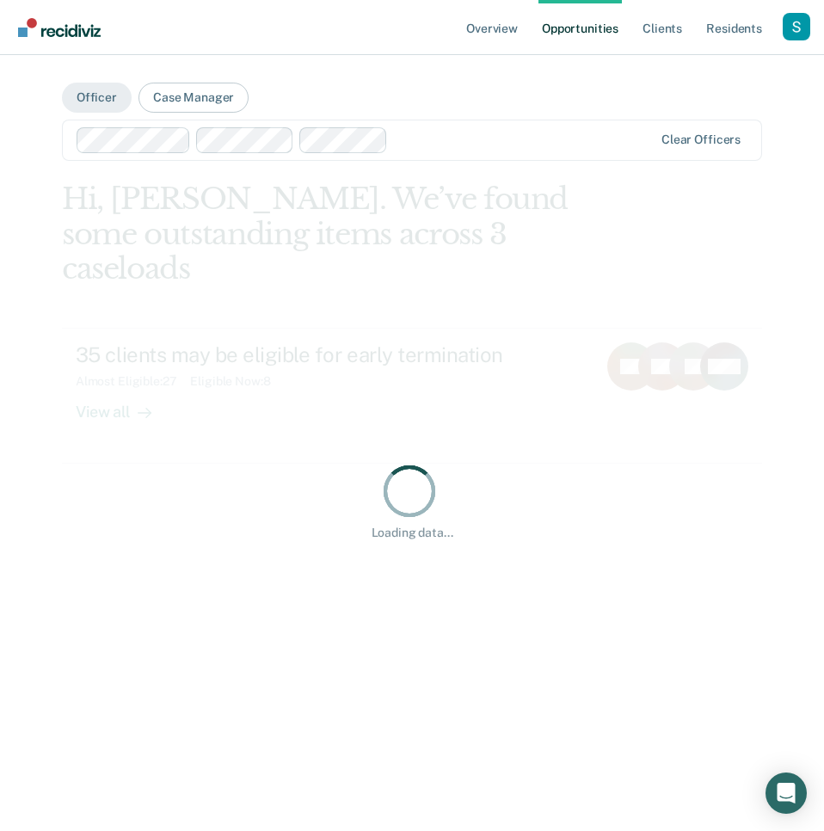
click at [482, 144] on div at bounding box center [524, 140] width 258 height 20
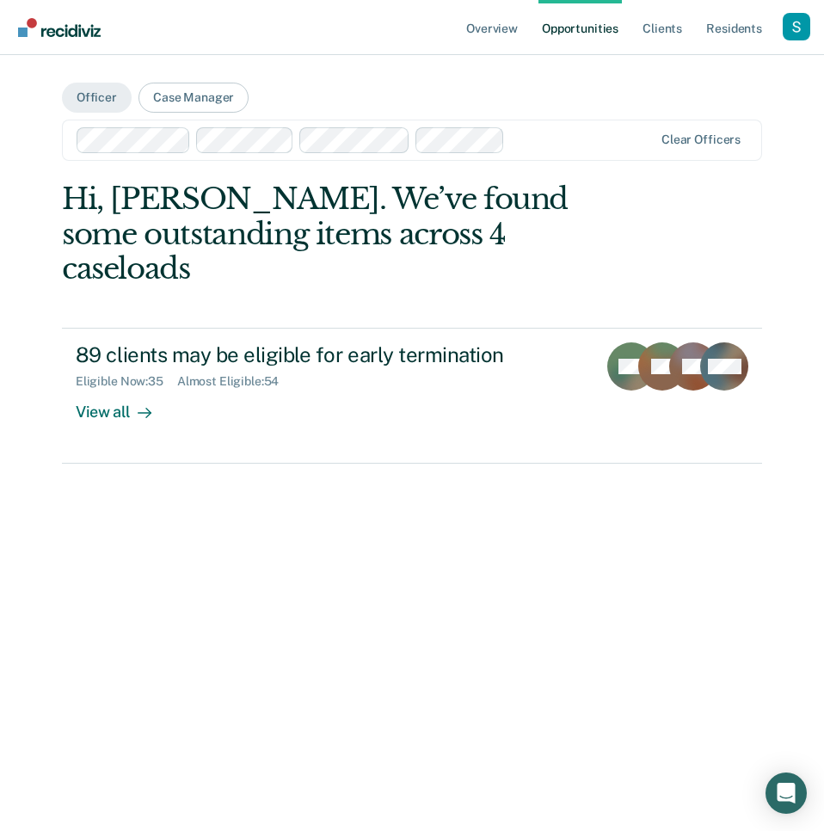
click at [529, 143] on div at bounding box center [582, 140] width 141 height 20
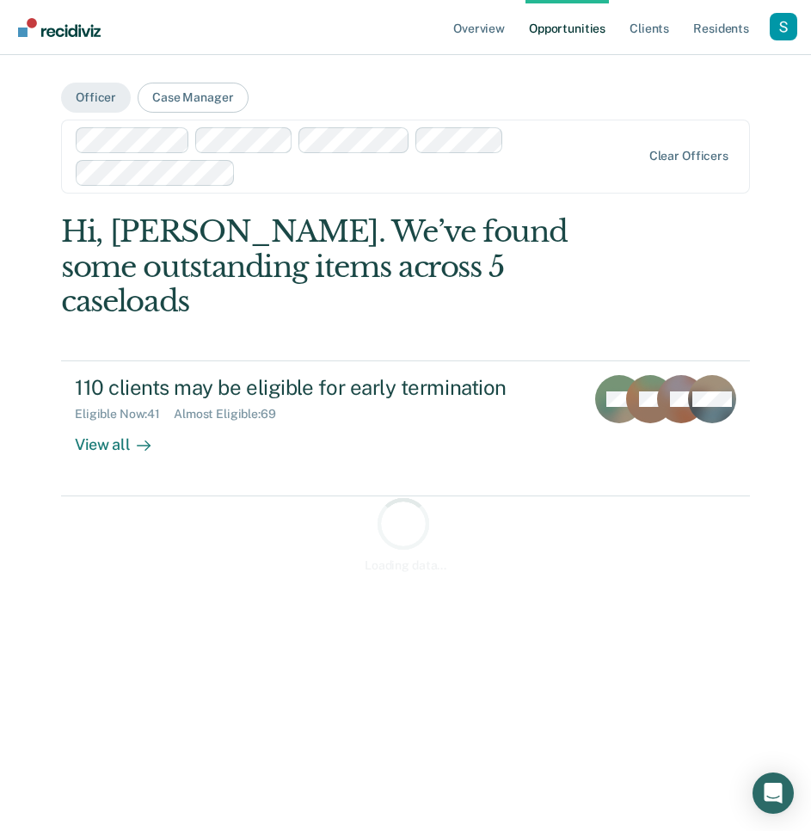
click at [547, 166] on div at bounding box center [441, 173] width 398 height 20
click at [528, 175] on div at bounding box center [500, 173] width 279 height 20
click at [549, 176] on div at bounding box center [553, 173] width 175 height 20
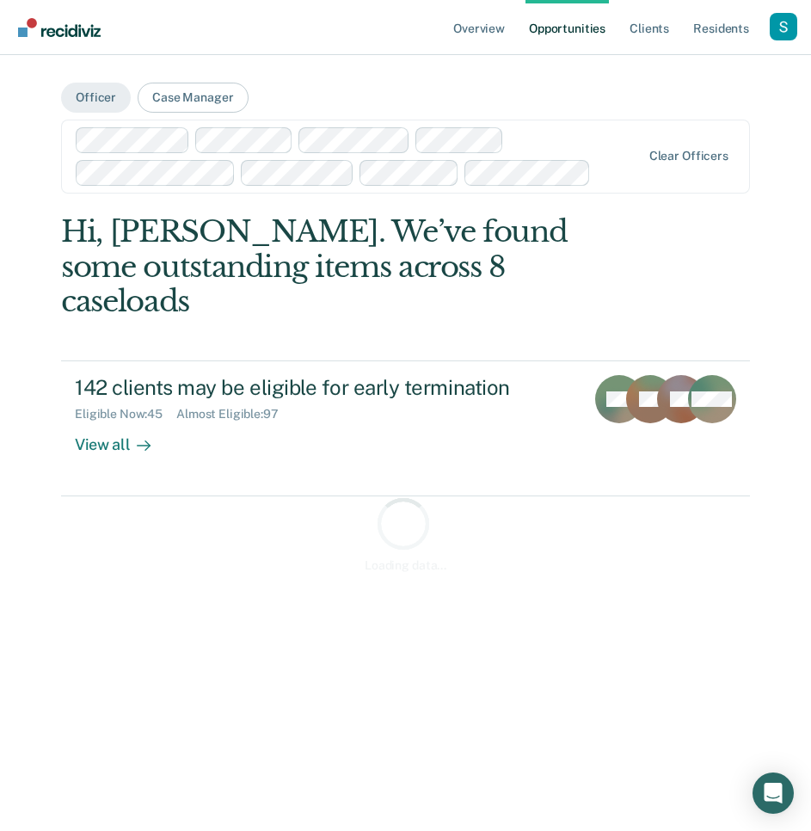
click at [604, 173] on div at bounding box center [619, 173] width 43 height 20
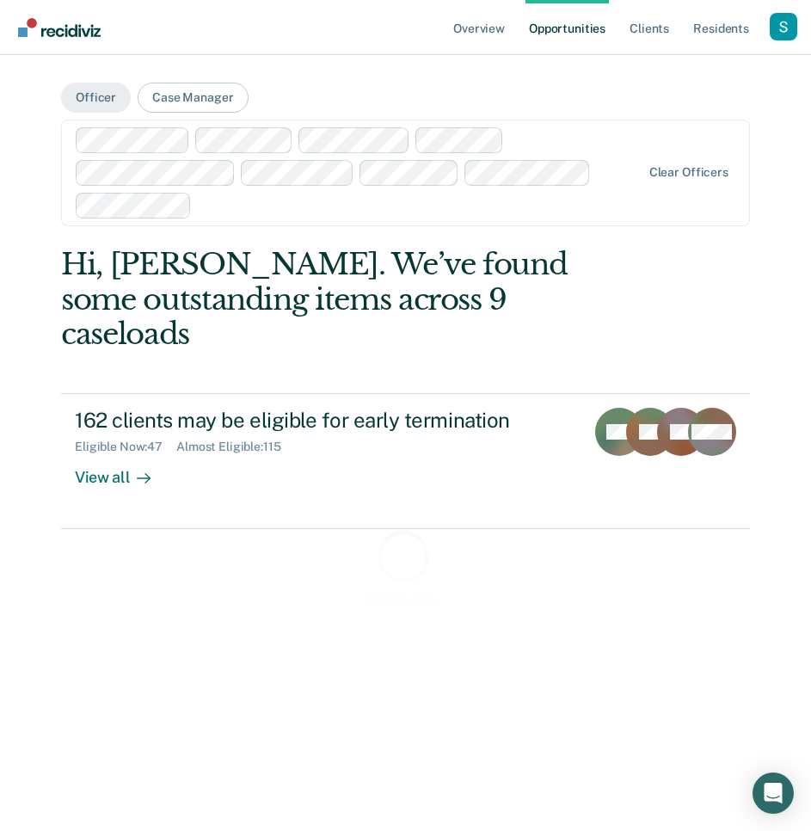
click at [607, 212] on div at bounding box center [420, 205] width 442 height 20
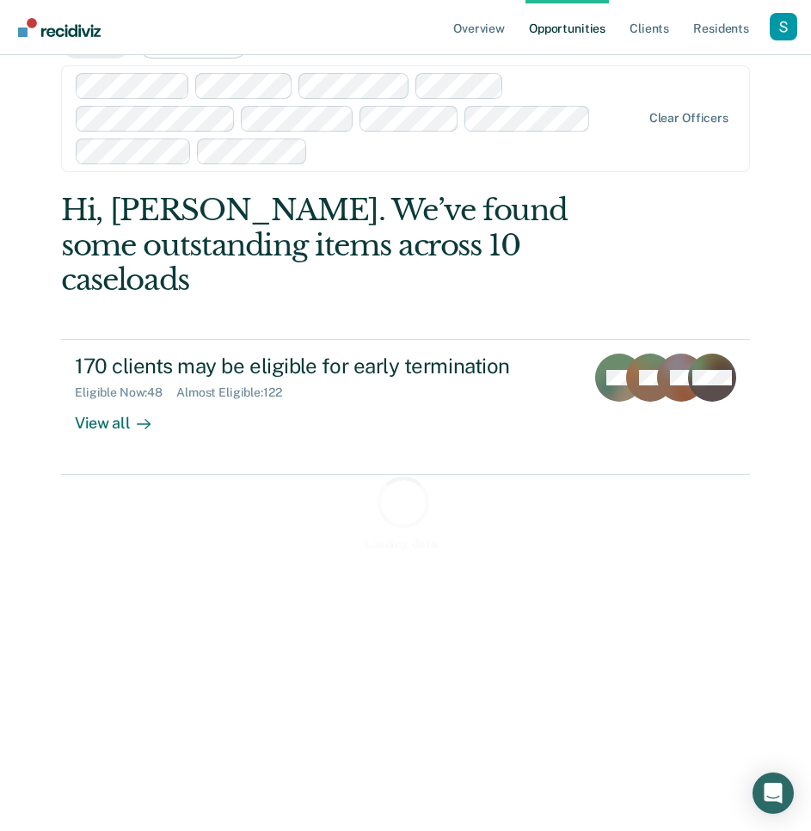
scroll to position [52, 0]
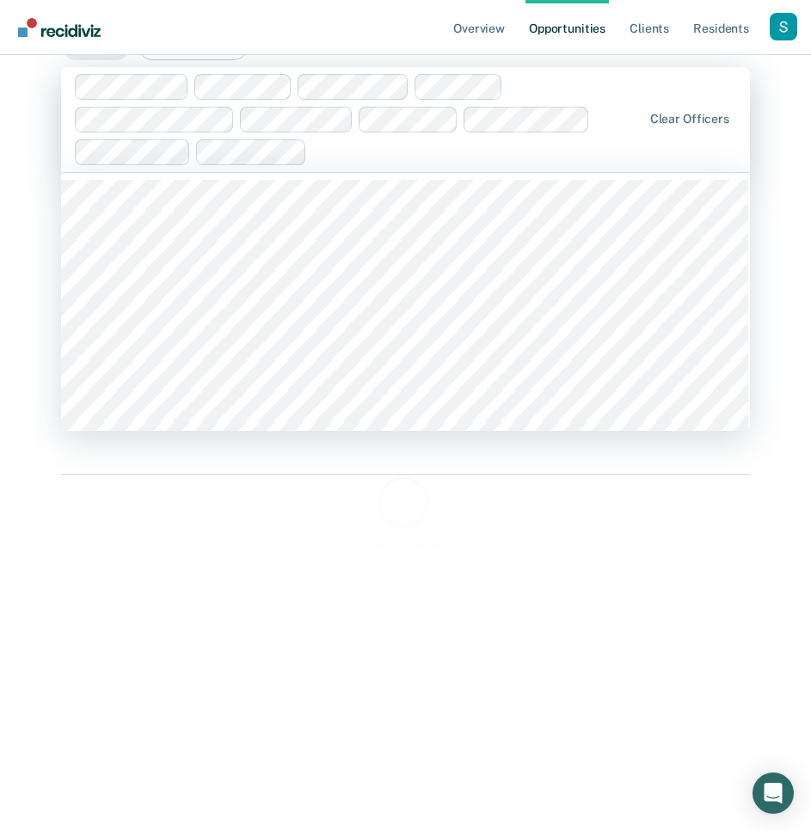
click at [539, 163] on div at bounding box center [359, 119] width 568 height 91
click at [482, 152] on div at bounding box center [539, 152] width 205 height 20
click at [606, 155] on div at bounding box center [611, 152] width 60 height 20
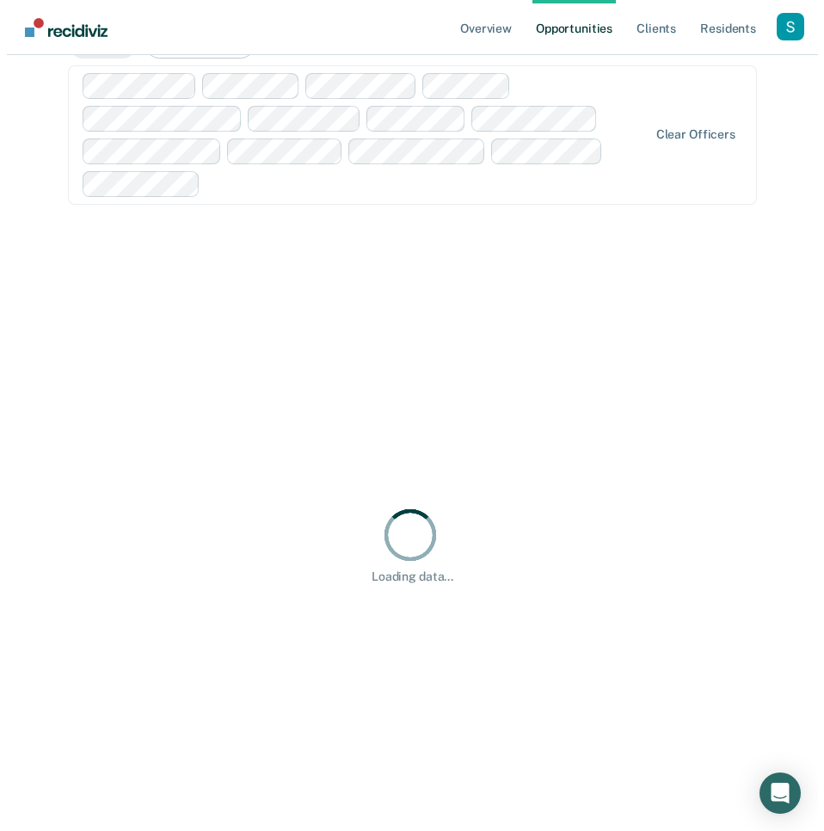
scroll to position [0, 0]
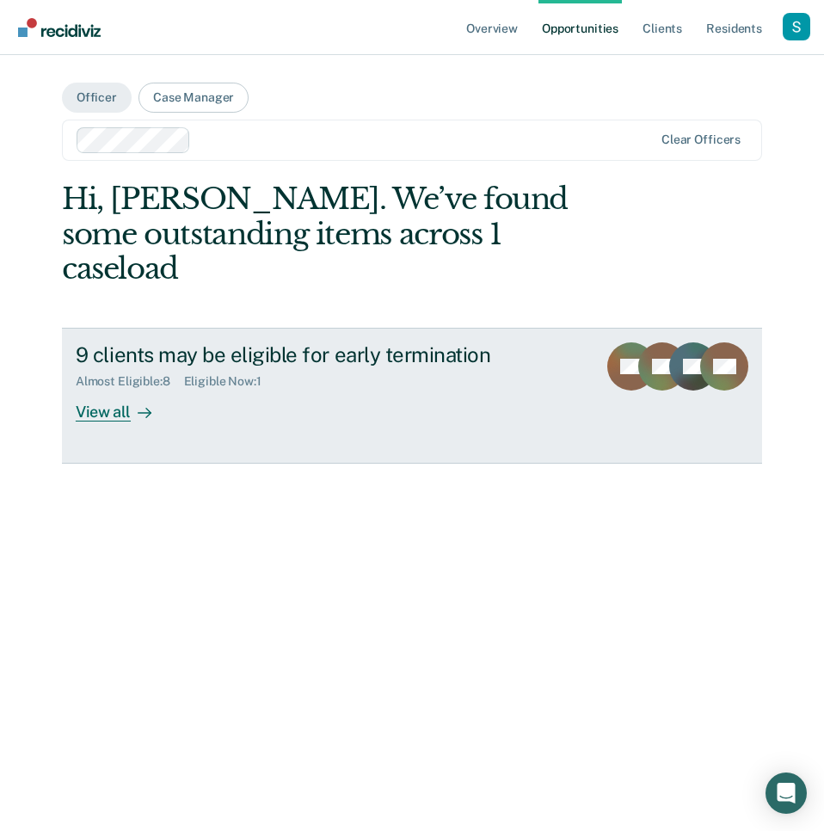
click at [655, 341] on icon at bounding box center [682, 382] width 89 height 82
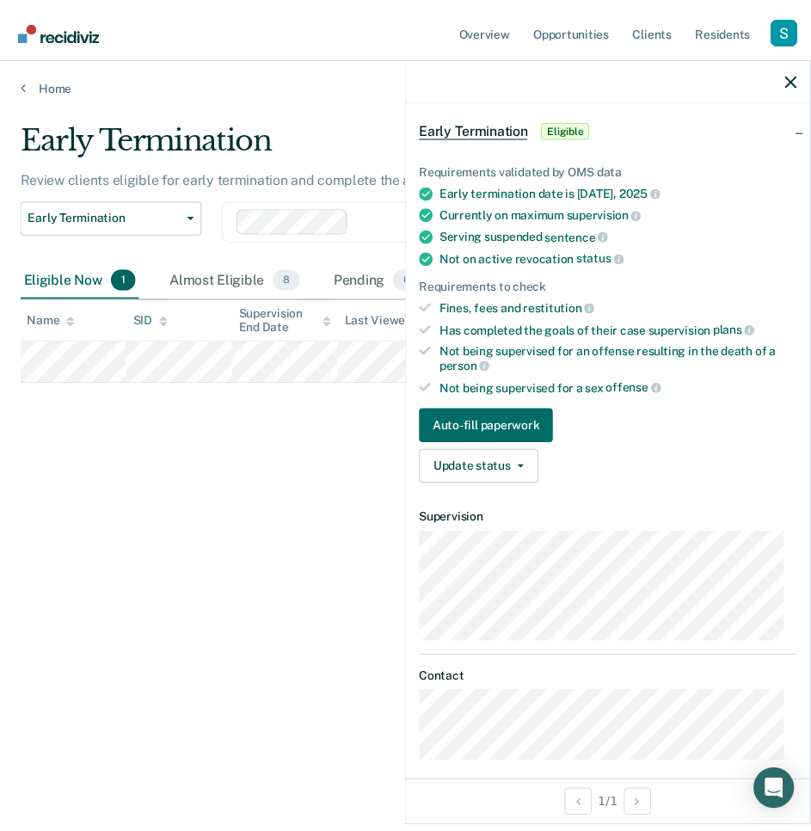
scroll to position [80, 0]
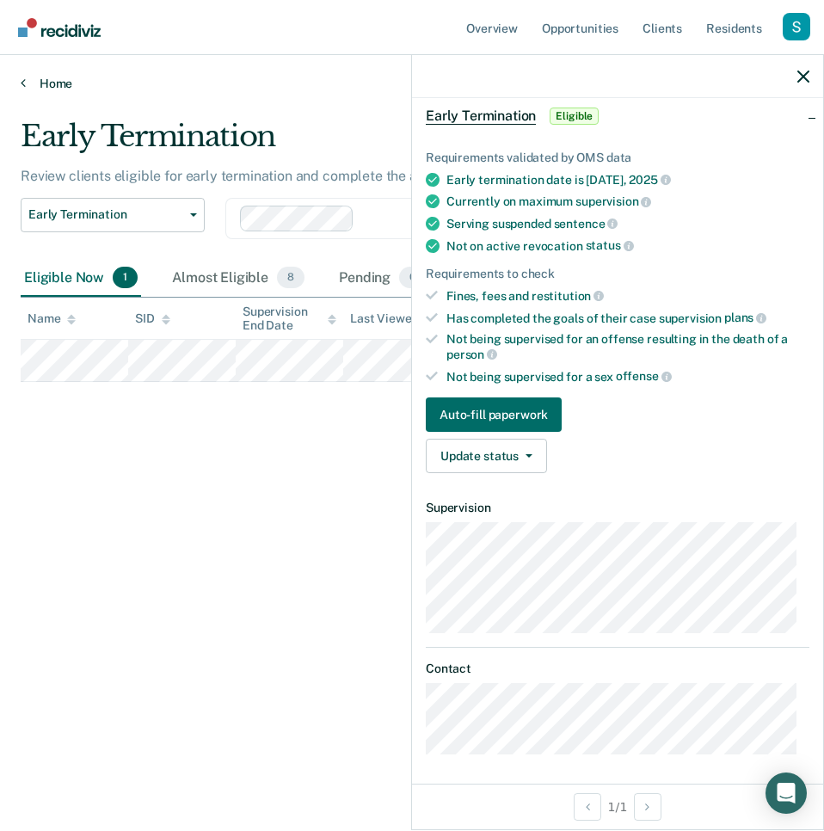
click at [58, 85] on link "Home" at bounding box center [412, 83] width 783 height 15
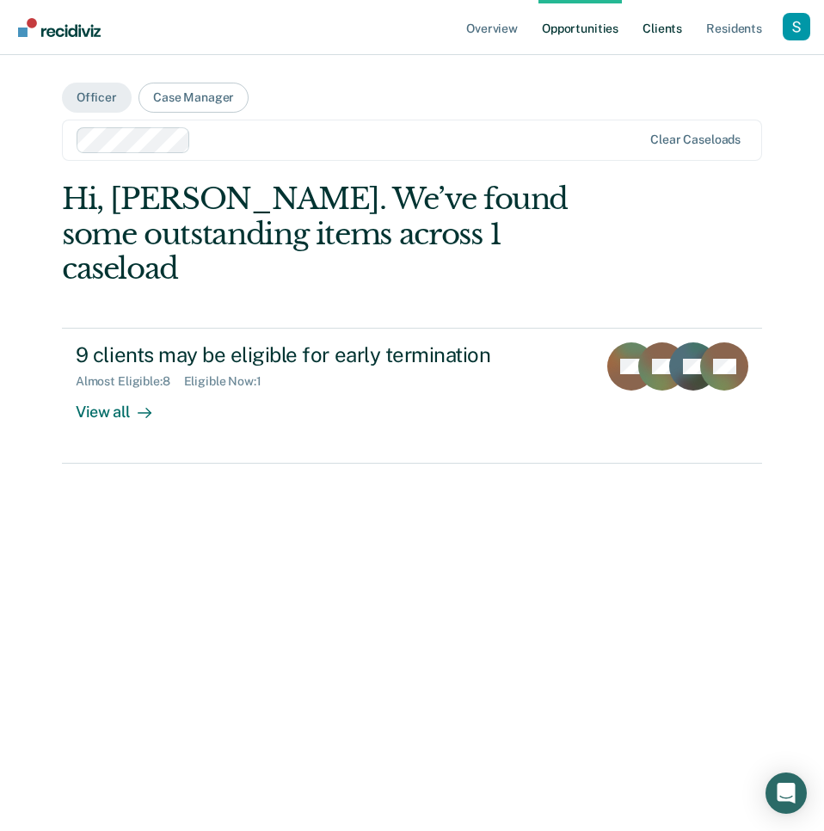
click at [651, 29] on link "Client s" at bounding box center [662, 27] width 46 height 55
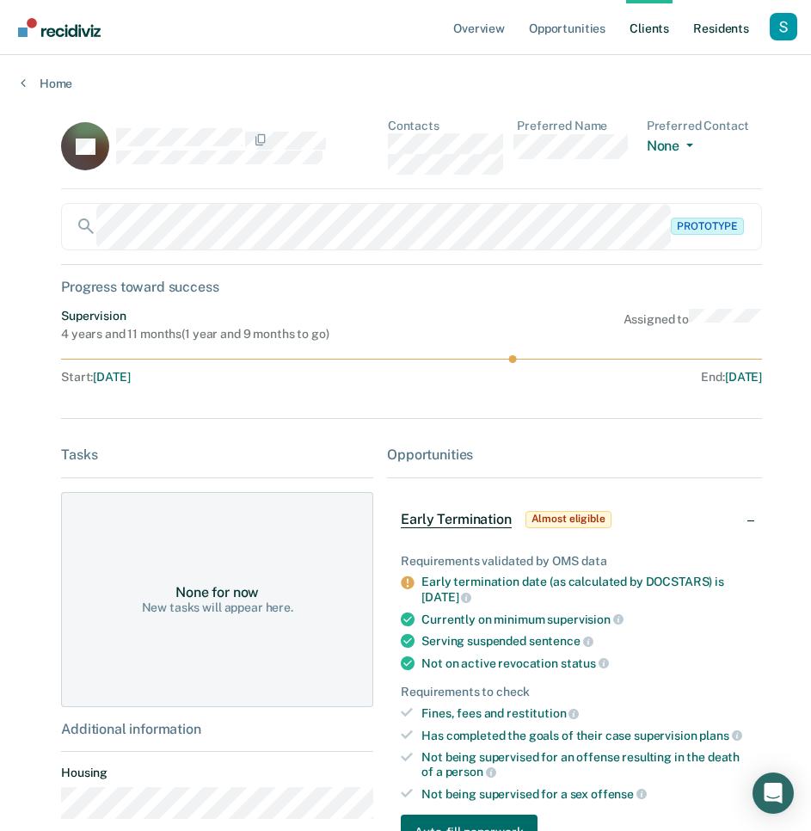
click at [692, 39] on link "Resident s" at bounding box center [721, 27] width 63 height 55
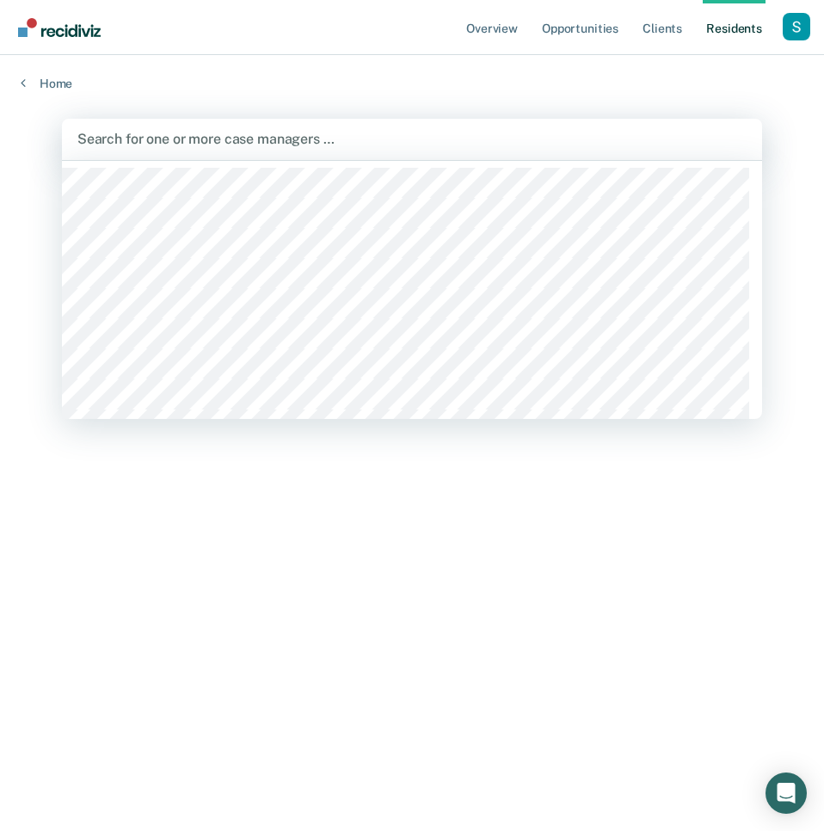
click at [404, 126] on div "Search for one or more case managers …" at bounding box center [412, 139] width 700 height 41
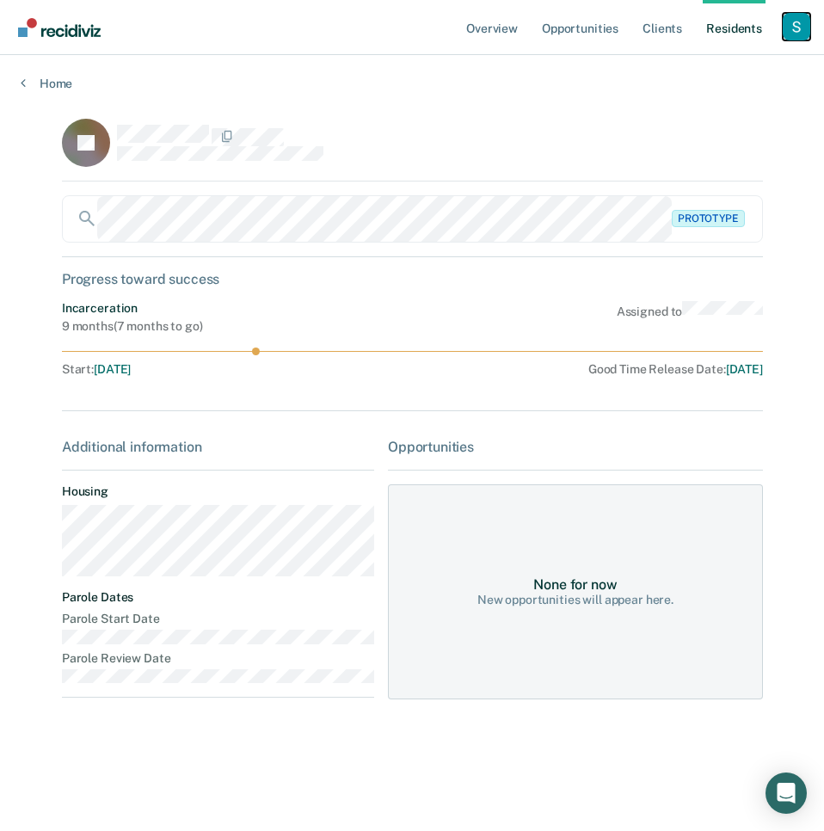
click at [799, 26] on div "Profile dropdown button" at bounding box center [797, 27] width 28 height 28
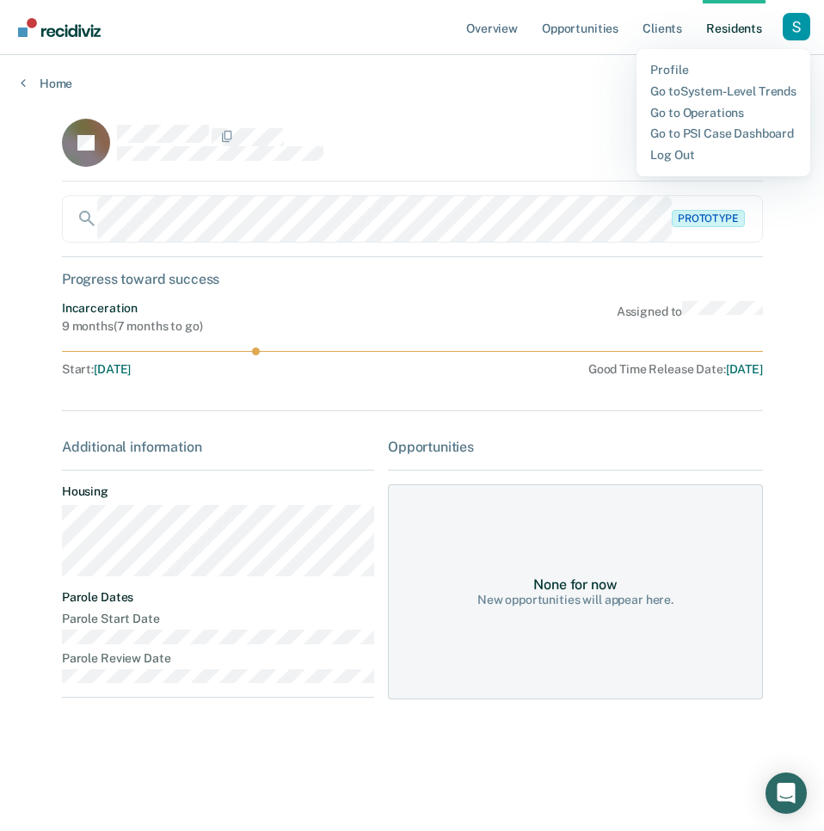
click at [752, 61] on div "Profile Go to System-Level Trends Go to Operations Go to PSI Case Dashboard Log…" at bounding box center [723, 112] width 174 height 127
click at [671, 63] on link "Profile" at bounding box center [723, 70] width 146 height 15
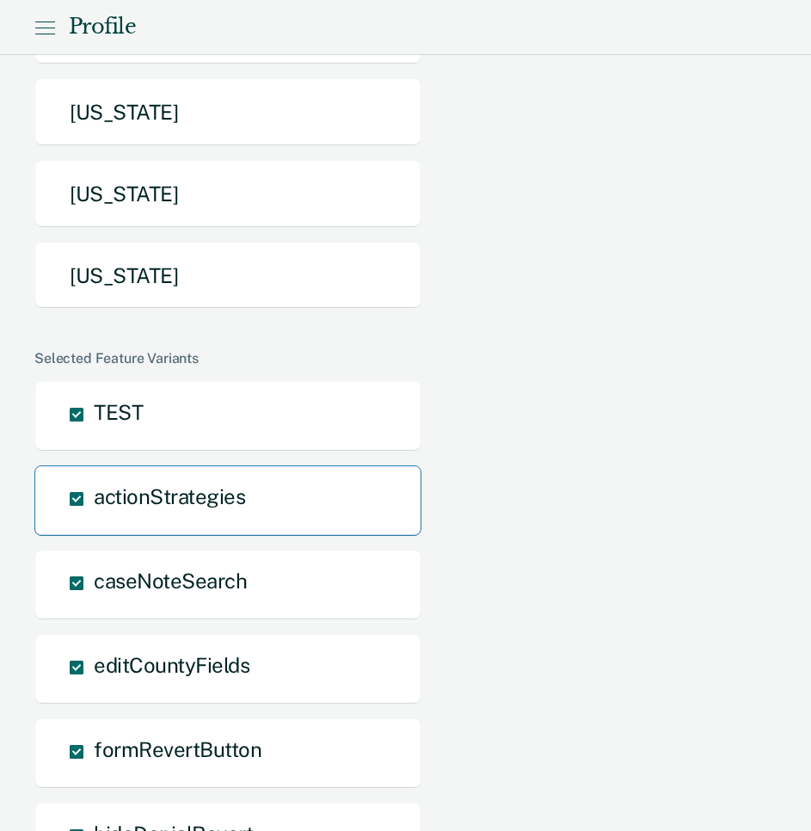
scroll to position [486, 0]
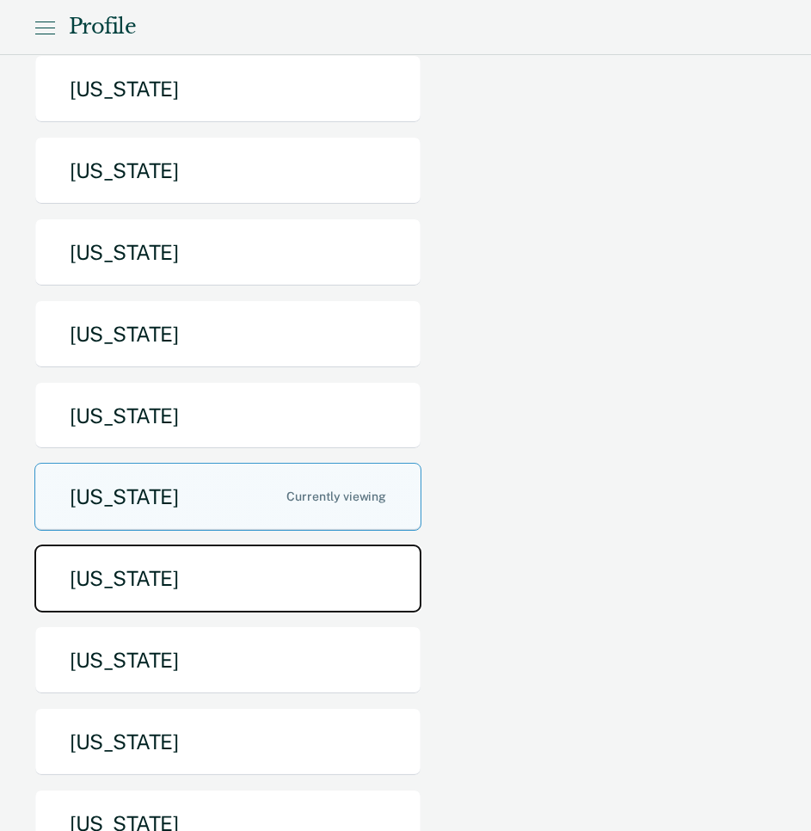
click at [279, 544] on button "Pennsylvania" at bounding box center [227, 578] width 387 height 68
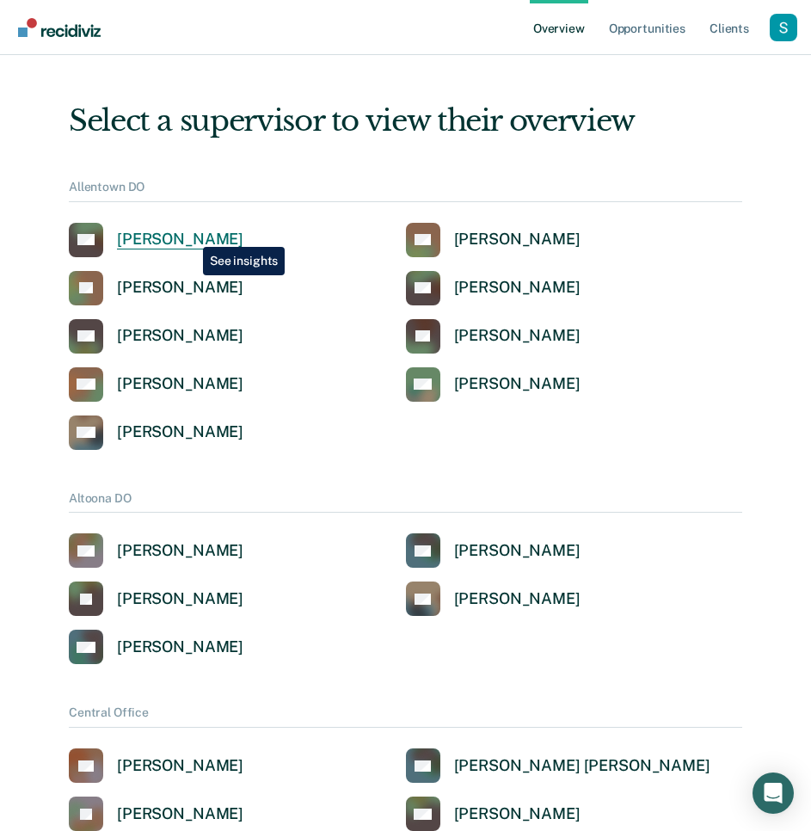
click at [190, 234] on div "Newton Condict" at bounding box center [180, 240] width 126 height 20
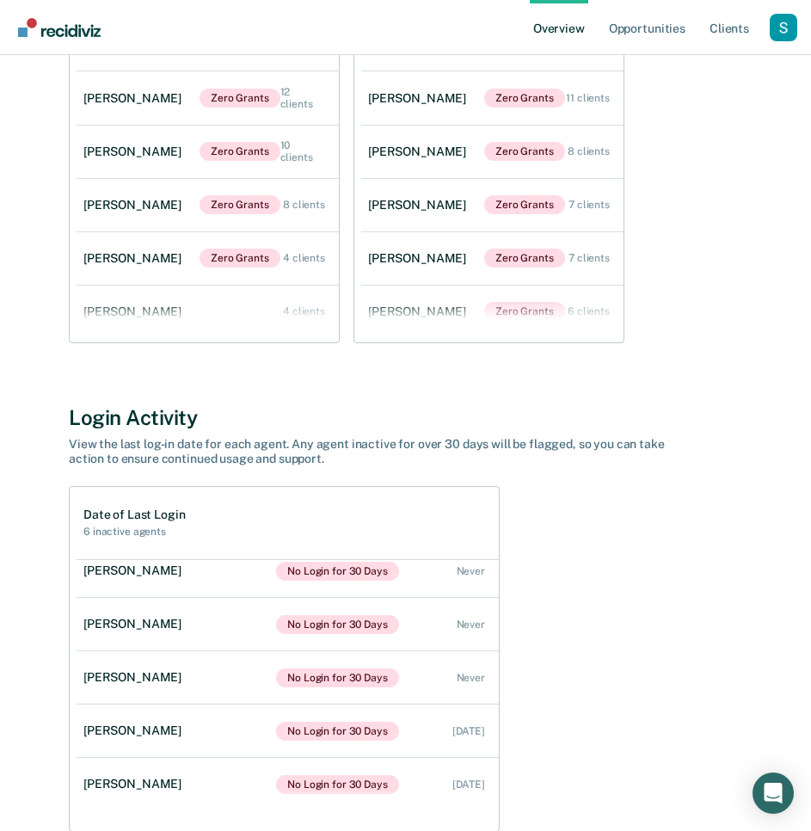
scroll to position [375, 0]
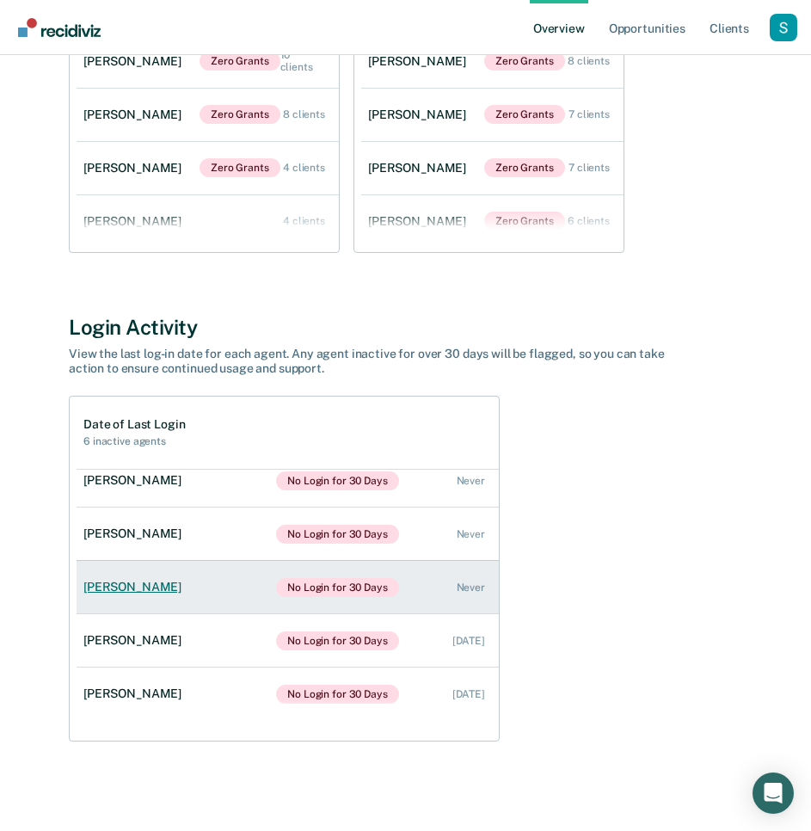
click at [189, 576] on link "Nicholas Nastasee No Login for 30 Days Never" at bounding box center [288, 587] width 422 height 53
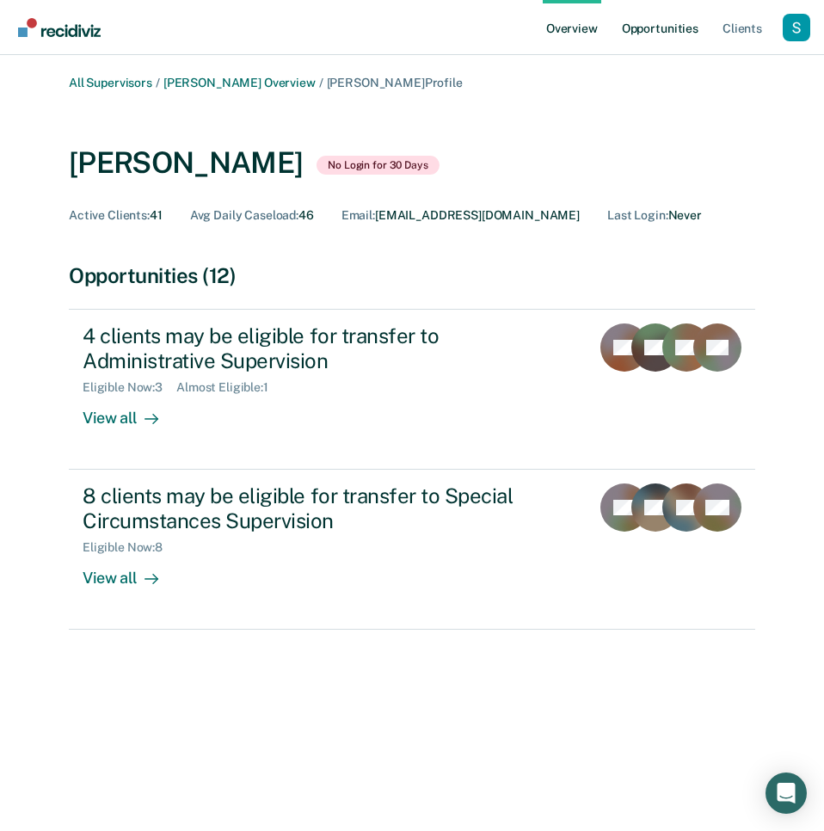
click at [653, 37] on link "Opportunities" at bounding box center [659, 27] width 83 height 55
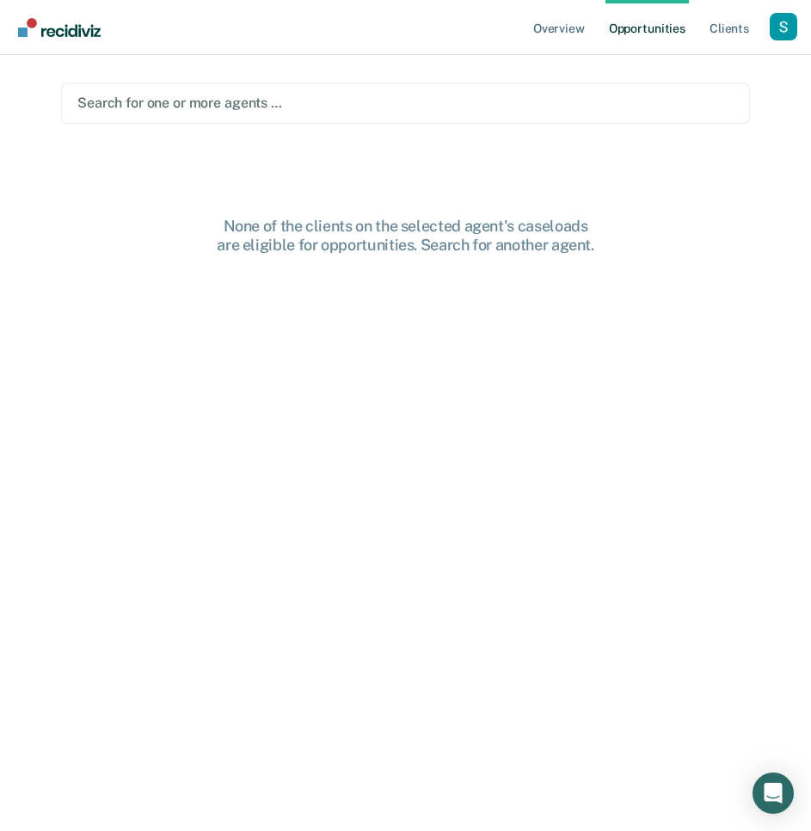
click at [374, 105] on div at bounding box center [405, 103] width 656 height 20
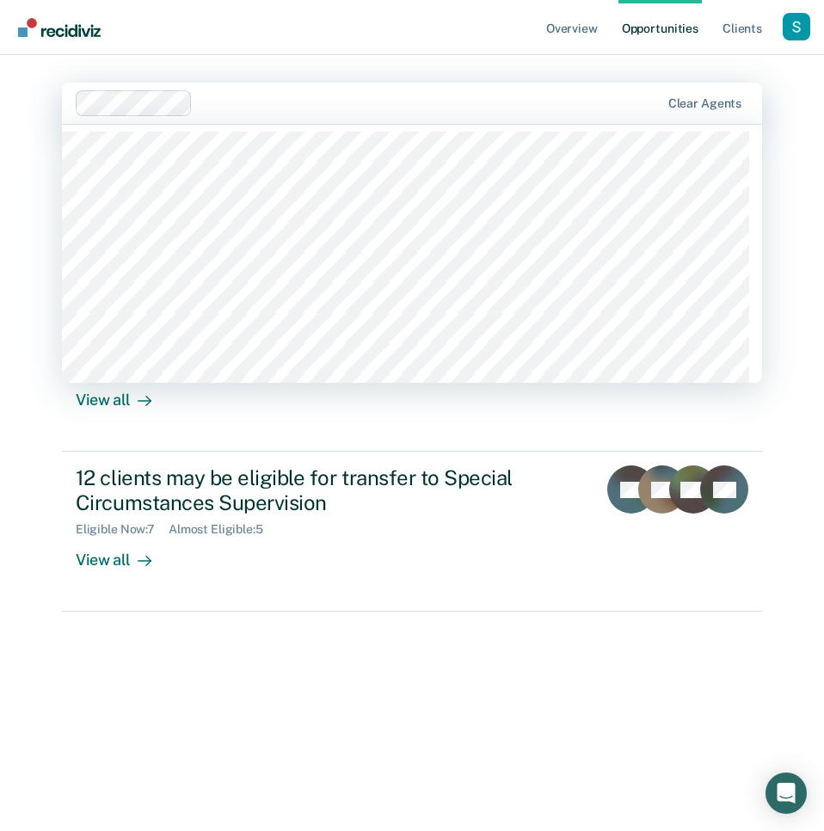
click at [312, 108] on div at bounding box center [429, 103] width 460 height 20
type input "r"
type input "nick"
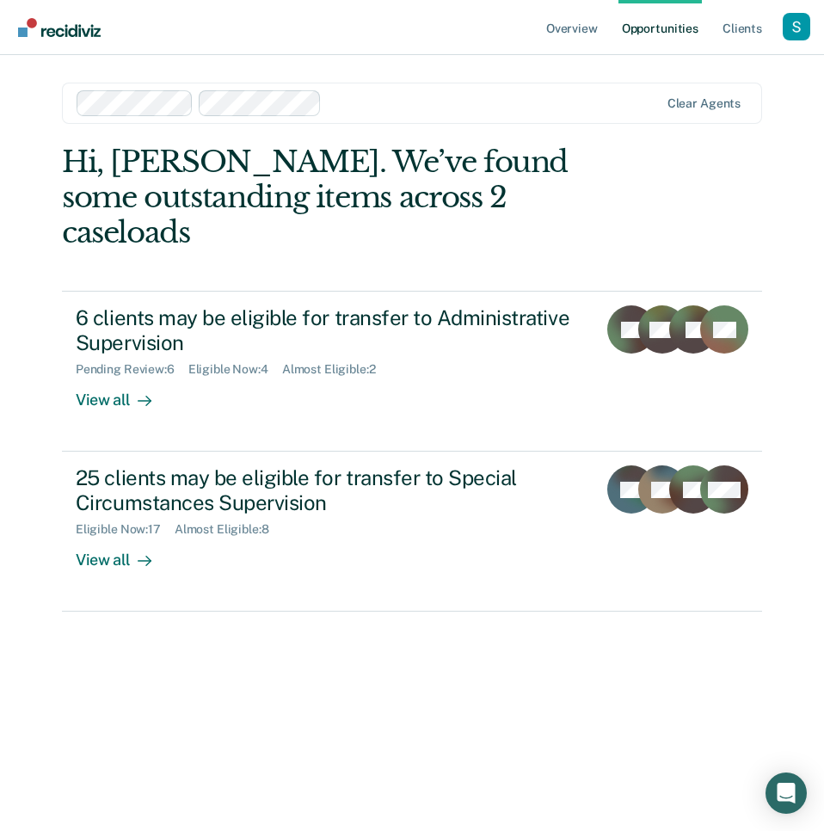
click at [371, 95] on div at bounding box center [493, 103] width 330 height 20
click at [543, 91] on div at bounding box center [369, 103] width 584 height 26
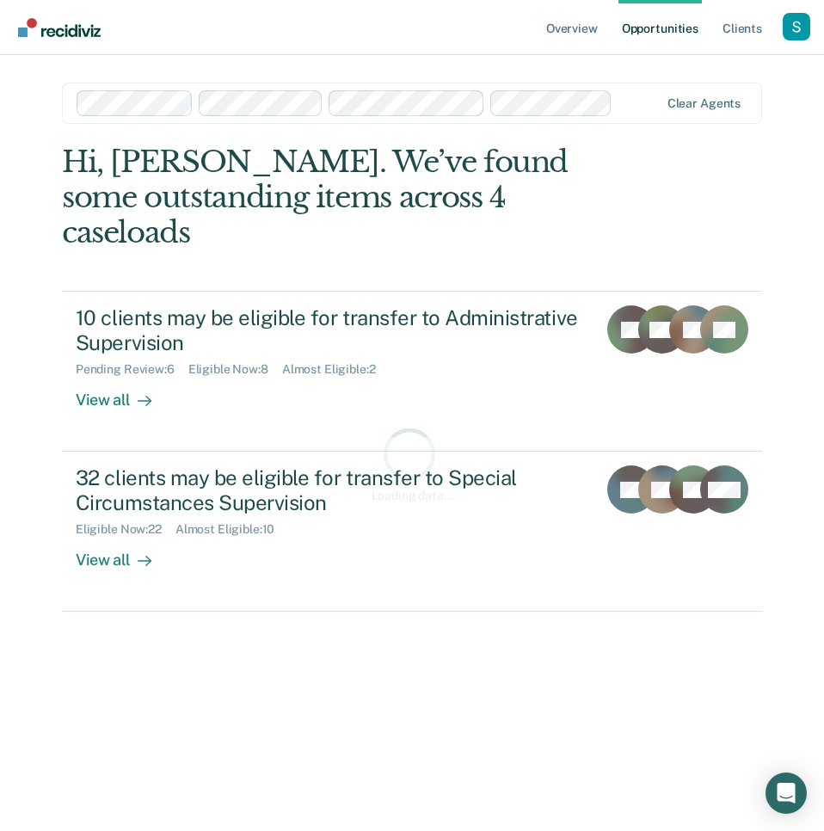
click at [641, 101] on div at bounding box center [638, 103] width 39 height 20
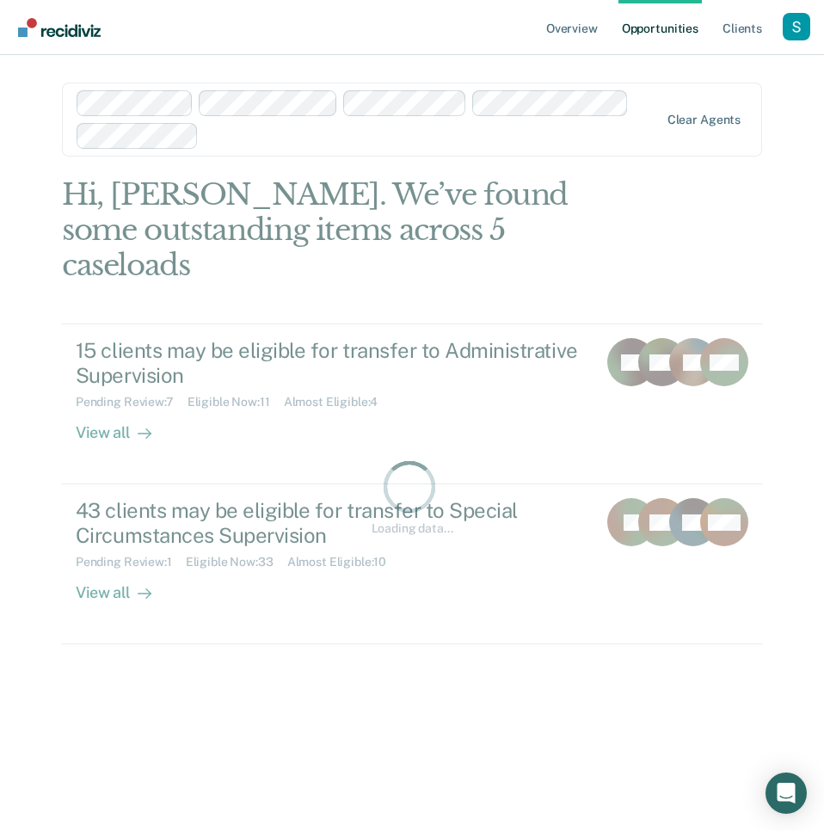
click at [395, 144] on div at bounding box center [432, 136] width 452 height 20
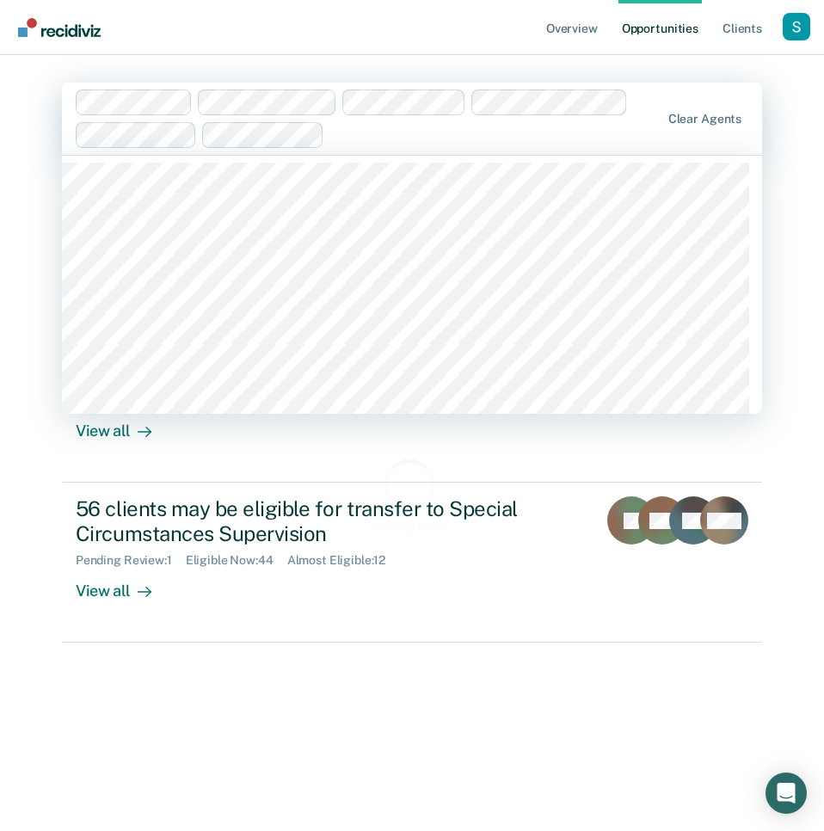
click at [510, 141] on div at bounding box center [495, 135] width 328 height 20
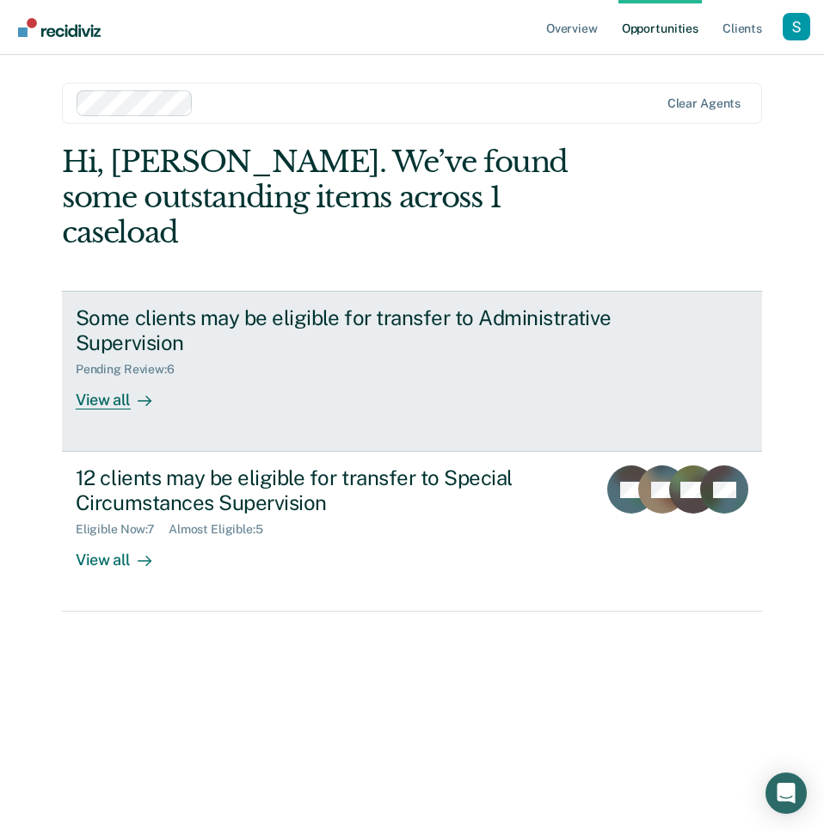
click at [164, 377] on div "View all" at bounding box center [124, 394] width 96 height 34
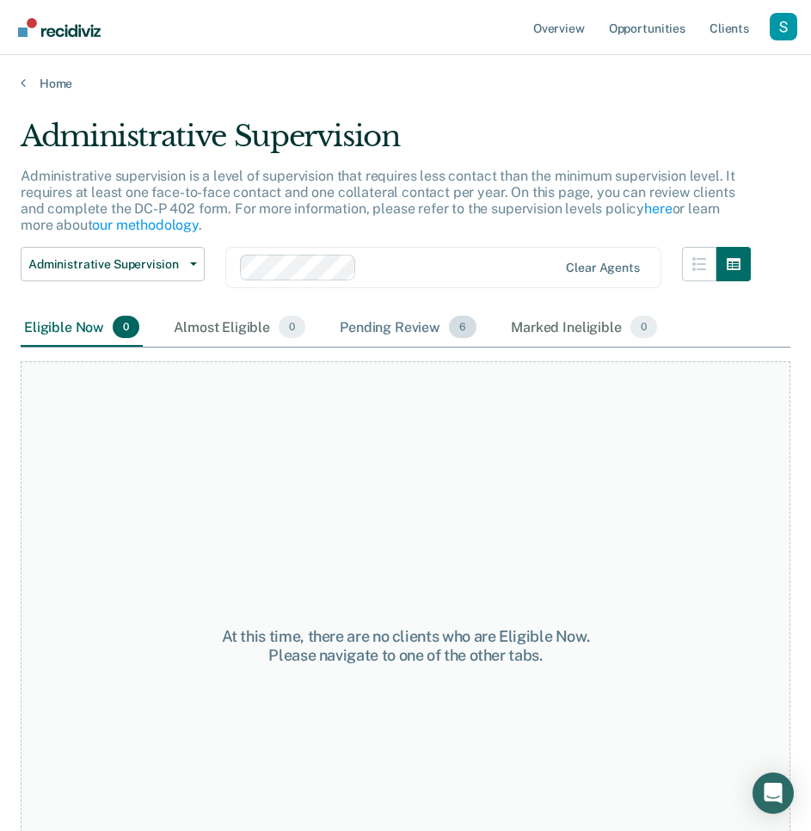
click at [433, 320] on div "Pending Review 6" at bounding box center [408, 328] width 144 height 38
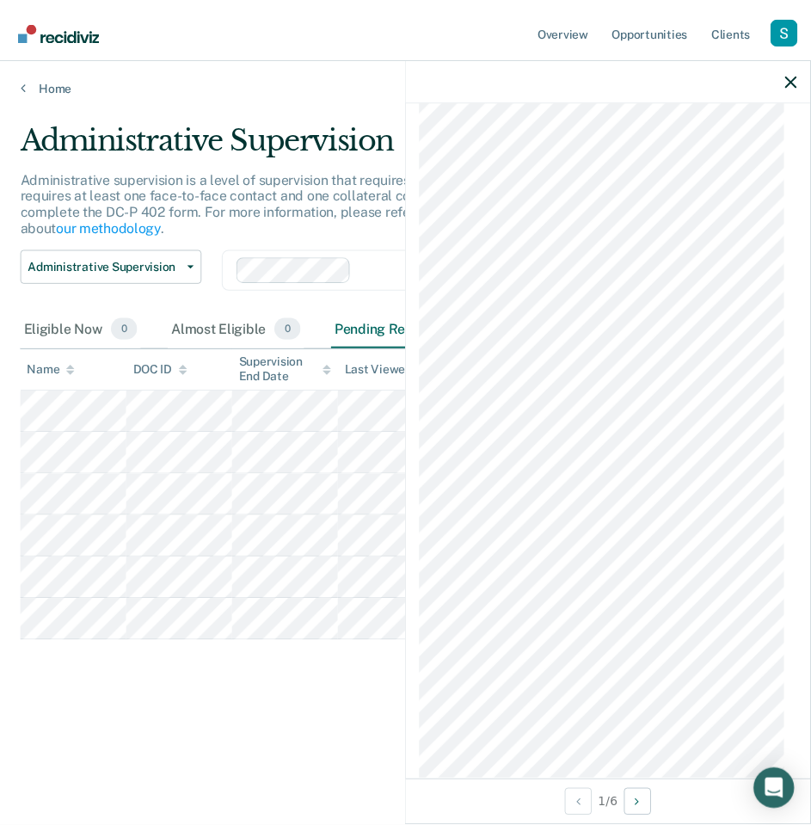
scroll to position [1238, 0]
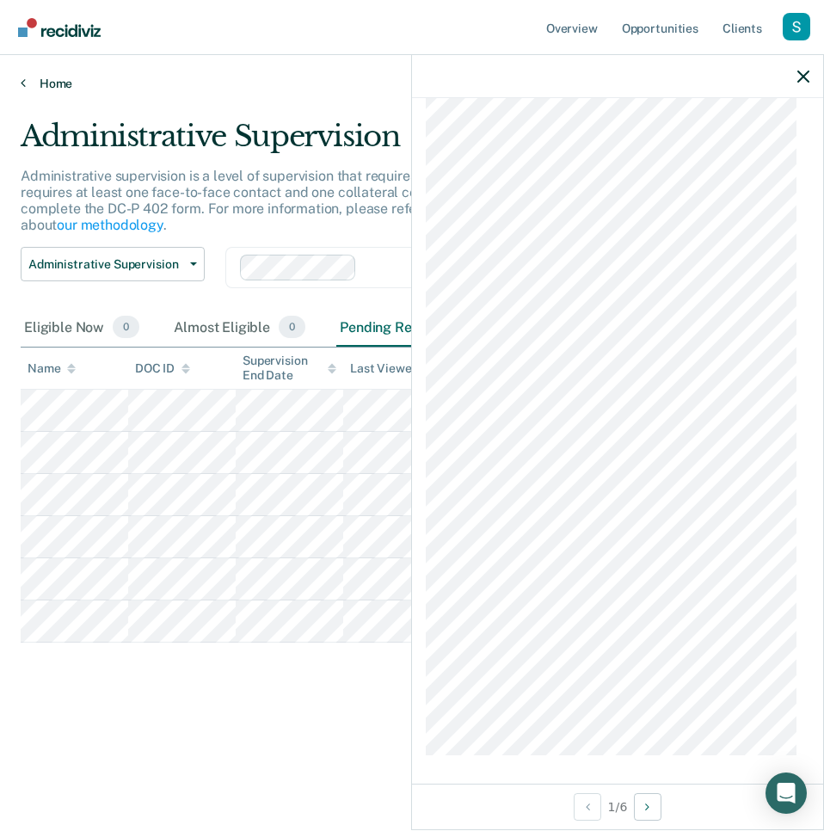
click at [52, 80] on link "Home" at bounding box center [412, 83] width 783 height 15
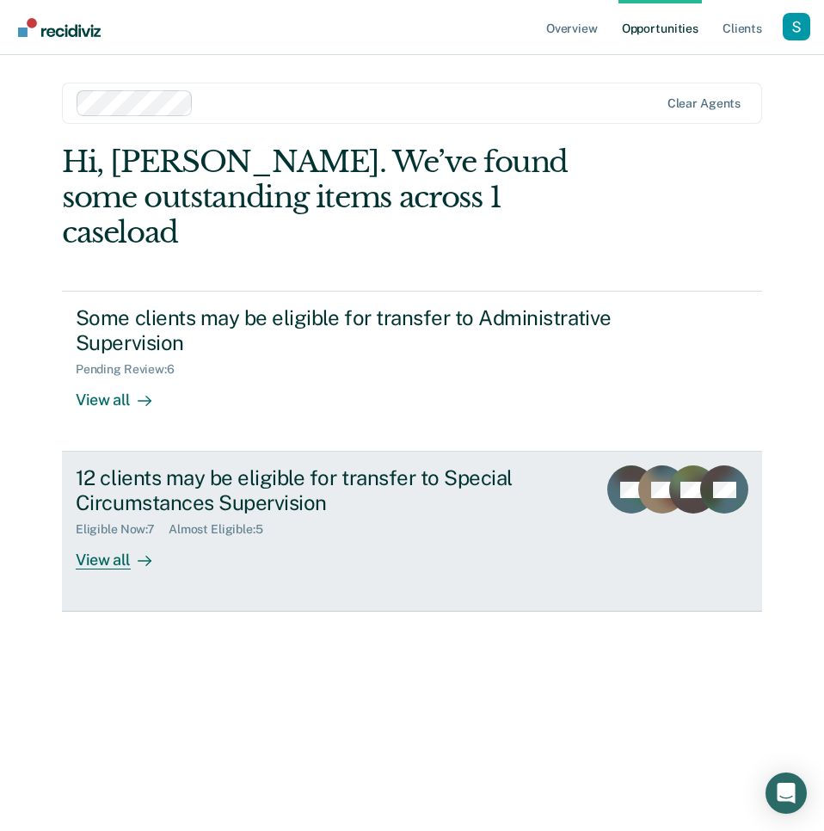
click at [478, 528] on div "12 clients may be eligible for transfer to Special Circumstances Supervision El…" at bounding box center [350, 517] width 549 height 104
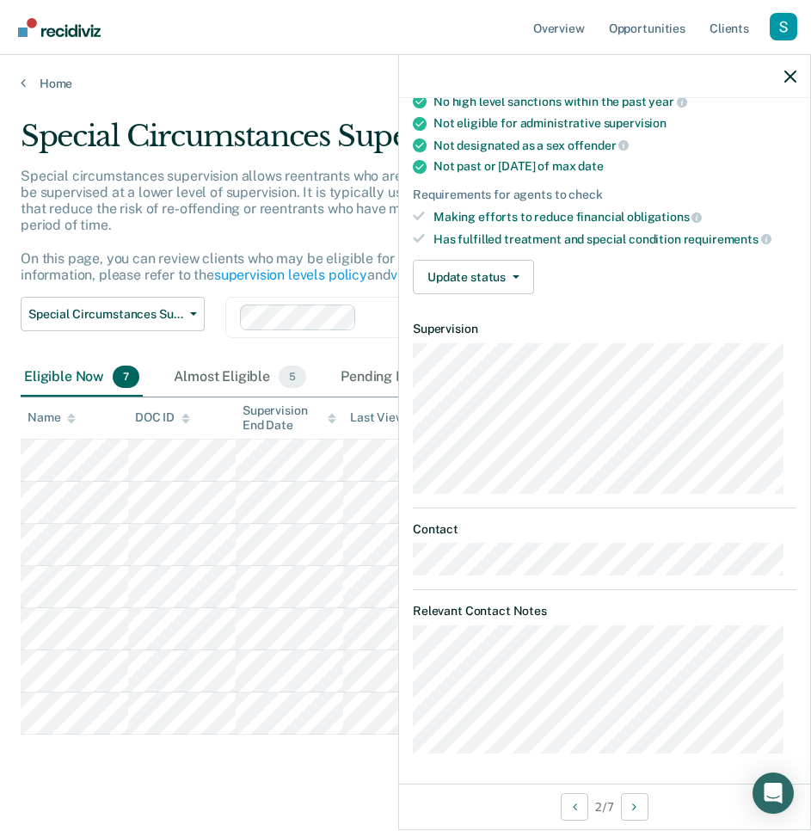
click at [798, 74] on div at bounding box center [604, 76] width 411 height 43
click at [663, 13] on link "Opportunities" at bounding box center [646, 27] width 83 height 55
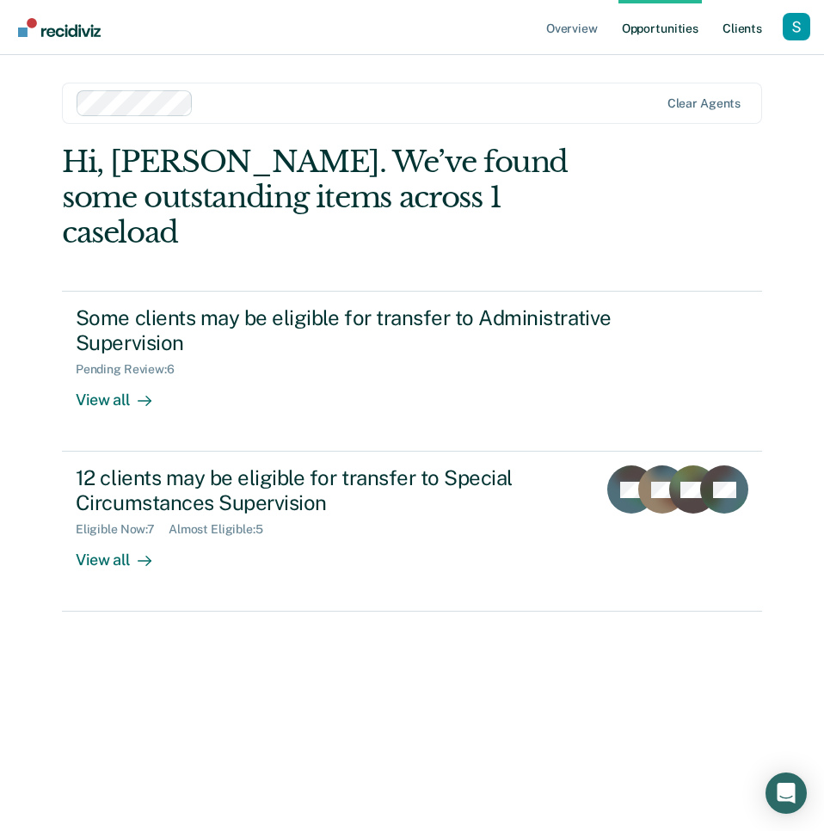
click at [726, 34] on link "Client s" at bounding box center [742, 27] width 46 height 55
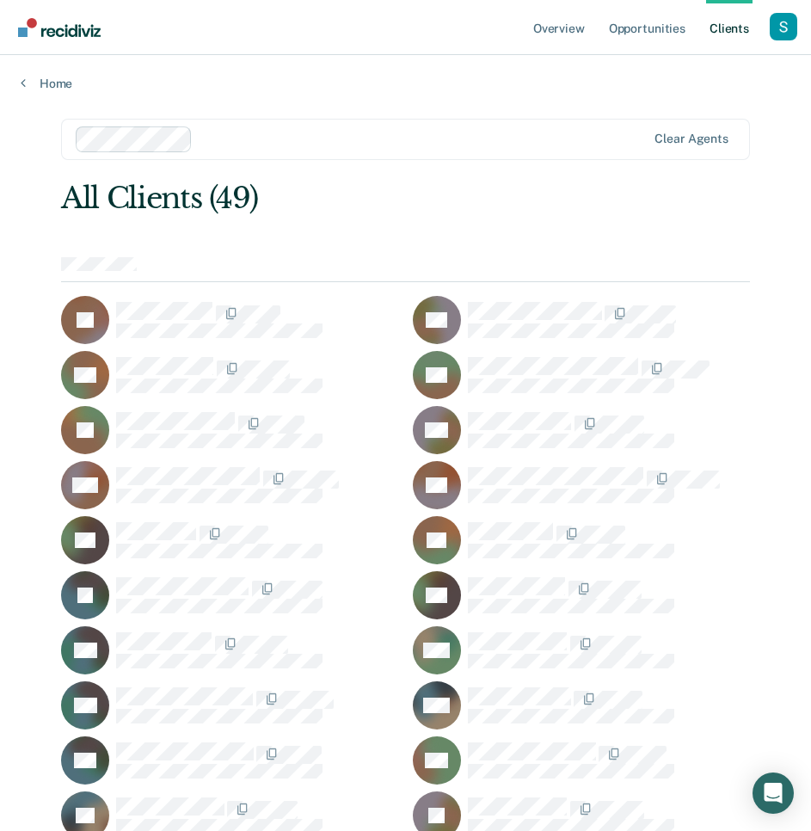
click at [213, 366] on span at bounding box center [214, 369] width 3 height 18
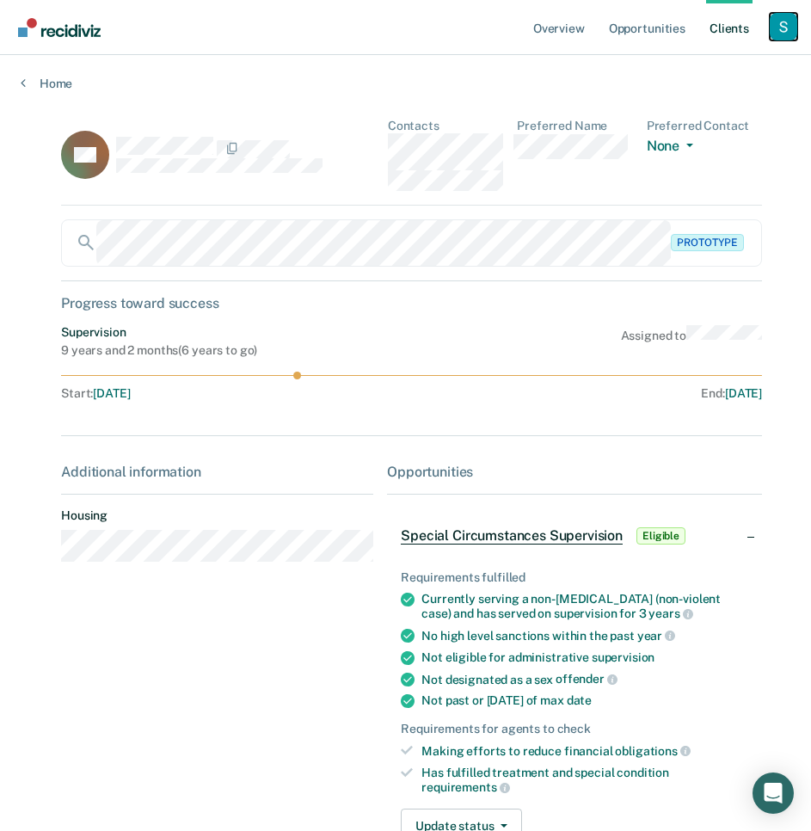
click at [786, 15] on div "Profile dropdown button" at bounding box center [784, 27] width 28 height 28
click at [709, 67] on link "Profile" at bounding box center [714, 70] width 138 height 15
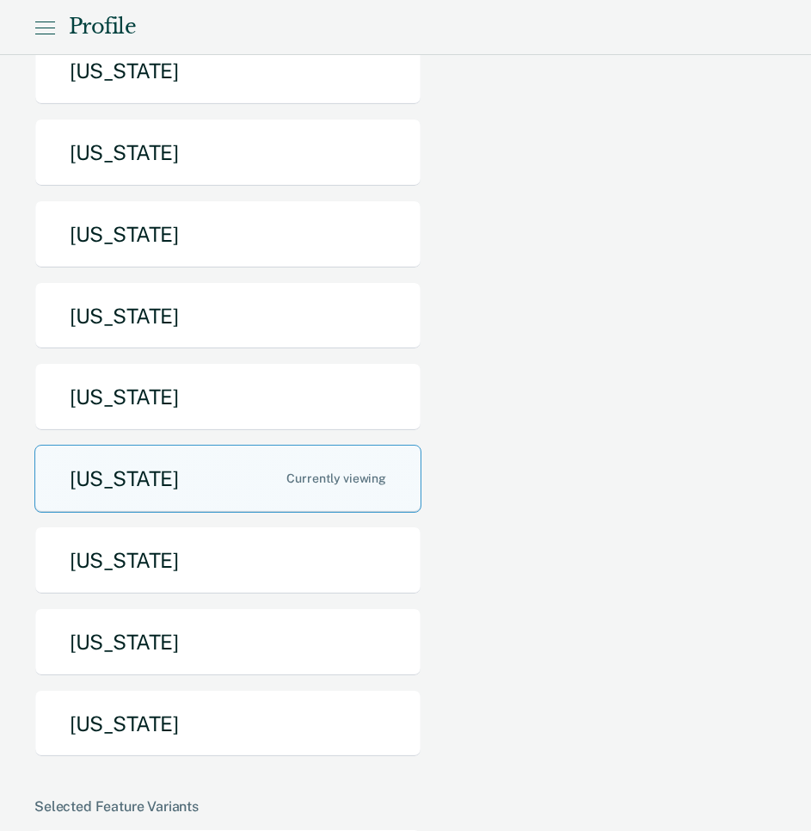
scroll to position [586, 0]
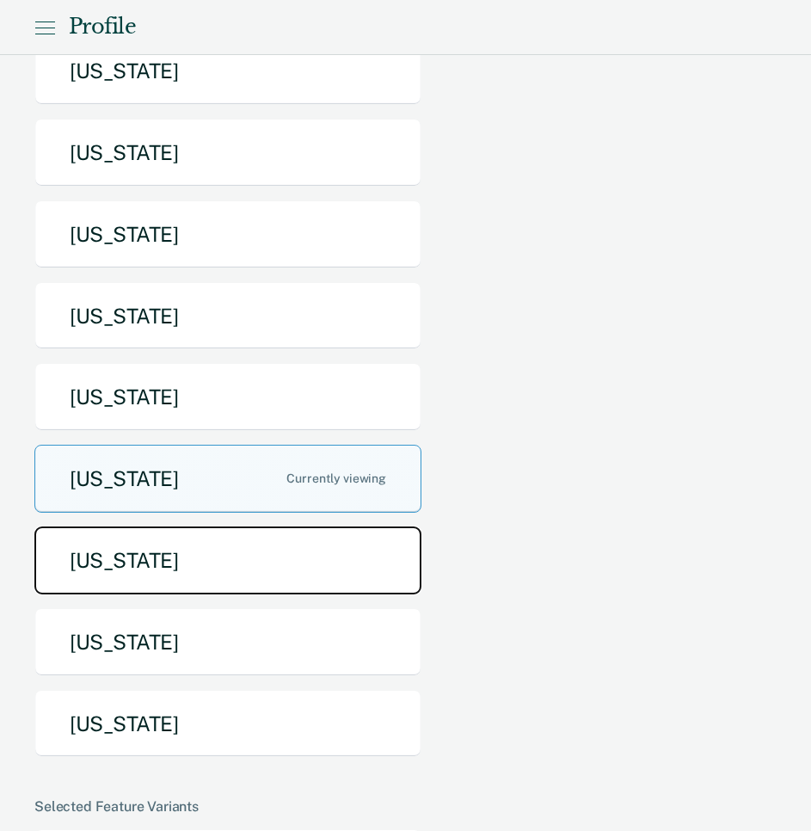
click at [230, 526] on button "Tennessee" at bounding box center [227, 560] width 387 height 68
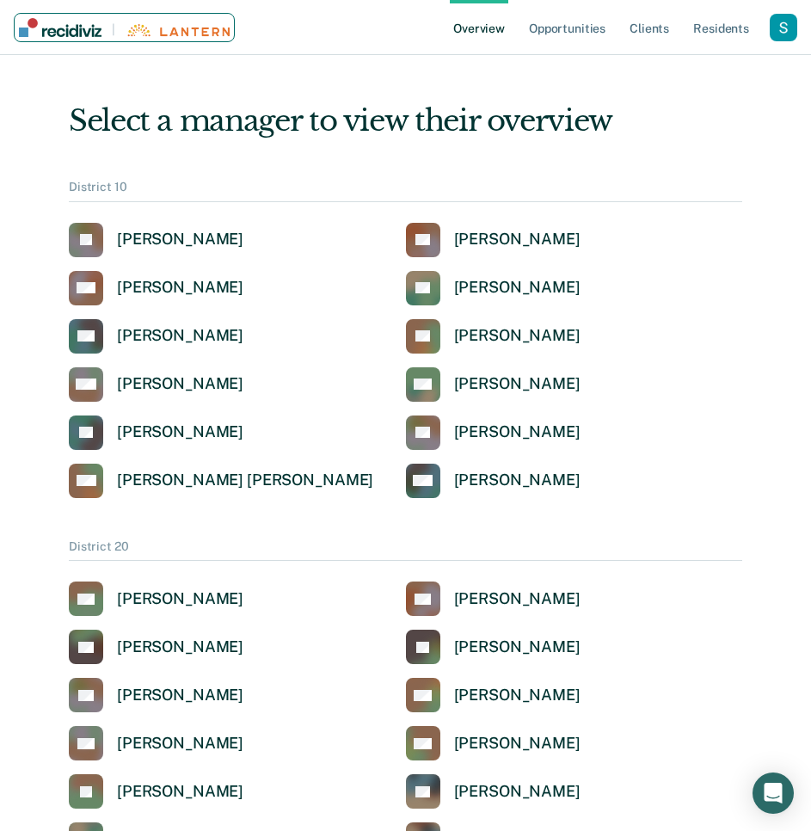
click at [175, 30] on img "Main navigation" at bounding box center [178, 30] width 104 height 13
click at [158, 27] on img "Main navigation" at bounding box center [178, 30] width 104 height 13
click at [169, 231] on div "[PERSON_NAME]" at bounding box center [180, 240] width 126 height 20
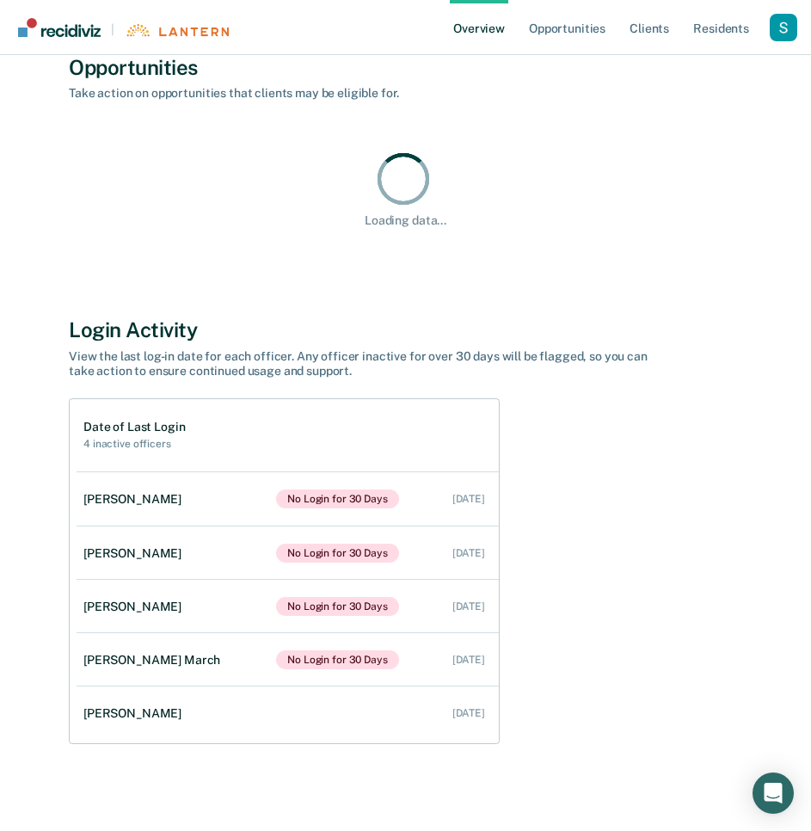
scroll to position [783, 0]
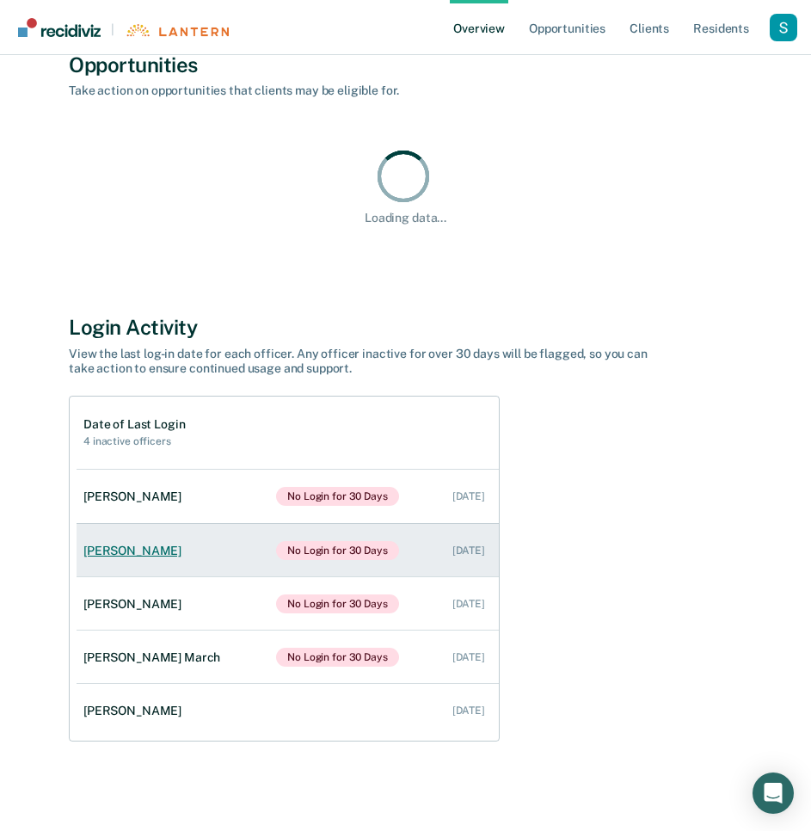
click at [178, 526] on link "[PERSON_NAME] No Login for 30 Days [DATE]" at bounding box center [288, 550] width 422 height 53
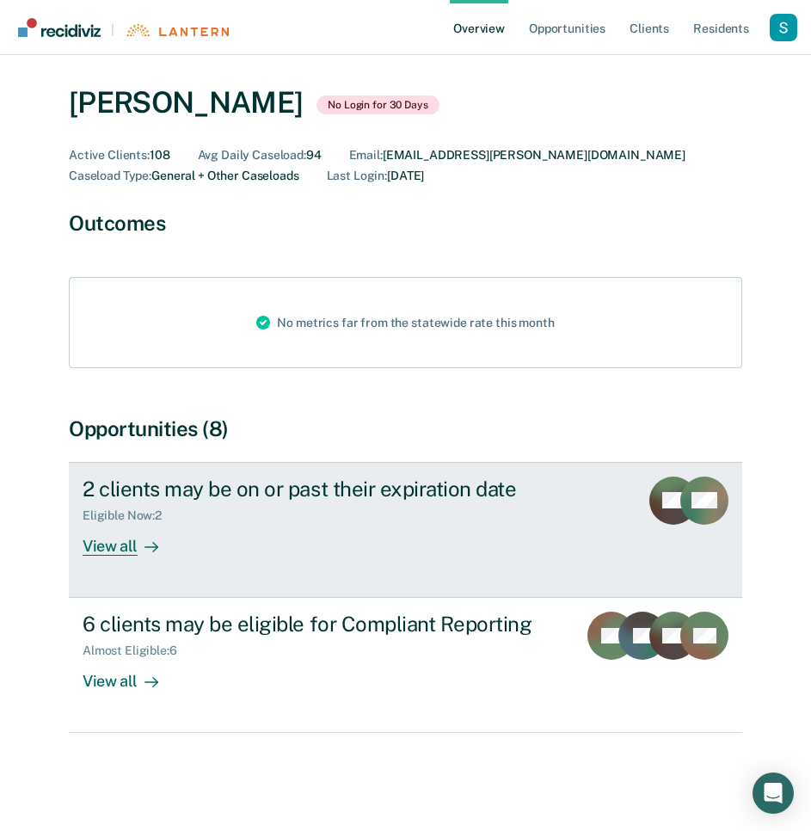
scroll to position [65, 0]
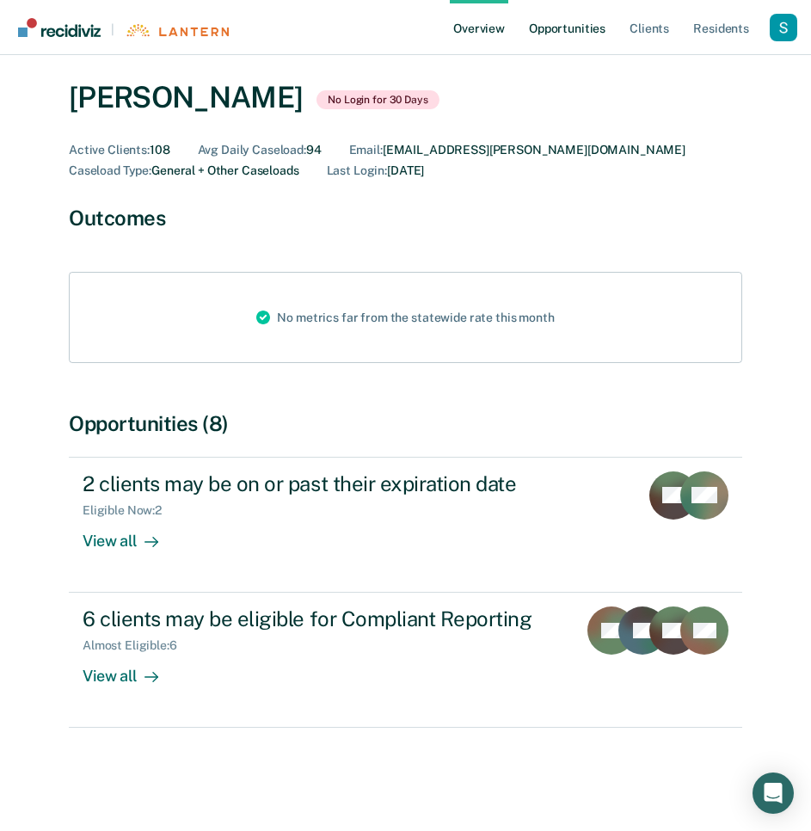
click at [570, 27] on link "Opportunities" at bounding box center [566, 27] width 83 height 55
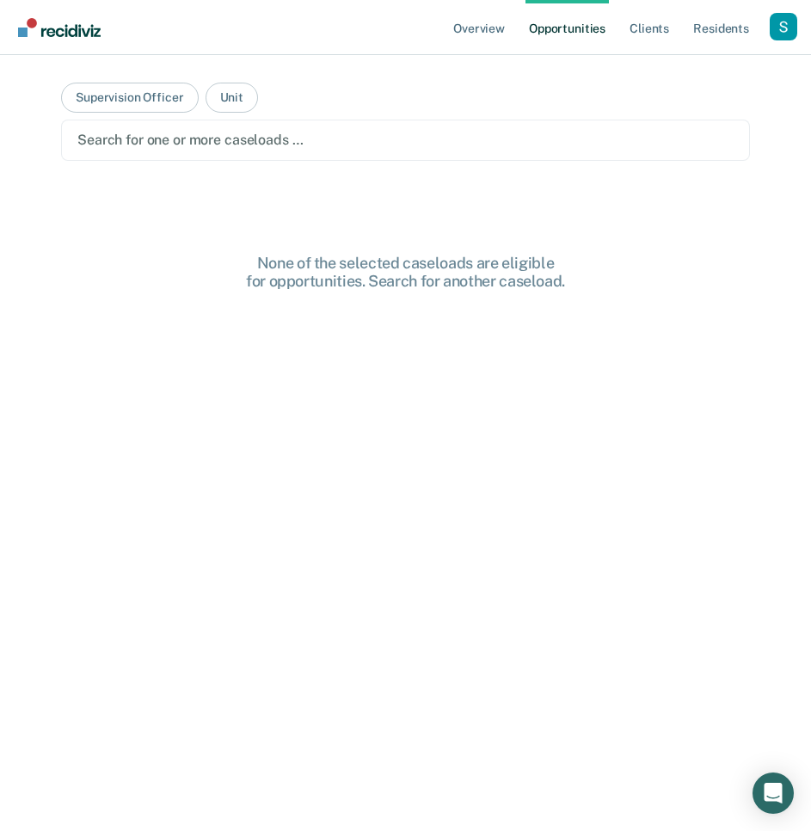
click at [161, 126] on div "Search for one or more caseloads …" at bounding box center [405, 140] width 689 height 41
click at [130, 75] on main "Supervision Officer Unit Search for one or more caseloads … None of the selecte…" at bounding box center [405, 422] width 730 height 734
click at [136, 92] on button "Supervision Officer" at bounding box center [129, 98] width 137 height 30
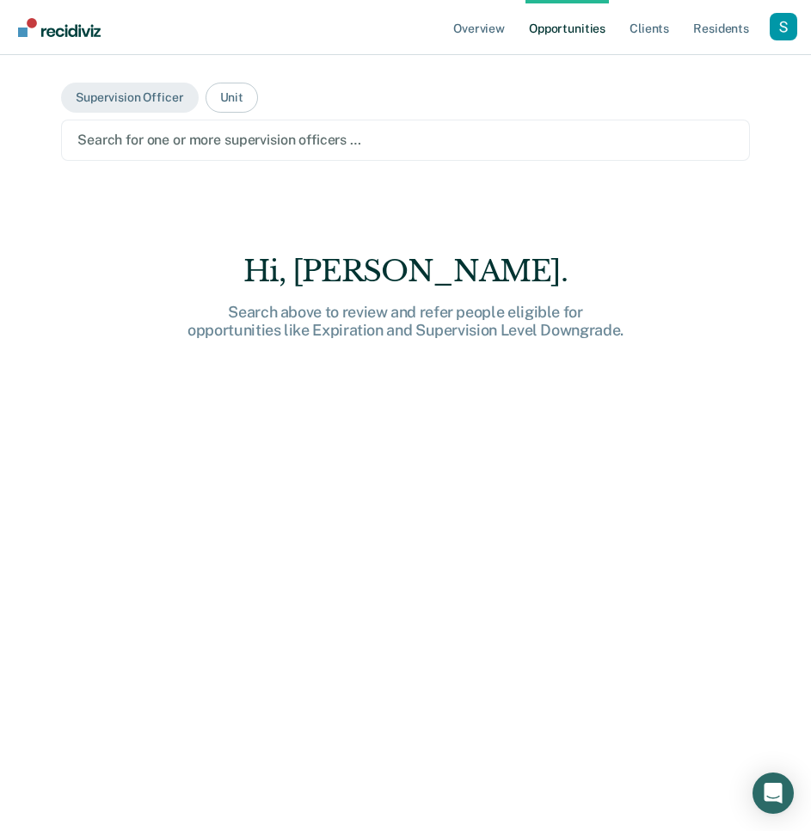
click at [160, 137] on div at bounding box center [405, 140] width 656 height 20
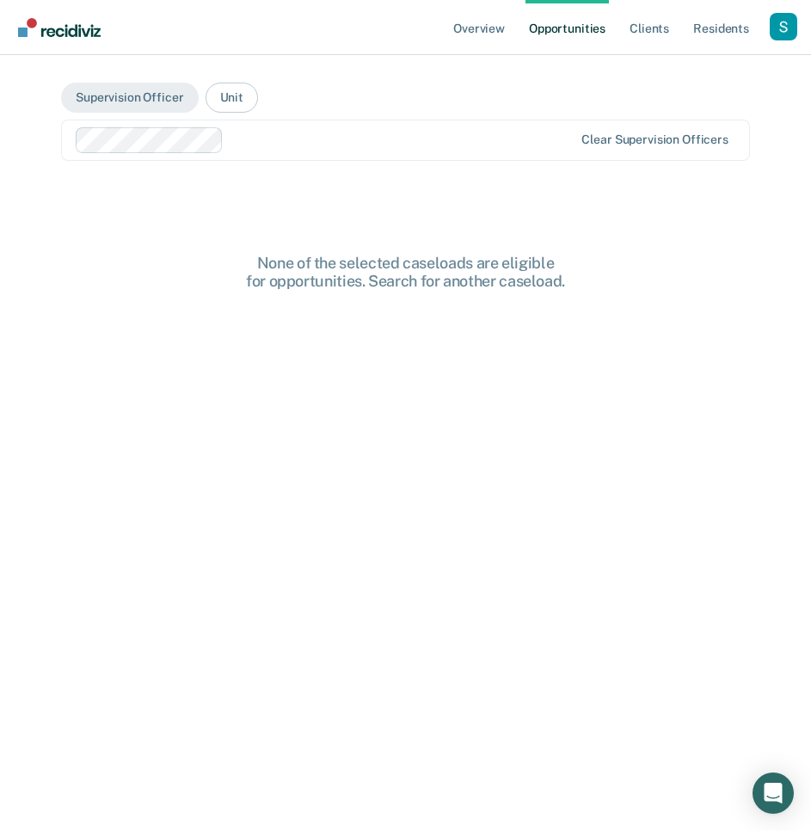
click at [367, 136] on div at bounding box center [401, 140] width 343 height 20
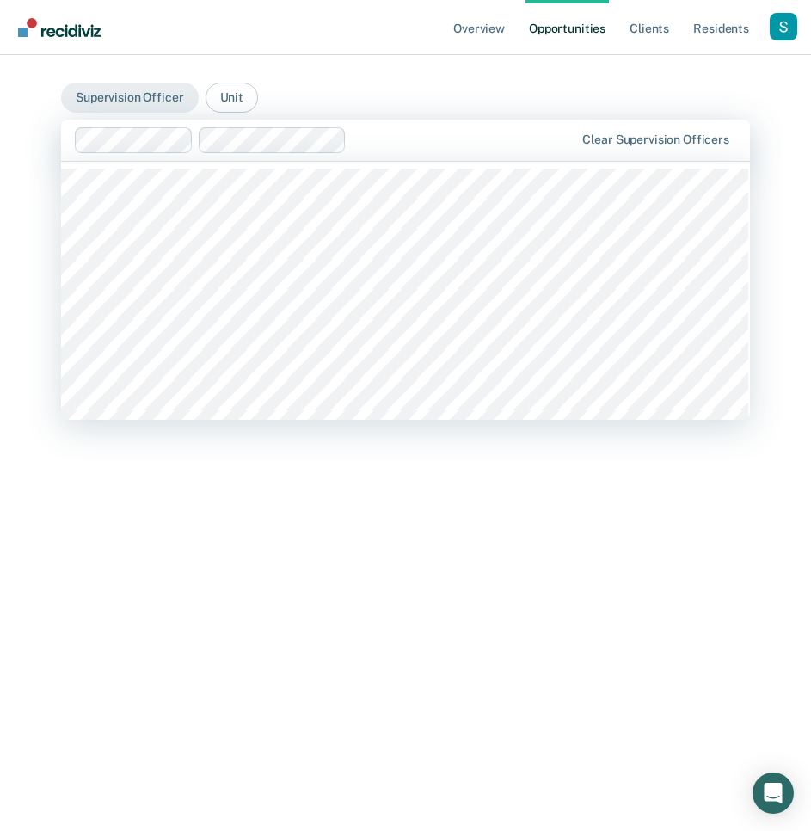
click at [450, 137] on div at bounding box center [463, 140] width 221 height 20
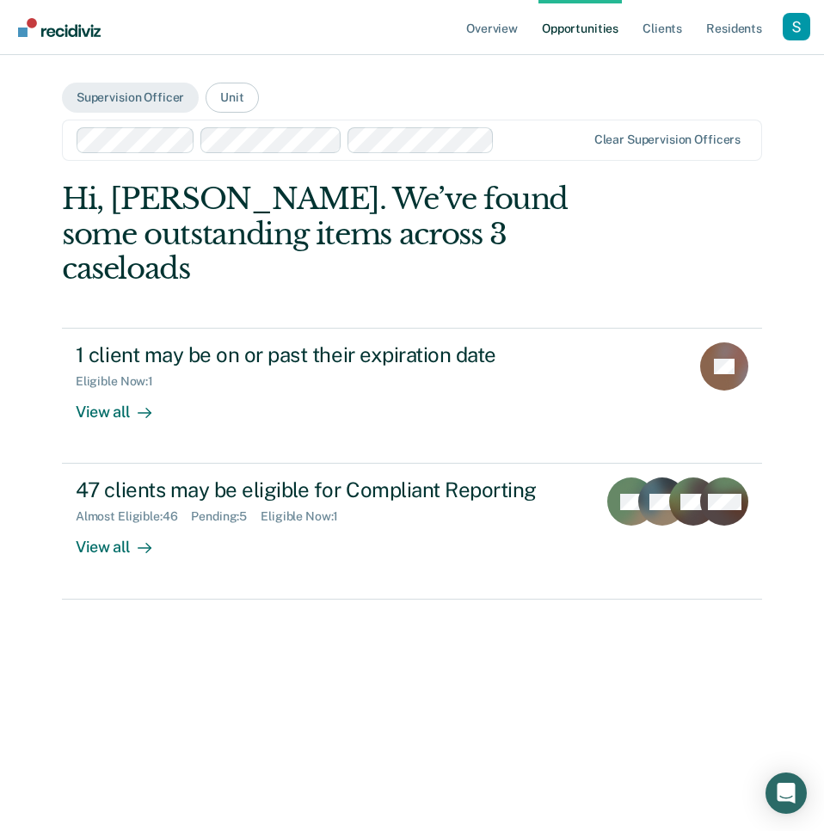
click at [537, 137] on div at bounding box center [542, 140] width 83 height 20
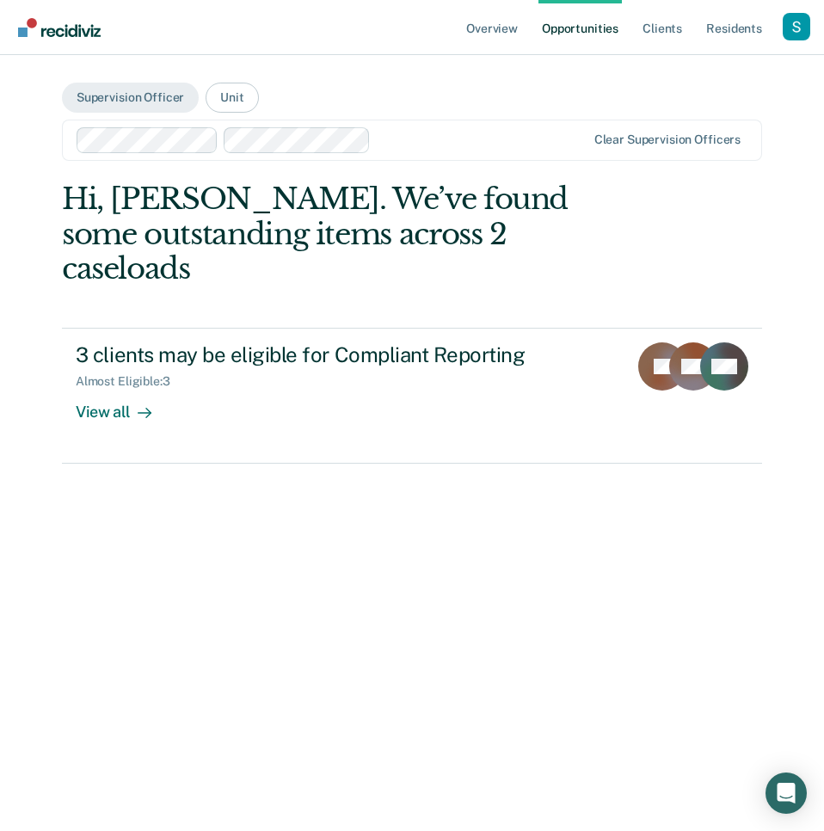
click at [425, 127] on div at bounding box center [332, 140] width 511 height 26
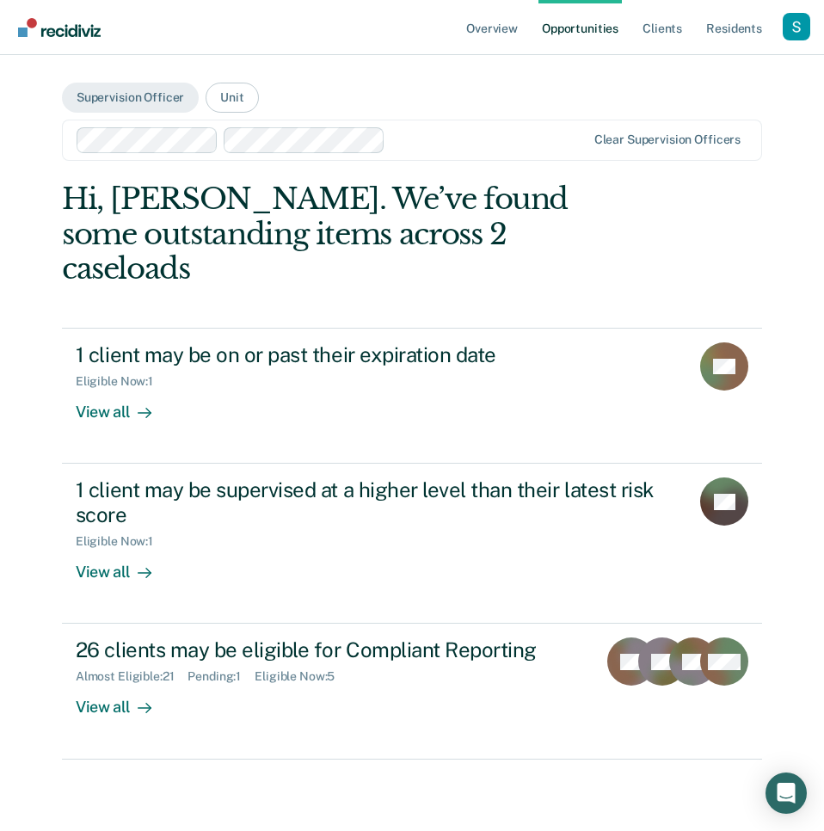
click at [470, 148] on div at bounding box center [488, 140] width 193 height 20
click at [537, 146] on div at bounding box center [555, 140] width 60 height 20
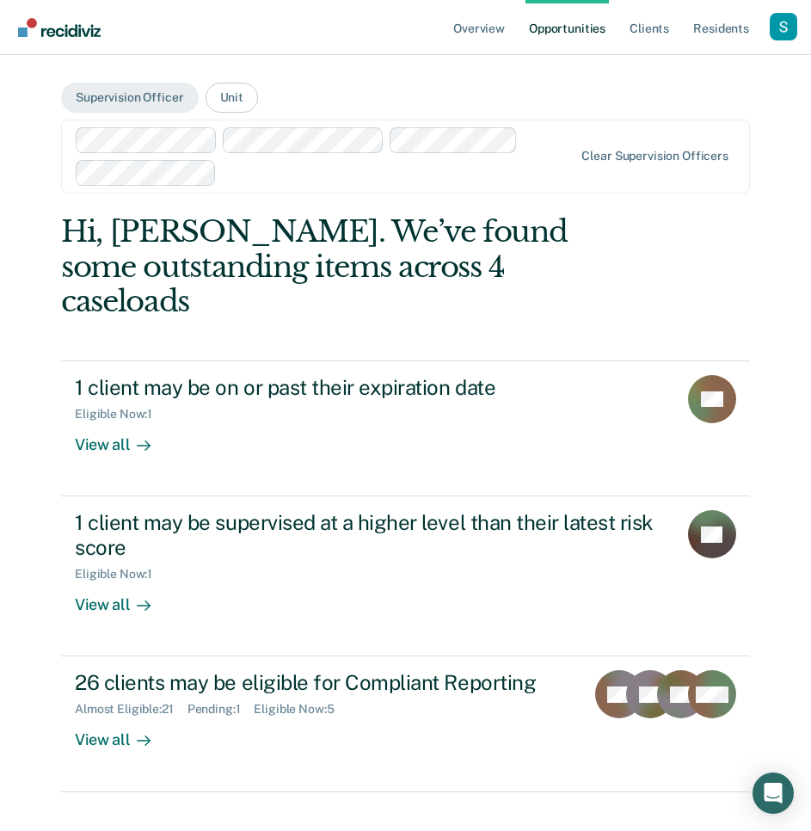
click at [481, 178] on div at bounding box center [398, 173] width 349 height 20
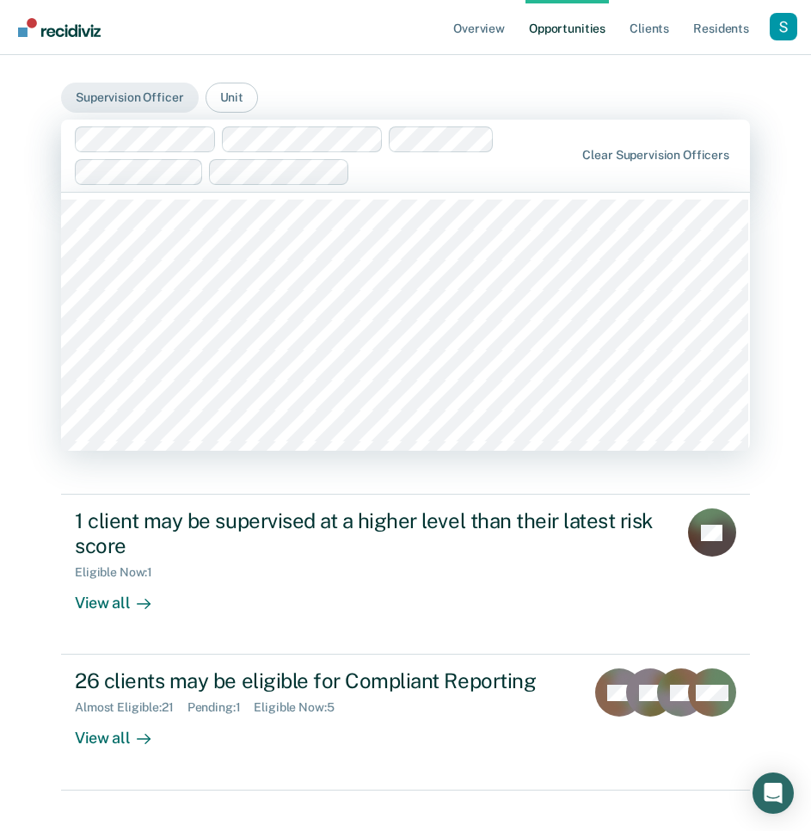
click at [500, 169] on div at bounding box center [466, 172] width 218 height 20
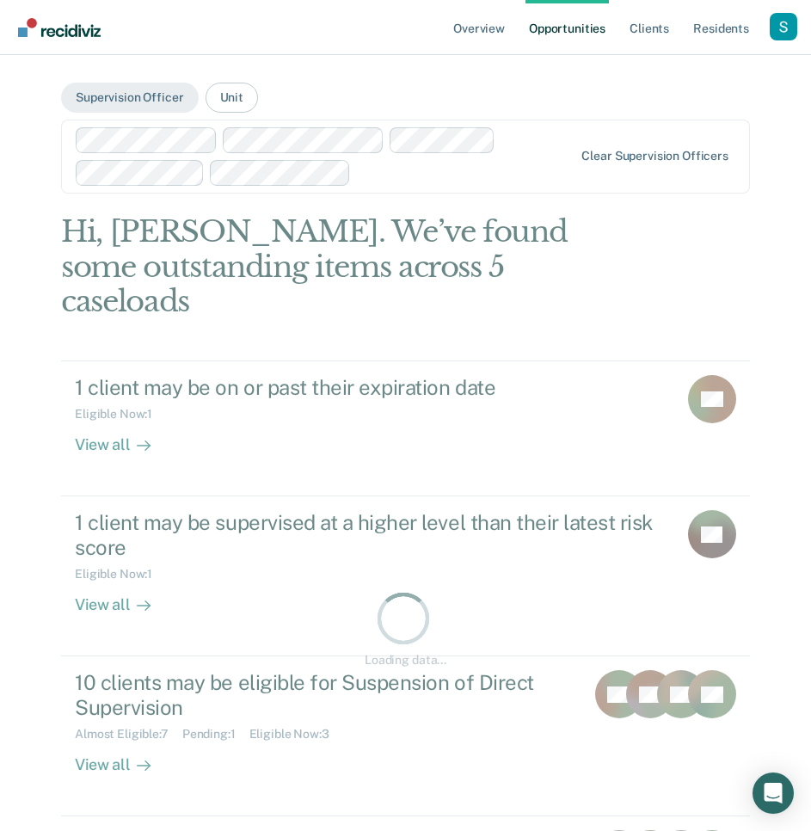
click at [439, 175] on div at bounding box center [466, 173] width 216 height 20
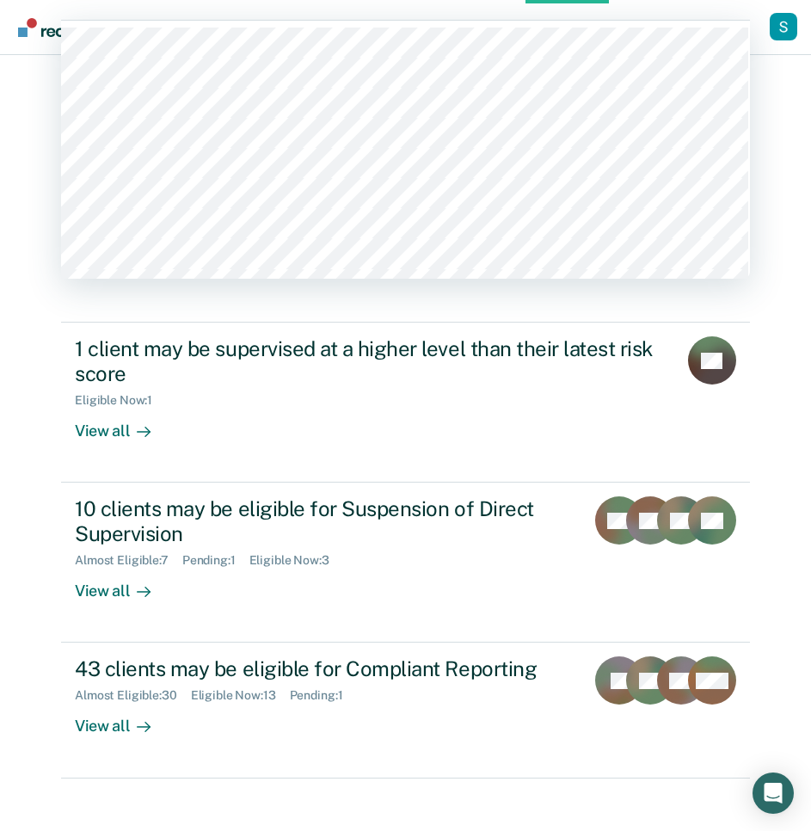
scroll to position [61, 0]
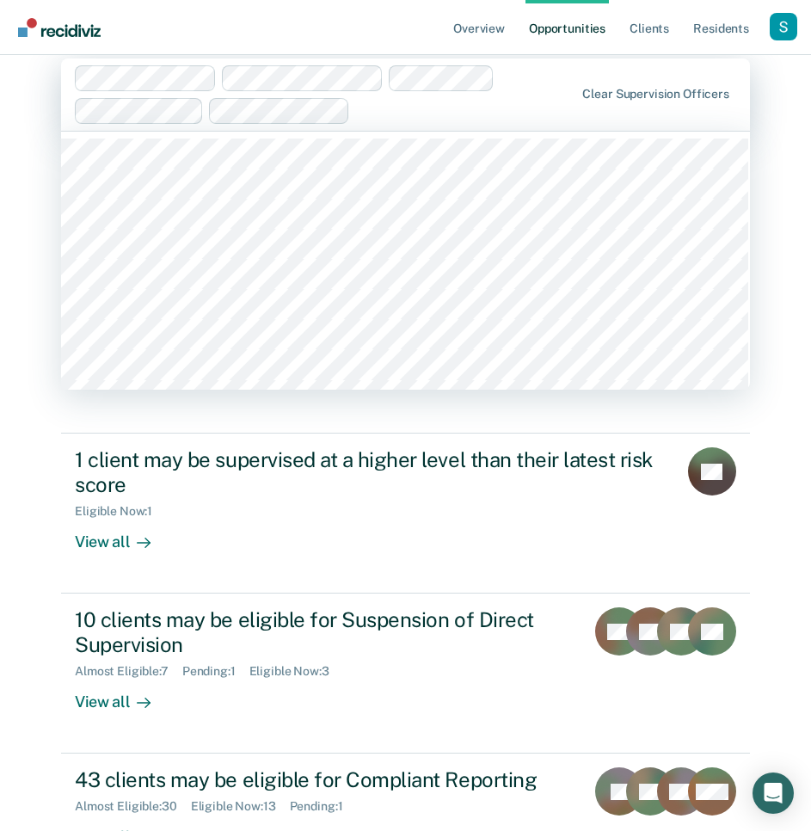
click at [9, 314] on div "Overview Opportunities Client s Resident s Profile How it works Go to Pathways …" at bounding box center [405, 448] width 811 height 1019
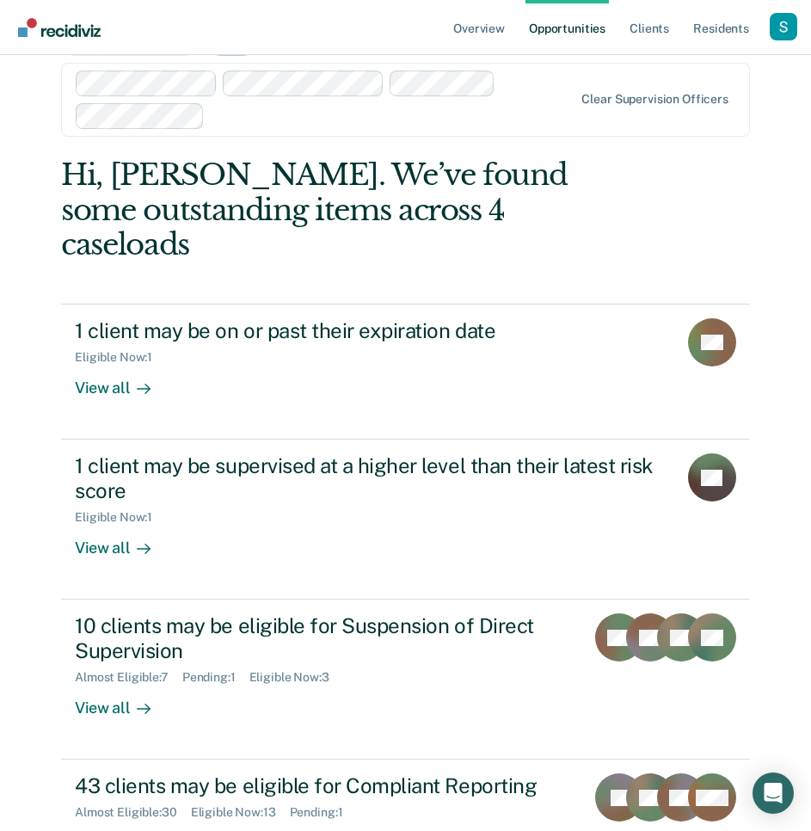
scroll to position [55, 0]
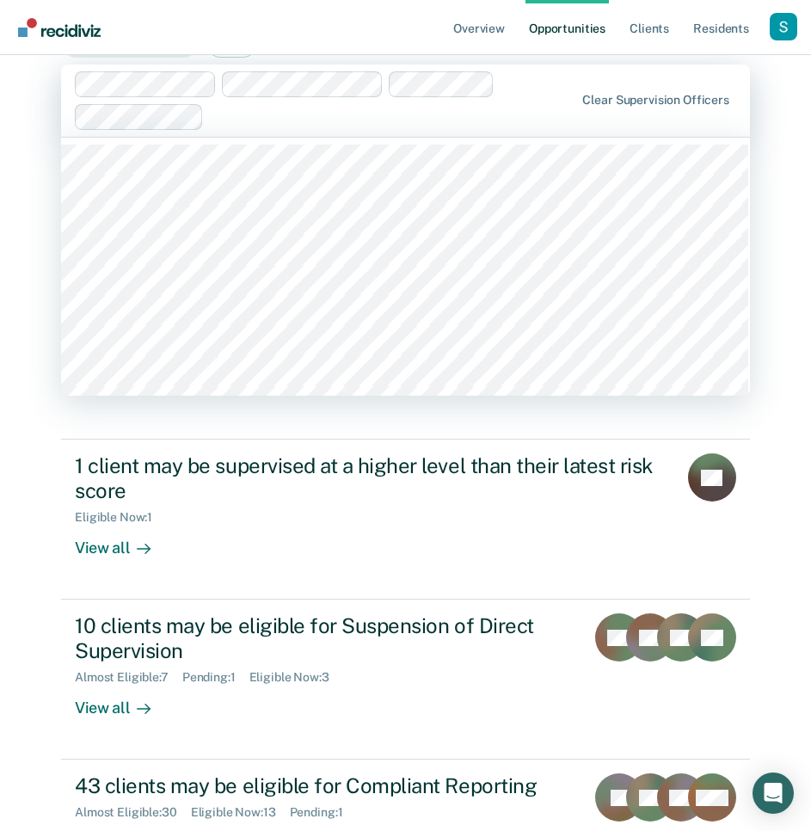
click at [237, 115] on div at bounding box center [393, 117] width 364 height 20
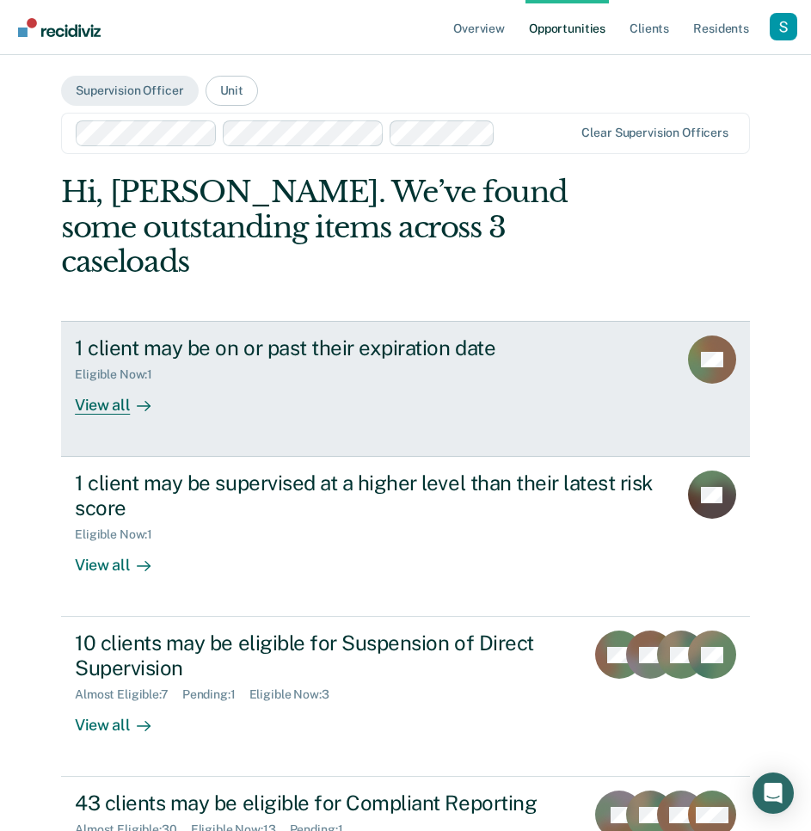
scroll to position [0, 0]
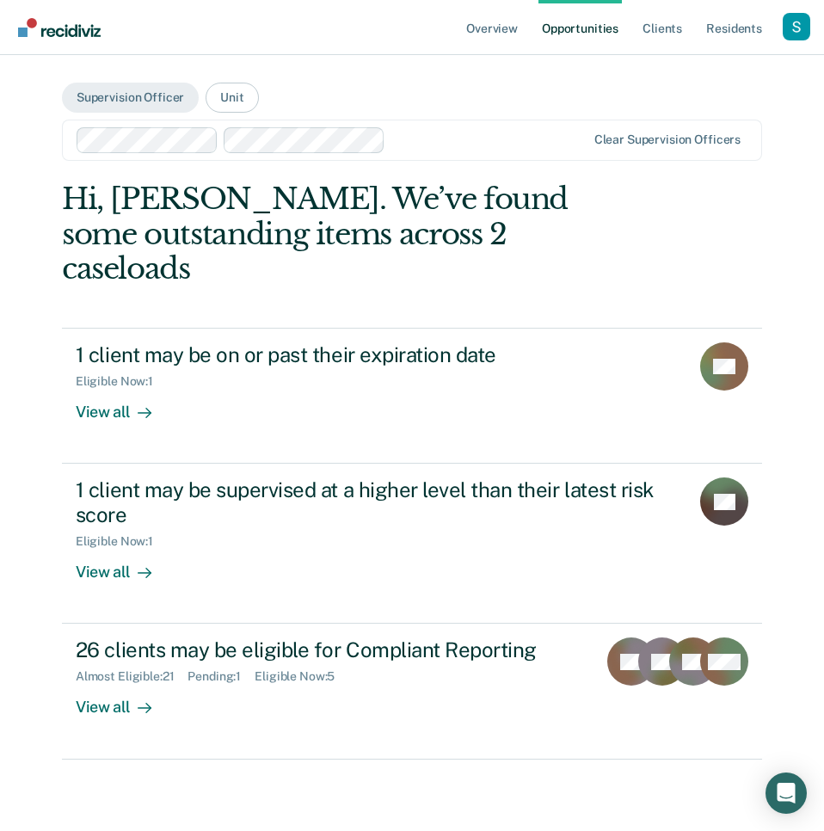
click at [479, 140] on div at bounding box center [488, 140] width 193 height 20
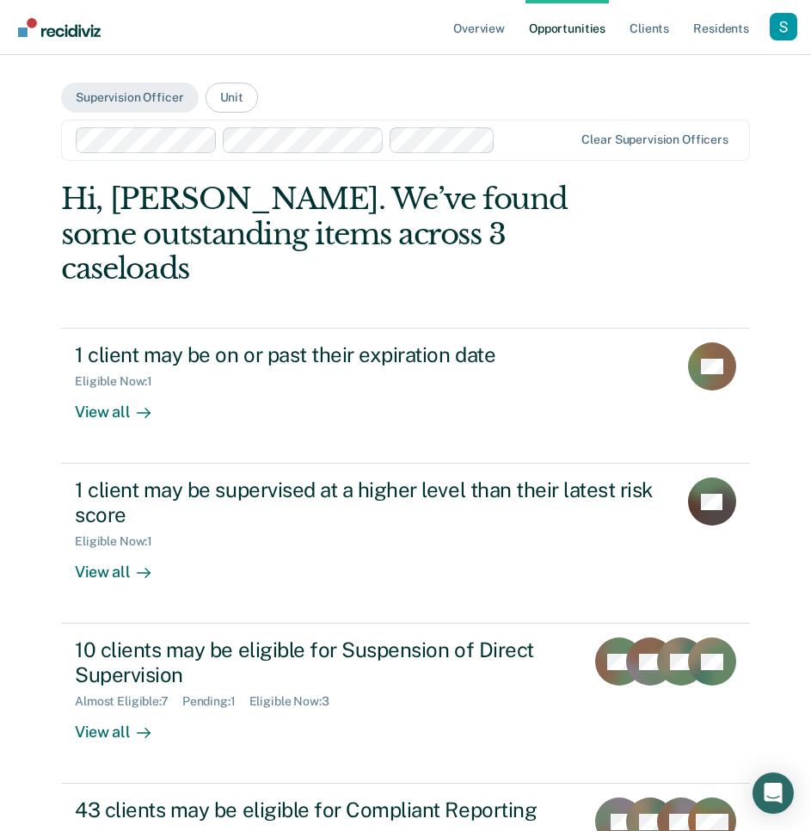
click at [542, 141] on div at bounding box center [537, 140] width 71 height 20
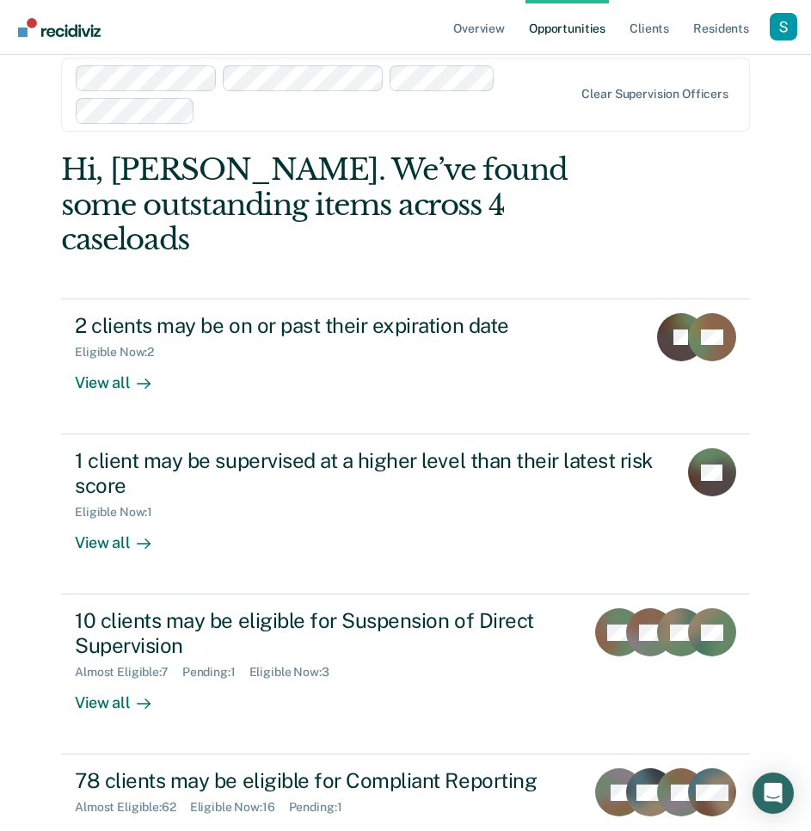
scroll to position [21, 0]
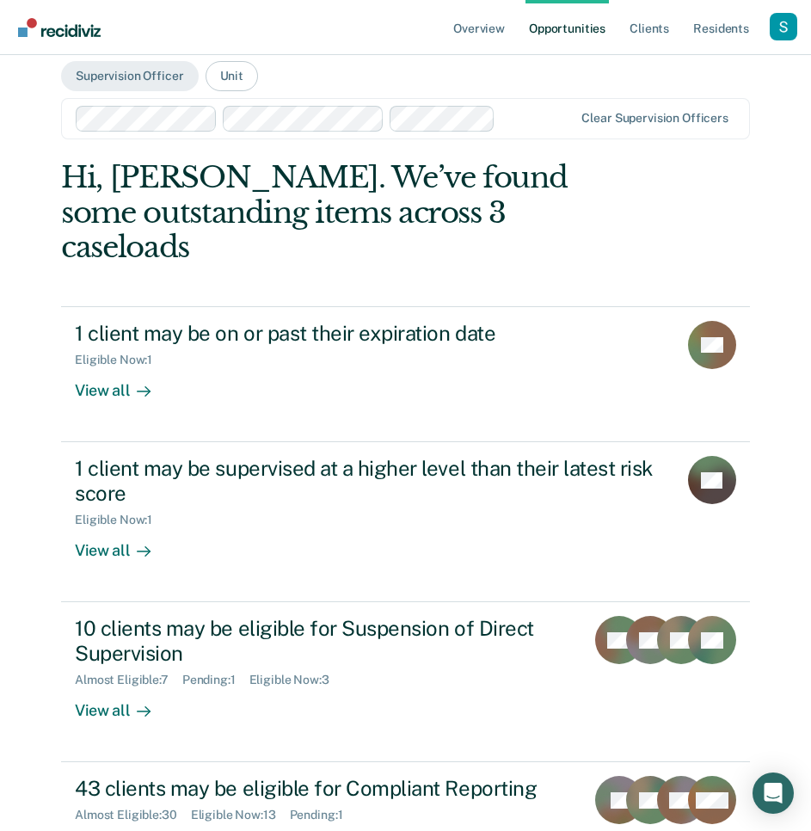
click at [536, 114] on div at bounding box center [537, 118] width 71 height 20
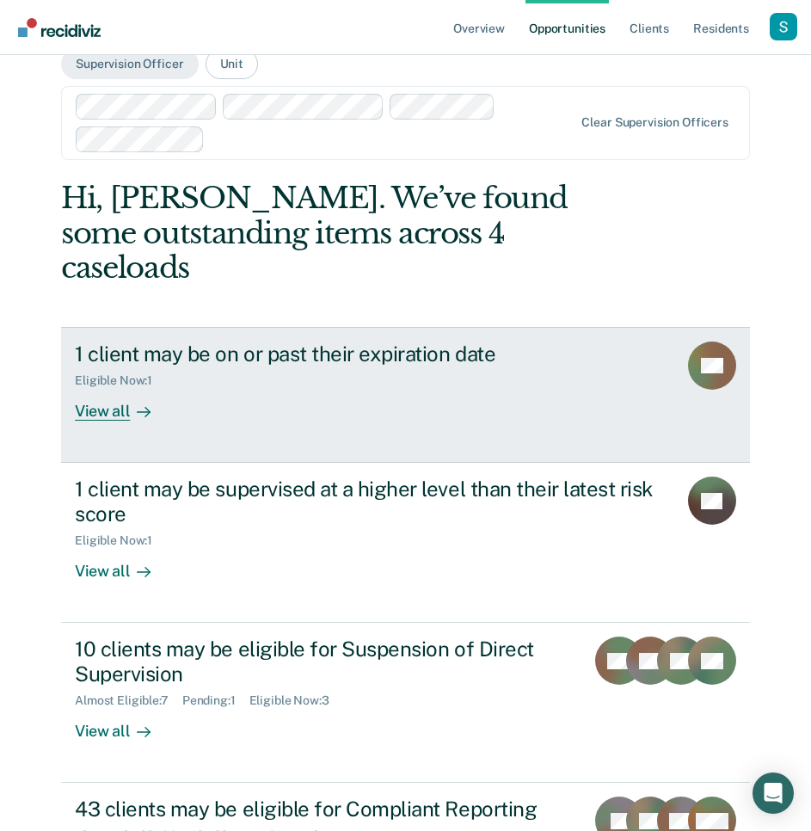
scroll to position [0, 0]
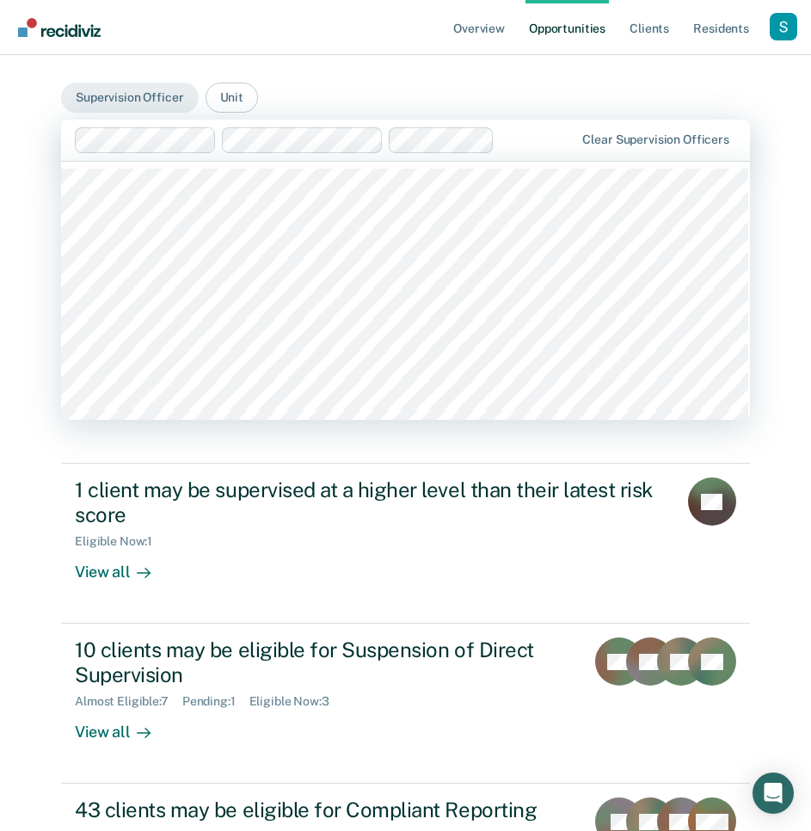
click at [20, 338] on div "Overview Opportunities Client s Resident s Profile How it works Go to Pathways …" at bounding box center [405, 494] width 811 height 988
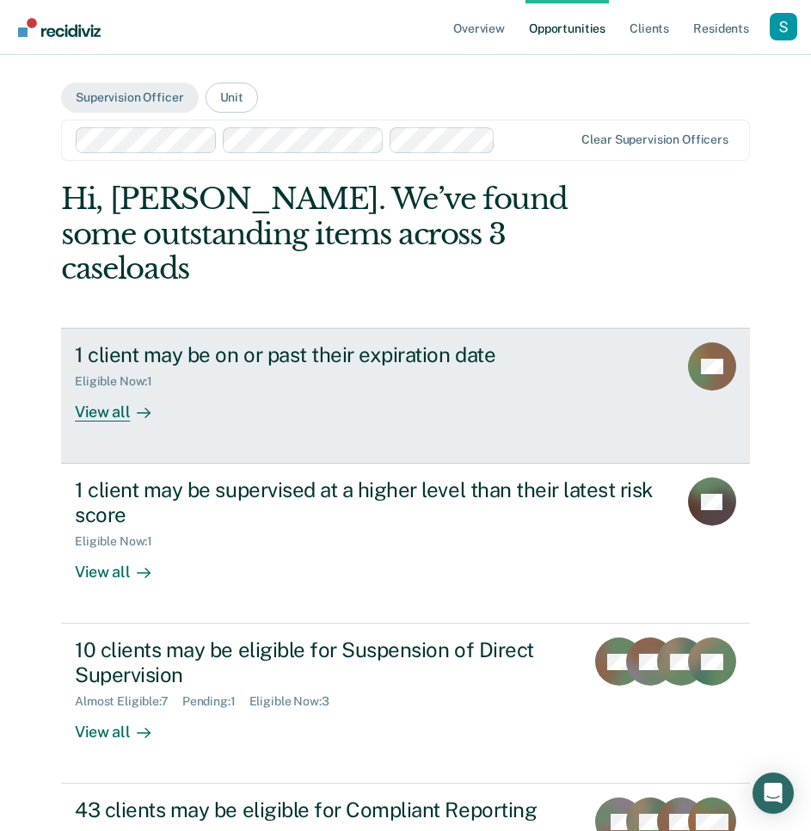
click at [414, 361] on div "1 client may be on or past their expiration date Eligible Now : 1 View all" at bounding box center [390, 381] width 630 height 79
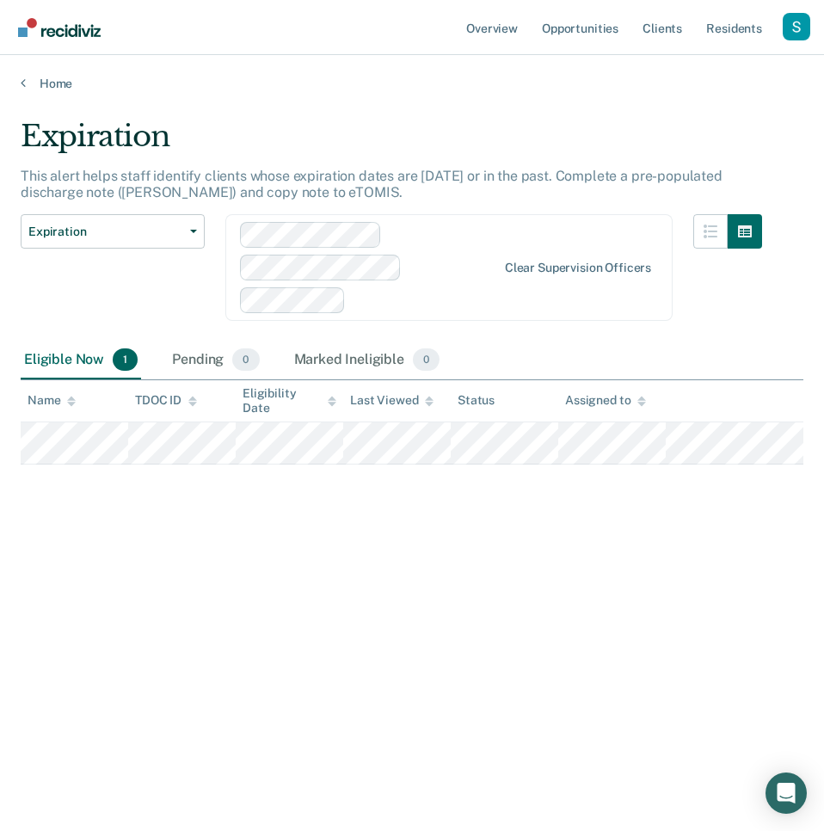
click at [140, 212] on div "This alert helps staff identify clients whose expiration dates are [DATE] or in…" at bounding box center [391, 191] width 741 height 46
click at [146, 227] on span "Expiration" at bounding box center [105, 231] width 155 height 15
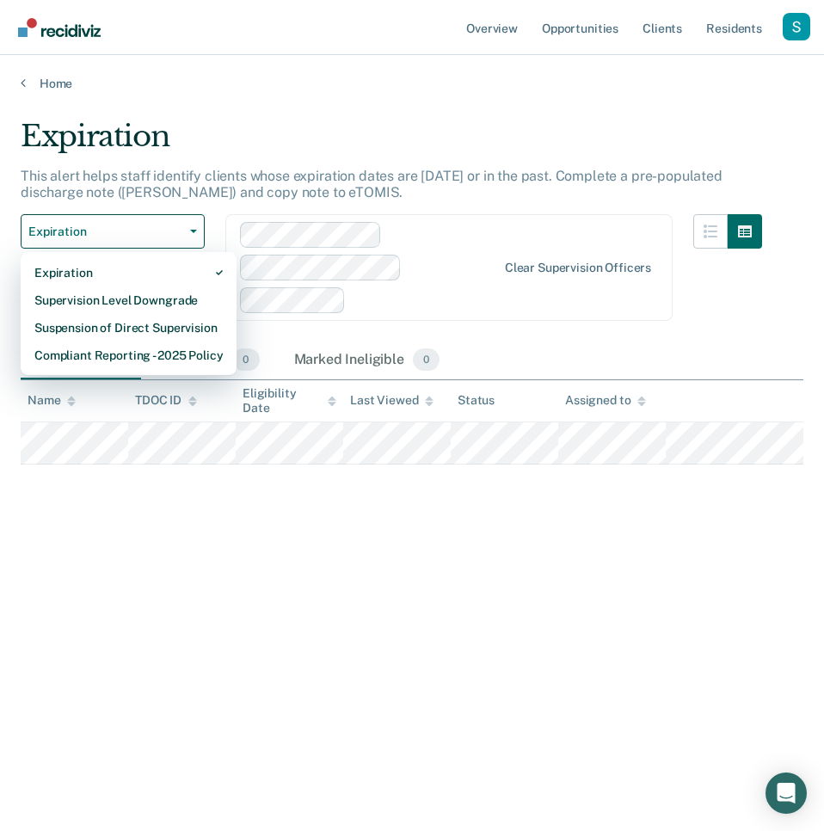
click at [276, 157] on div "Expiration" at bounding box center [391, 143] width 741 height 49
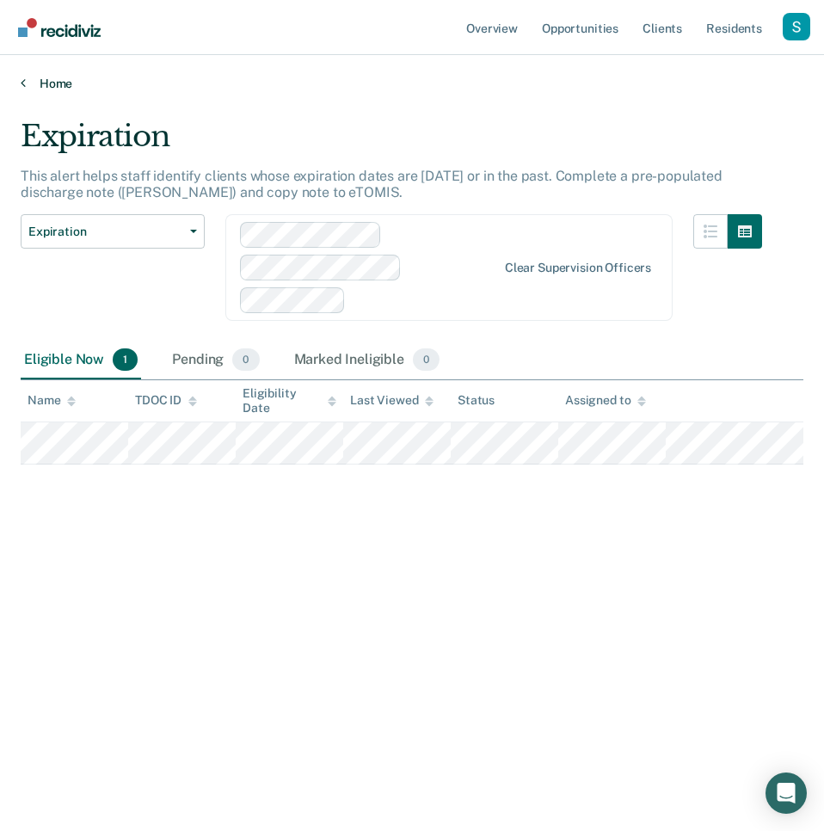
click at [40, 84] on link "Home" at bounding box center [412, 83] width 783 height 15
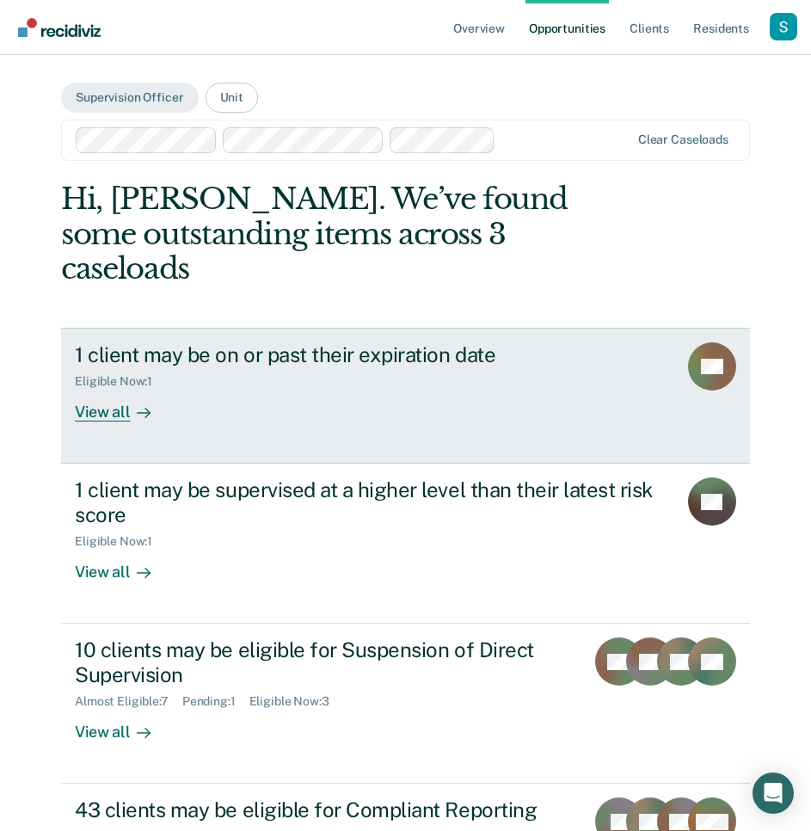
click at [284, 364] on div "1 client may be on or past their expiration date Eligible Now : 1 View all" at bounding box center [390, 381] width 630 height 79
